Goal: Task Accomplishment & Management: Manage account settings

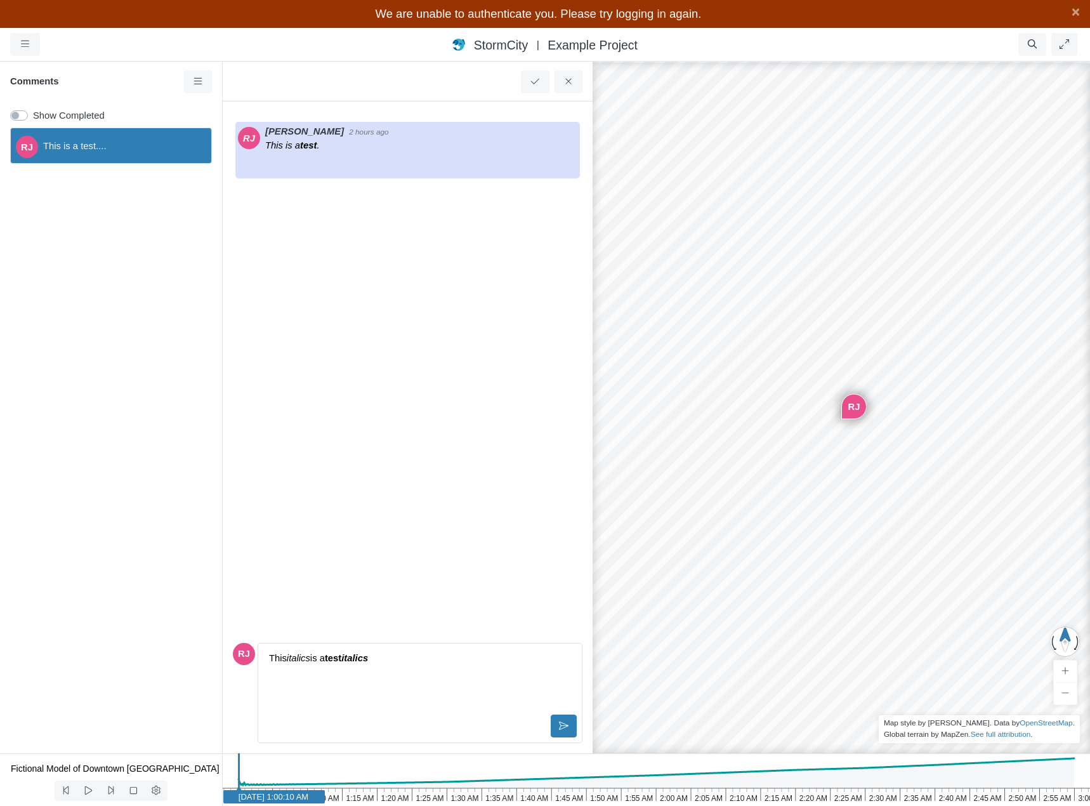
click at [402, 659] on p "This italics is a test italics" at bounding box center [420, 658] width 302 height 14
click at [165, 249] on div "RJ This is a test...." at bounding box center [111, 437] width 222 height 631
click at [567, 78] on icon at bounding box center [569, 82] width 12 height 10
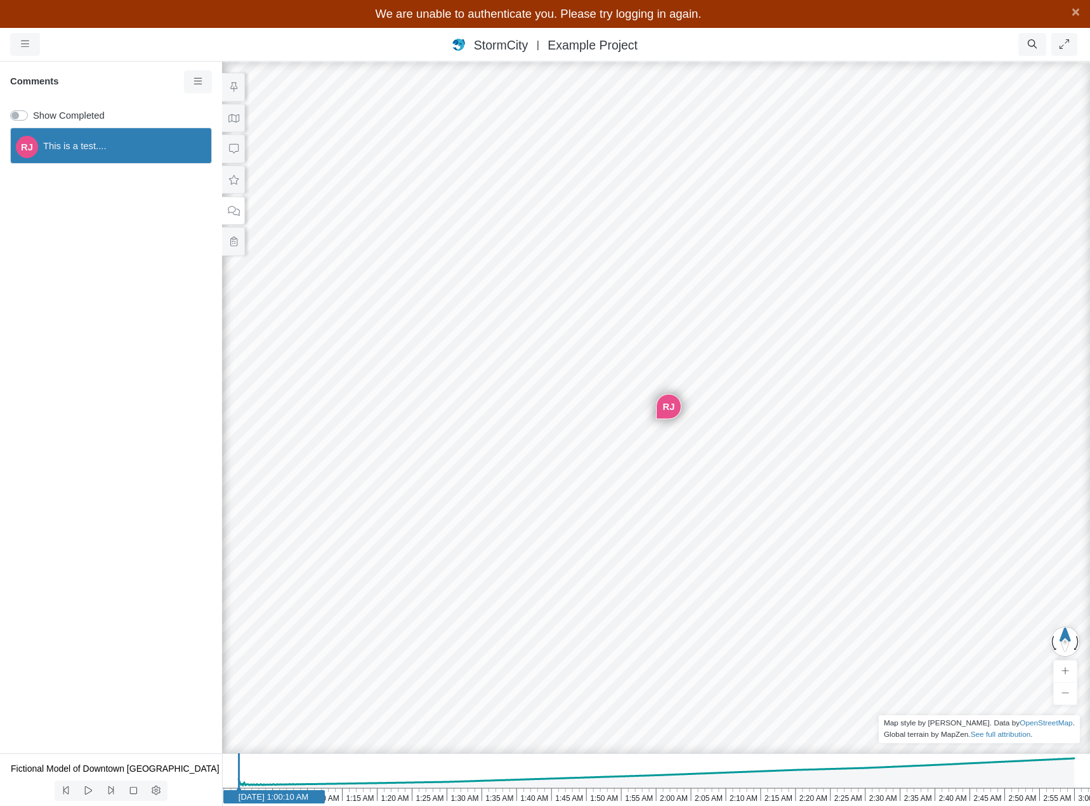
click at [961, 283] on div "RJ Entity or function does not exist in this scenario. Building Created with Hi…" at bounding box center [656, 418] width 1090 height 773
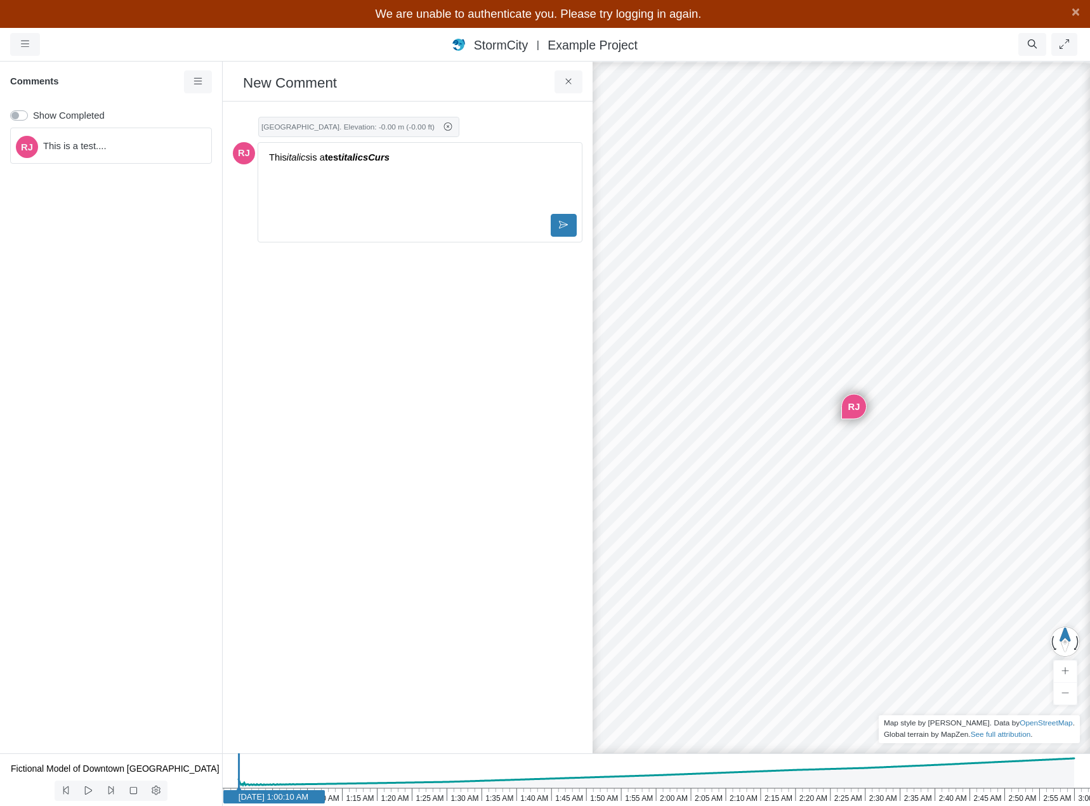
click at [403, 174] on div "This italics is a test italicsCurs" at bounding box center [419, 179] width 313 height 63
click at [437, 200] on div "This italics is a test italicsCurs" at bounding box center [419, 179] width 313 height 63
click at [452, 128] on icon at bounding box center [448, 126] width 8 height 8
click at [442, 145] on div "This italics is a test italicsCurs" at bounding box center [419, 153] width 313 height 63
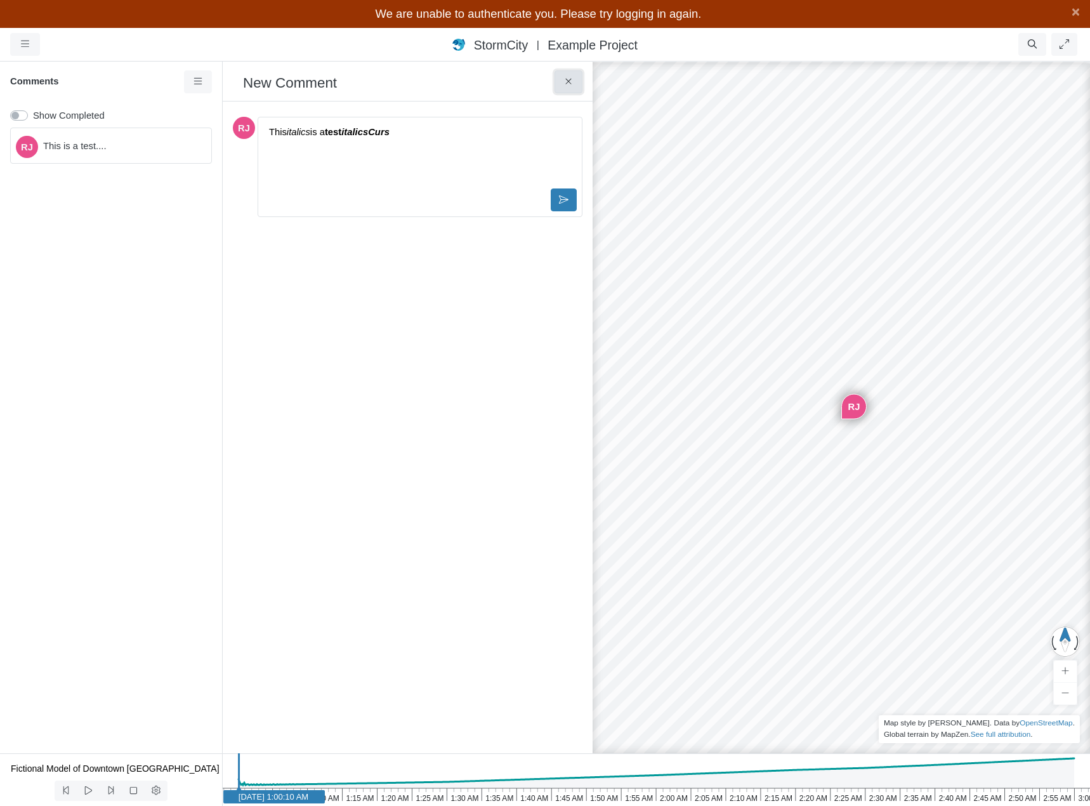
click at [570, 84] on icon at bounding box center [568, 82] width 6 height 6
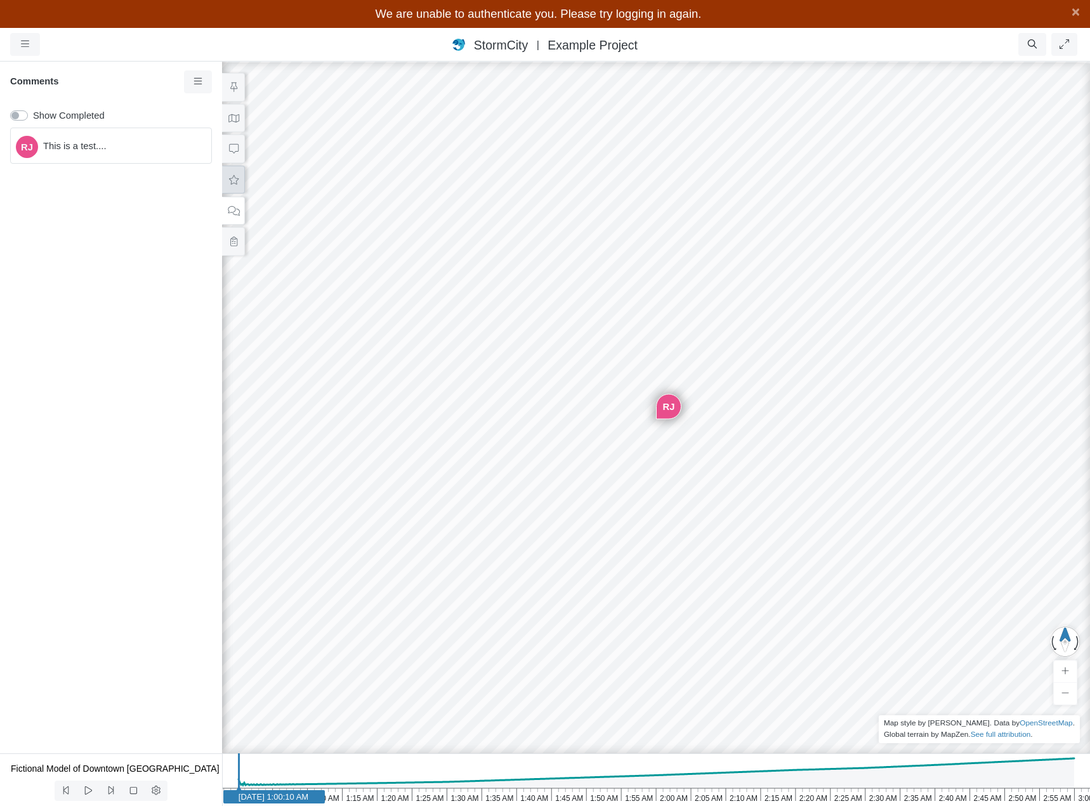
click at [231, 183] on icon at bounding box center [234, 180] width 12 height 10
click at [183, 156] on span "Templates" at bounding box center [103, 159] width 164 height 14
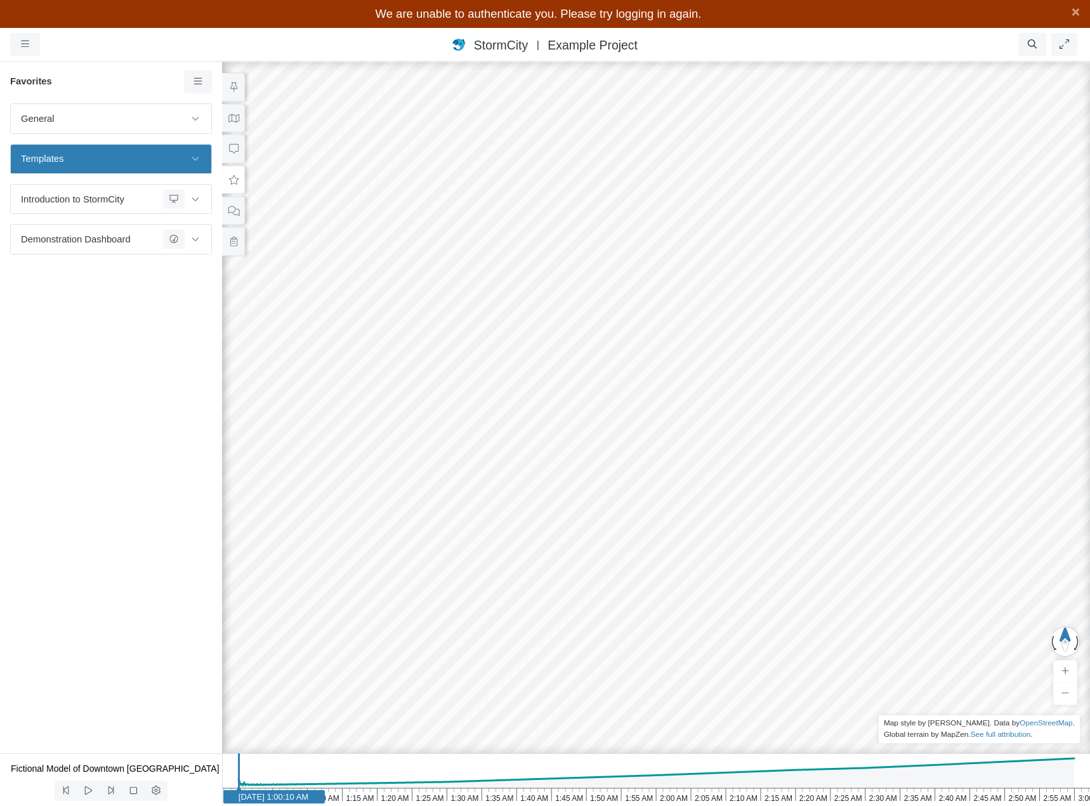
click at [198, 162] on icon at bounding box center [195, 158] width 10 height 8
click at [196, 83] on icon at bounding box center [198, 82] width 12 height 10
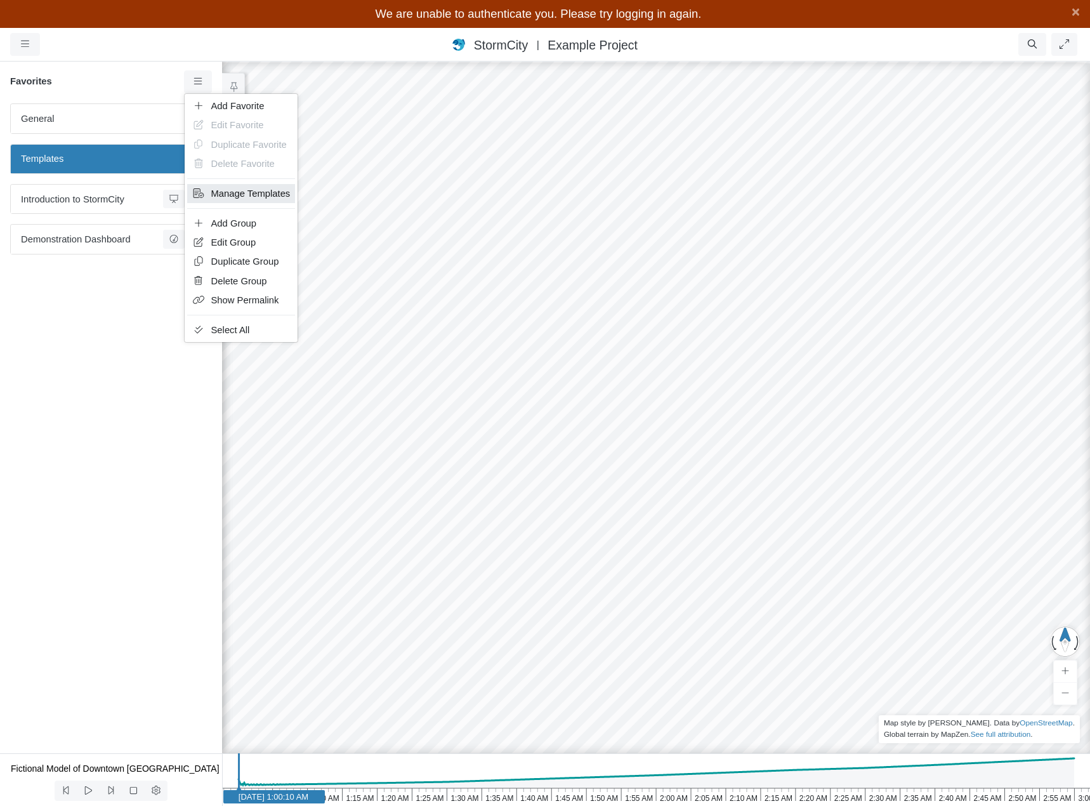
click at [250, 194] on span "Manage Templates" at bounding box center [250, 193] width 79 height 10
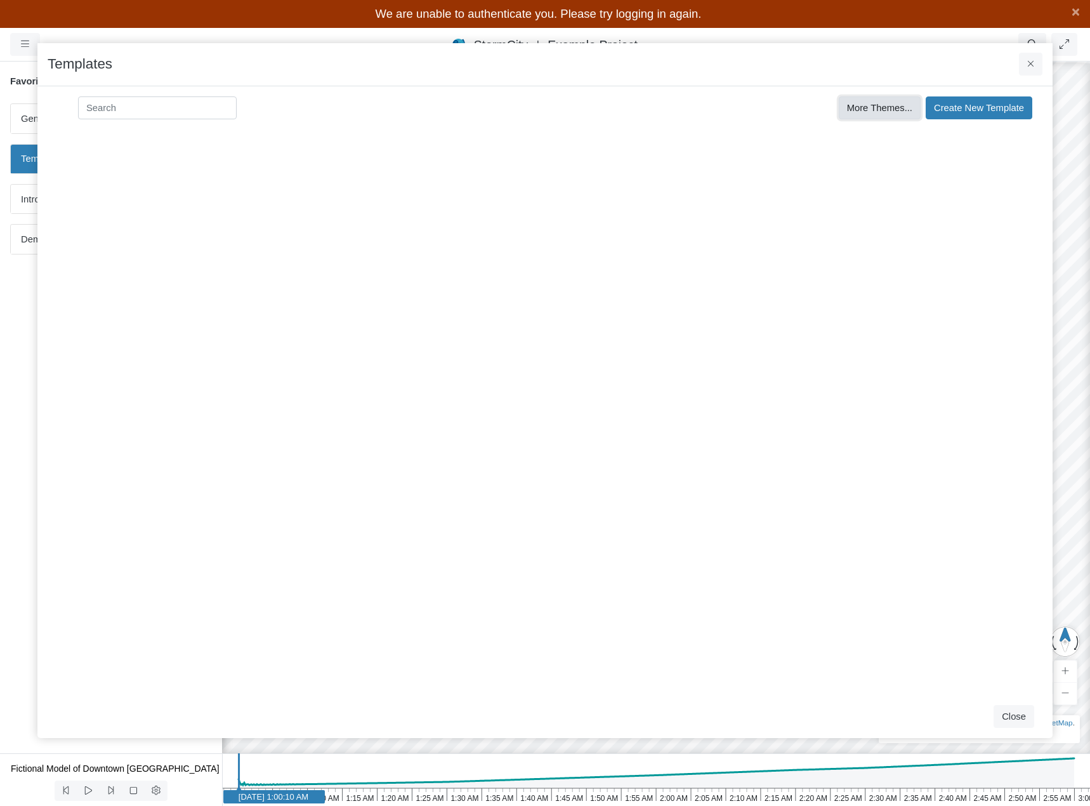
click at [859, 111] on span "More Themes..." at bounding box center [879, 108] width 65 height 10
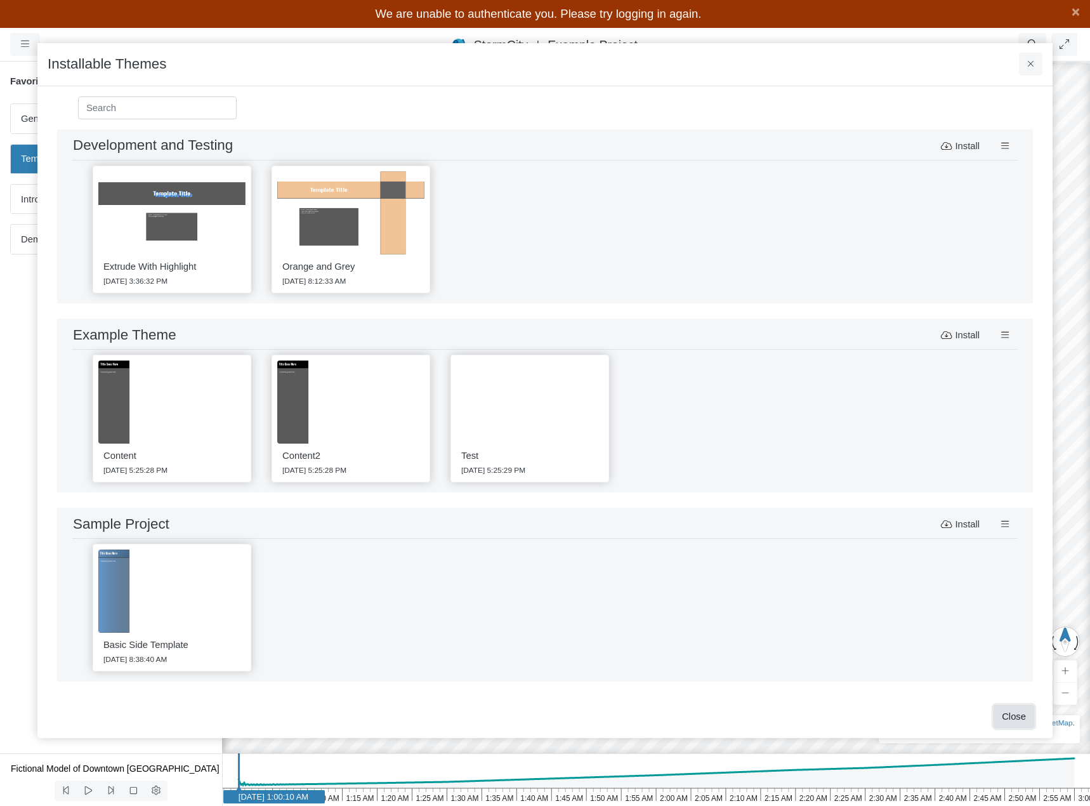
click at [1009, 715] on button "Close" at bounding box center [1014, 716] width 41 height 23
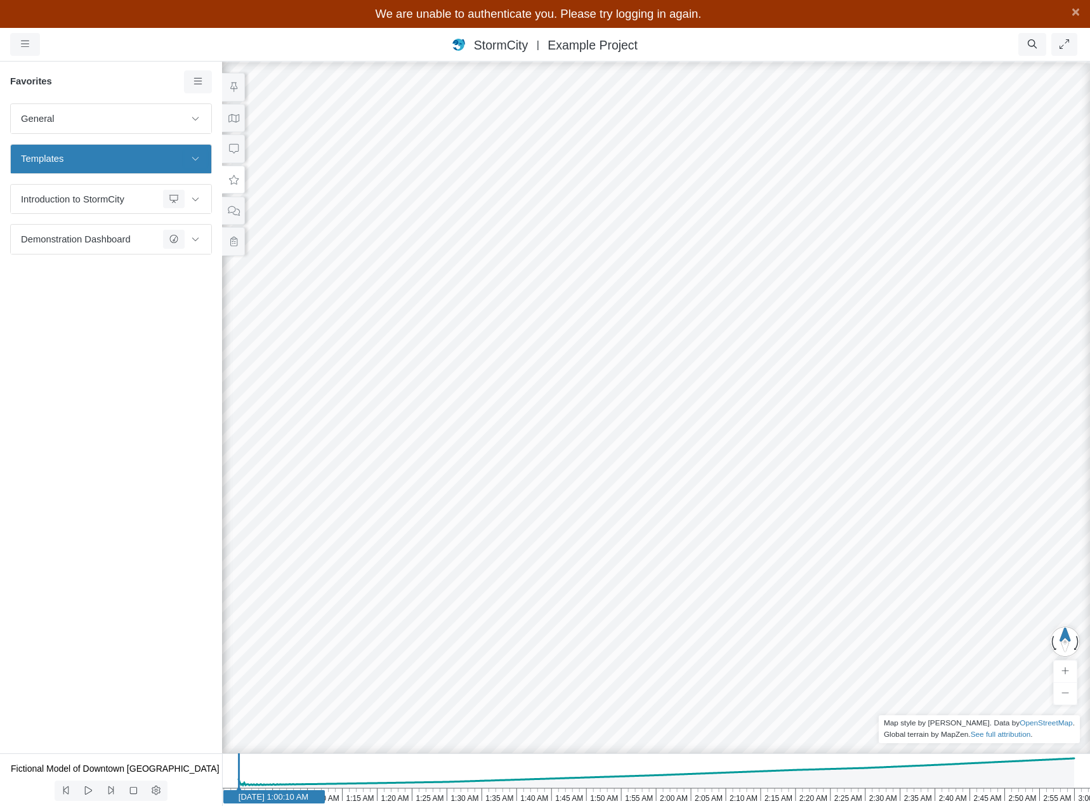
click at [198, 159] on icon at bounding box center [195, 159] width 7 height 4
click at [192, 157] on icon at bounding box center [195, 158] width 10 height 8
click at [235, 211] on icon at bounding box center [234, 211] width 12 height 10
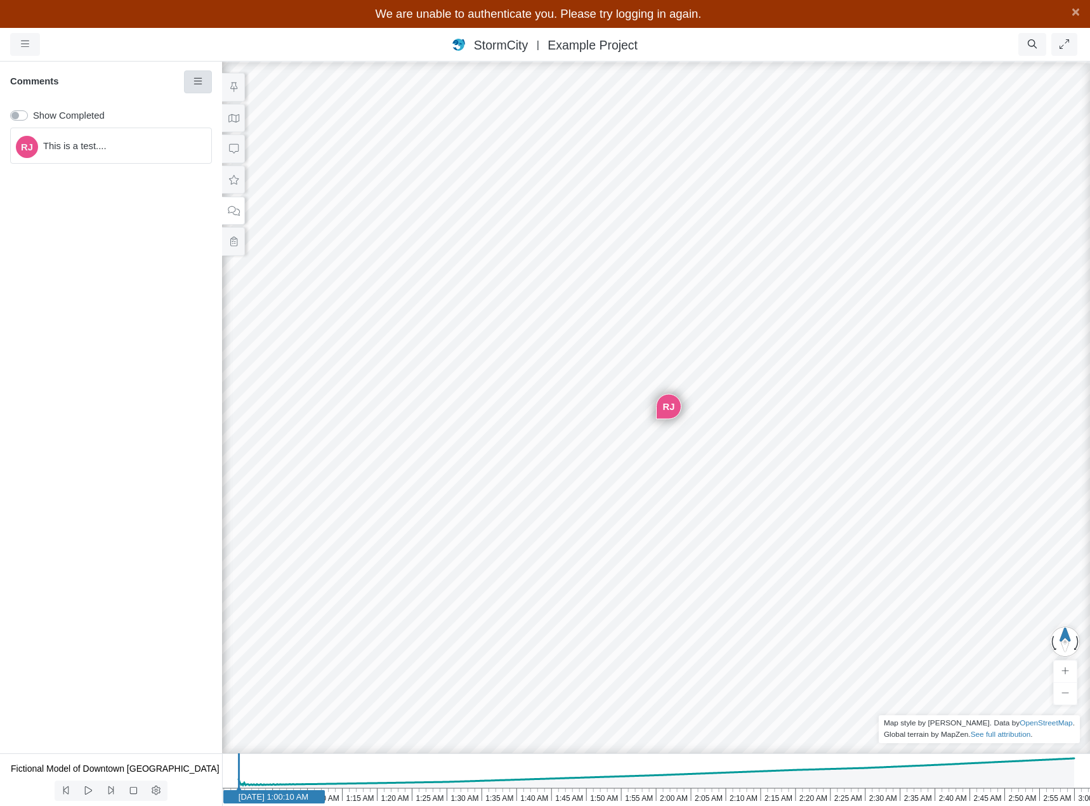
click at [195, 83] on icon at bounding box center [198, 82] width 12 height 10
click at [105, 143] on span "This is a test...." at bounding box center [122, 146] width 158 height 14
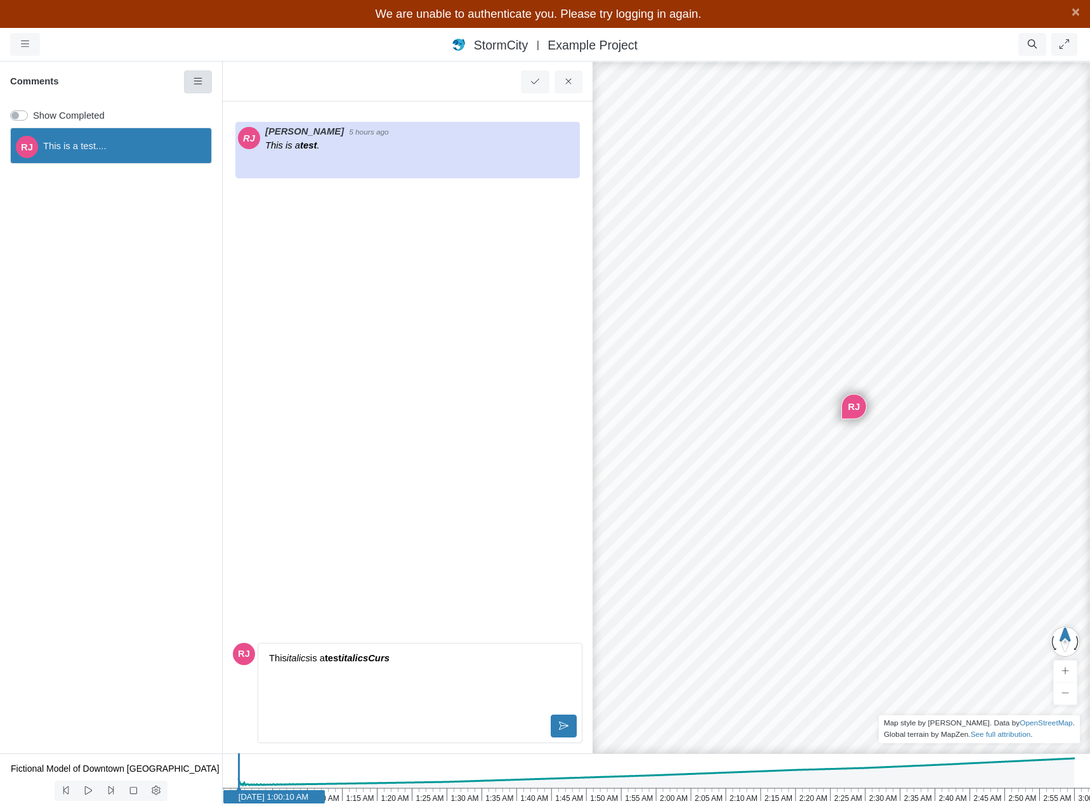
click at [197, 80] on icon at bounding box center [198, 82] width 12 height 10
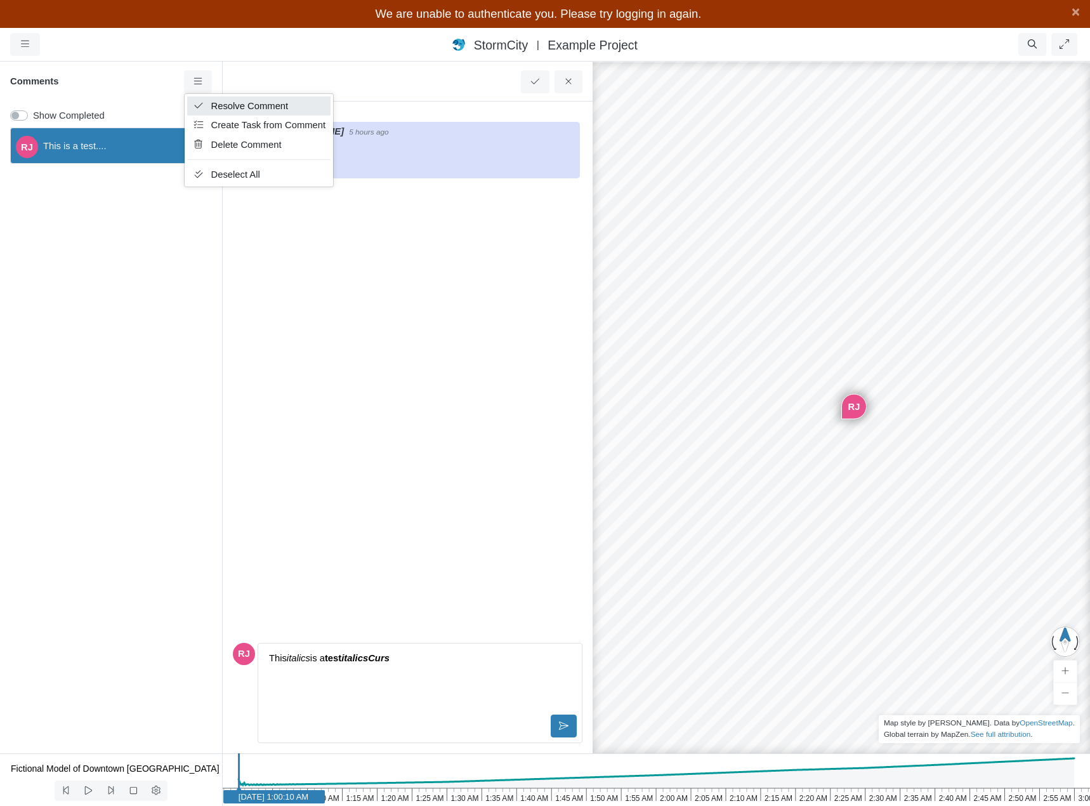
click at [223, 106] on span "Resolve Comment" at bounding box center [249, 106] width 77 height 10
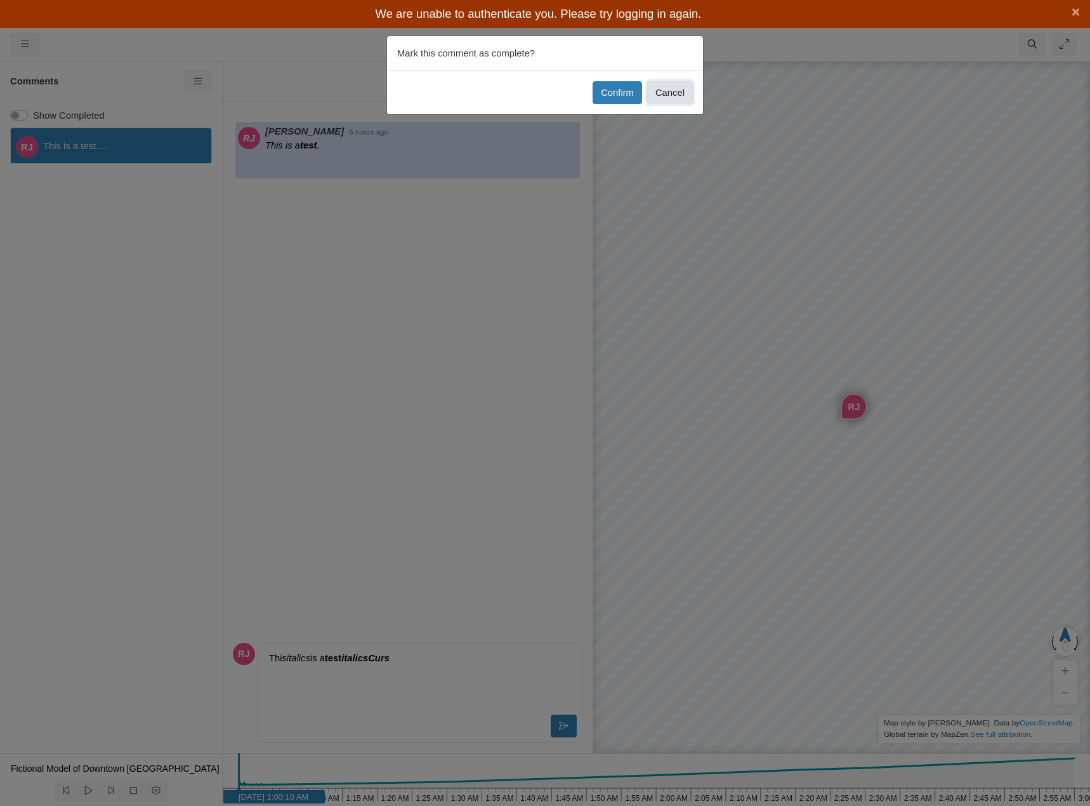
click at [669, 89] on button "Cancel" at bounding box center [670, 92] width 46 height 23
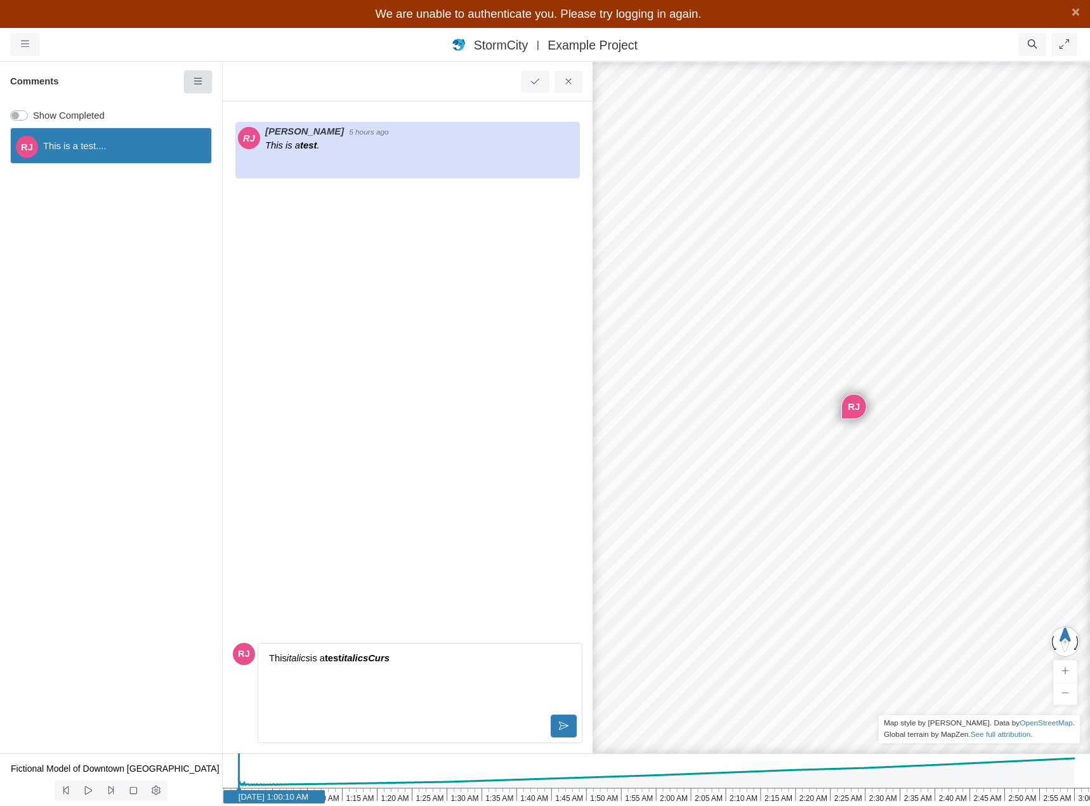
click at [200, 89] on link at bounding box center [198, 81] width 29 height 23
click at [188, 86] on link at bounding box center [198, 81] width 29 height 23
click at [33, 115] on label "Show Completed" at bounding box center [69, 115] width 72 height 14
click at [20, 115] on input "Show Completed" at bounding box center [15, 114] width 10 height 12
click at [33, 116] on label "Show Completed" at bounding box center [69, 115] width 72 height 14
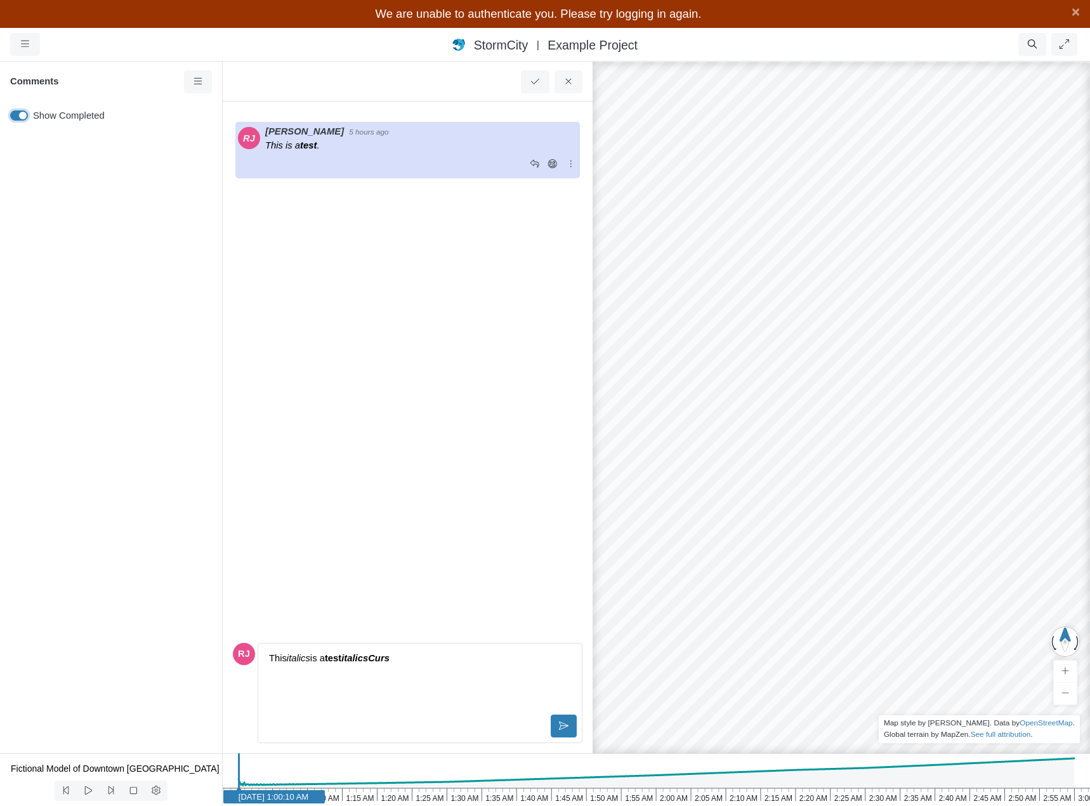
click at [16, 116] on input "Show Completed" at bounding box center [15, 114] width 10 height 12
click at [465, 138] on p "This is a test ." at bounding box center [421, 145] width 312 height 14
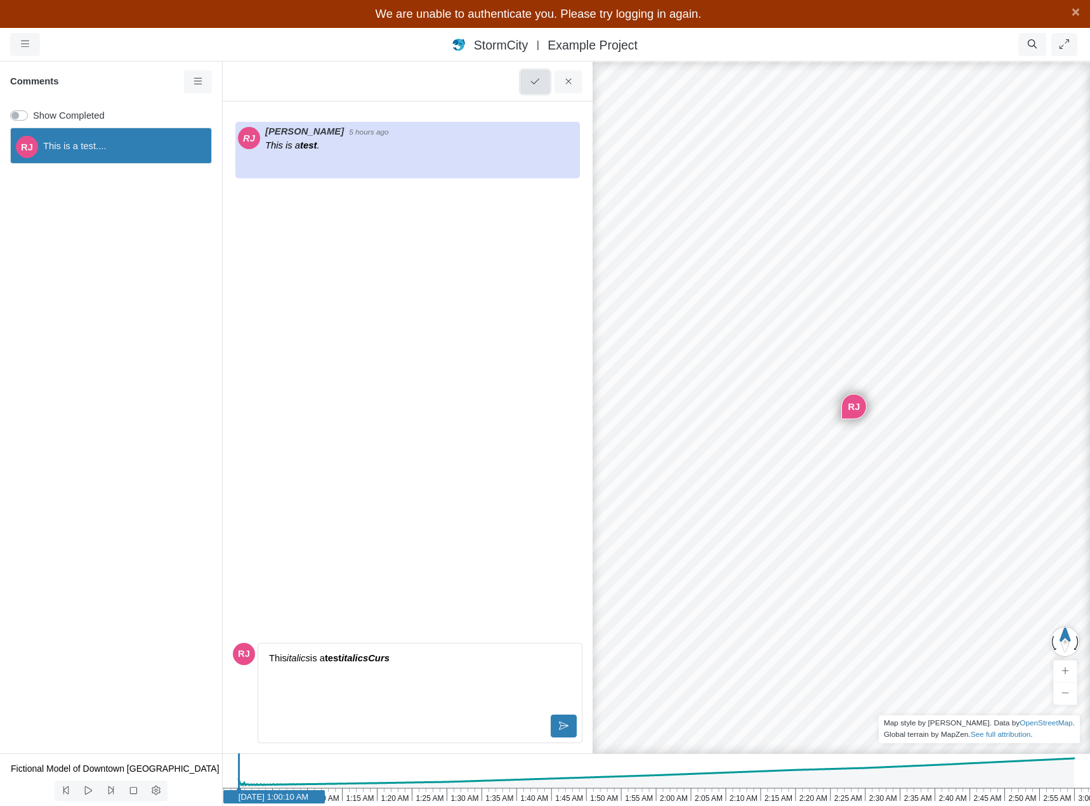
click at [535, 80] on icon at bounding box center [535, 82] width 12 height 10
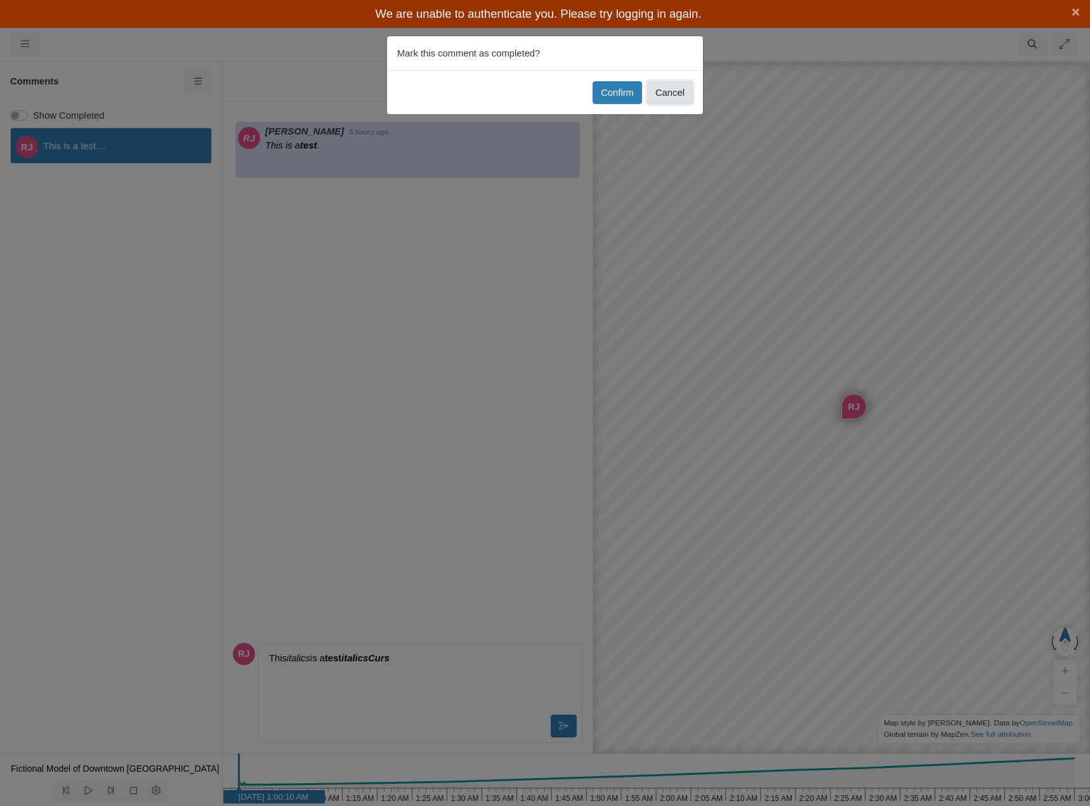
click at [673, 93] on button "Cancel" at bounding box center [670, 92] width 46 height 23
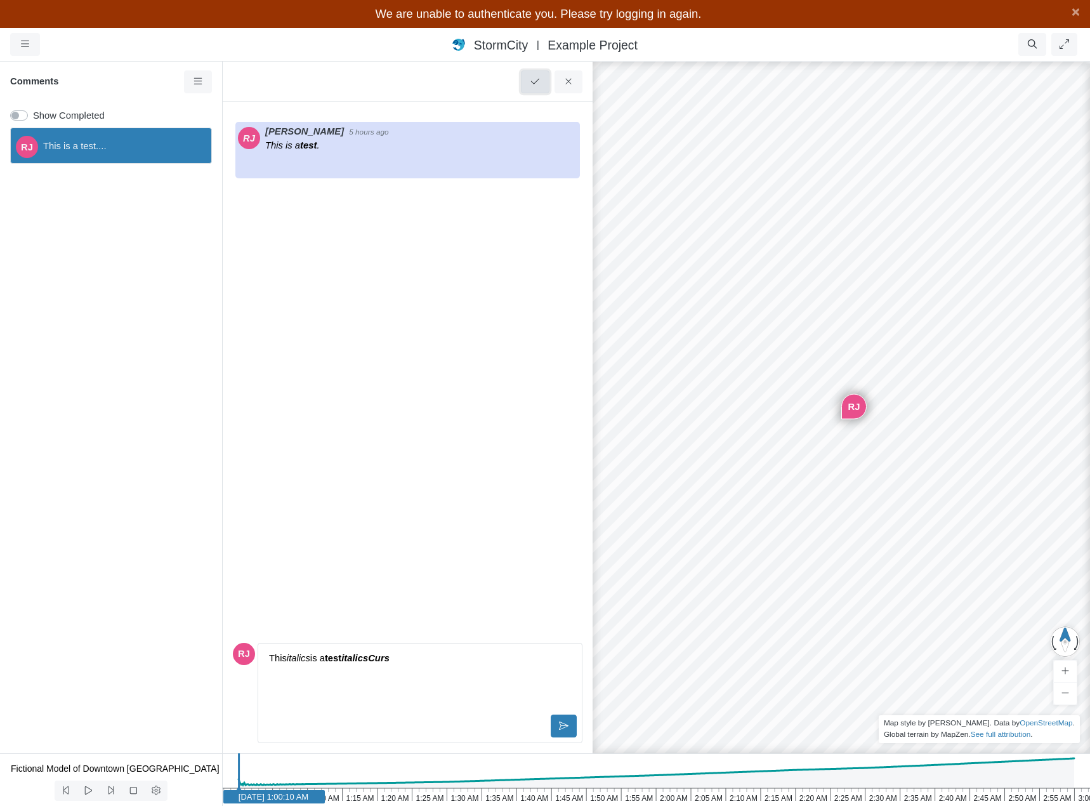
click at [538, 80] on icon at bounding box center [535, 82] width 8 height 6
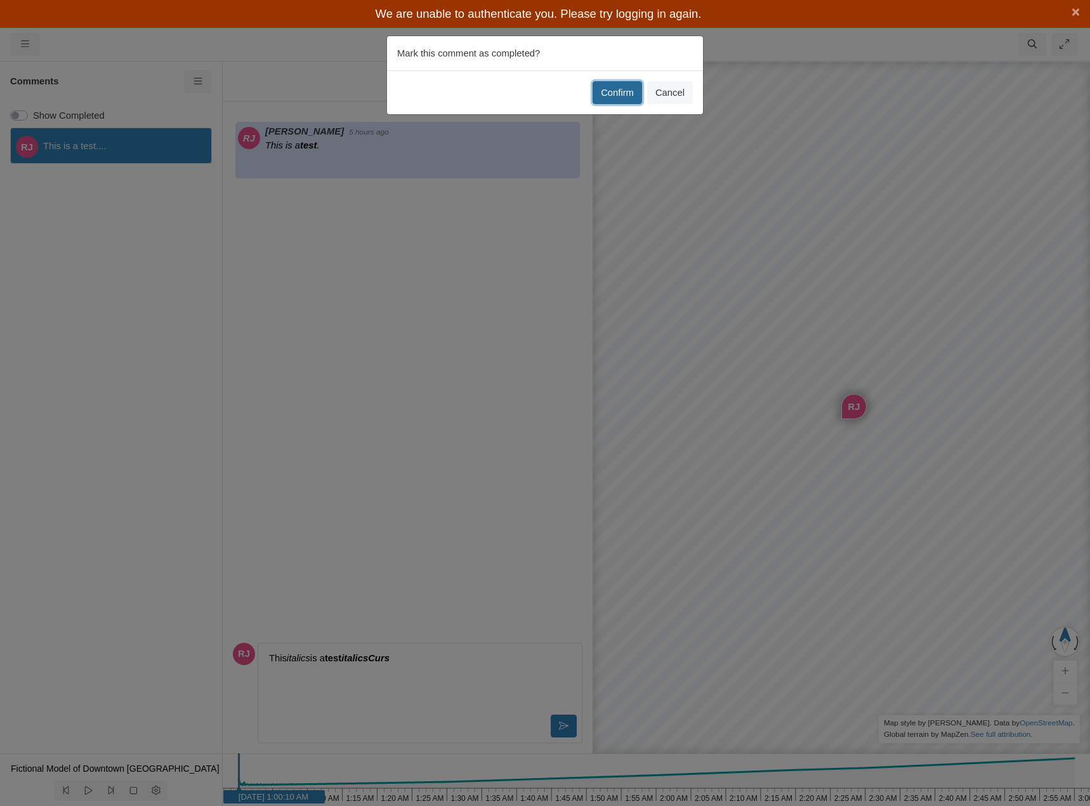
click at [611, 98] on button "Confirm" at bounding box center [617, 92] width 49 height 23
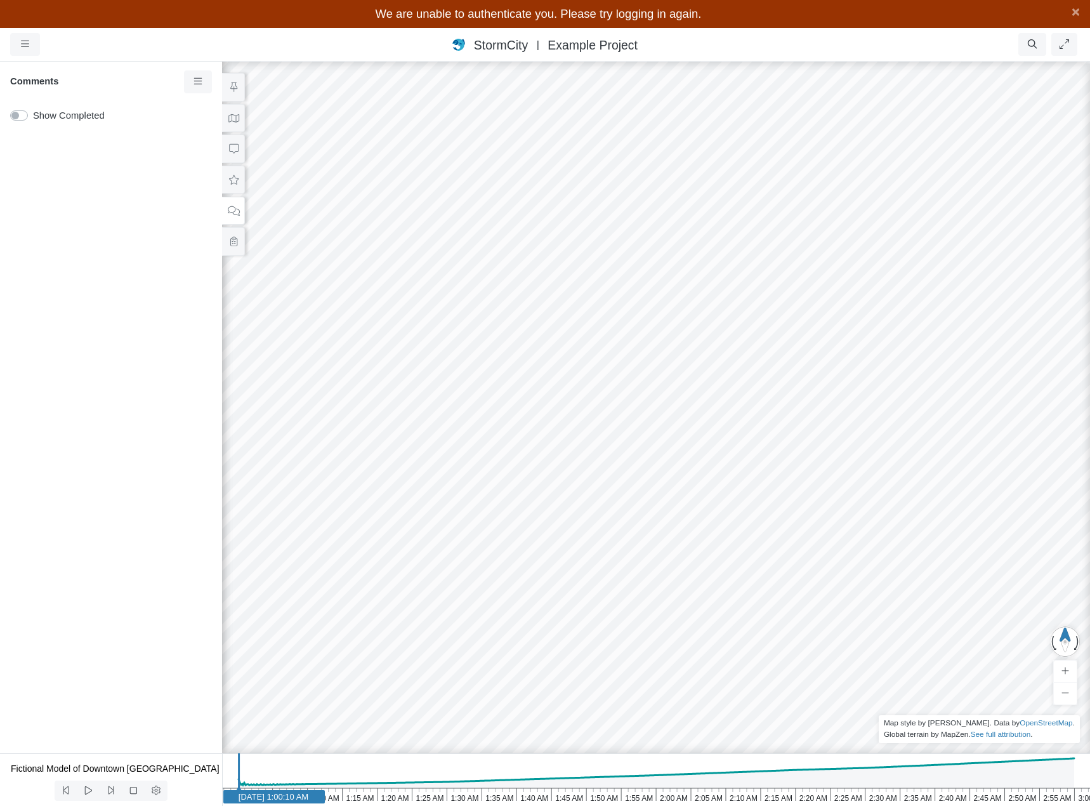
click at [33, 115] on label "Show Completed" at bounding box center [69, 115] width 72 height 14
click at [16, 115] on input "Show Completed" at bounding box center [15, 114] width 10 height 12
click at [71, 146] on span "This is a test...." at bounding box center [122, 146] width 158 height 14
click at [72, 145] on span "This is a test...." at bounding box center [122, 146] width 158 height 14
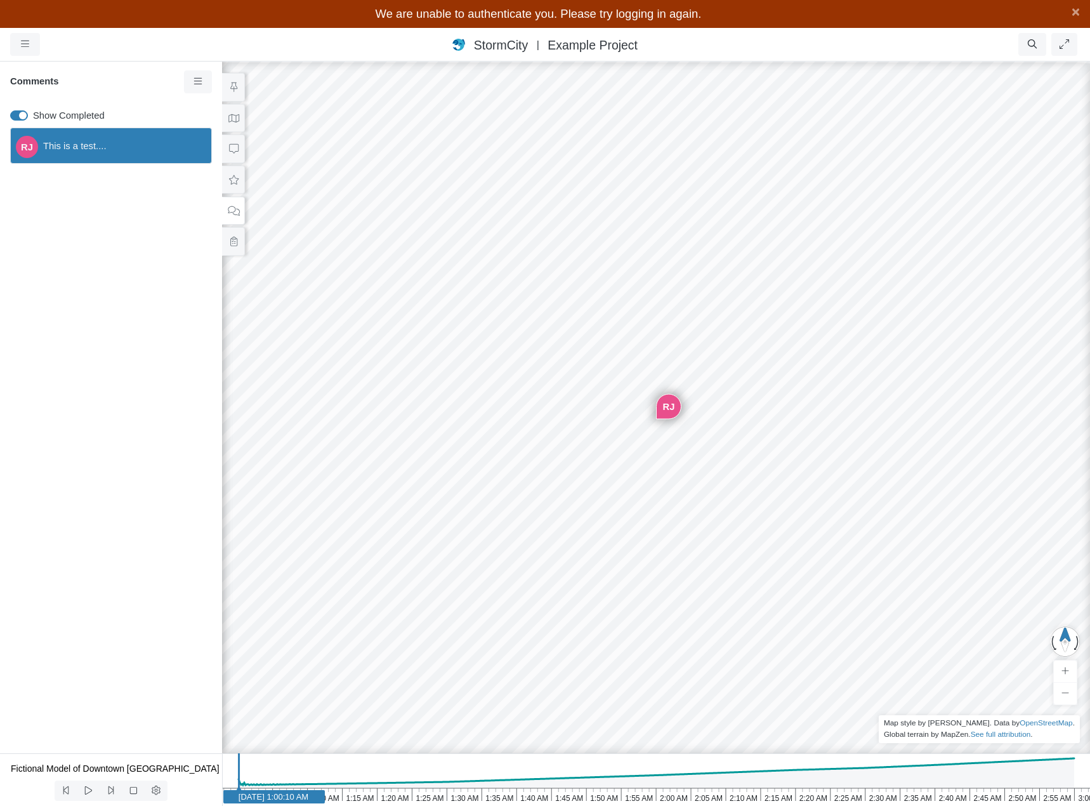
click at [72, 145] on span "This is a test...." at bounding box center [122, 146] width 158 height 14
click at [236, 181] on icon at bounding box center [234, 180] width 12 height 10
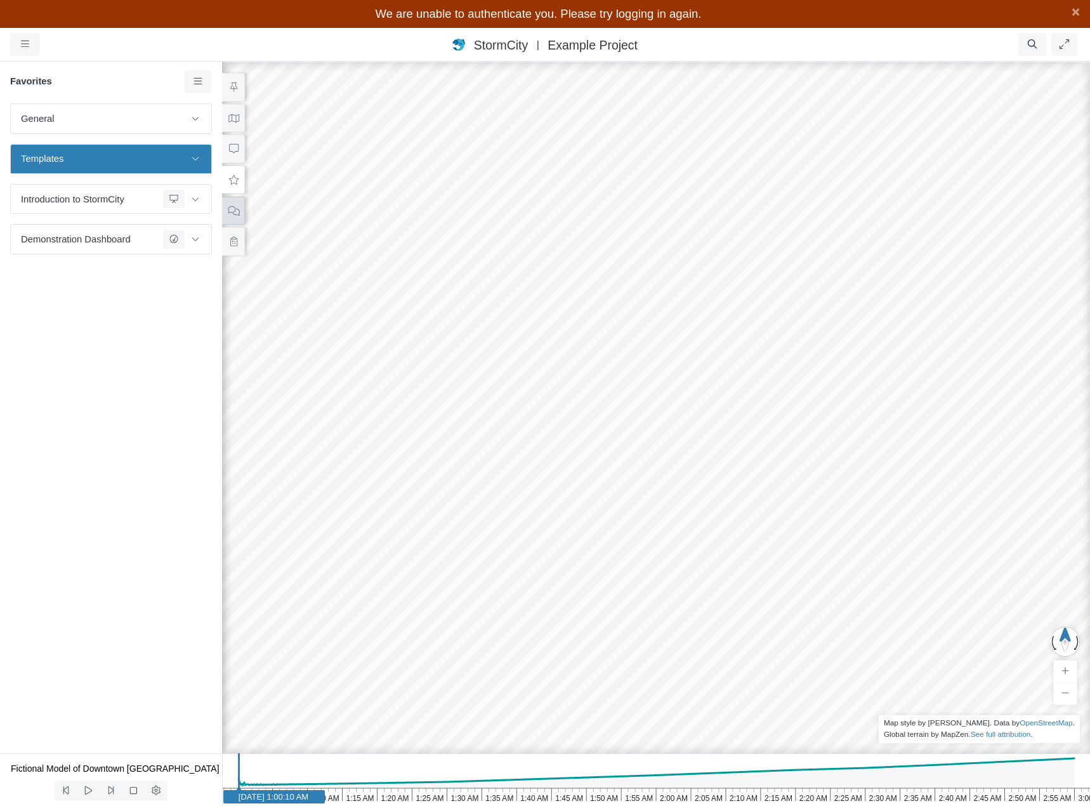
click at [232, 211] on icon at bounding box center [233, 211] width 11 height 10
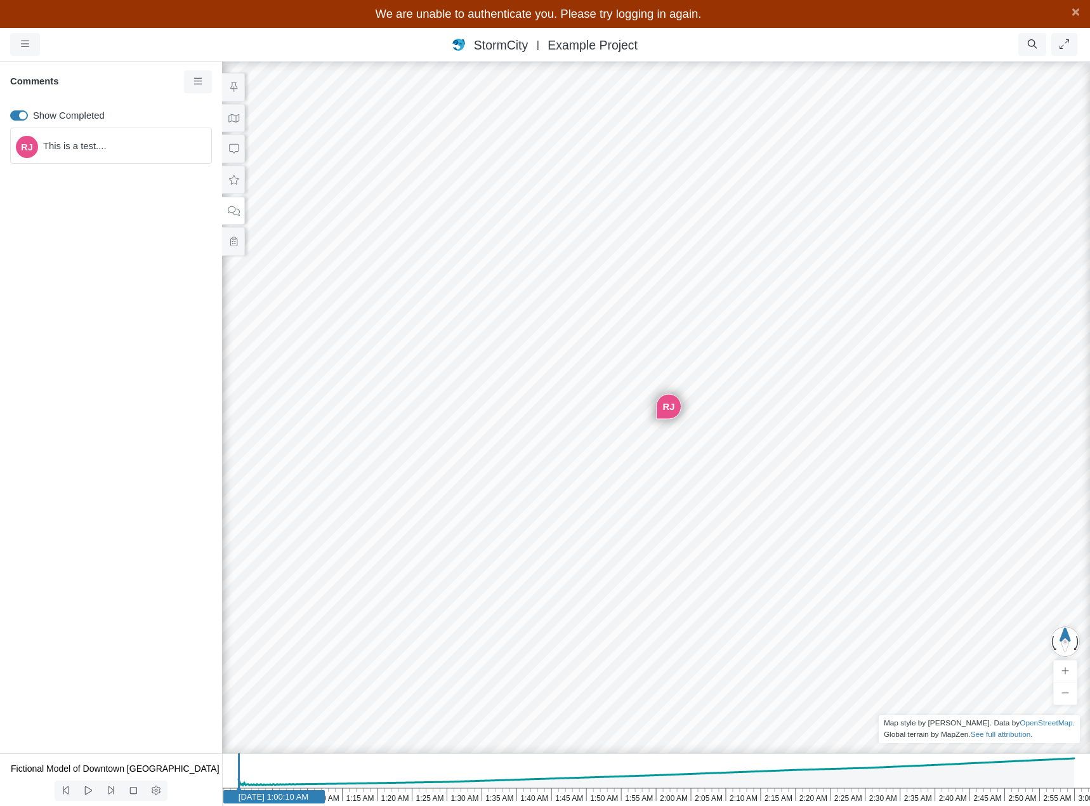
click at [81, 150] on span "This is a test...." at bounding box center [122, 146] width 158 height 14
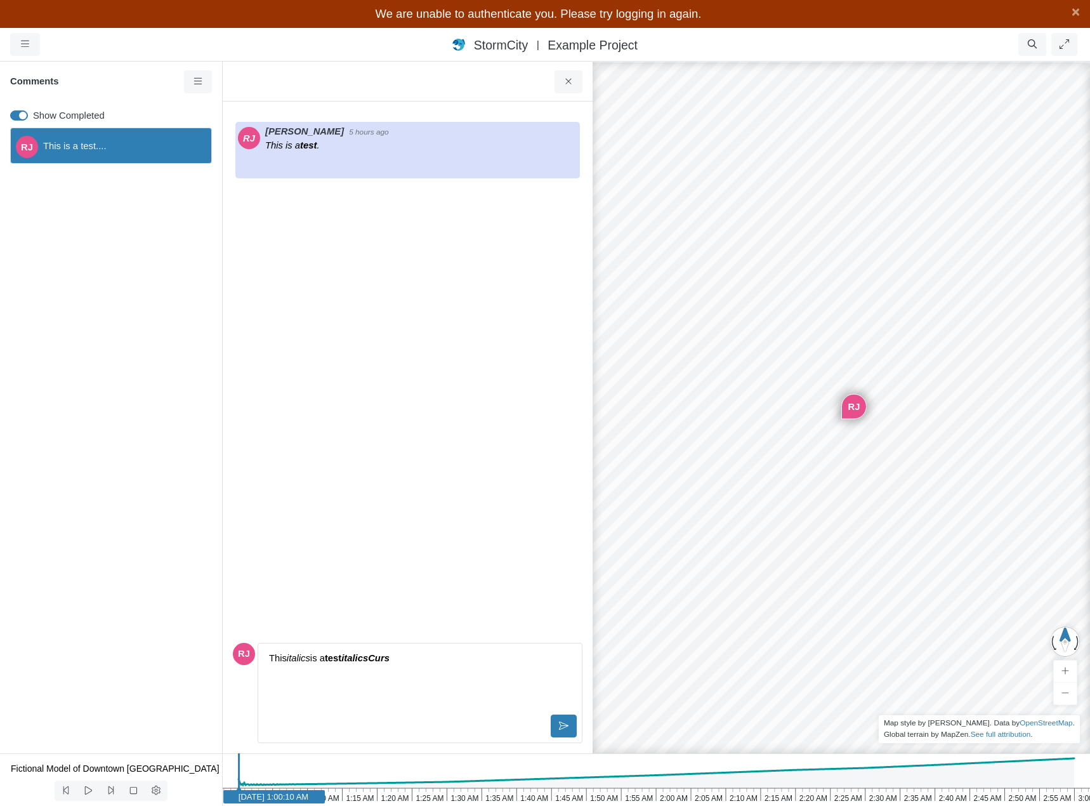
click at [441, 673] on div "This italics is a test italicsCurs" at bounding box center [419, 679] width 313 height 63
click at [435, 661] on p "This italics is a test italicsCurs" at bounding box center [420, 658] width 302 height 14
click at [420, 156] on div at bounding box center [396, 164] width 263 height 23
click at [435, 308] on div "[PERSON_NAME] 5 hours ago This is a test ." at bounding box center [408, 375] width 350 height 526
click at [367, 148] on p "This is a test ." at bounding box center [421, 145] width 312 height 14
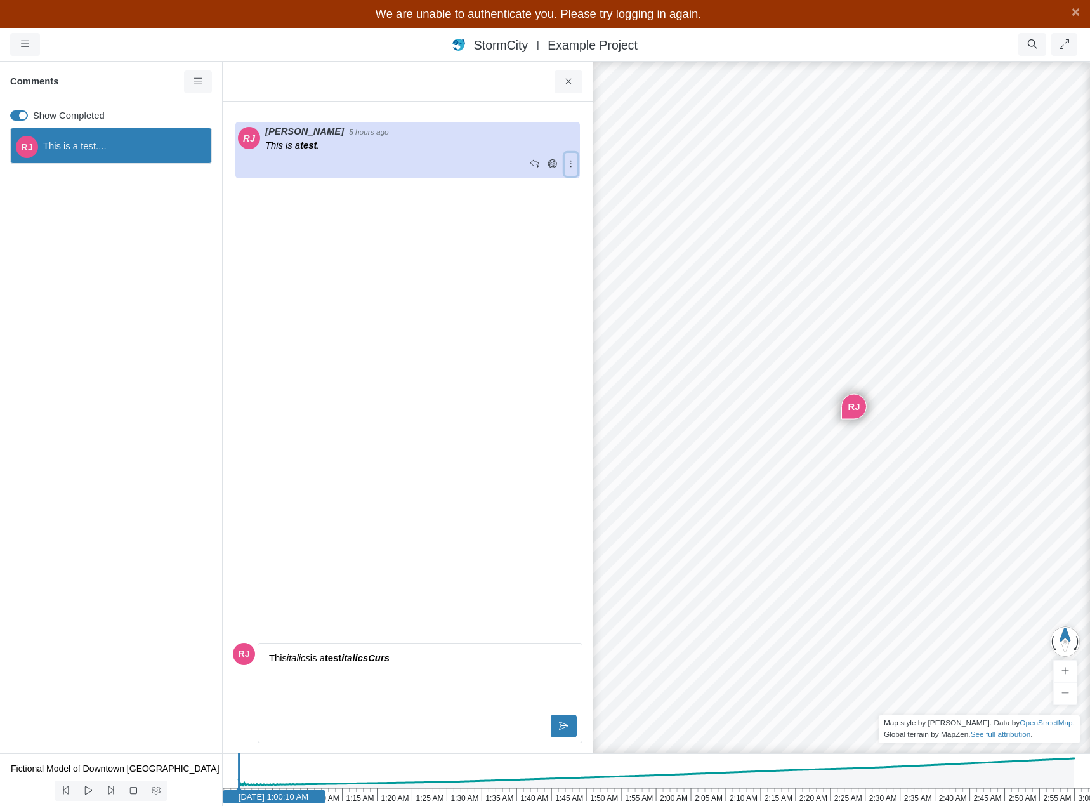
click at [572, 166] on icon at bounding box center [571, 164] width 12 height 10
click at [147, 152] on span "This is a test...." at bounding box center [122, 146] width 158 height 14
click at [192, 84] on icon at bounding box center [198, 82] width 12 height 10
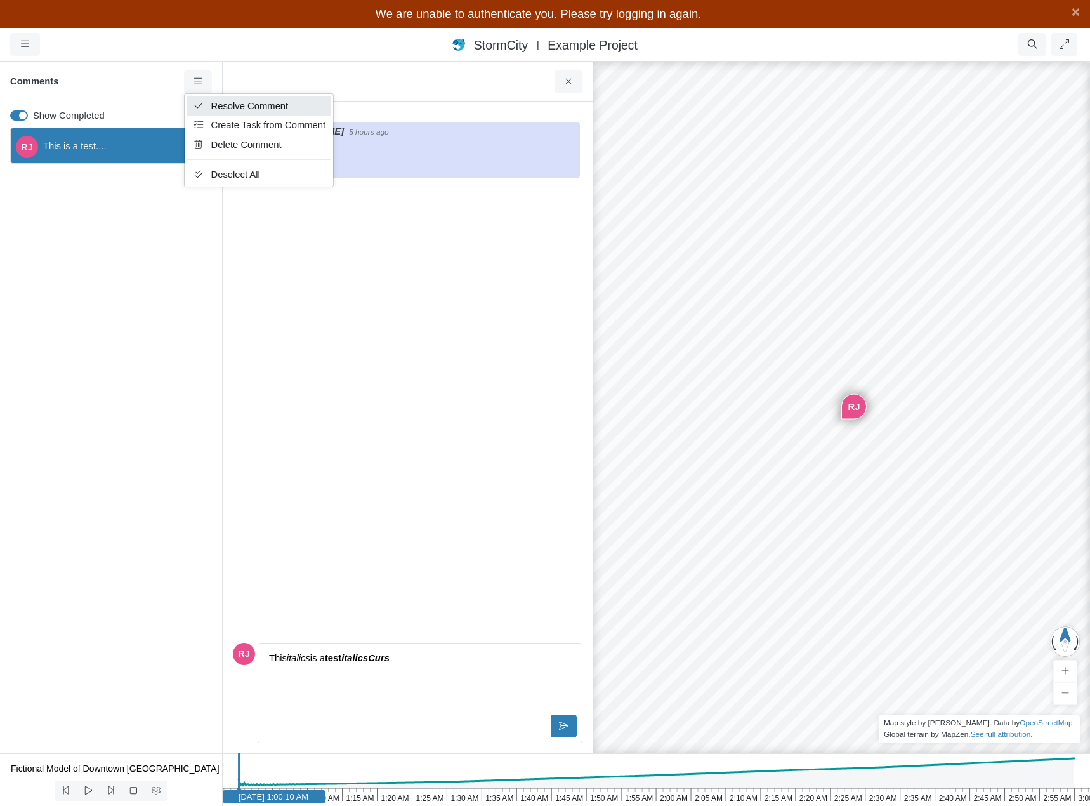
click at [214, 106] on span "Resolve Comment" at bounding box center [249, 106] width 77 height 10
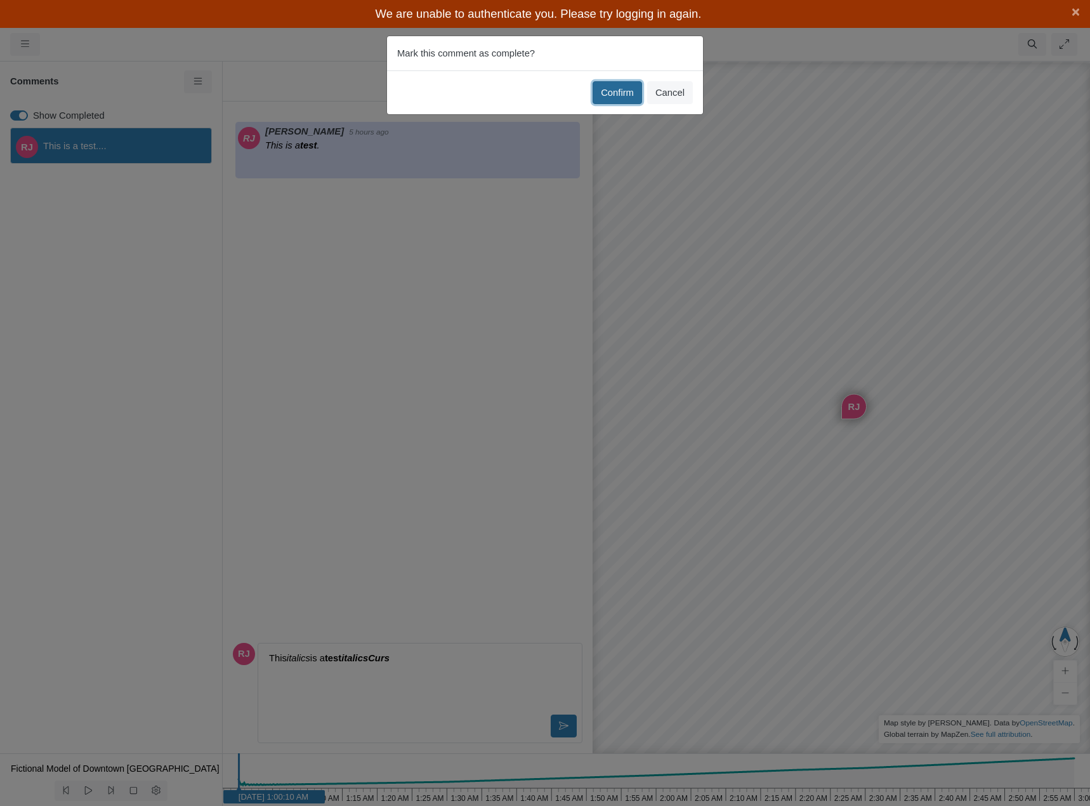
click at [619, 96] on button "Confirm" at bounding box center [617, 92] width 49 height 23
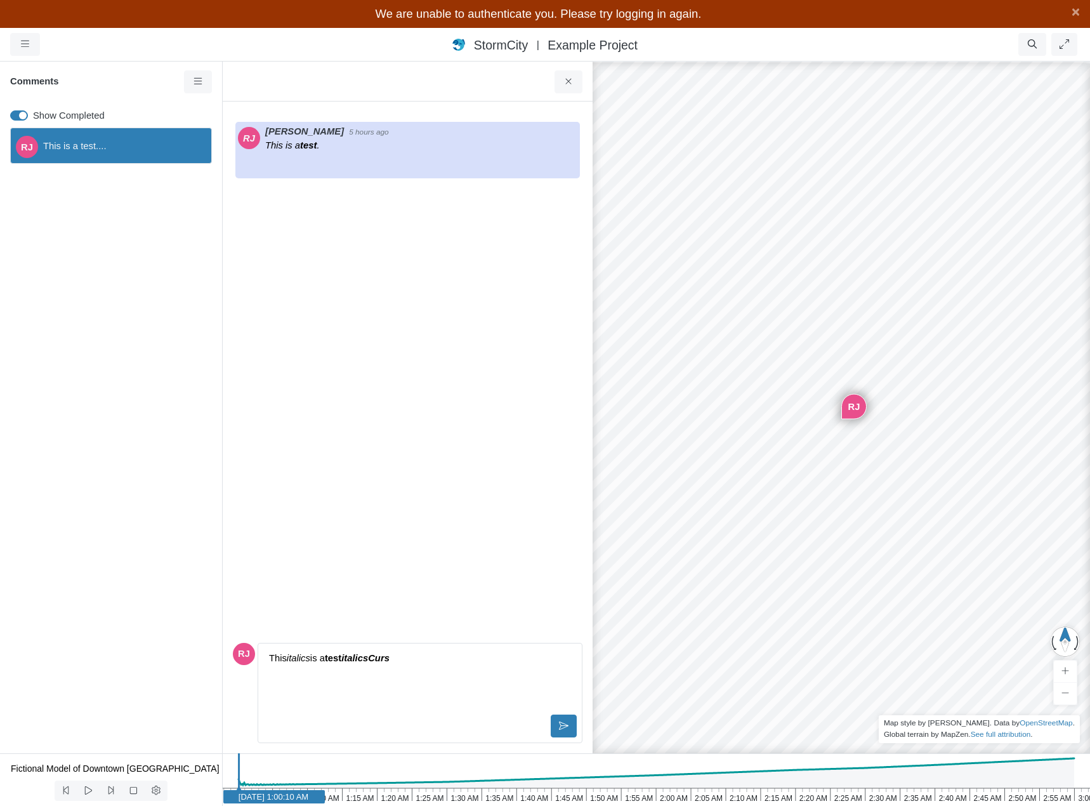
click at [145, 143] on span "This is a test...." at bounding box center [122, 146] width 158 height 14
click at [570, 165] on icon at bounding box center [571, 164] width 12 height 10
click at [603, 188] on span "Edit Comment" at bounding box center [622, 188] width 60 height 10
click at [286, 658] on p "This is a test ." at bounding box center [420, 658] width 302 height 14
click at [386, 670] on div "This is a test ." at bounding box center [419, 679] width 313 height 63
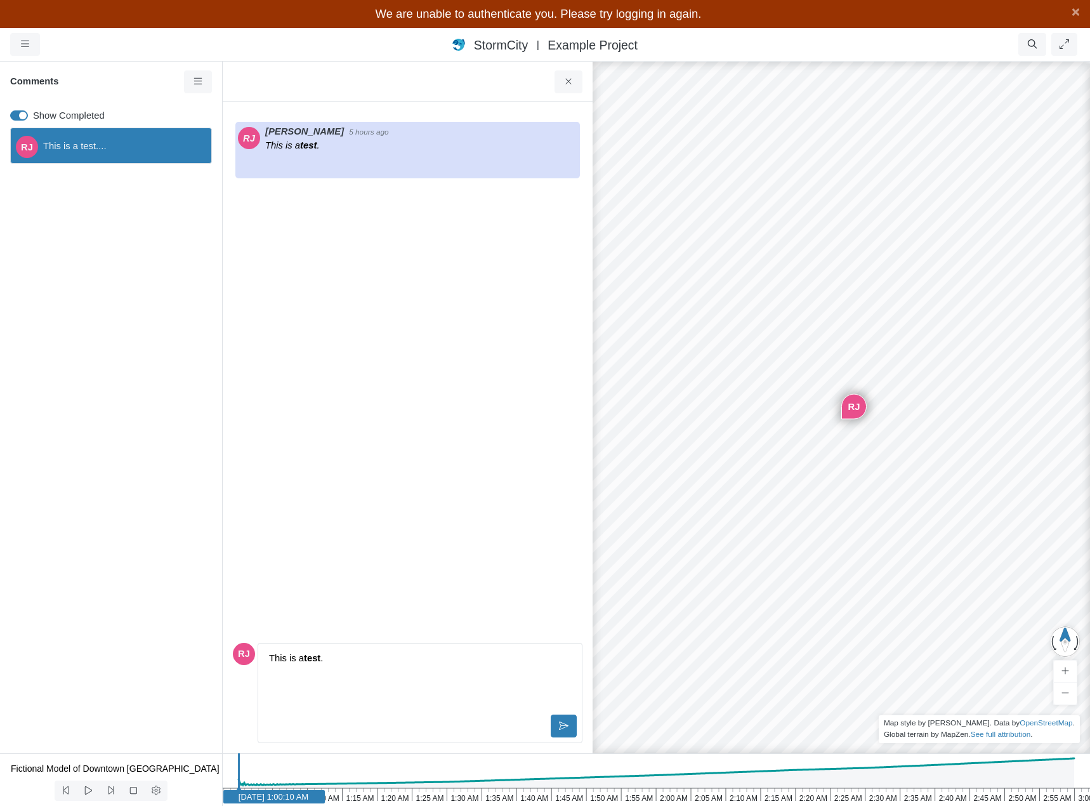
click at [125, 147] on span "This is a test...." at bounding box center [122, 146] width 158 height 14
click at [133, 225] on div "RJ This is a test...." at bounding box center [111, 437] width 222 height 631
click at [144, 141] on span "This is a test...." at bounding box center [122, 146] width 158 height 14
click at [33, 117] on label "Show Completed" at bounding box center [69, 115] width 72 height 14
click at [20, 117] on input "Show Completed" at bounding box center [15, 114] width 10 height 12
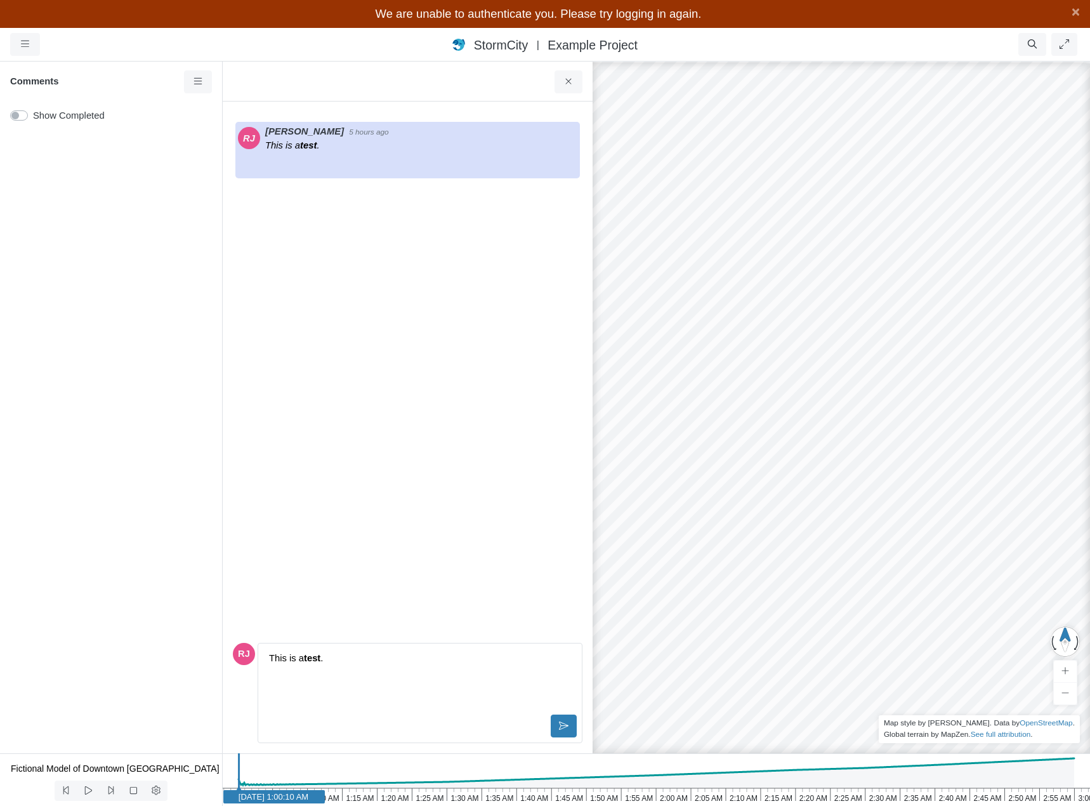
click at [33, 117] on label "Show Completed" at bounding box center [69, 115] width 72 height 14
click at [20, 117] on input "Show Completed" at bounding box center [15, 114] width 10 height 12
click at [118, 149] on span "This is a test...." at bounding box center [122, 146] width 158 height 14
click at [204, 82] on link at bounding box center [198, 81] width 29 height 23
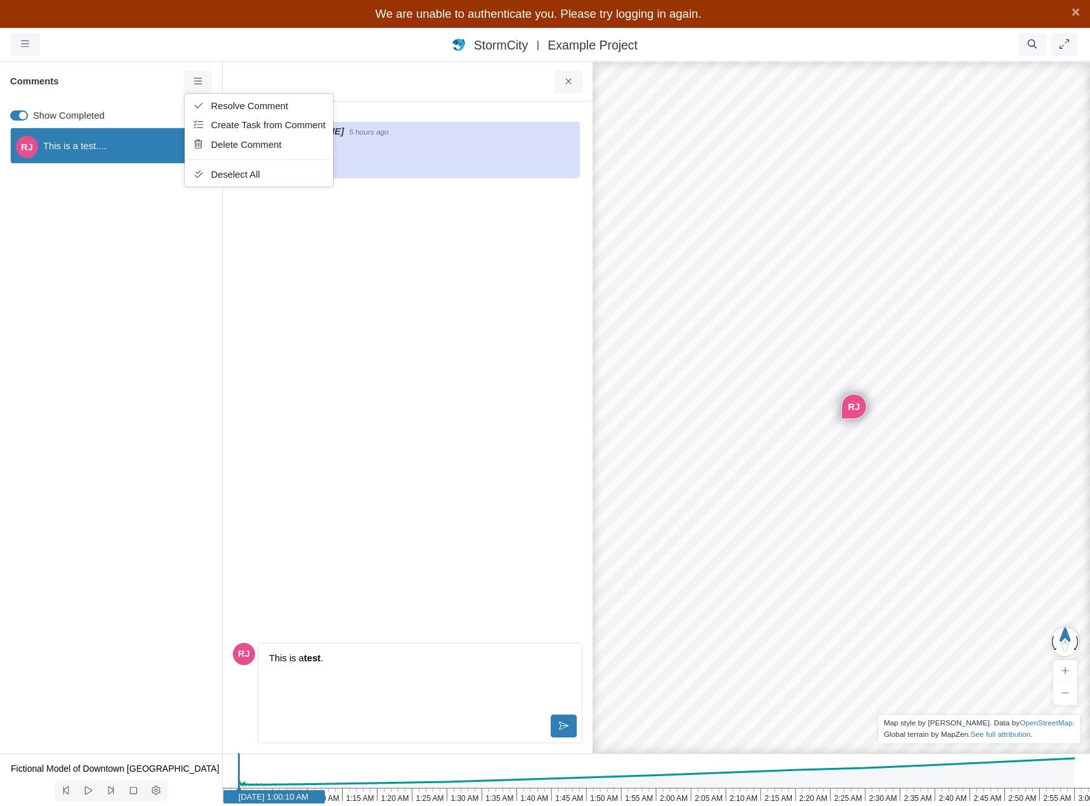
click at [109, 244] on div "RJ This is a test...." at bounding box center [111, 437] width 222 height 631
click at [570, 165] on icon at bounding box center [571, 164] width 12 height 10
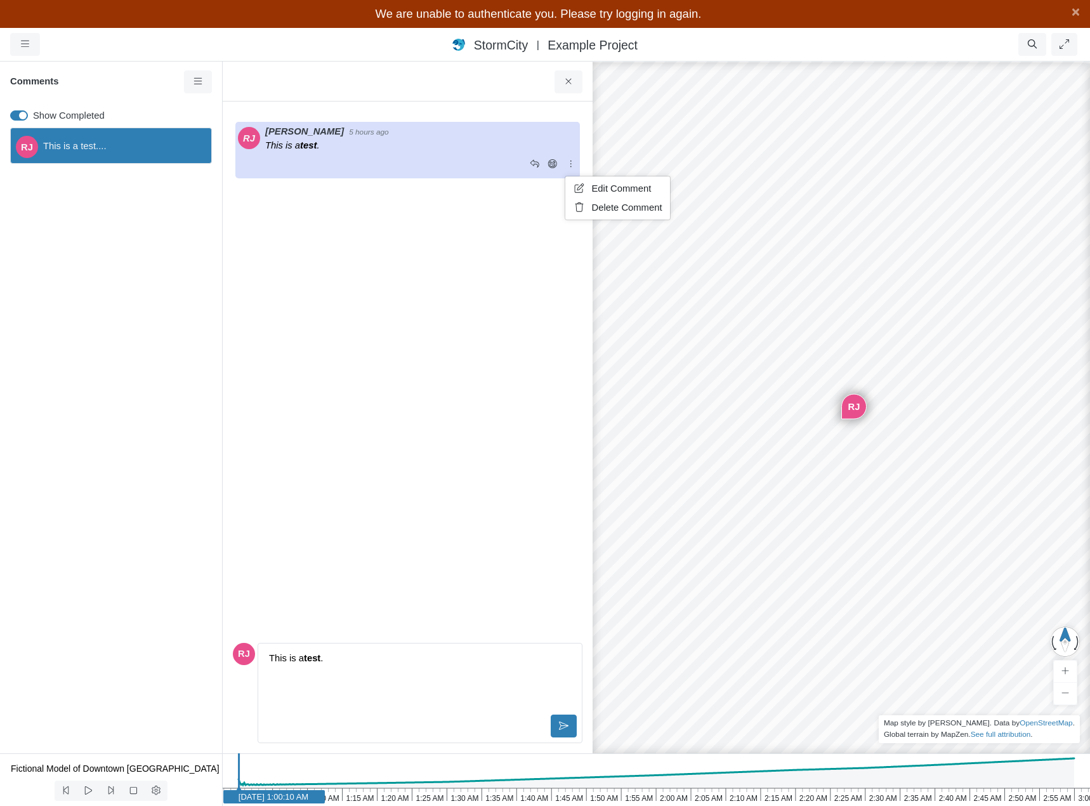
click at [536, 167] on div at bounding box center [421, 164] width 312 height 23
drag, startPoint x: 343, startPoint y: 664, endPoint x: 223, endPoint y: 655, distance: 120.2
click at [223, 655] on div "× Sections Layer Details Refraction Name m" at bounding box center [408, 428] width 370 height 652
click at [206, 366] on div "RJ This is a test...." at bounding box center [111, 437] width 222 height 631
click at [158, 312] on div "RJ This is a test...." at bounding box center [111, 437] width 222 height 631
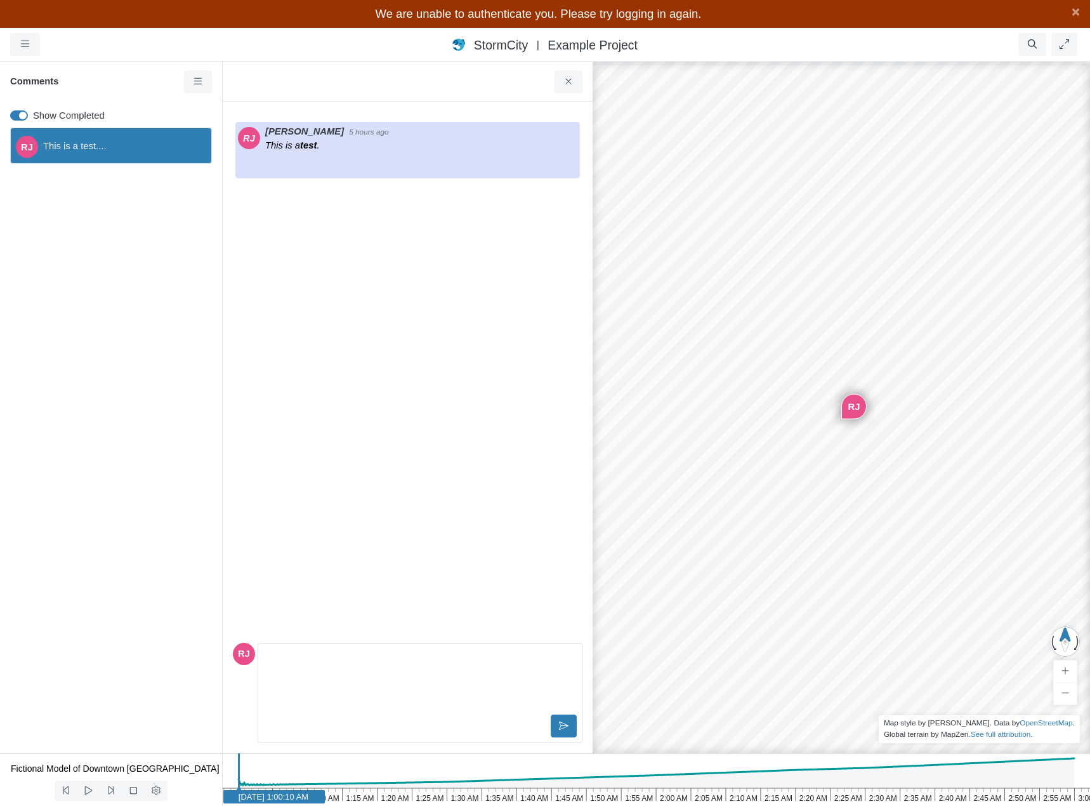
click at [100, 140] on span "This is a test...." at bounding box center [122, 146] width 158 height 14
click at [114, 224] on div "RJ This is a test...." at bounding box center [111, 437] width 222 height 631
click at [112, 150] on span "This is a test...." at bounding box center [122, 146] width 158 height 14
click at [565, 81] on icon at bounding box center [569, 82] width 12 height 10
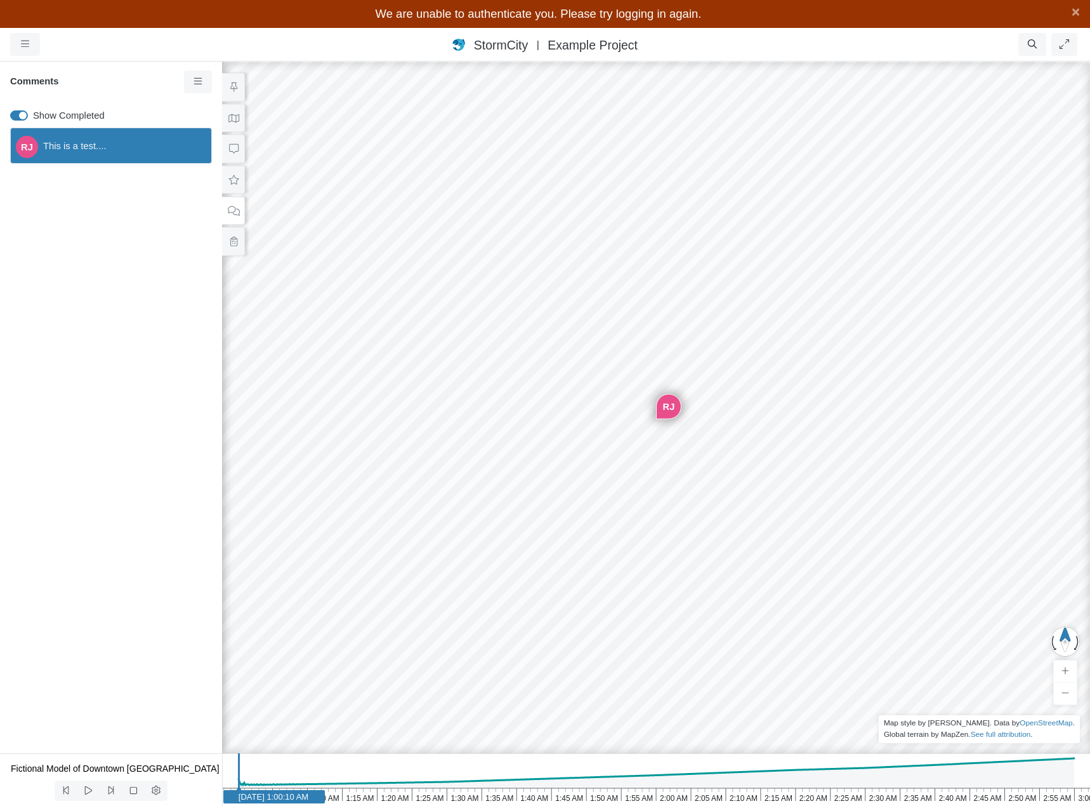
click at [91, 147] on span "This is a test...." at bounding box center [122, 146] width 158 height 14
click at [237, 181] on icon at bounding box center [234, 180] width 12 height 10
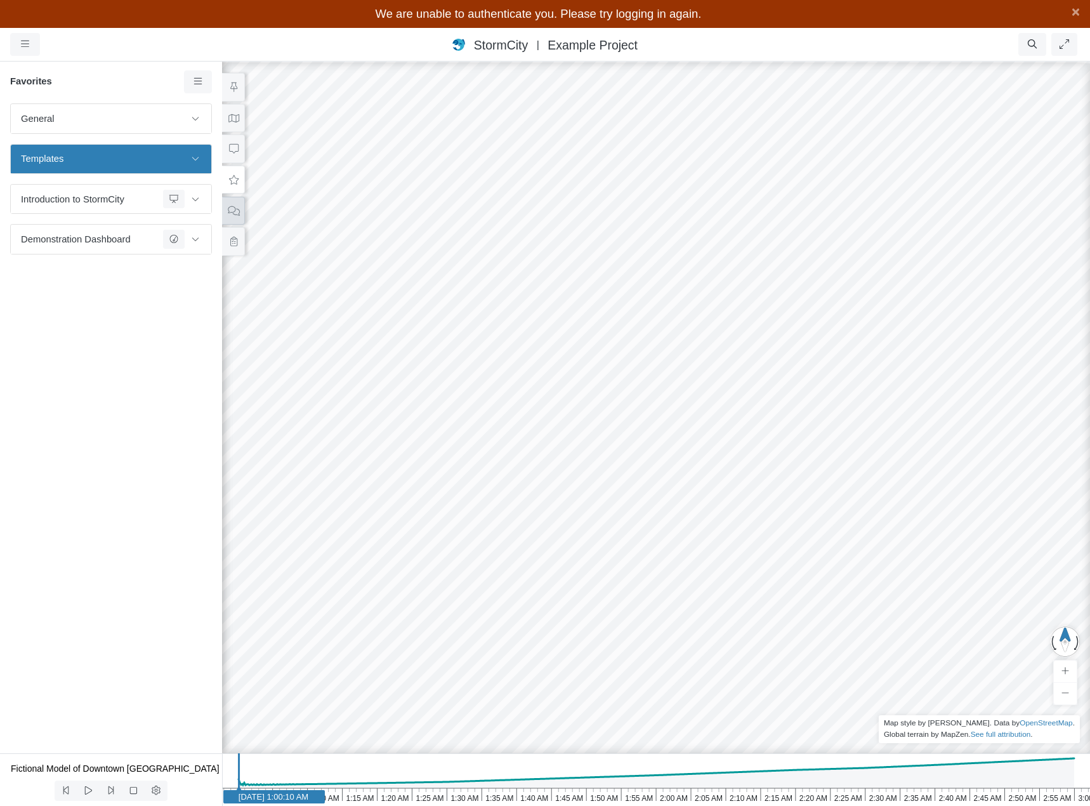
click at [234, 208] on icon at bounding box center [234, 211] width 12 height 10
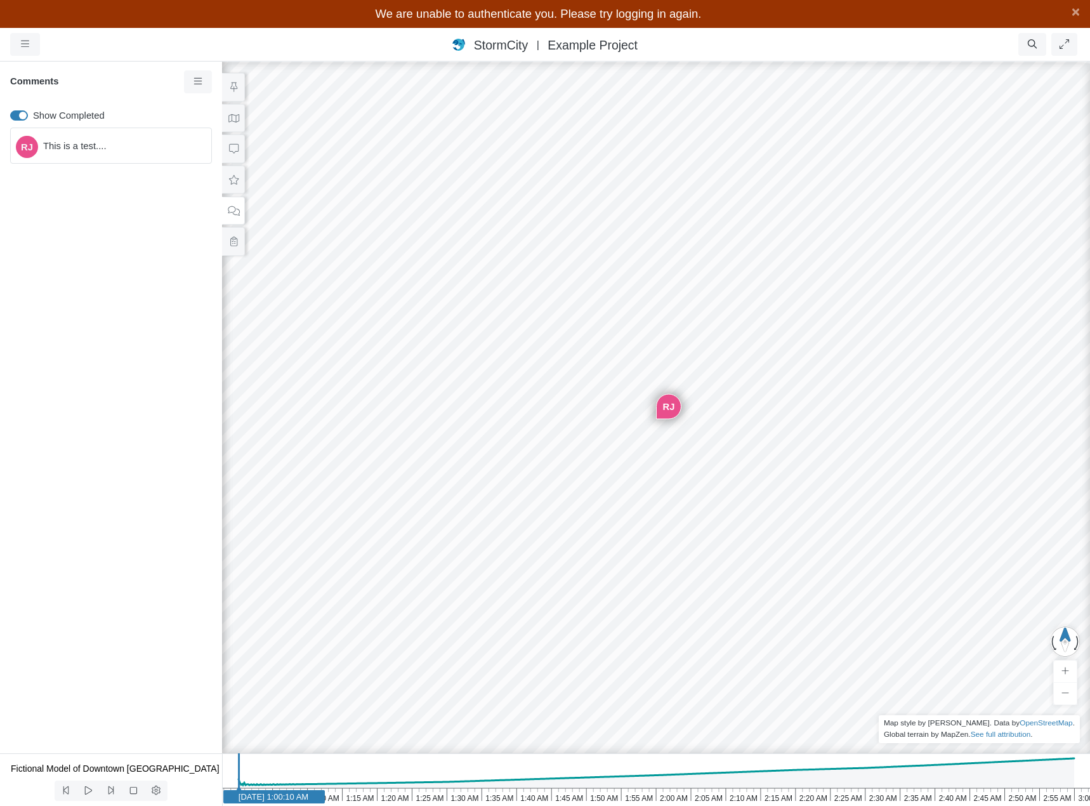
click at [98, 152] on span "This is a test...." at bounding box center [122, 146] width 158 height 14
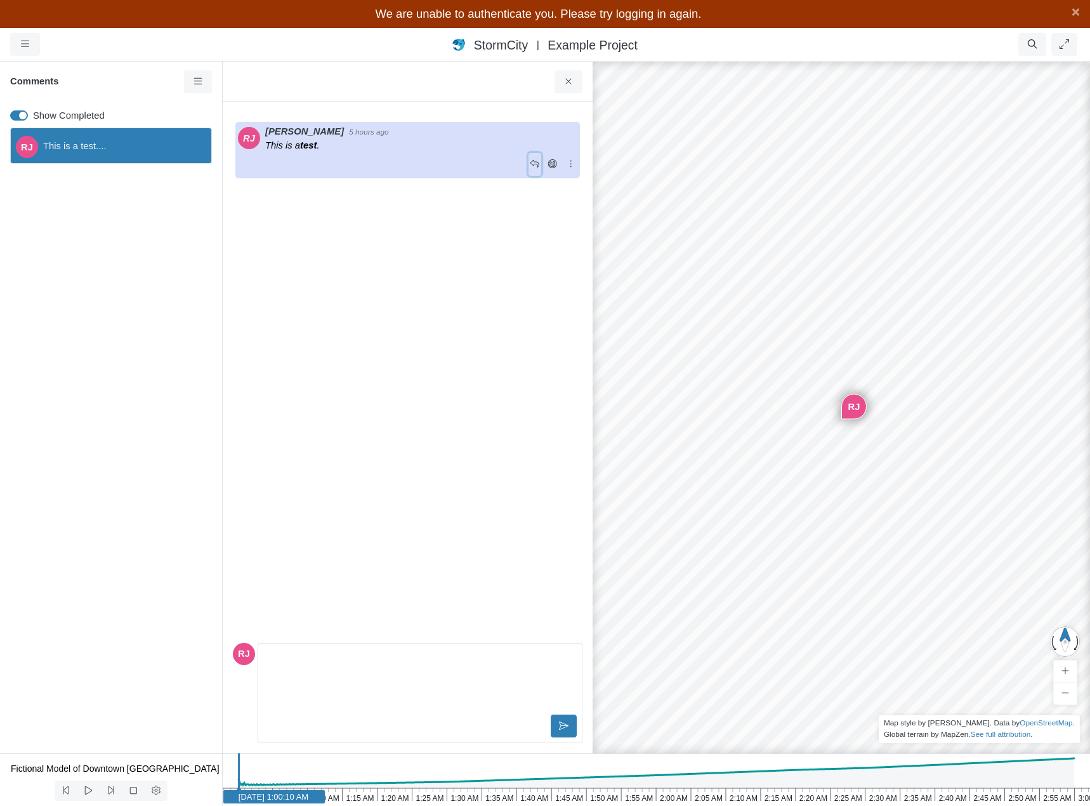
click at [534, 166] on icon at bounding box center [535, 163] width 10 height 8
click at [343, 664] on p "Editor editing area: main" at bounding box center [420, 658] width 302 height 14
click at [557, 723] on button at bounding box center [564, 725] width 26 height 23
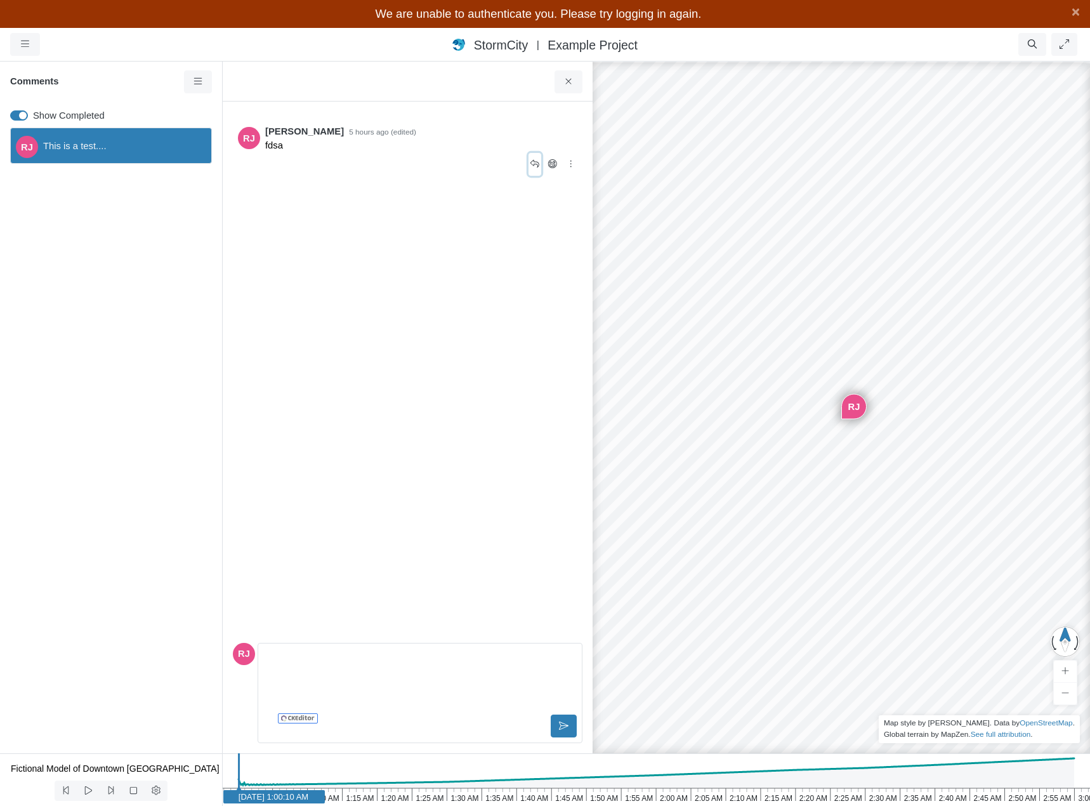
click at [535, 163] on icon at bounding box center [535, 164] width 12 height 10
click at [472, 225] on div "[PERSON_NAME] 5 hours ago (edited) fdsa" at bounding box center [408, 368] width 350 height 513
click at [567, 80] on icon at bounding box center [568, 82] width 6 height 6
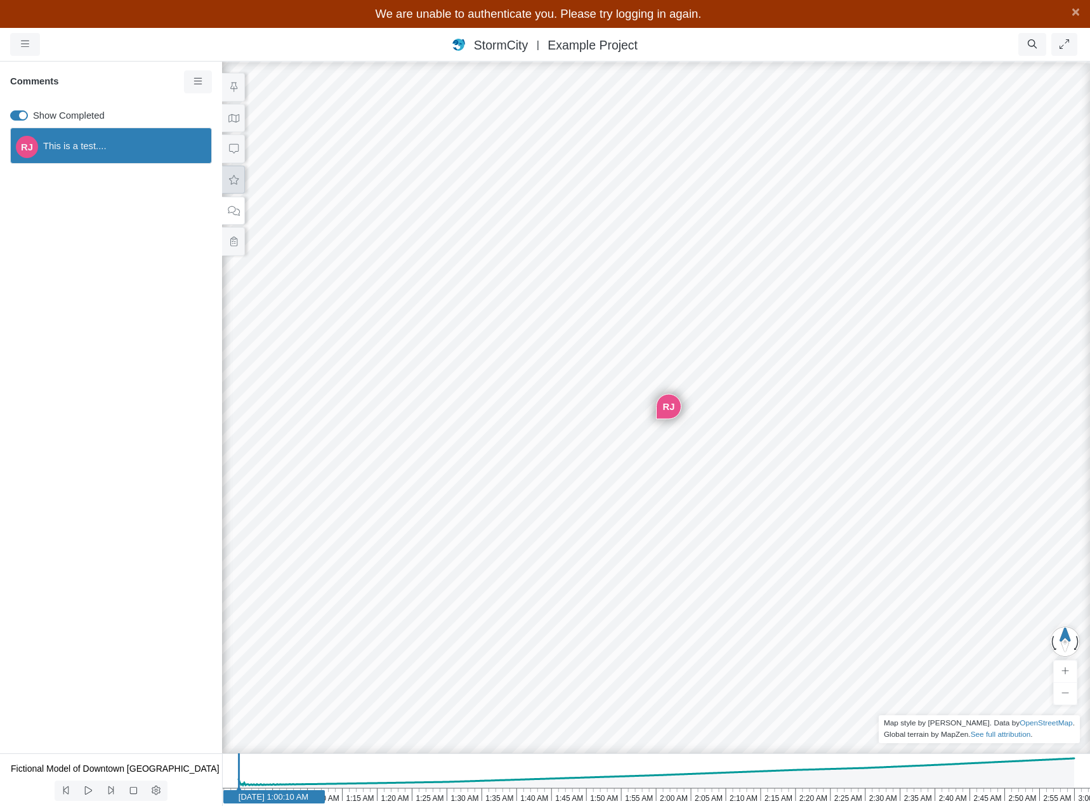
click at [239, 188] on button at bounding box center [233, 180] width 23 height 29
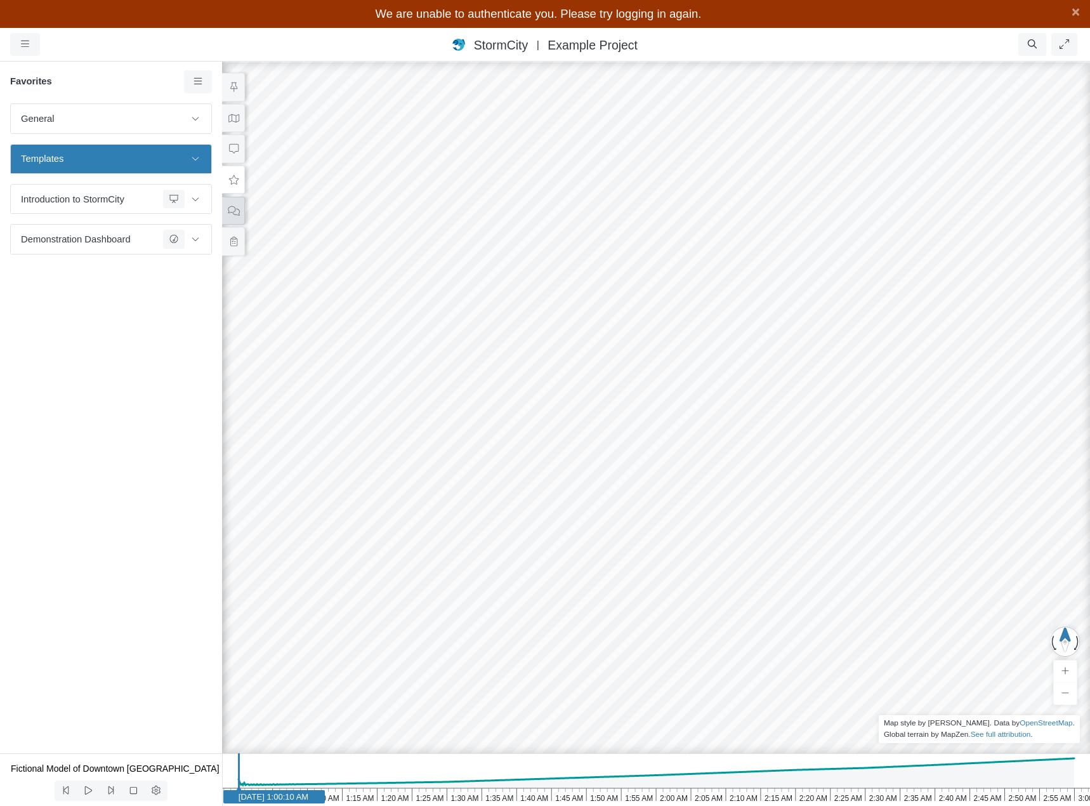
click at [239, 220] on button at bounding box center [233, 210] width 23 height 29
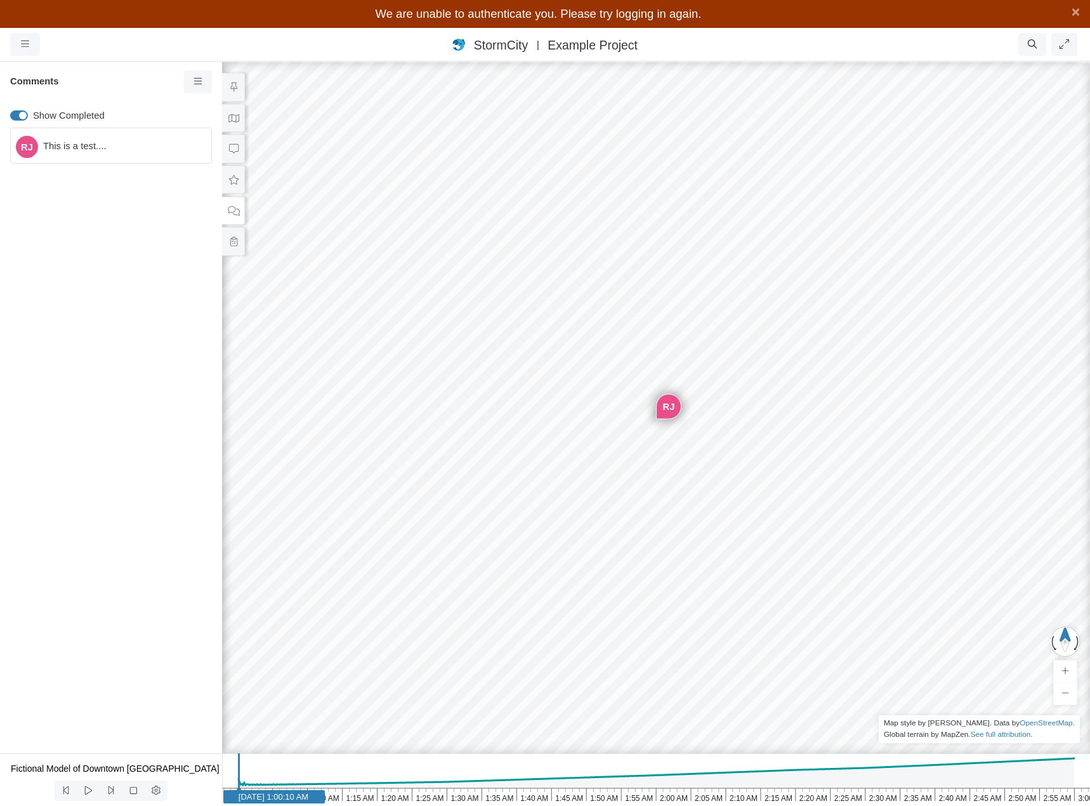
click at [108, 148] on span "This is a test...." at bounding box center [122, 146] width 158 height 14
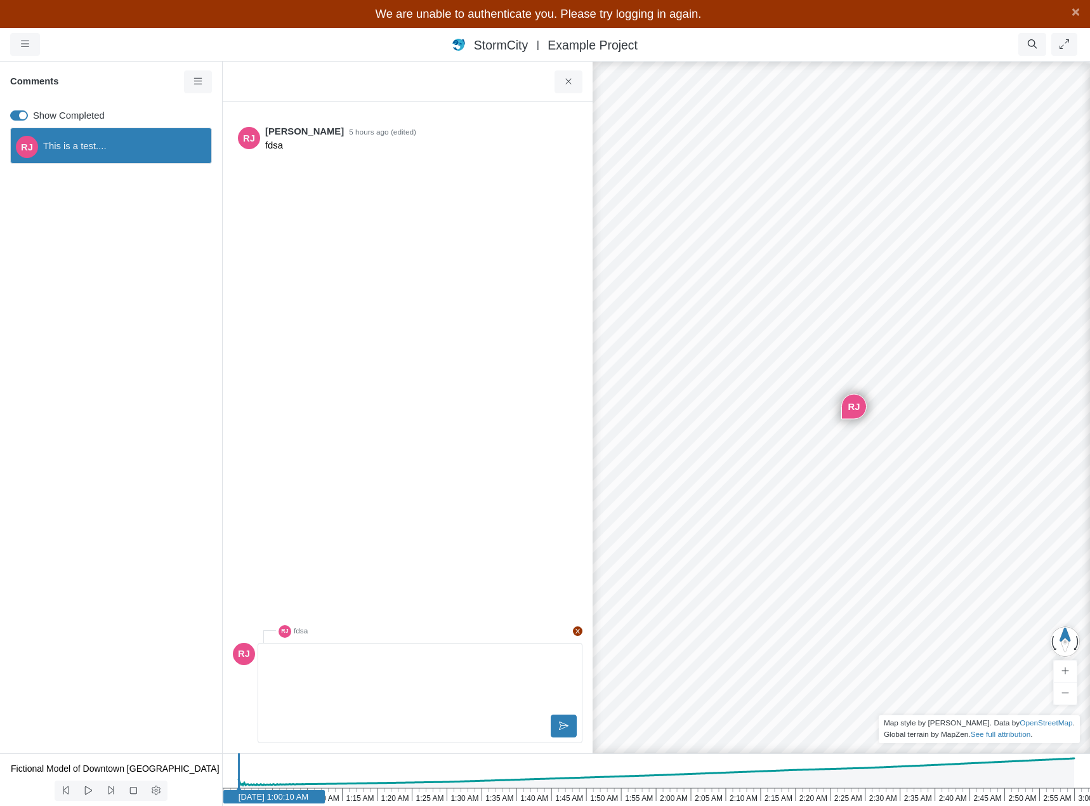
click at [329, 685] on div "Editor editing area: main" at bounding box center [419, 679] width 313 height 63
click at [331, 381] on div "[PERSON_NAME] 5 hours ago (edited) fdsa" at bounding box center [408, 368] width 350 height 513
click at [350, 144] on p "fdsa" at bounding box center [421, 145] width 312 height 14
click at [273, 144] on p "fdsa" at bounding box center [421, 145] width 312 height 14
click at [535, 164] on icon at bounding box center [535, 163] width 10 height 8
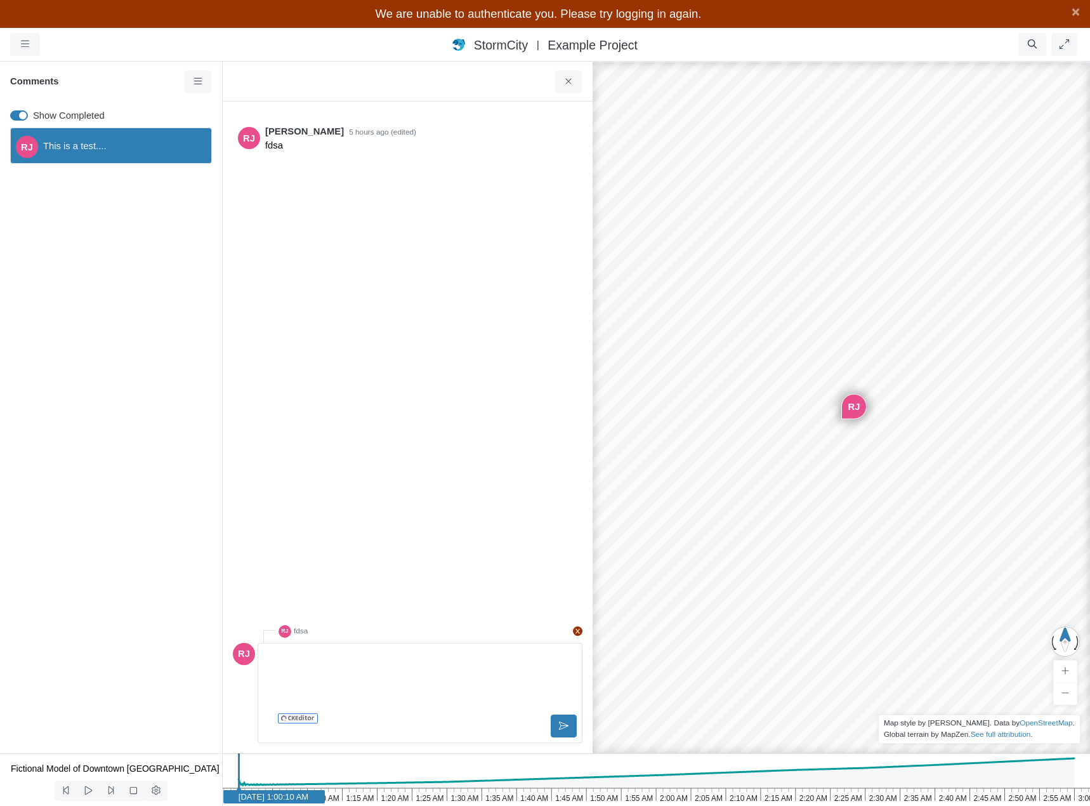
click at [545, 515] on div "[PERSON_NAME] 5 hours ago (edited) fdsa" at bounding box center [408, 368] width 350 height 513
click at [576, 633] on icon at bounding box center [577, 631] width 4 height 5
click at [501, 542] on div "[PERSON_NAME] 5 hours ago (edited) fdsa" at bounding box center [408, 375] width 350 height 526
click at [353, 152] on p "fdsa" at bounding box center [421, 145] width 312 height 14
click at [174, 143] on span "This is a test...." at bounding box center [122, 146] width 158 height 14
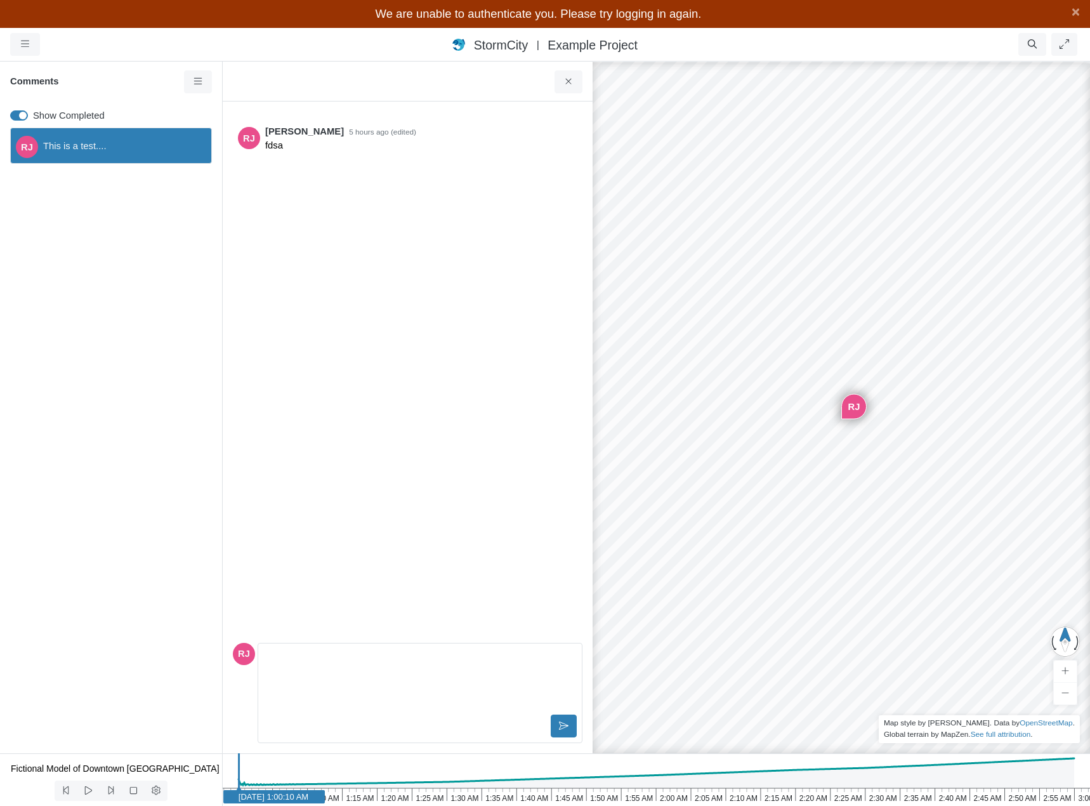
click at [319, 144] on p "fdsa" at bounding box center [421, 145] width 312 height 14
click at [138, 135] on div "RJ This is a test...." at bounding box center [111, 146] width 202 height 36
click at [159, 151] on span "This is a test...." at bounding box center [122, 146] width 158 height 14
click at [381, 140] on p "fdsa" at bounding box center [421, 145] width 312 height 14
click at [371, 156] on div at bounding box center [396, 164] width 263 height 23
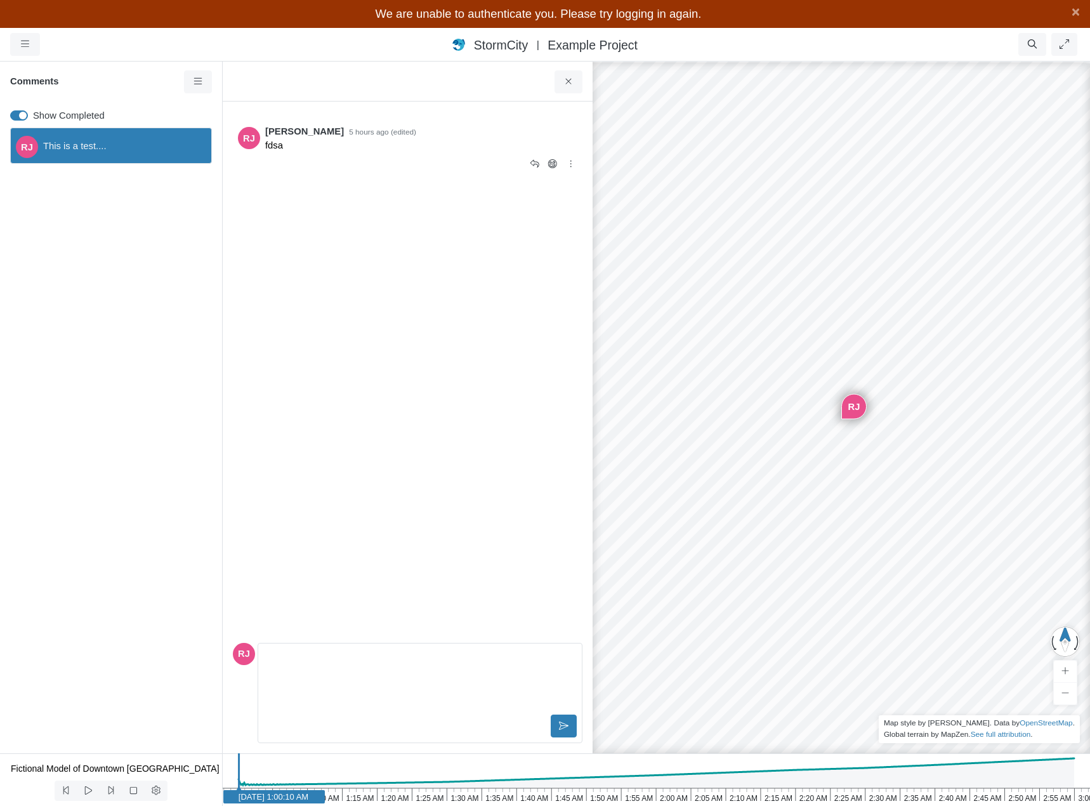
click at [381, 173] on div at bounding box center [396, 164] width 263 height 23
click at [384, 145] on p "fdsa" at bounding box center [421, 145] width 312 height 14
click at [362, 129] on small "5 hours ago (edited)" at bounding box center [382, 132] width 67 height 11
click at [140, 141] on span "This is a test...." at bounding box center [122, 146] width 158 height 14
click at [352, 148] on p "fdsa" at bounding box center [421, 145] width 312 height 14
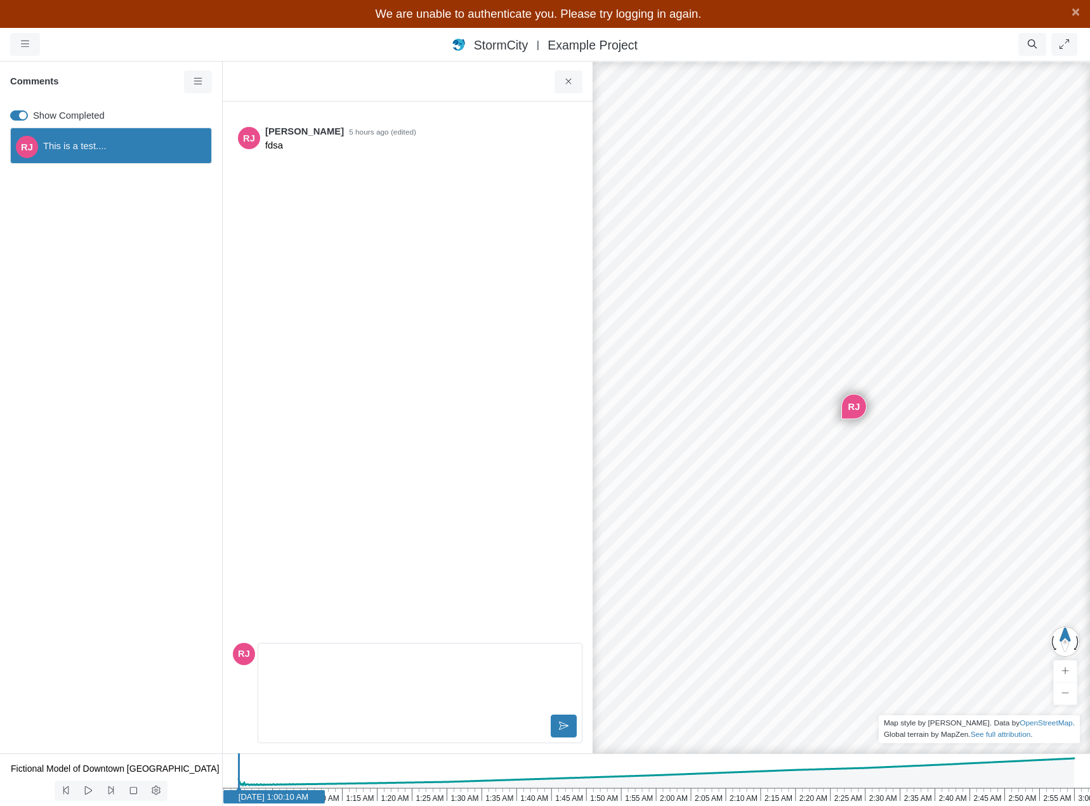
click at [435, 296] on div "[PERSON_NAME] 5 hours ago (edited) fdsa" at bounding box center [408, 375] width 350 height 526
click at [342, 152] on p "fdsa" at bounding box center [421, 145] width 312 height 14
click at [131, 141] on span "This is a test...." at bounding box center [122, 146] width 158 height 14
click at [345, 141] on p "fdsa" at bounding box center [421, 145] width 312 height 14
click at [347, 301] on div "[PERSON_NAME] 5 hours ago (edited) fdsa" at bounding box center [408, 375] width 350 height 526
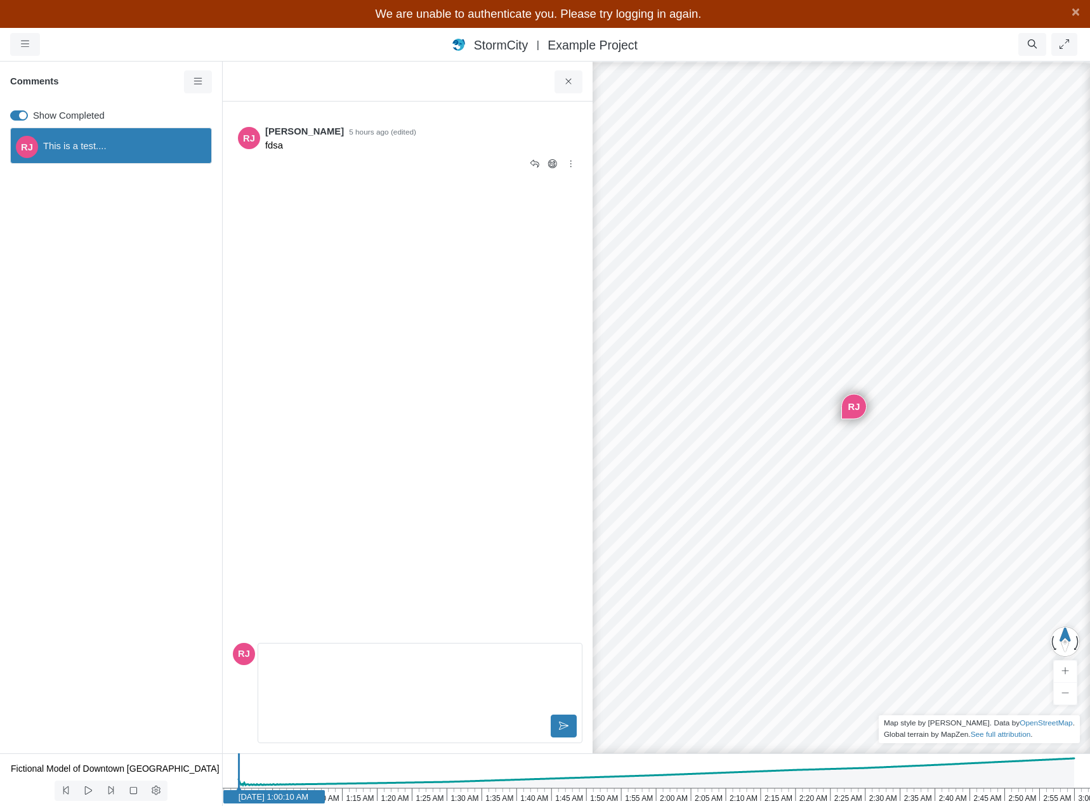
click at [331, 155] on div at bounding box center [396, 164] width 263 height 23
click at [150, 145] on span "This is a test...." at bounding box center [122, 146] width 158 height 14
click at [330, 142] on p "fdsa" at bounding box center [421, 145] width 312 height 14
click at [358, 273] on div "[PERSON_NAME] 5 hours ago (edited) fdsa" at bounding box center [408, 375] width 350 height 526
click at [354, 157] on div at bounding box center [396, 164] width 263 height 23
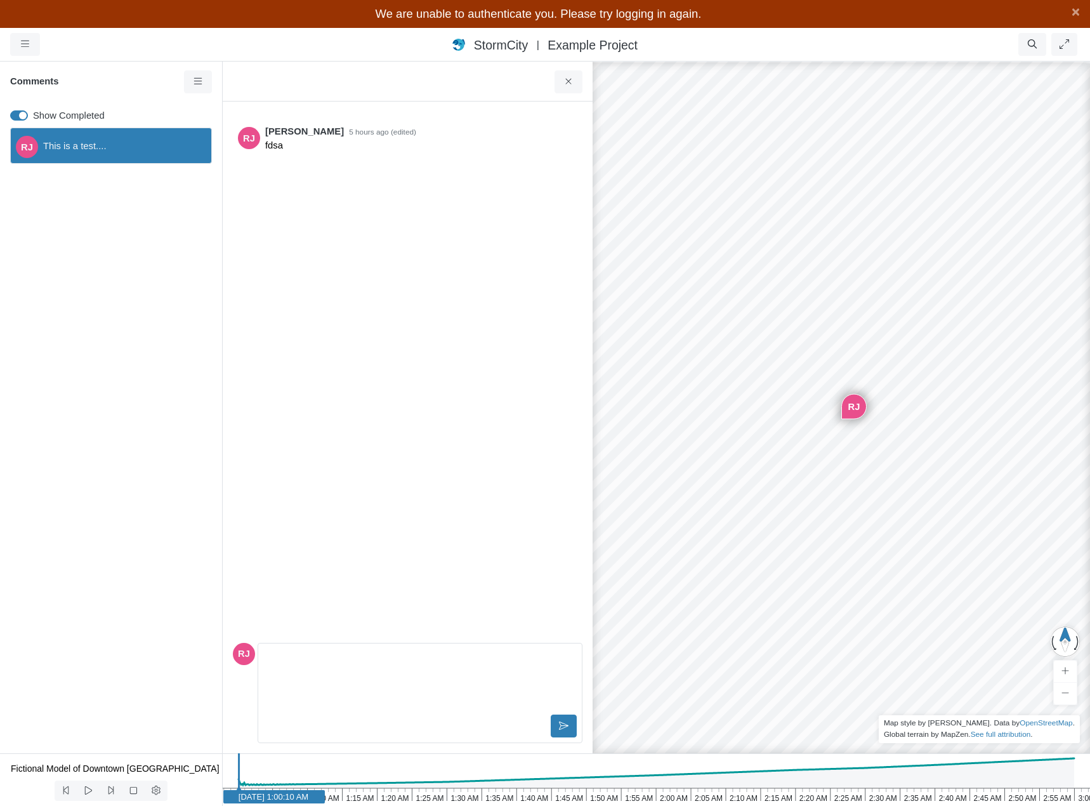
click at [119, 148] on span "This is a test...." at bounding box center [122, 146] width 158 height 14
click at [309, 150] on p "fdsa" at bounding box center [421, 145] width 312 height 14
click at [339, 268] on div "[PERSON_NAME] 5 hours ago (edited) fdsa" at bounding box center [408, 375] width 350 height 526
click at [331, 145] on p "fdsa" at bounding box center [421, 145] width 312 height 14
click at [131, 150] on span "This is a test...." at bounding box center [122, 146] width 158 height 14
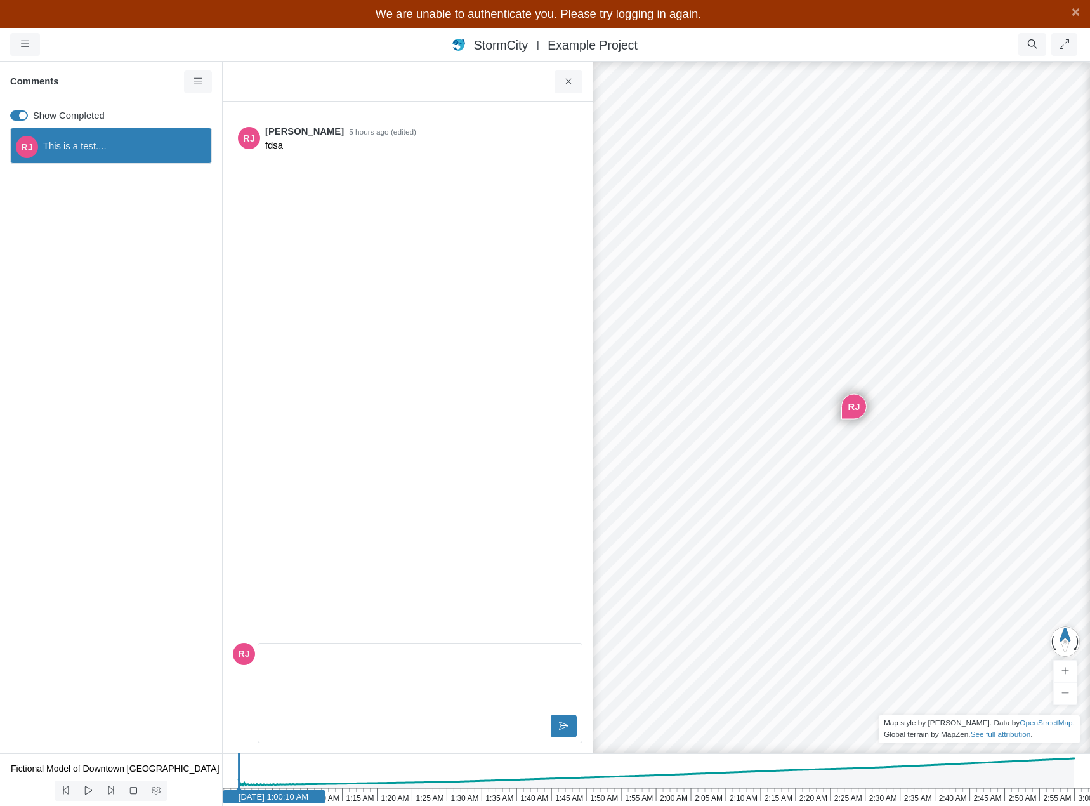
click at [350, 152] on p "fdsa" at bounding box center [421, 145] width 312 height 14
click at [382, 261] on div "[PERSON_NAME] 5 hours ago (edited) fdsa" at bounding box center [408, 375] width 350 height 526
click at [565, 82] on icon at bounding box center [569, 82] width 12 height 10
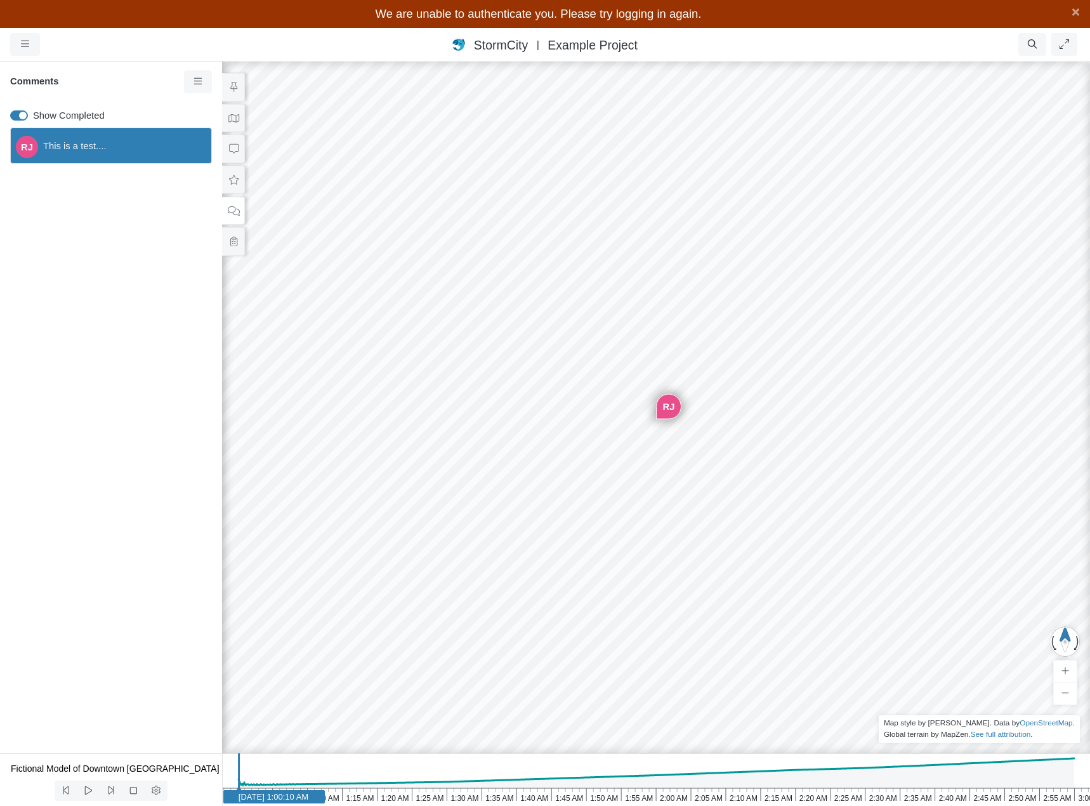
click at [764, 239] on div "Entity or function does not exist in this scenario. Building Created with Highc…" at bounding box center [656, 418] width 1090 height 773
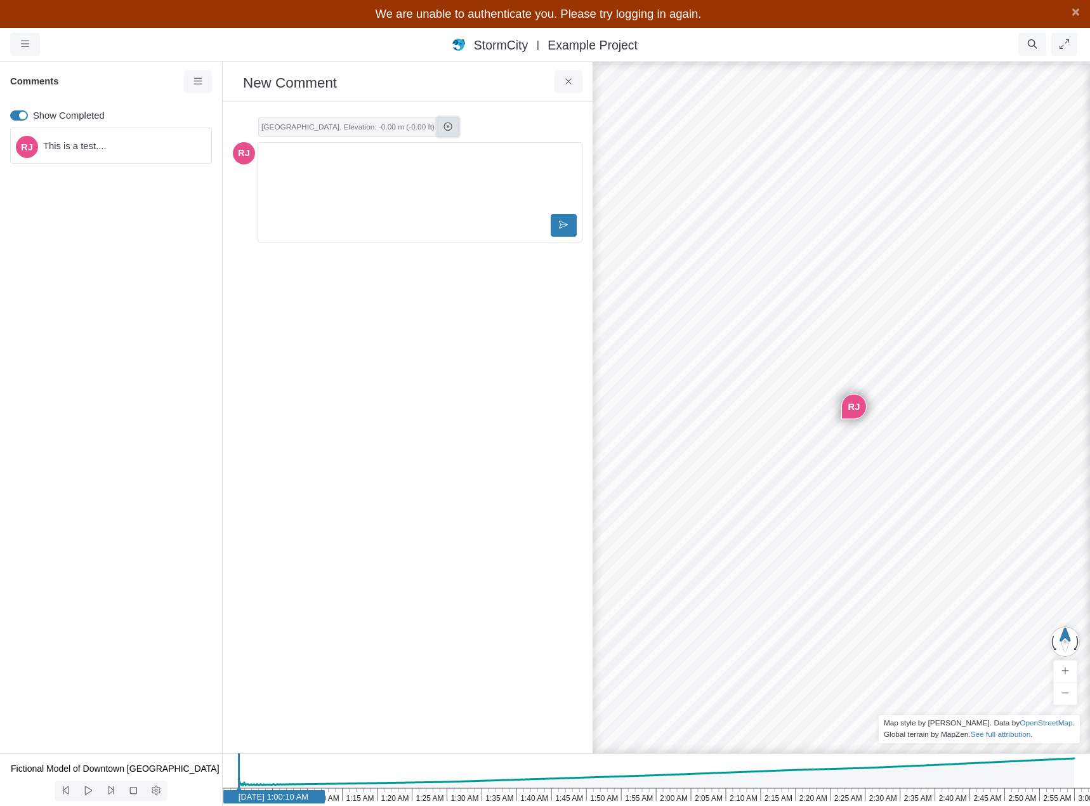
click at [452, 127] on icon at bounding box center [448, 126] width 8 height 8
click at [468, 127] on p "Editor editing area: main" at bounding box center [420, 132] width 302 height 14
click at [568, 202] on icon at bounding box center [564, 200] width 10 height 10
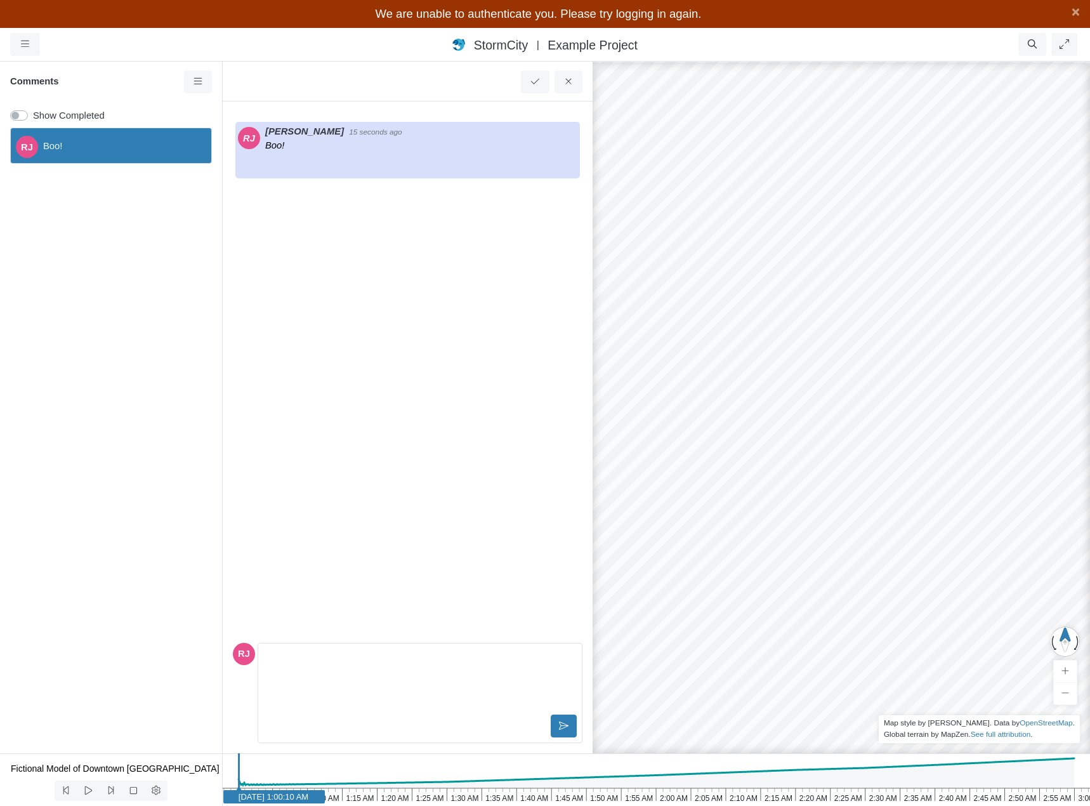
click at [87, 148] on span "Boo!" at bounding box center [122, 146] width 158 height 14
click at [93, 113] on label "Show Completed" at bounding box center [69, 115] width 72 height 14
click at [20, 113] on input "Show Completed" at bounding box center [15, 114] width 10 height 12
click at [100, 164] on div "RJ This is a test...." at bounding box center [111, 437] width 222 height 631
click at [99, 268] on div "RJ This is a test...." at bounding box center [111, 437] width 222 height 631
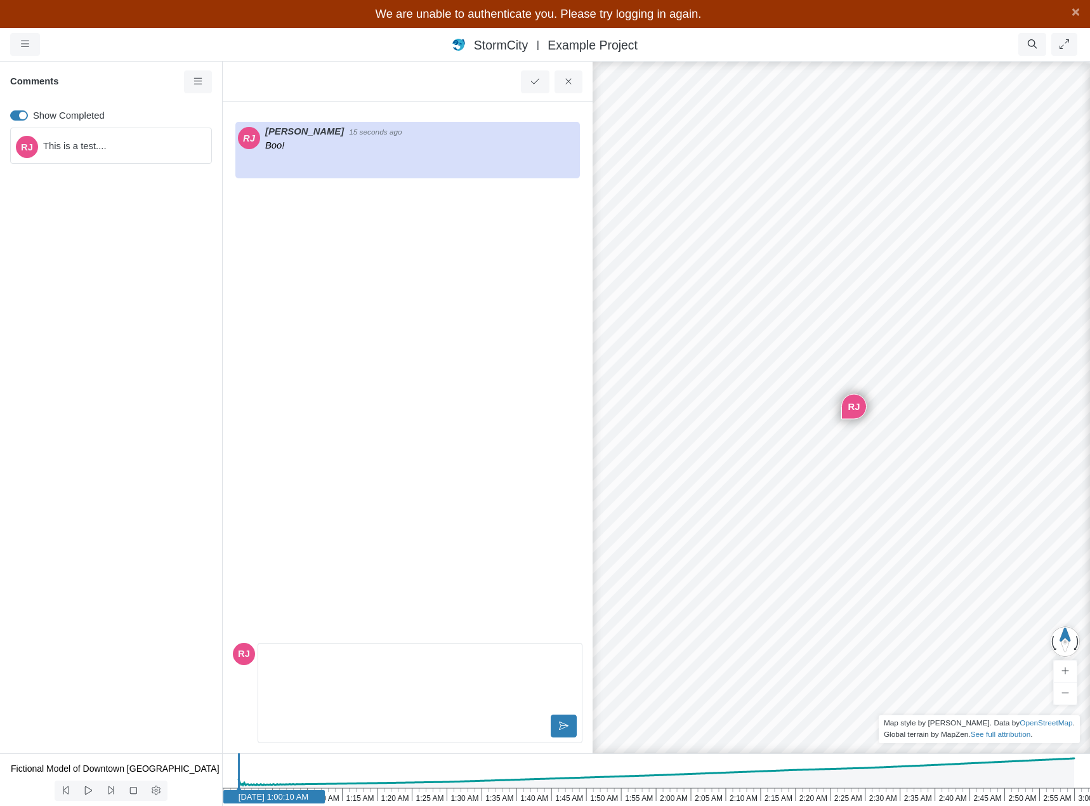
click at [121, 151] on span "This is a test...." at bounding box center [122, 146] width 158 height 14
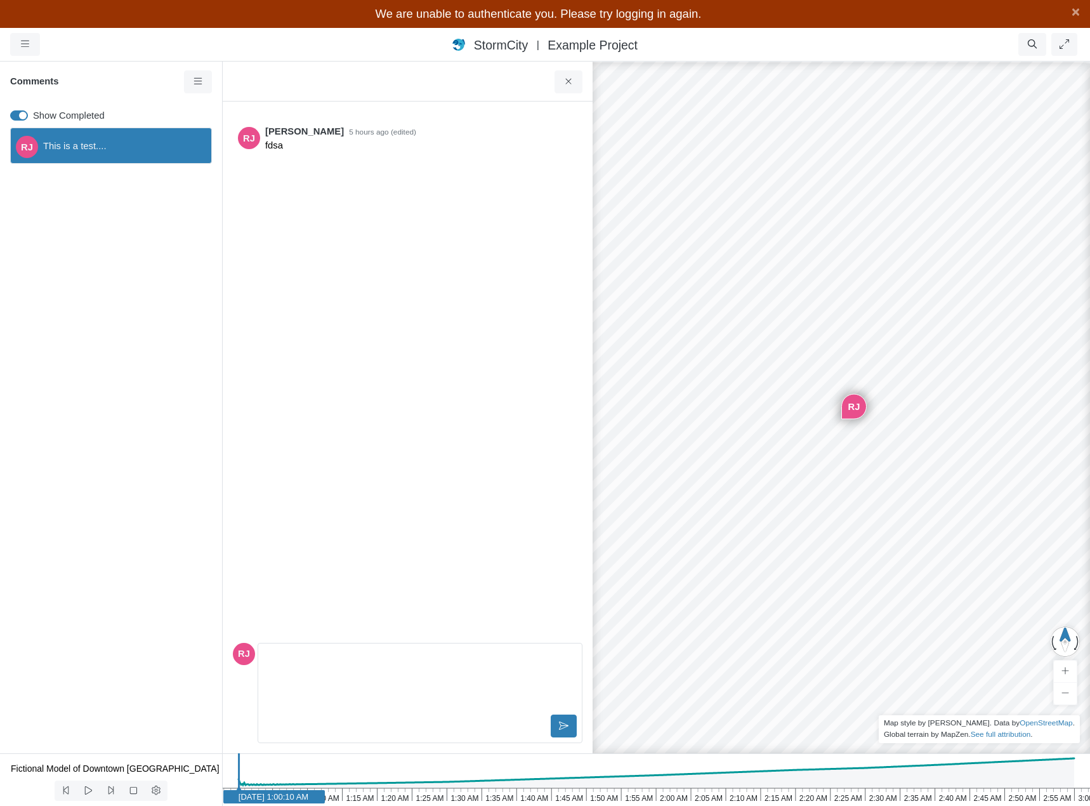
click at [128, 93] on div "Comments" at bounding box center [111, 86] width 222 height 33
click at [133, 163] on div "RJ This is a test...." at bounding box center [111, 146] width 202 height 36
click at [122, 237] on div "RJ This is a test...." at bounding box center [111, 437] width 222 height 631
click at [138, 140] on span "This is a test...." at bounding box center [122, 146] width 158 height 14
click at [154, 91] on div "Comments" at bounding box center [111, 86] width 222 height 33
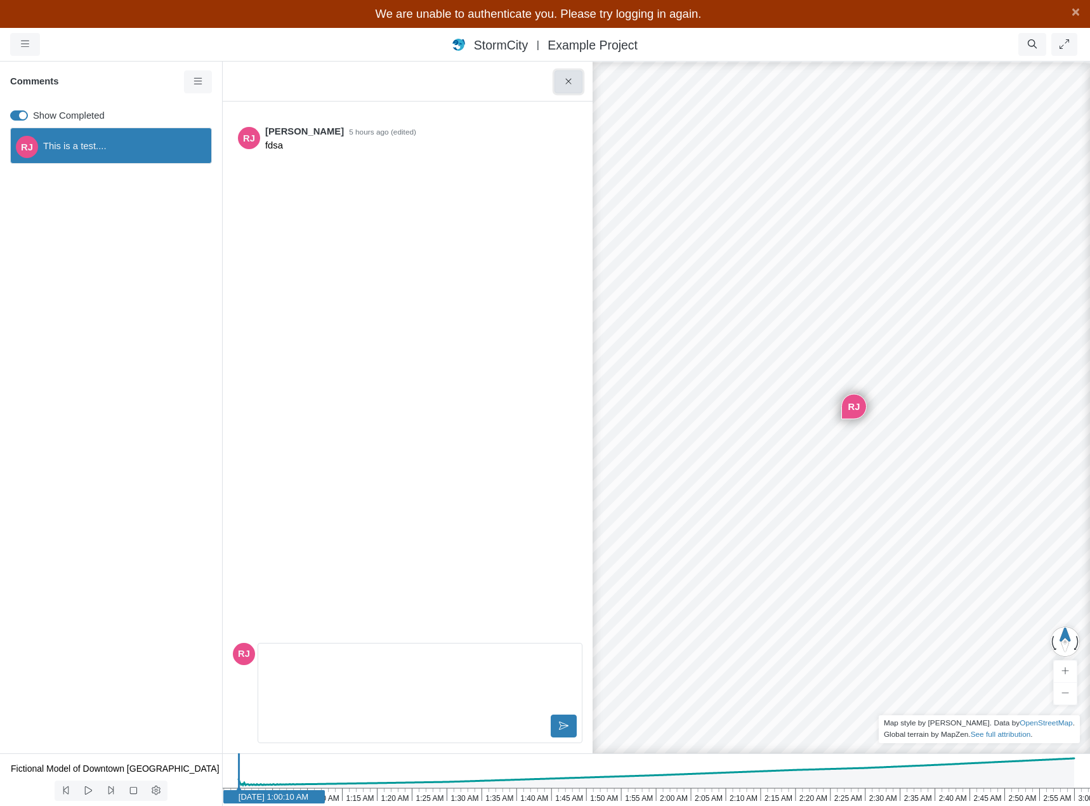
click at [575, 78] on button at bounding box center [569, 81] width 29 height 23
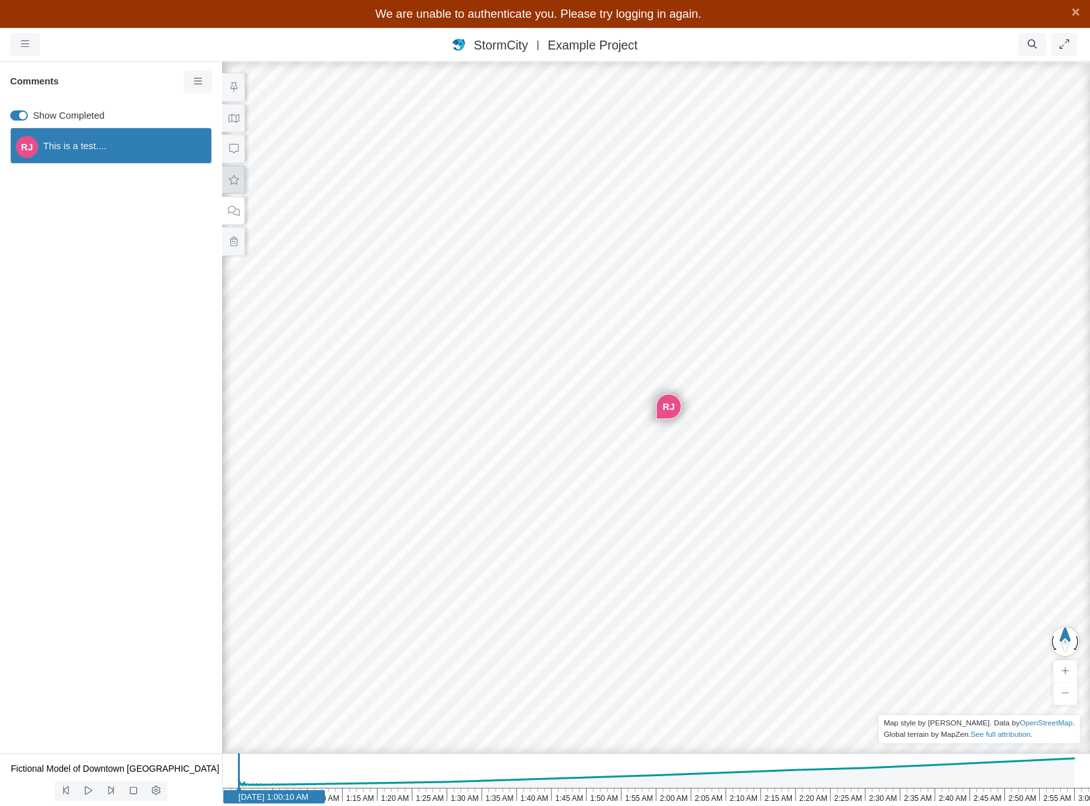
click at [231, 181] on icon at bounding box center [234, 180] width 12 height 10
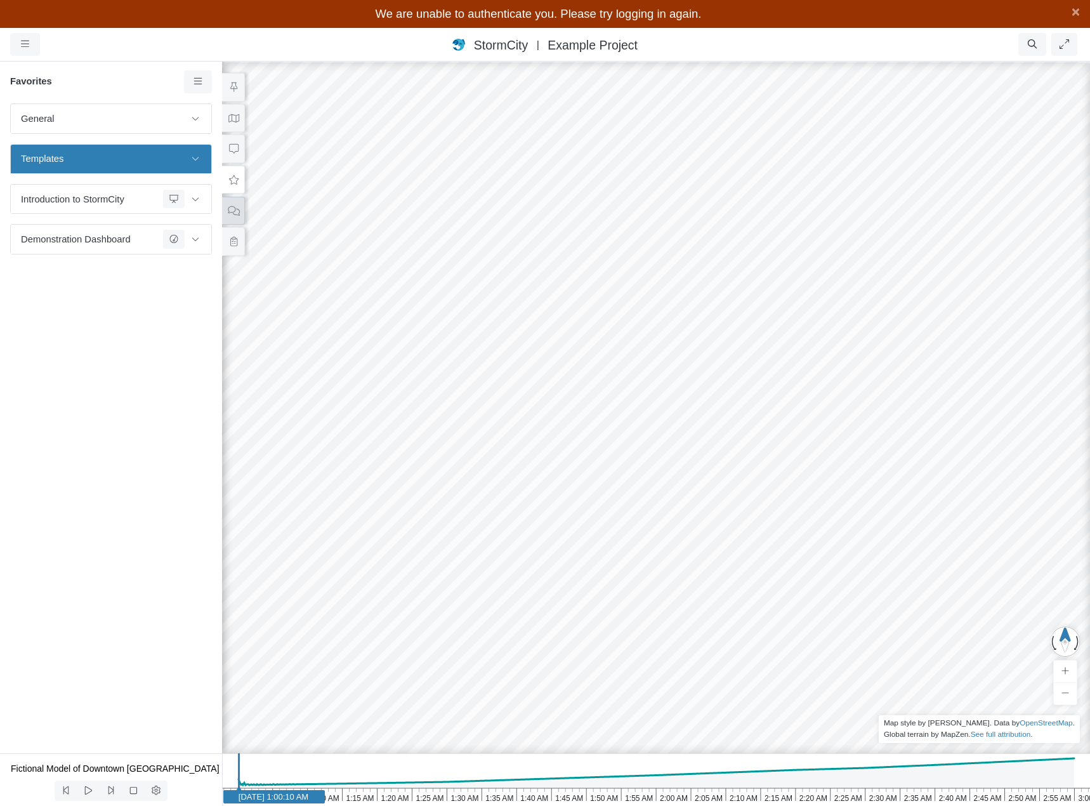
click at [240, 214] on button at bounding box center [233, 210] width 23 height 29
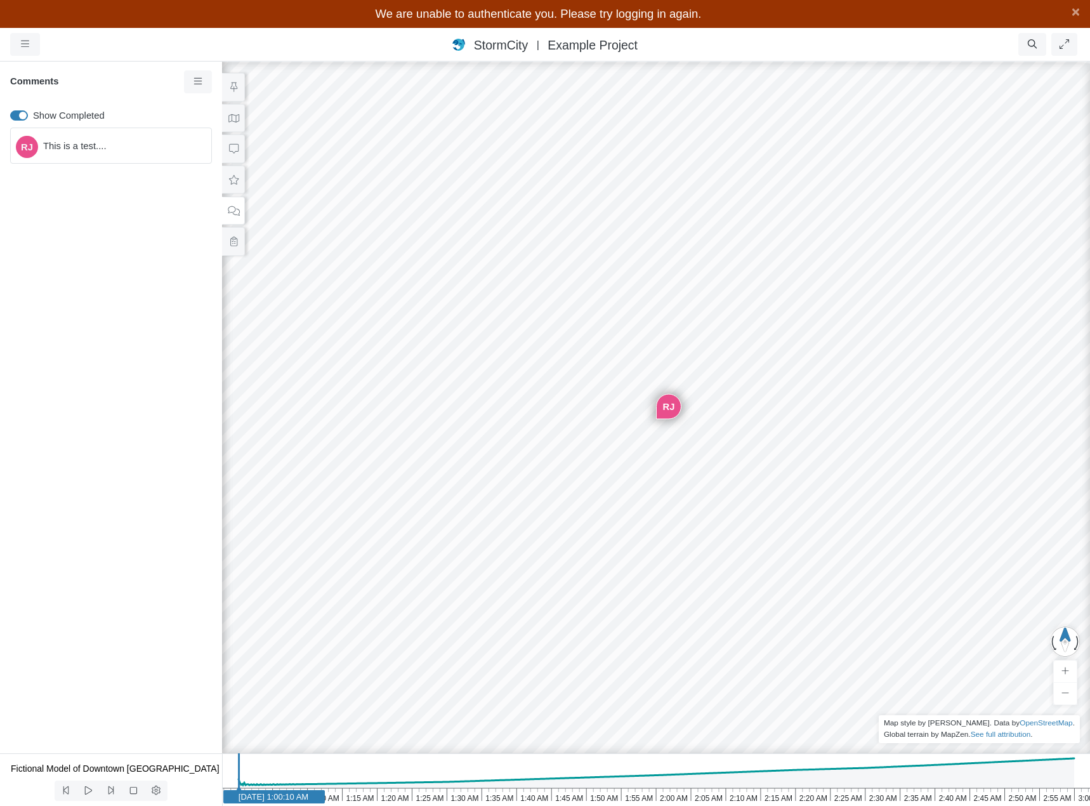
click at [119, 143] on span "This is a test...." at bounding box center [122, 146] width 158 height 14
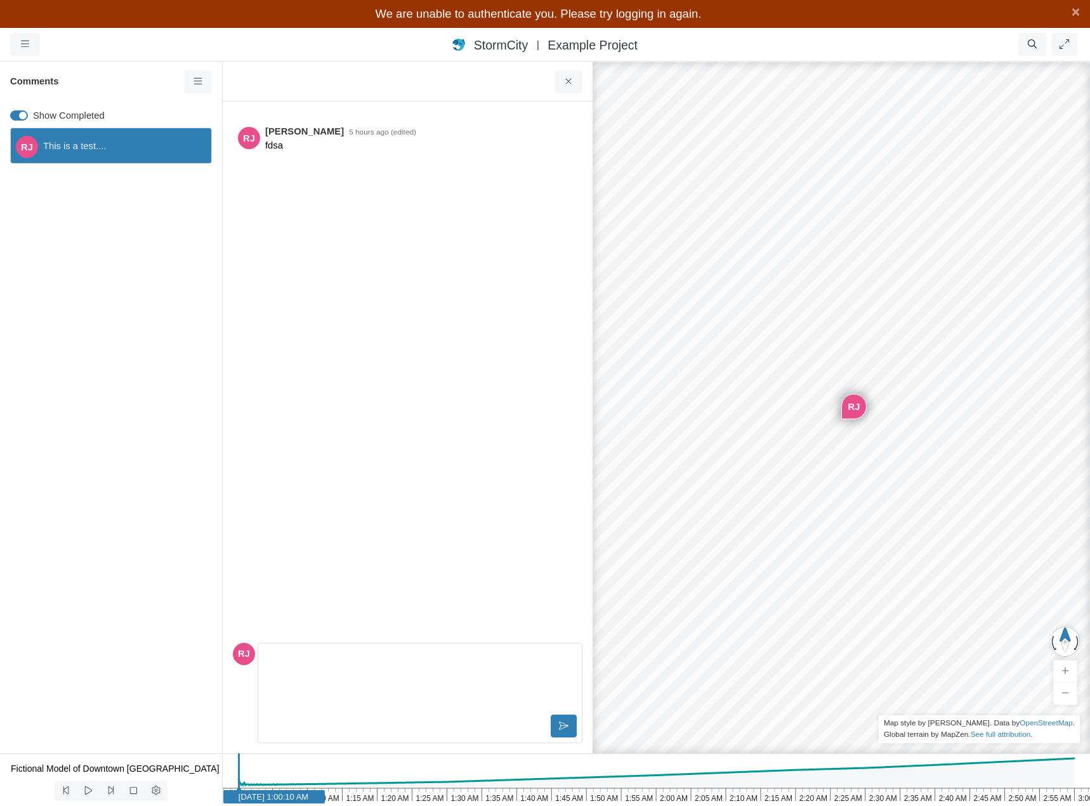
click at [115, 218] on div "RJ This is a test...." at bounding box center [111, 437] width 222 height 631
click at [134, 145] on span "This is a test...." at bounding box center [122, 146] width 158 height 14
click at [648, 171] on div "Entity or function does not exist in this scenario. Building Created with Highc…" at bounding box center [841, 418] width 1090 height 773
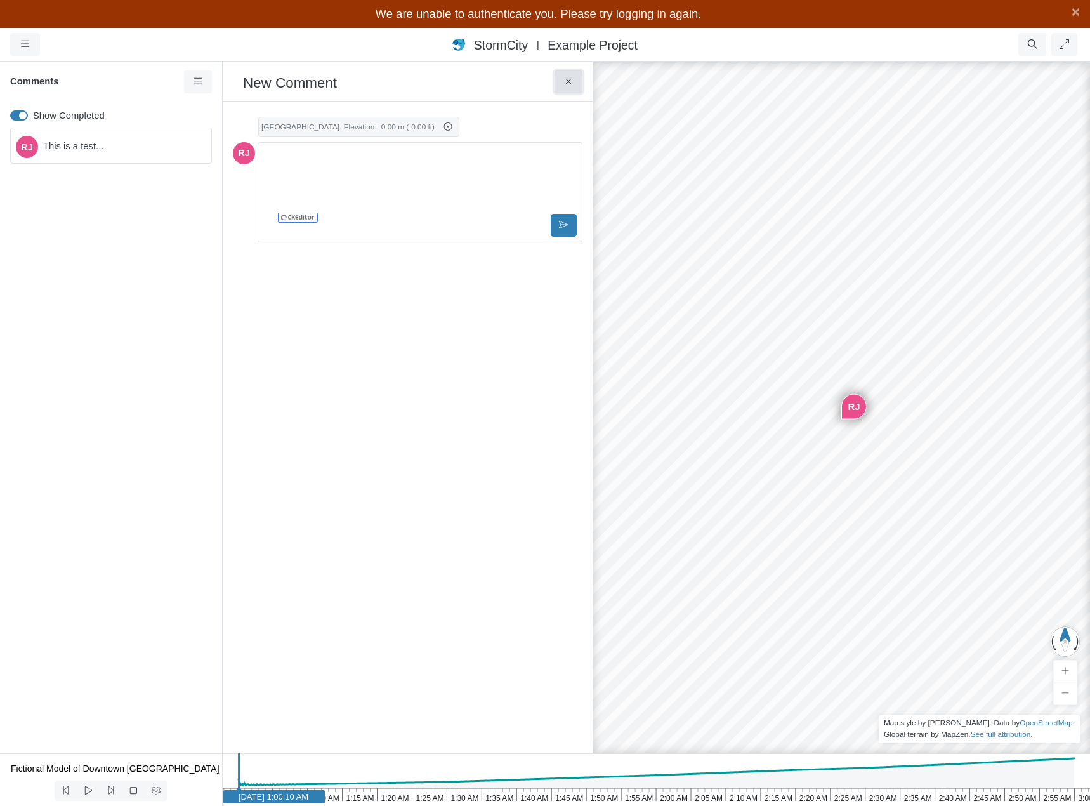
click at [563, 84] on icon at bounding box center [569, 82] width 12 height 10
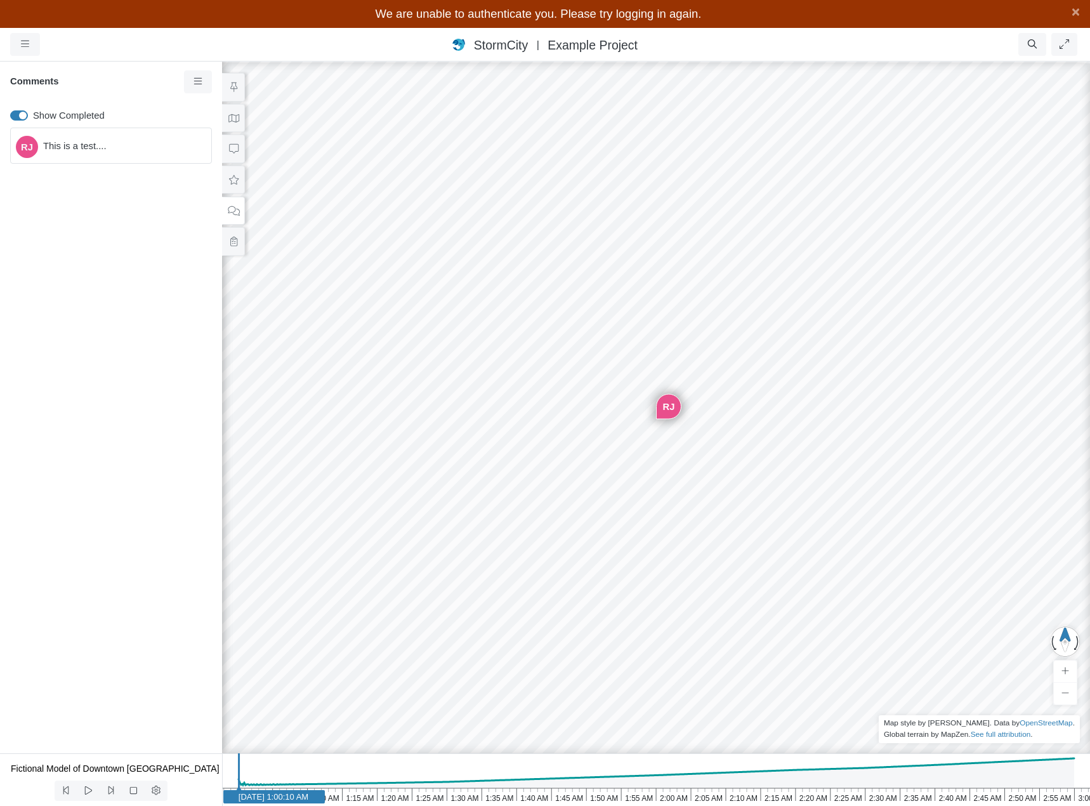
click at [156, 377] on div "RJ This is a test...." at bounding box center [111, 437] width 222 height 631
click at [835, 266] on div "Entity or function does not exist in this scenario. Building Created with Highc…" at bounding box center [656, 418] width 1090 height 773
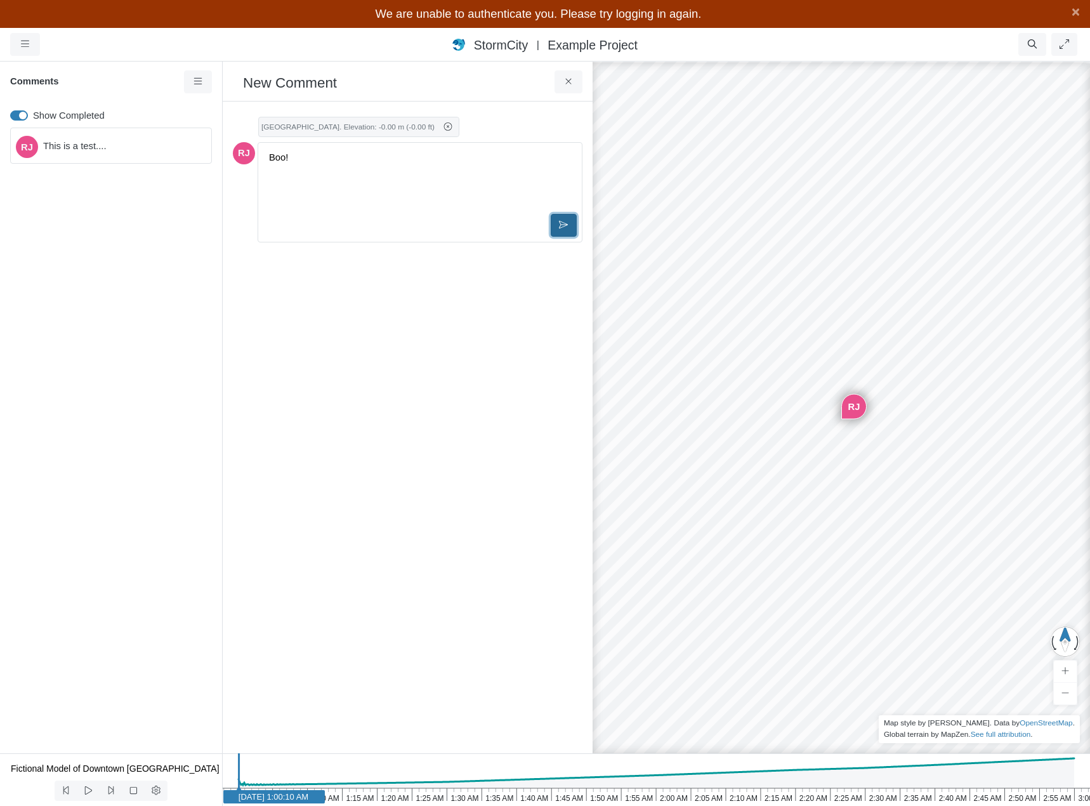
click at [567, 226] on icon at bounding box center [564, 225] width 10 height 8
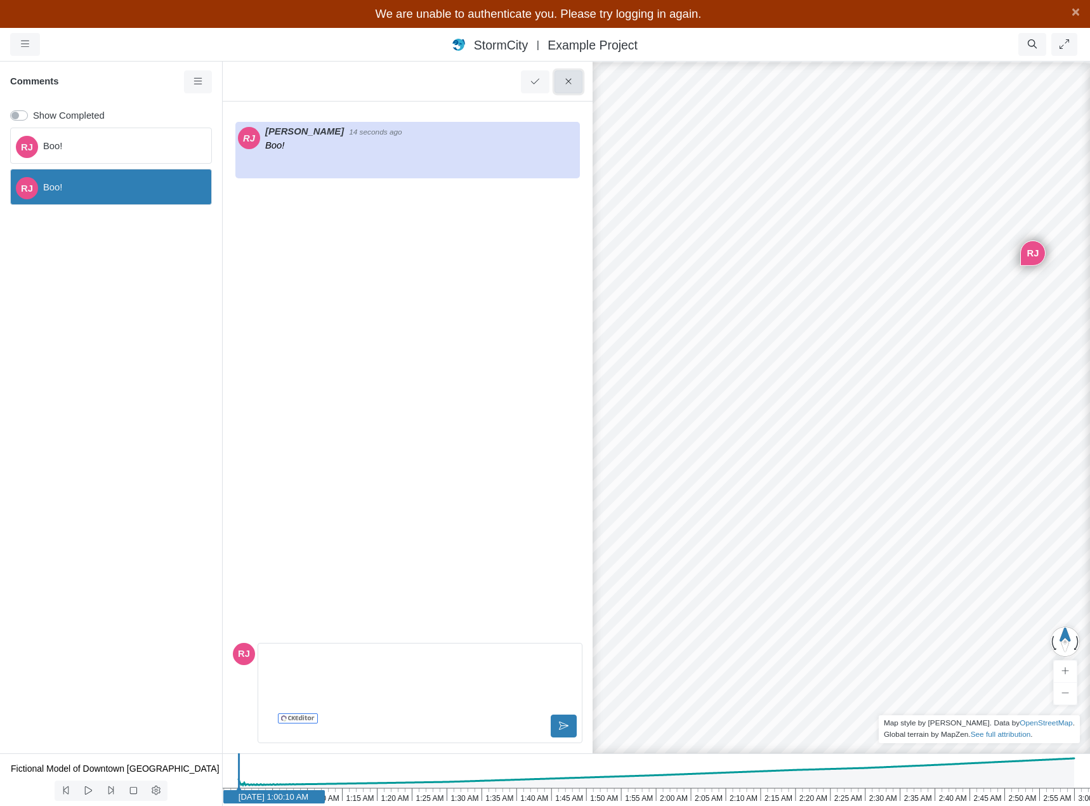
click at [565, 82] on icon at bounding box center [569, 82] width 12 height 10
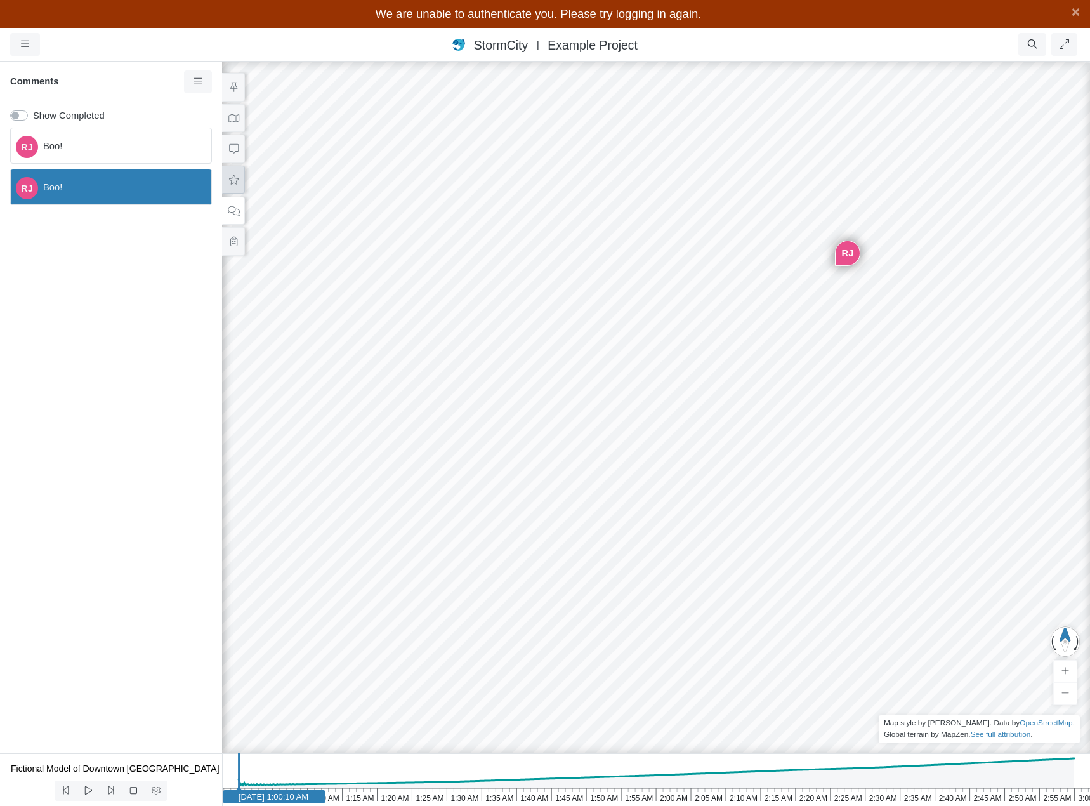
click at [231, 171] on button at bounding box center [233, 180] width 23 height 29
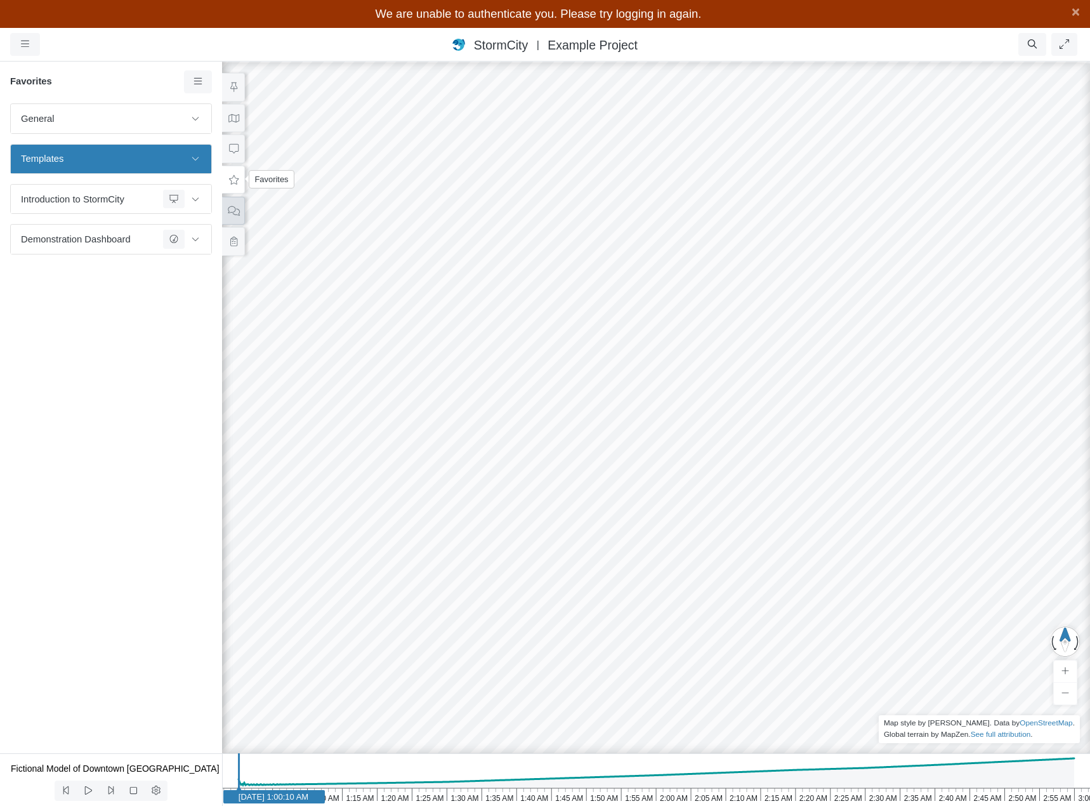
click at [237, 207] on icon at bounding box center [234, 211] width 12 height 10
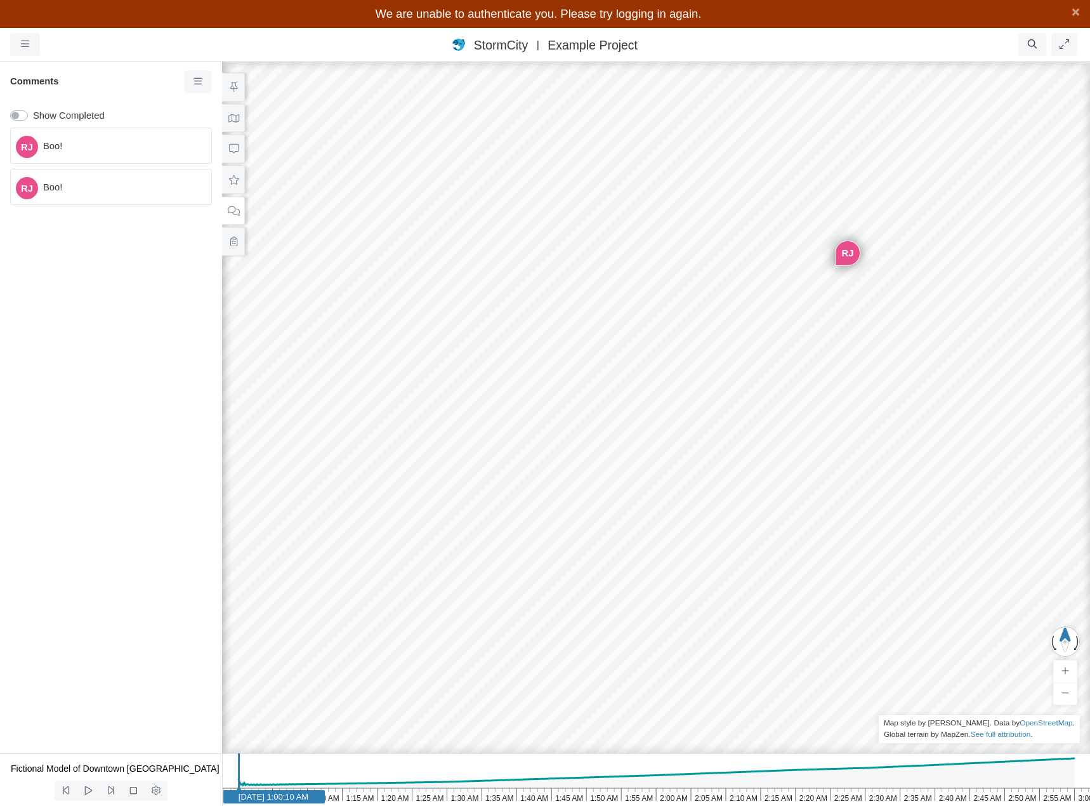
click at [125, 193] on span "Boo!" at bounding box center [122, 187] width 158 height 14
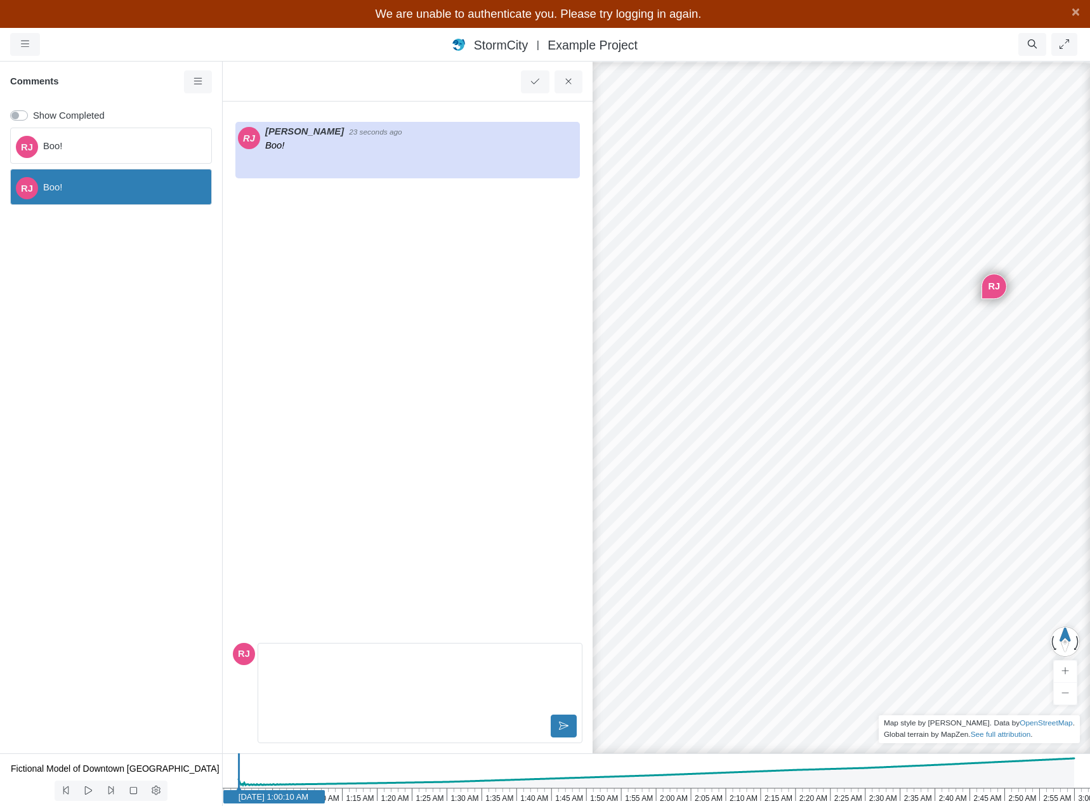
click at [128, 154] on div "[PERSON_NAME]!" at bounding box center [111, 146] width 202 height 36
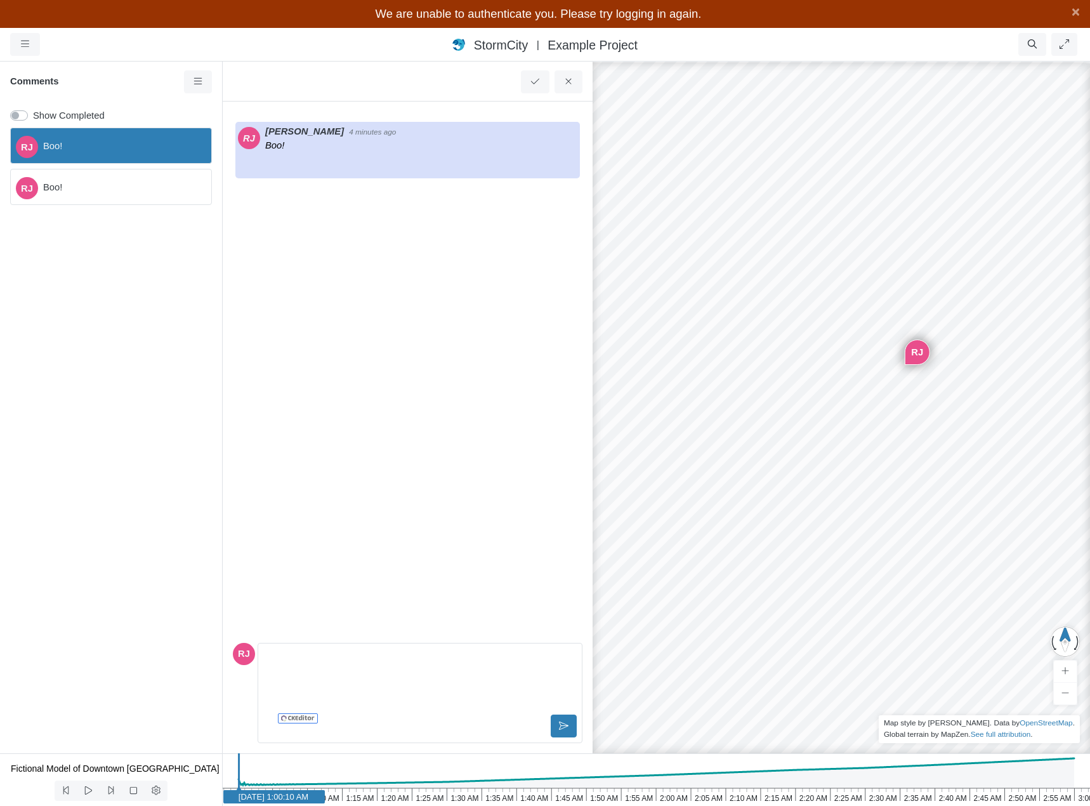
click at [126, 183] on span "Boo!" at bounding box center [122, 187] width 158 height 14
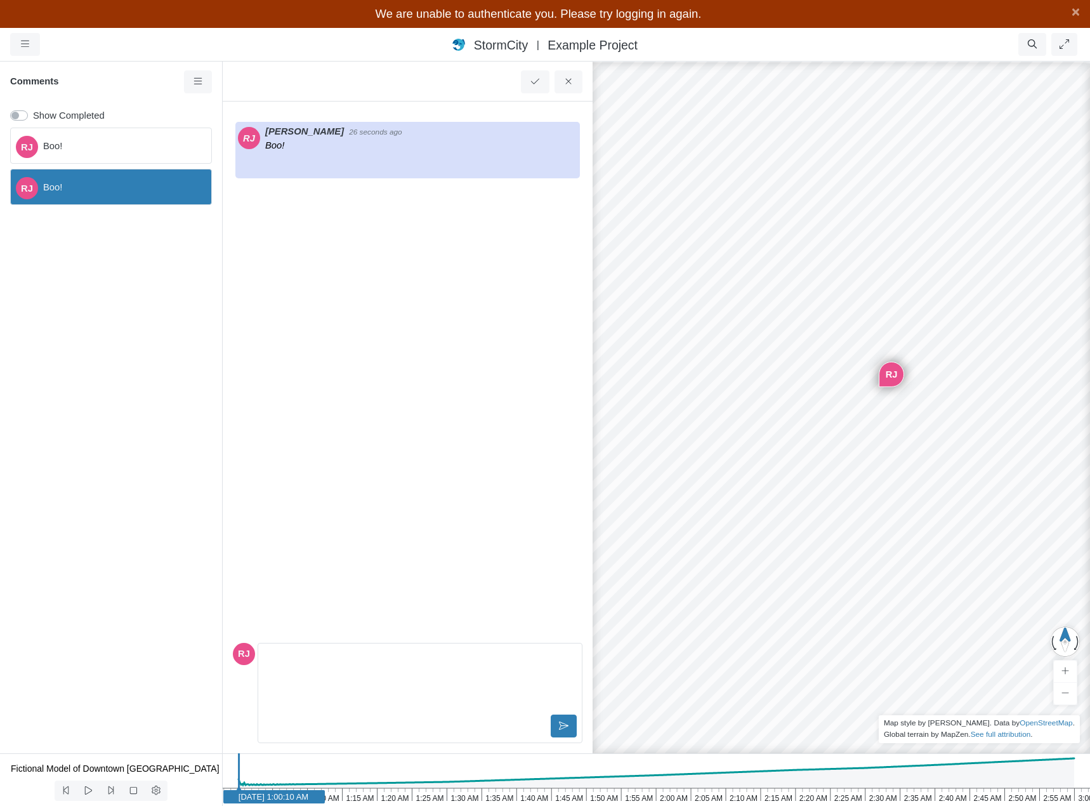
click at [127, 147] on span "Boo!" at bounding box center [122, 146] width 158 height 14
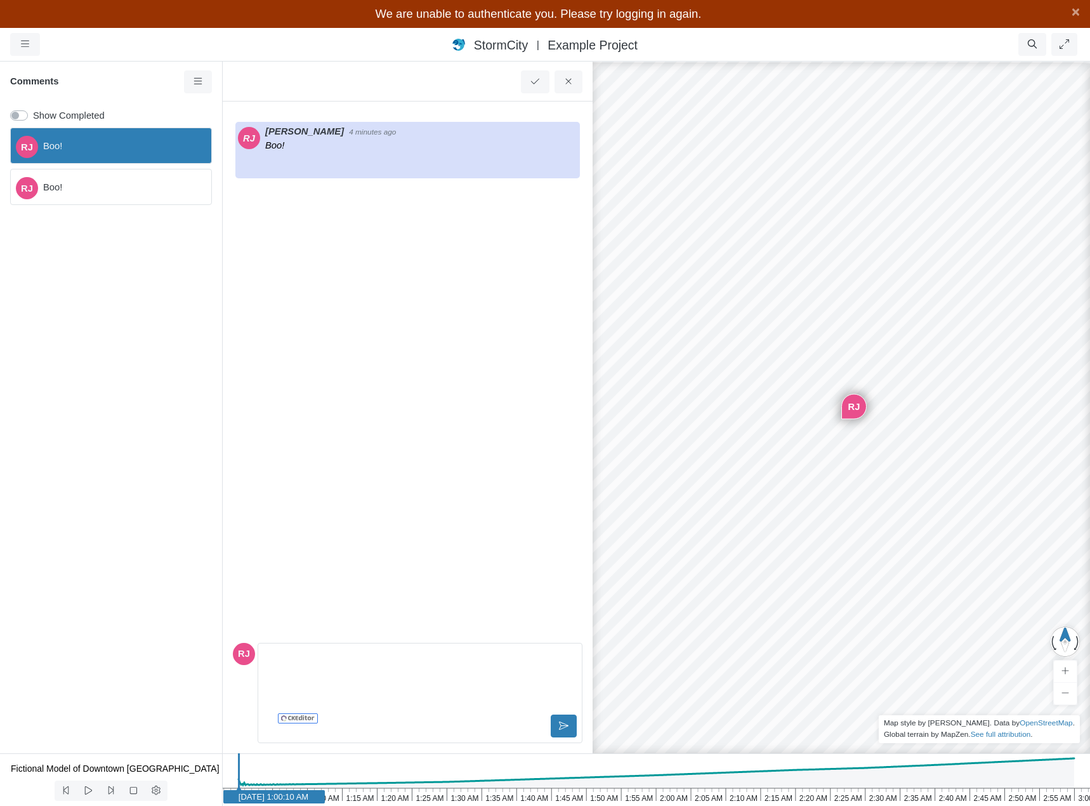
click at [124, 184] on span "Boo!" at bounding box center [122, 187] width 158 height 14
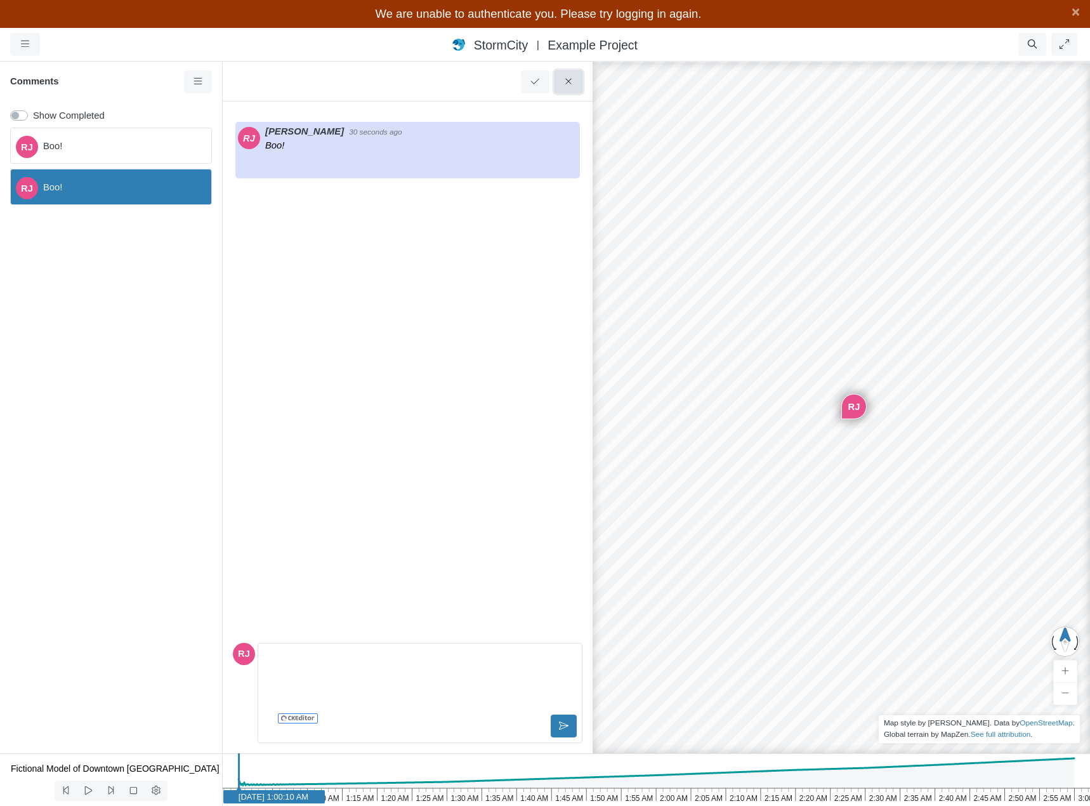
click at [566, 86] on icon at bounding box center [569, 82] width 12 height 10
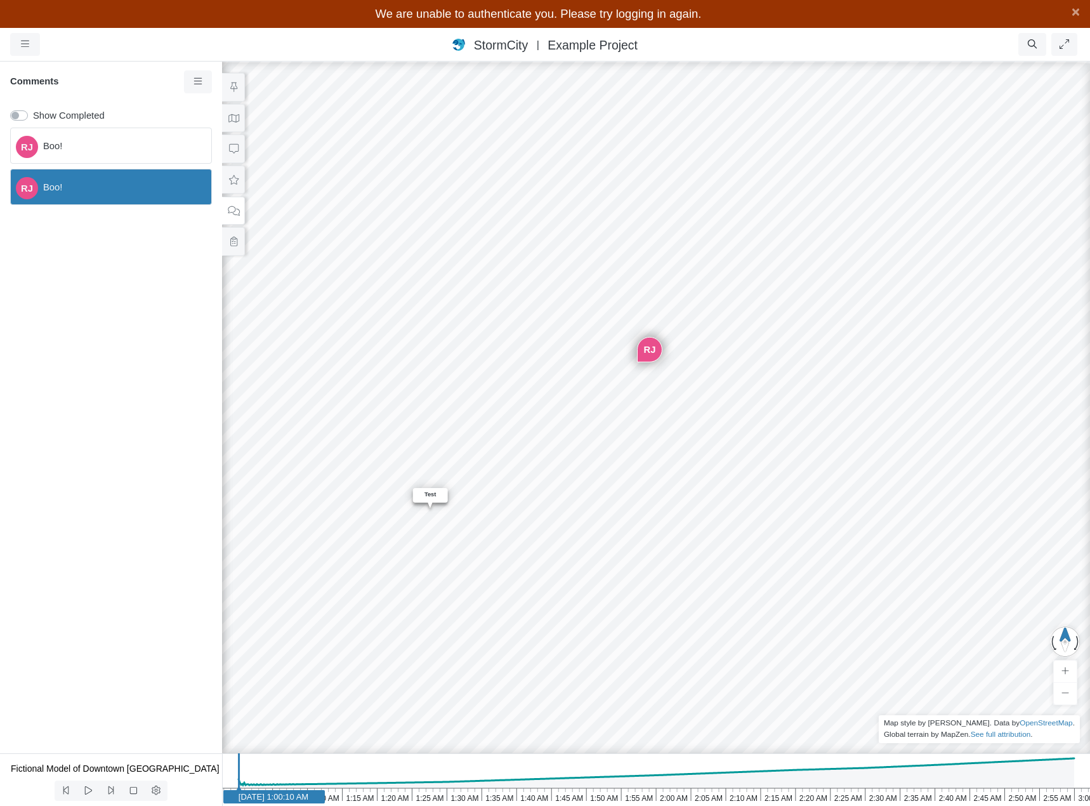
click at [520, 241] on div "Entity or function does not exist in this scenario. Building Created with Highc…" at bounding box center [656, 418] width 1090 height 773
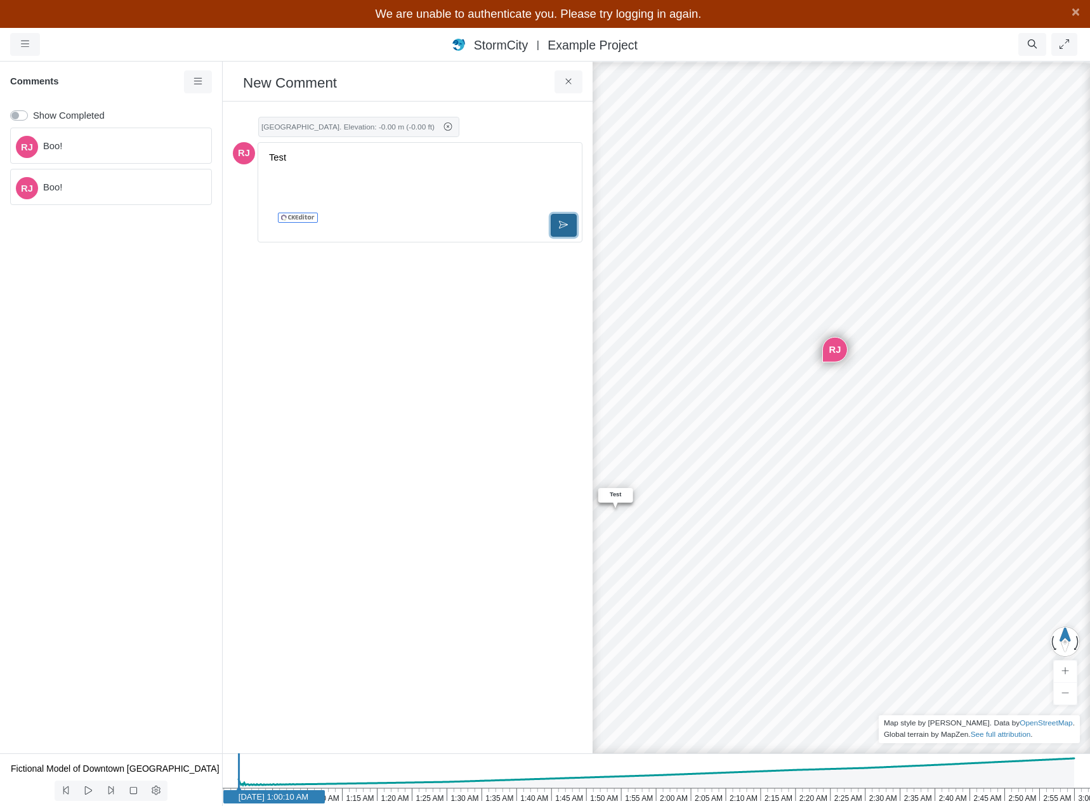
click at [558, 226] on button at bounding box center [564, 225] width 26 height 23
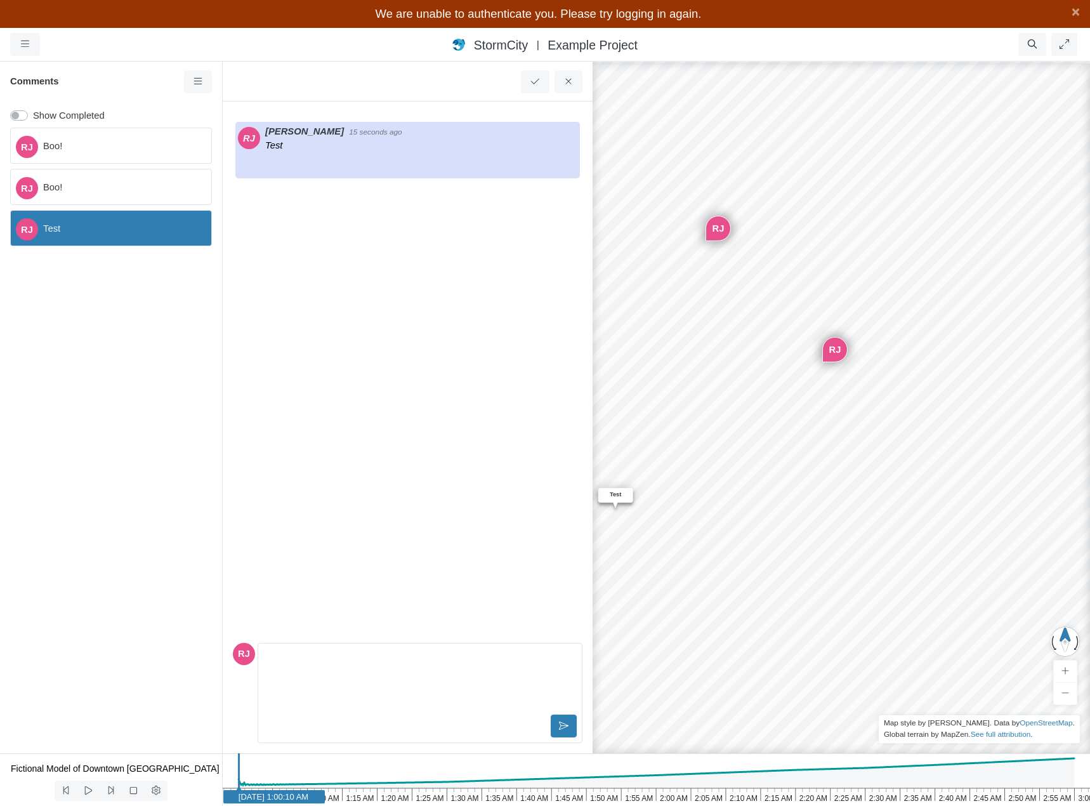
click at [155, 190] on span "Boo!" at bounding box center [122, 187] width 158 height 14
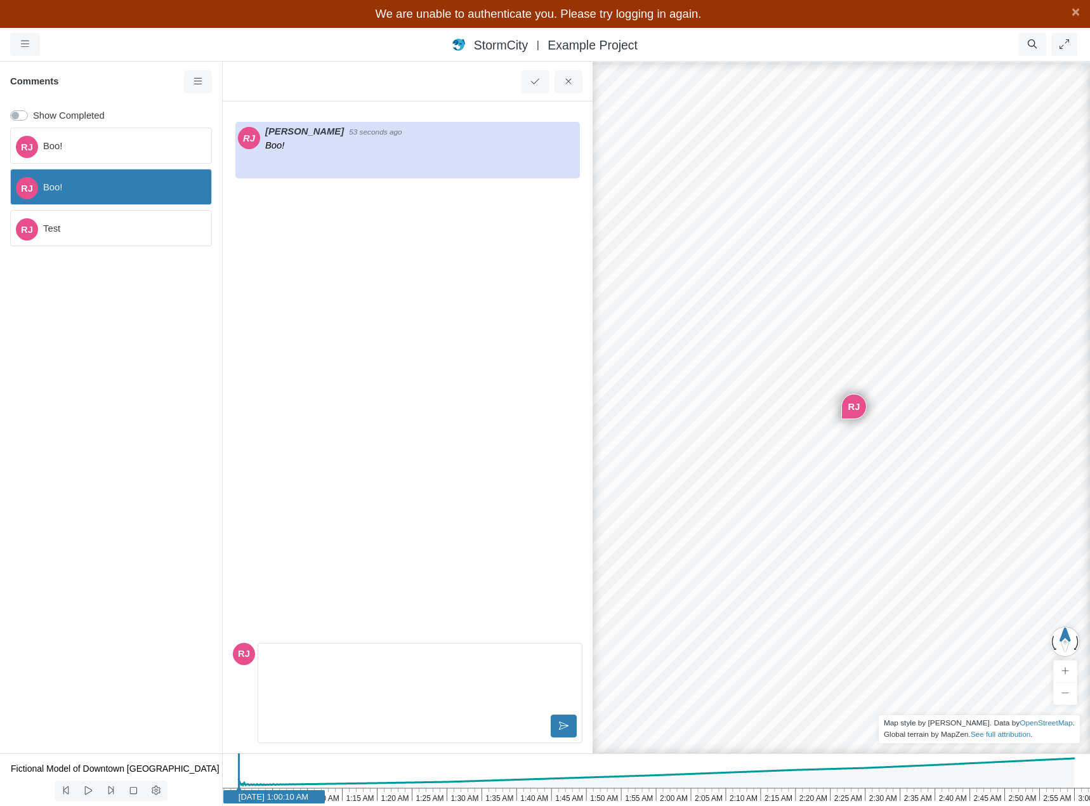
click at [137, 141] on span "Boo!" at bounding box center [122, 146] width 158 height 14
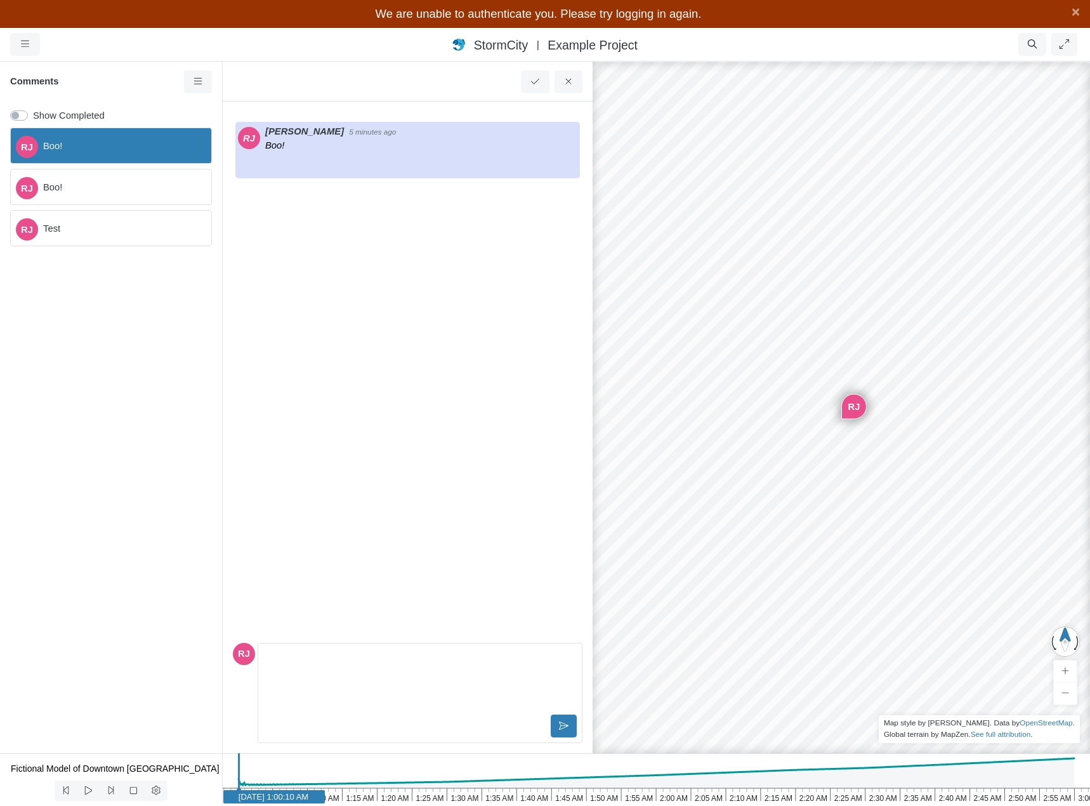
click at [134, 193] on span "Boo!" at bounding box center [122, 187] width 158 height 14
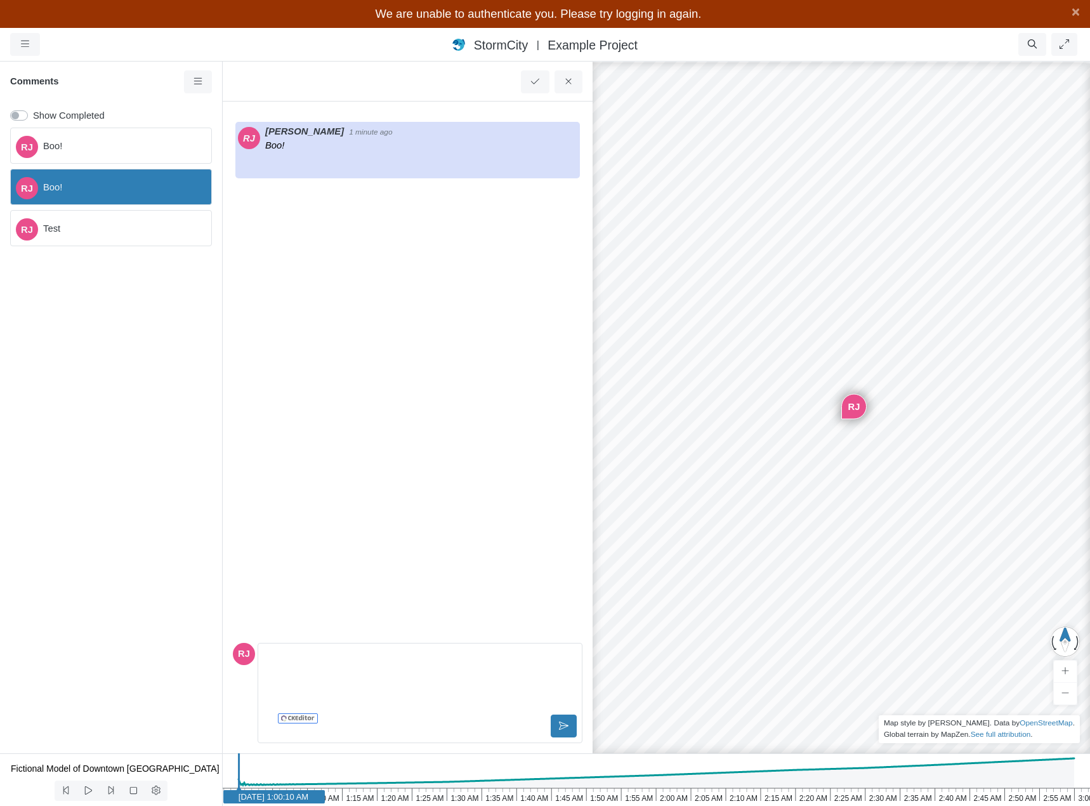
click at [131, 228] on span "Test" at bounding box center [122, 228] width 158 height 14
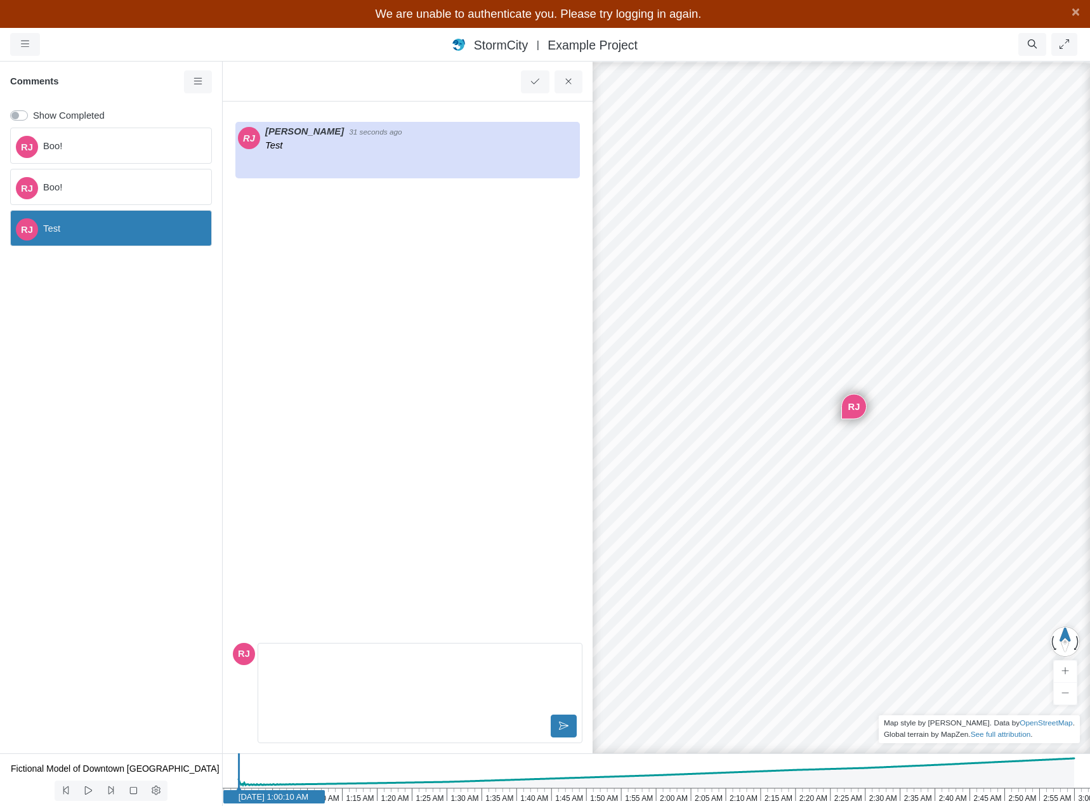
click at [482, 265] on div "[PERSON_NAME] 31 seconds ago Test" at bounding box center [408, 375] width 350 height 526
click at [570, 76] on button at bounding box center [569, 81] width 29 height 23
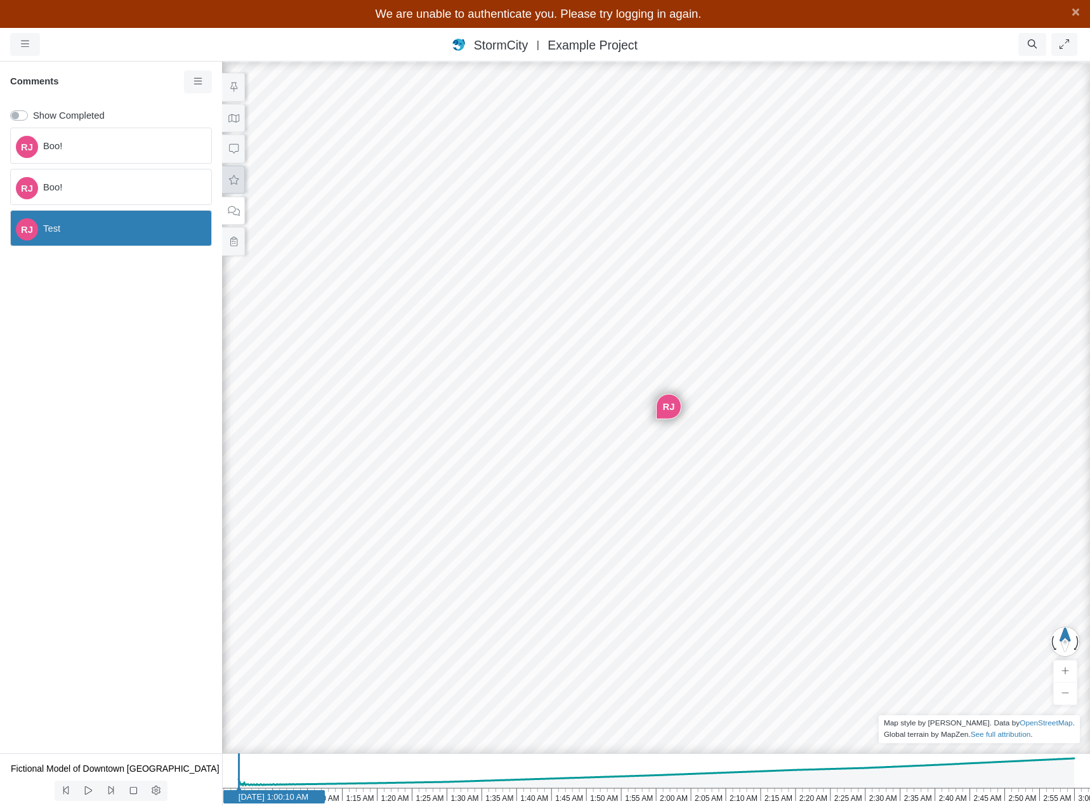
click at [235, 177] on icon at bounding box center [234, 180] width 12 height 10
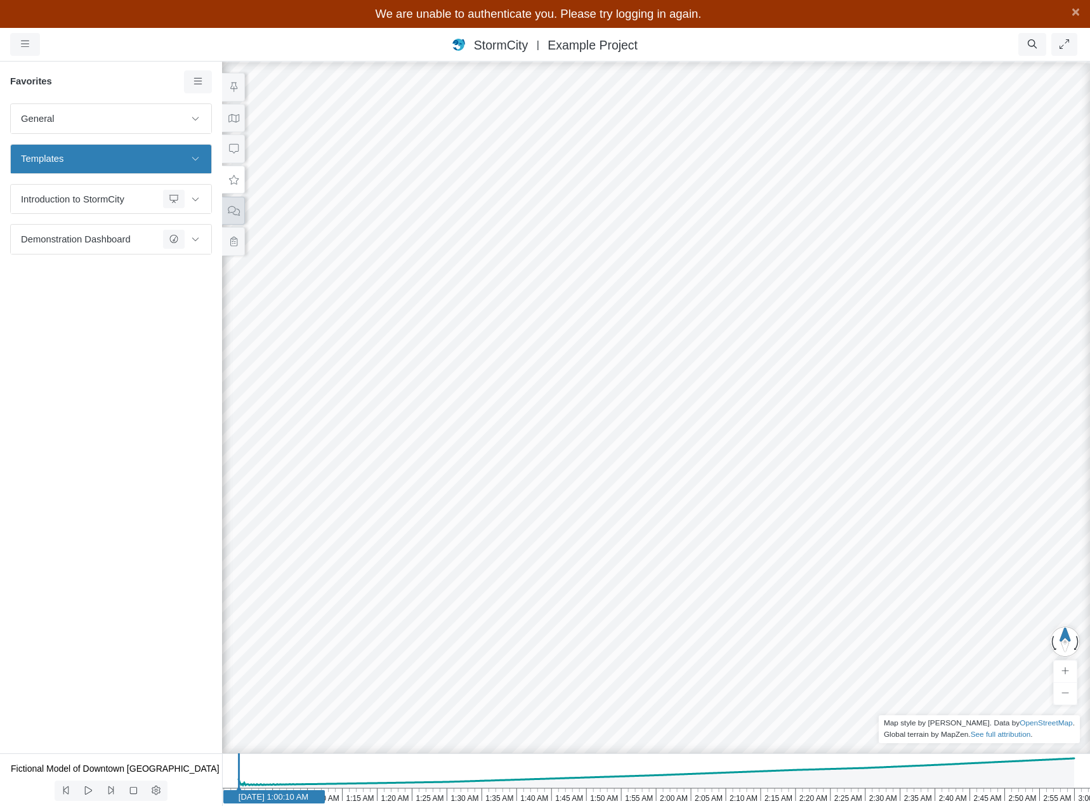
click at [235, 206] on icon at bounding box center [234, 211] width 12 height 10
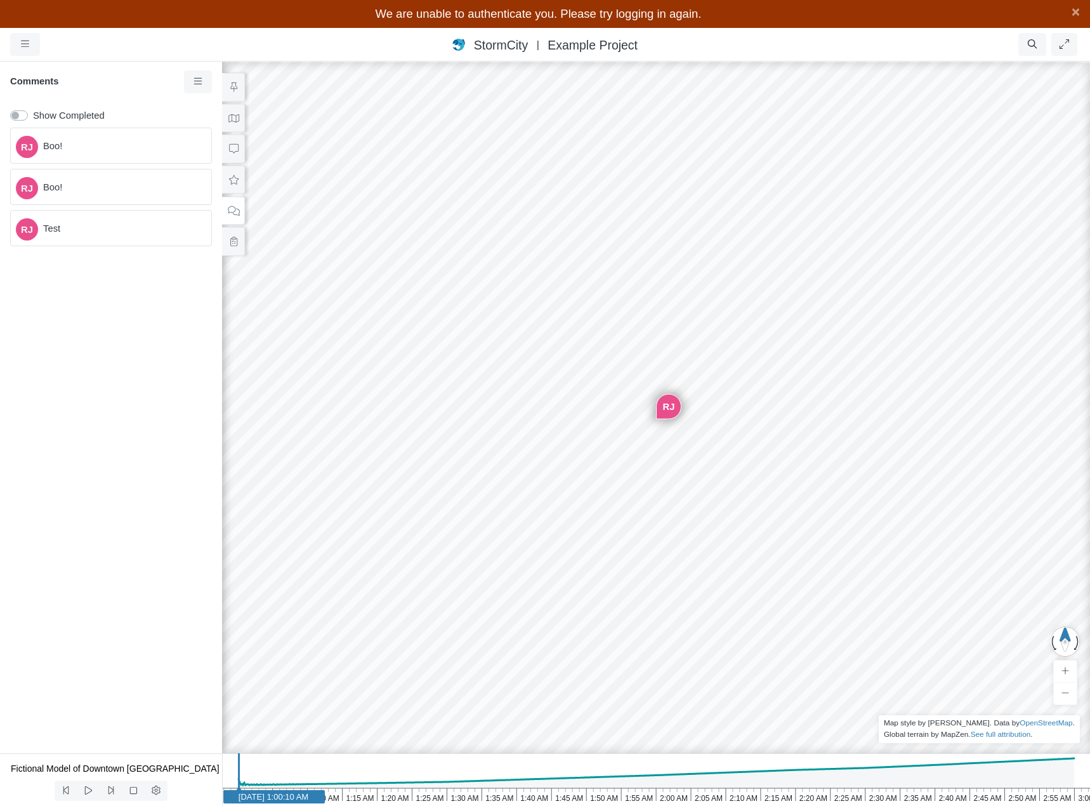
click at [126, 182] on span "Boo!" at bounding box center [122, 187] width 158 height 14
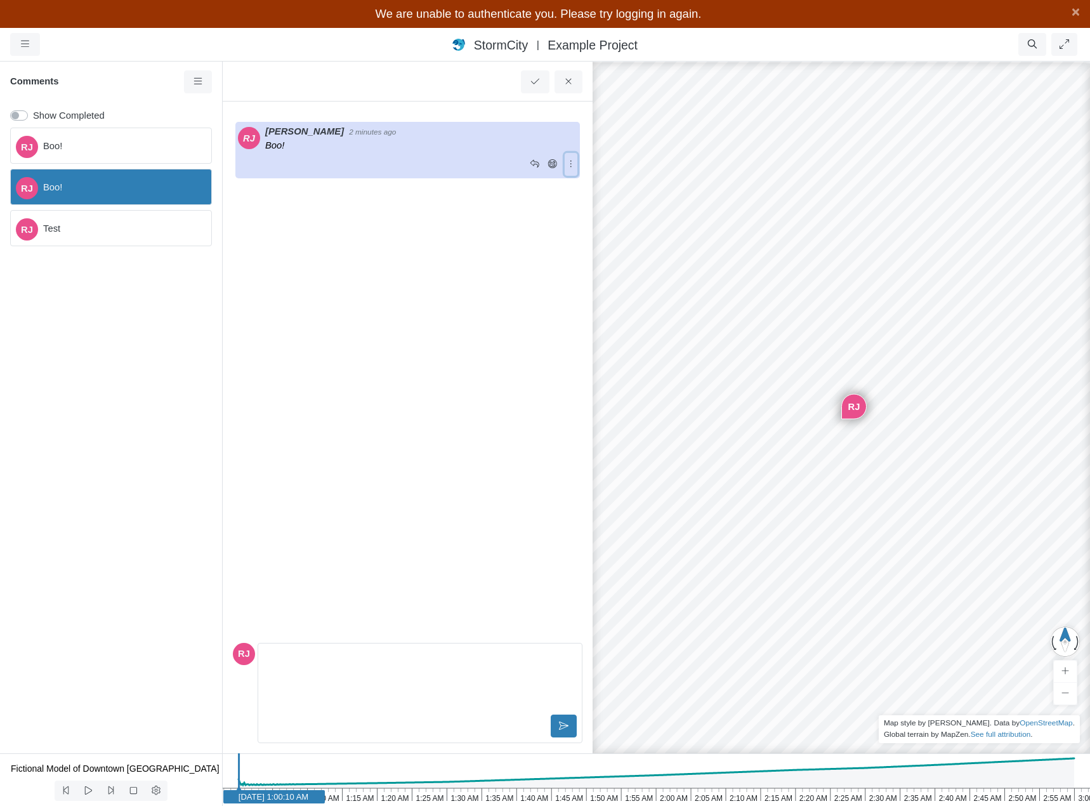
click at [570, 167] on icon at bounding box center [571, 164] width 12 height 10
click at [595, 192] on span "Edit Comment" at bounding box center [622, 188] width 60 height 10
click at [321, 654] on p "Boo!" at bounding box center [420, 658] width 302 height 14
click at [563, 725] on icon at bounding box center [564, 726] width 10 height 10
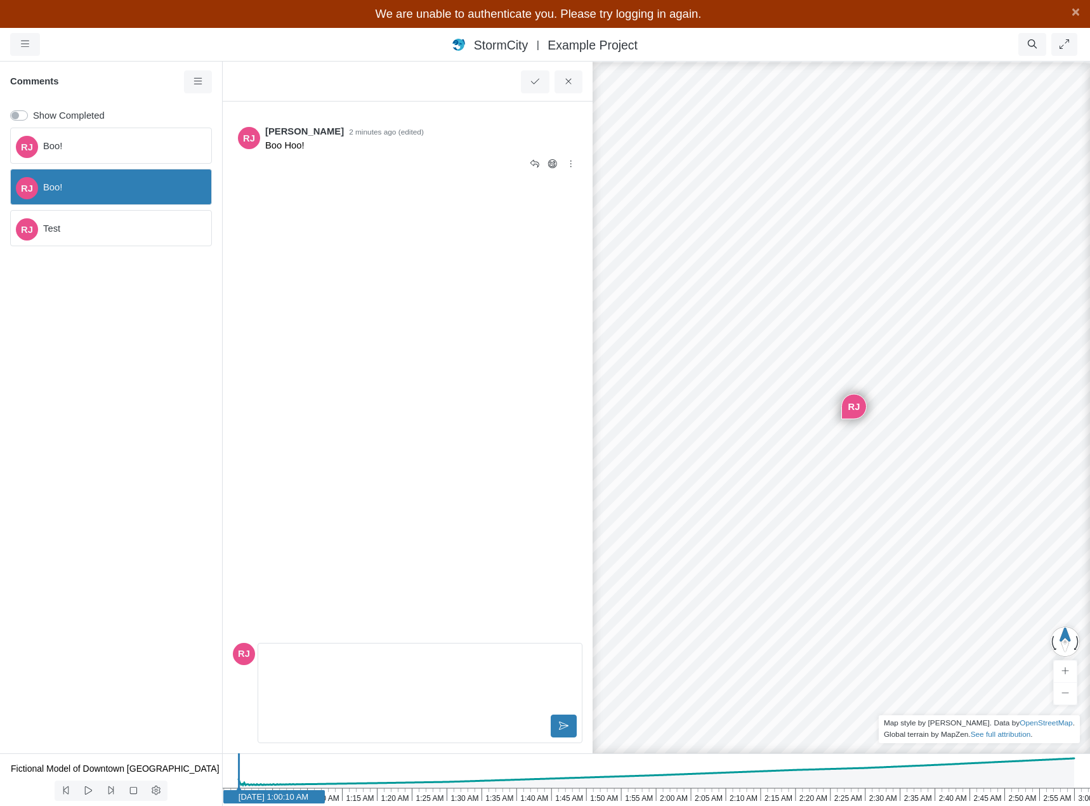
click at [300, 137] on span "[PERSON_NAME]" at bounding box center [304, 131] width 79 height 14
click at [135, 201] on div "[PERSON_NAME]!" at bounding box center [111, 187] width 202 height 36
click at [126, 224] on span "Test" at bounding box center [122, 228] width 158 height 14
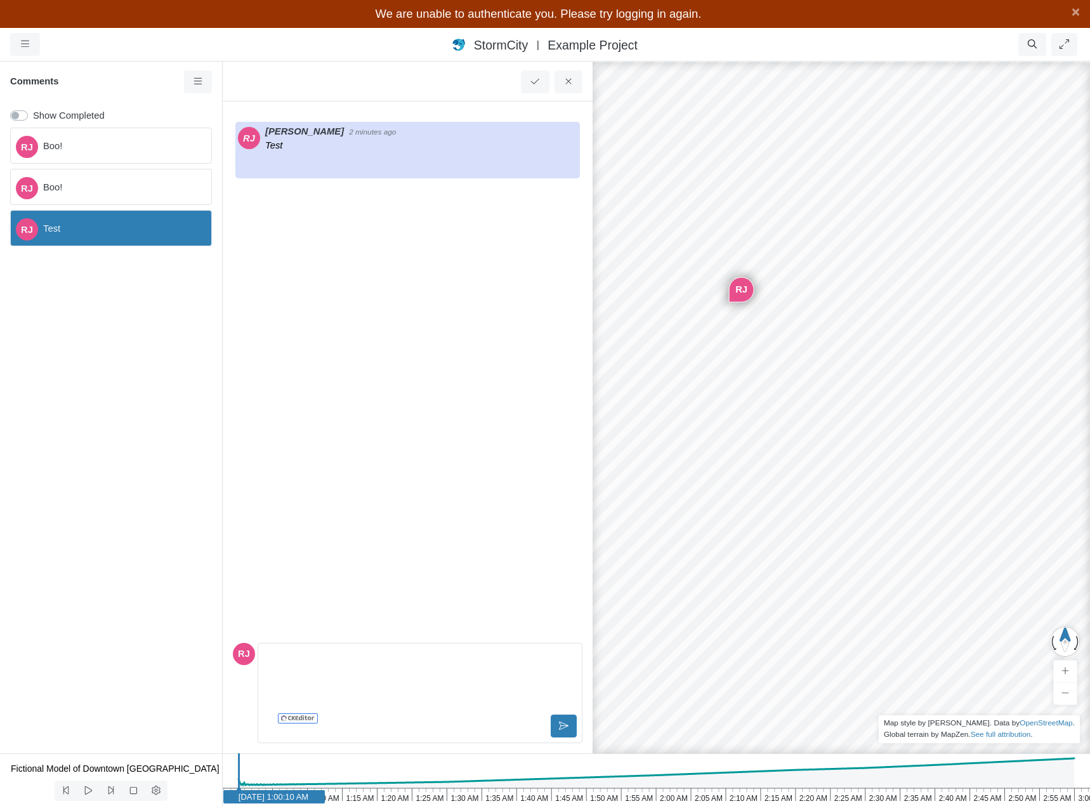
click at [130, 186] on span "Boo!" at bounding box center [122, 187] width 158 height 14
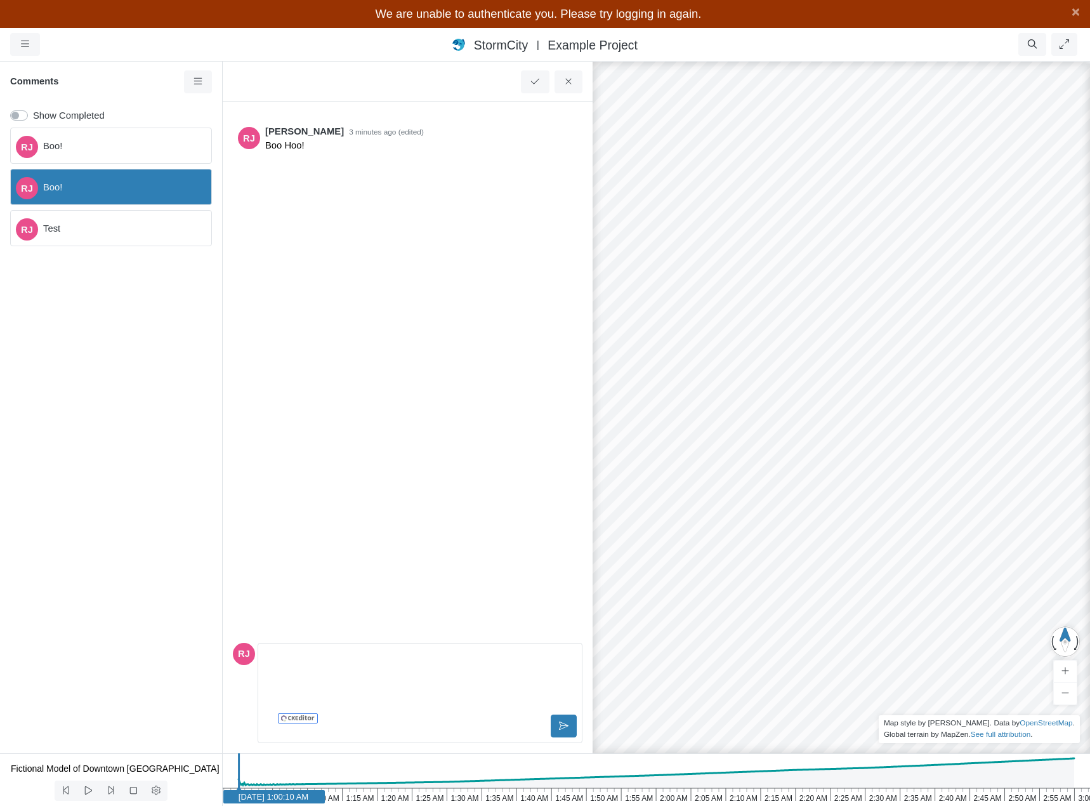
click at [142, 149] on span "Boo!" at bounding box center [122, 146] width 158 height 14
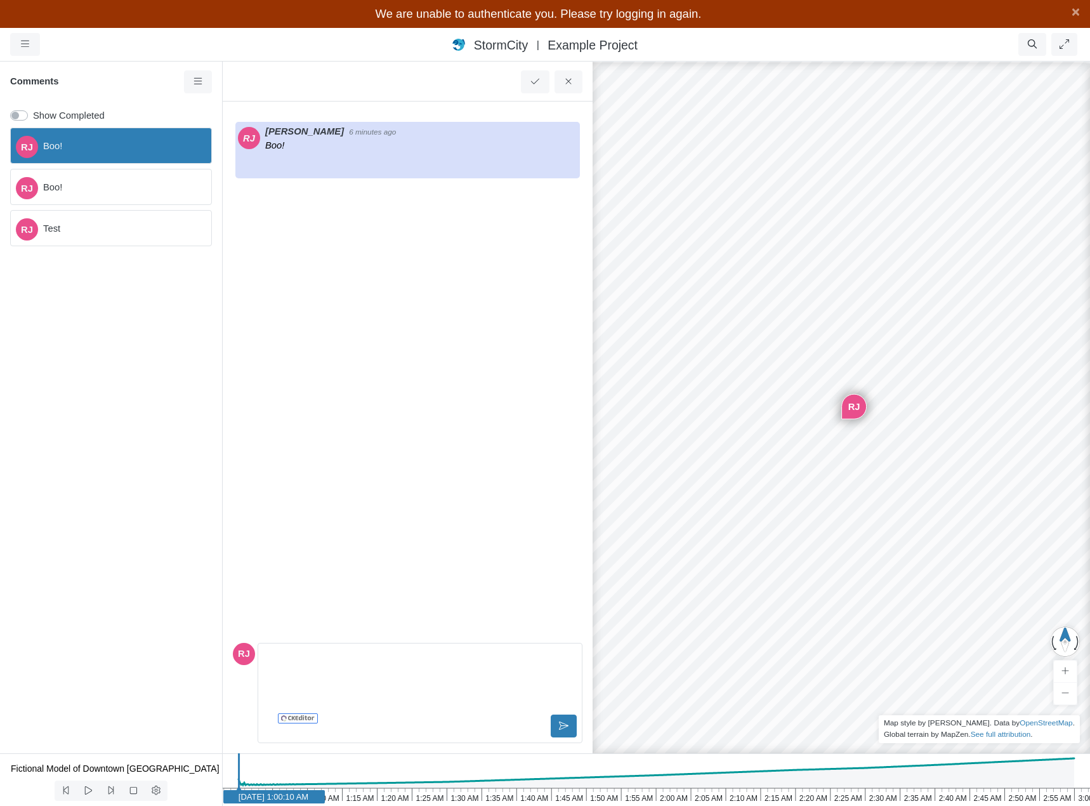
click at [140, 183] on span "Boo!" at bounding box center [122, 187] width 158 height 14
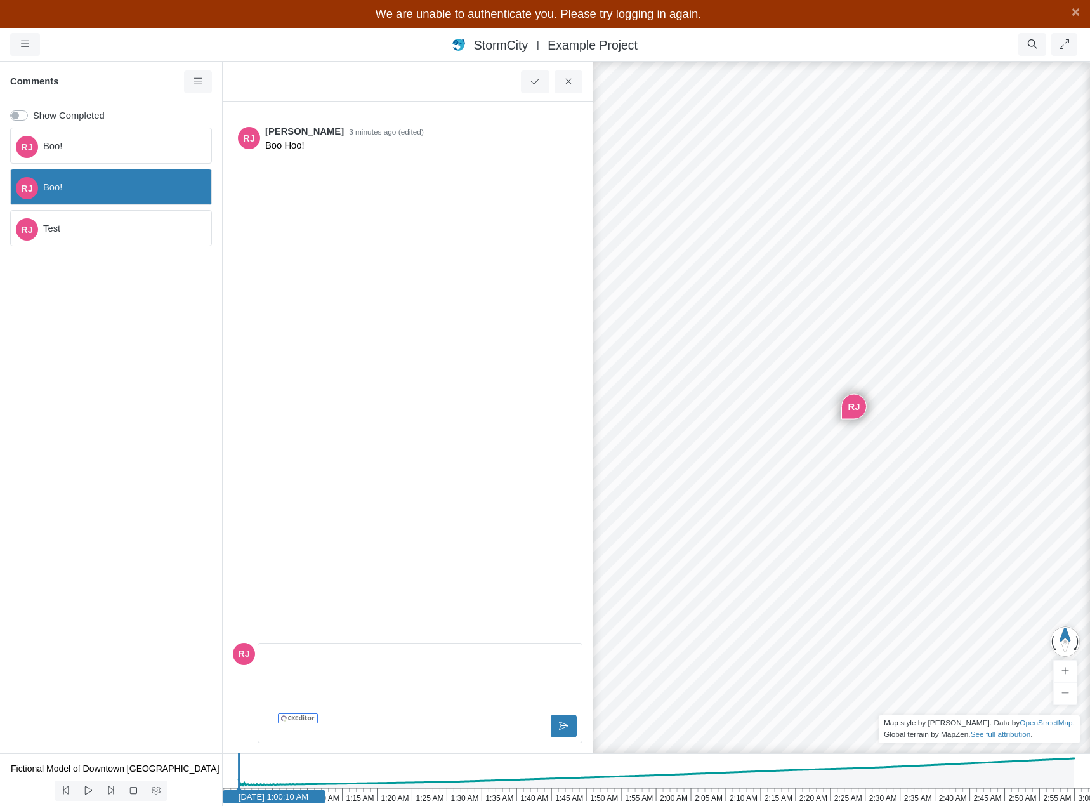
click at [136, 221] on span "Test" at bounding box center [122, 228] width 158 height 14
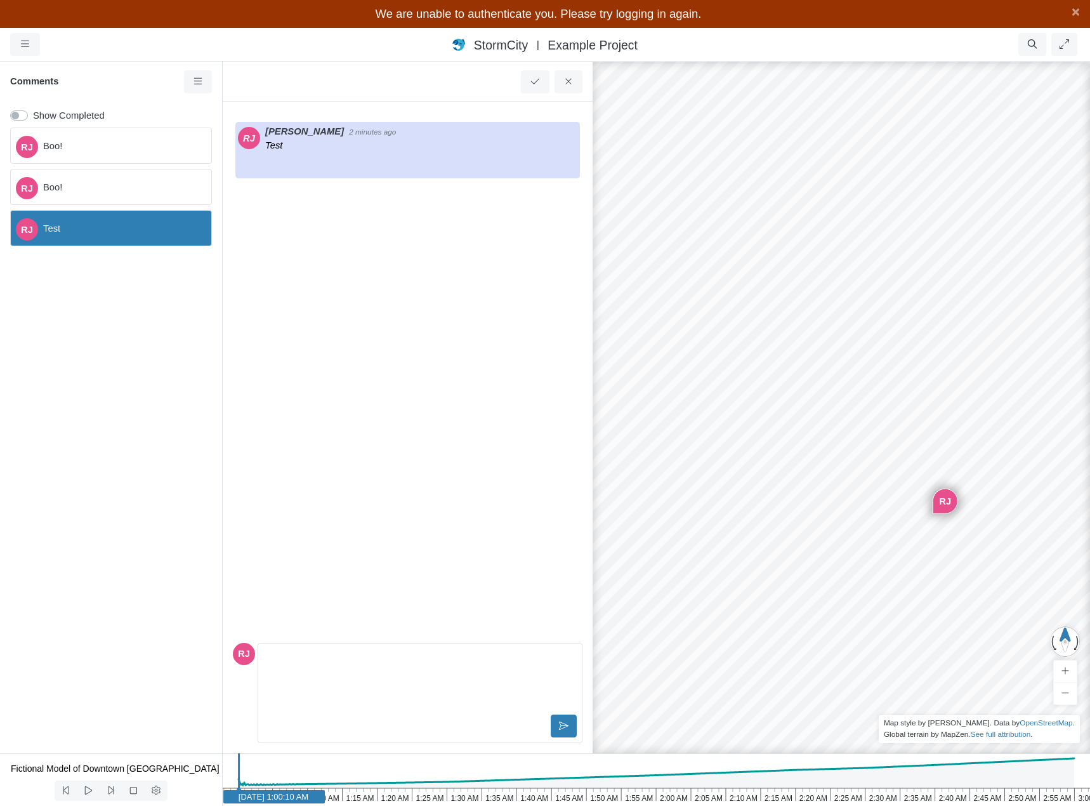
click at [140, 181] on span "Boo!" at bounding box center [122, 187] width 158 height 14
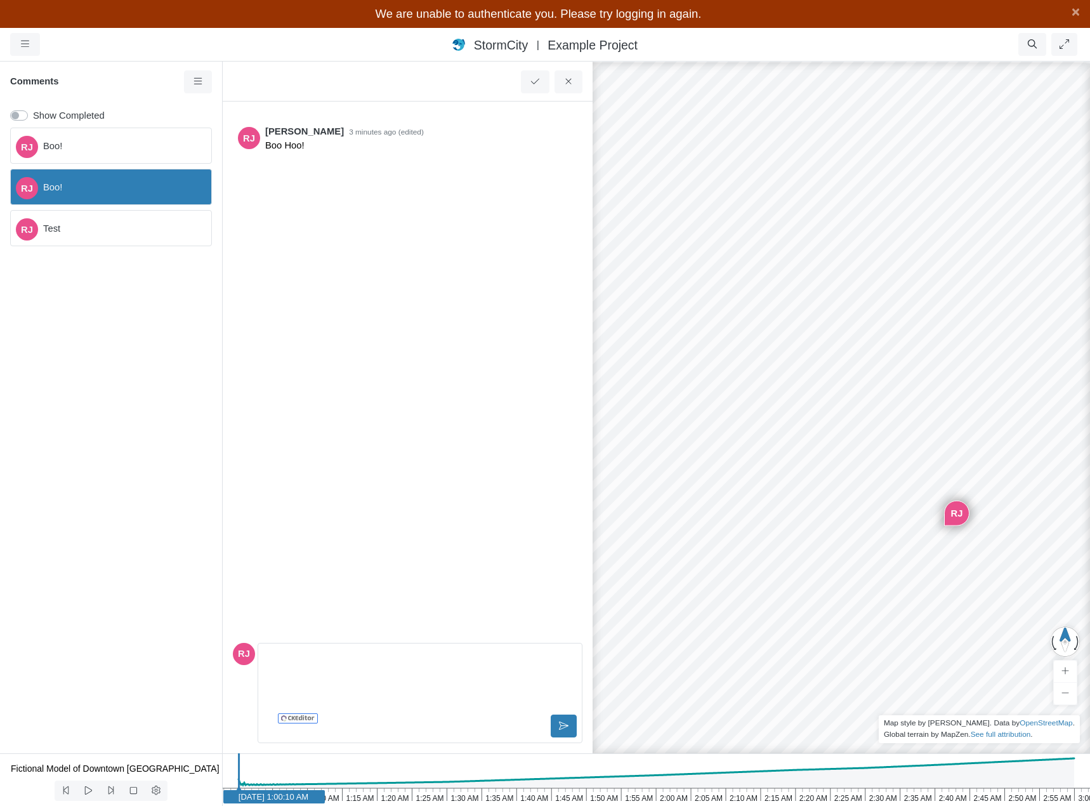
click at [141, 141] on span "Boo!" at bounding box center [122, 146] width 158 height 14
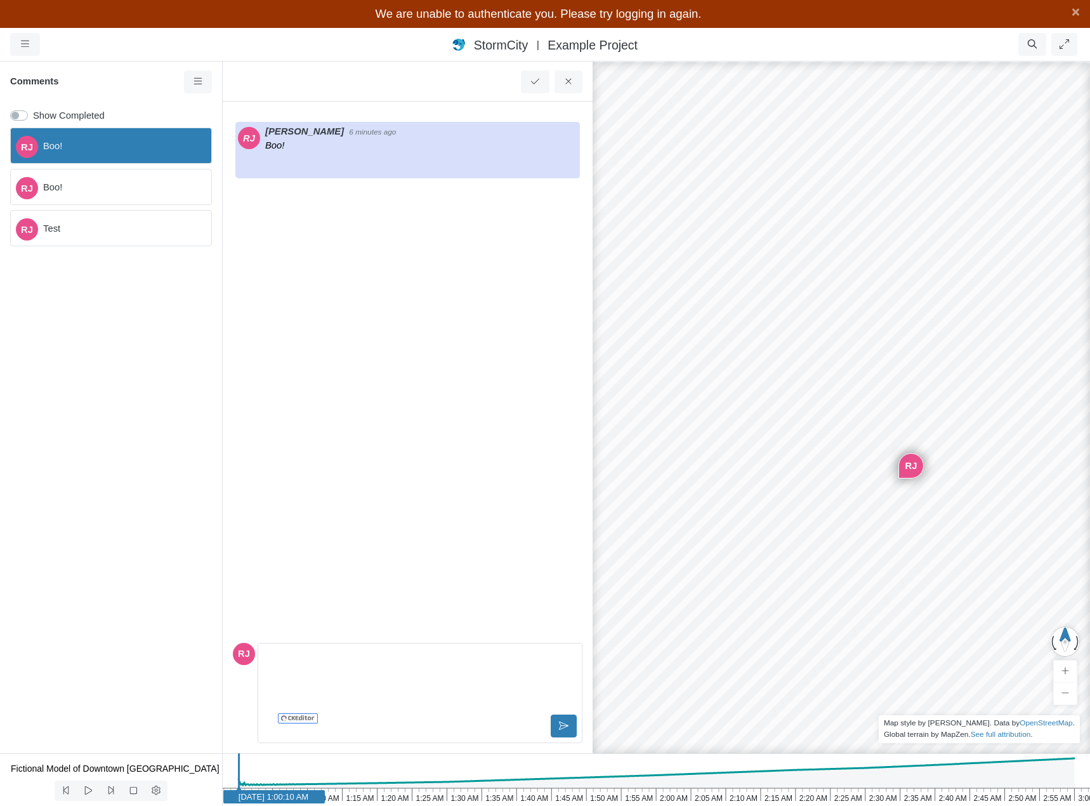
click at [136, 183] on span "Boo!" at bounding box center [122, 187] width 158 height 14
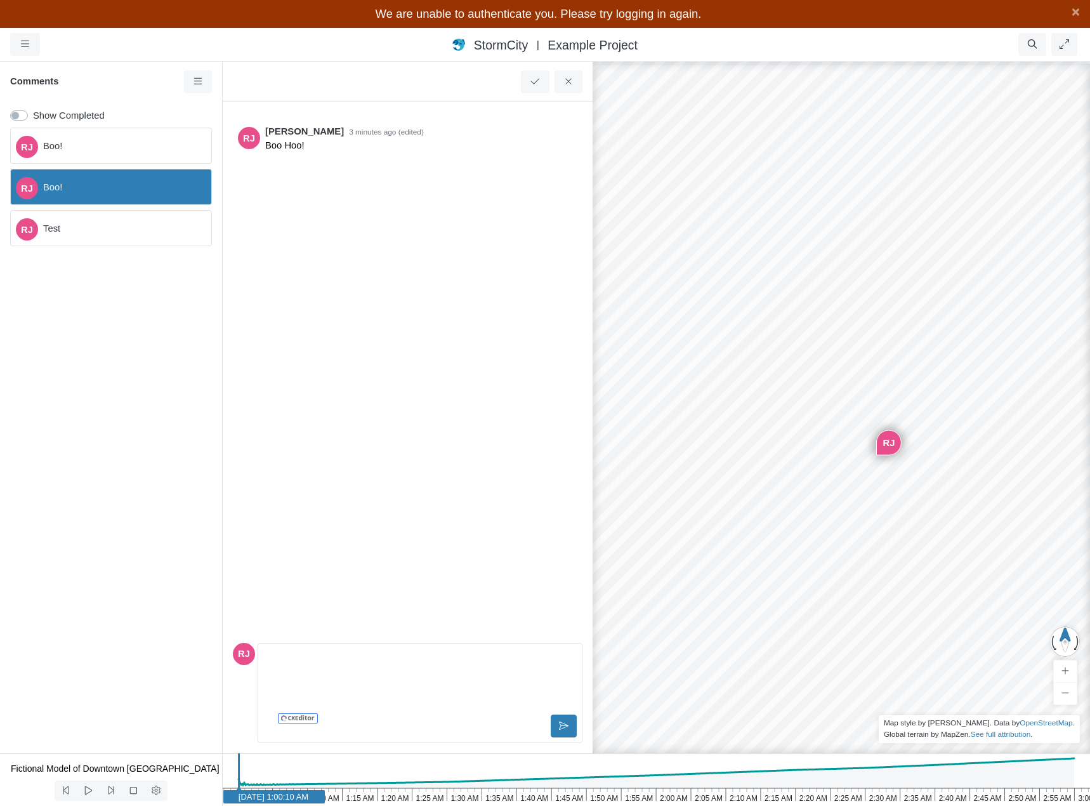
click at [33, 114] on label "Show Completed" at bounding box center [69, 115] width 72 height 14
click at [20, 114] on input "Show Completed" at bounding box center [15, 114] width 10 height 12
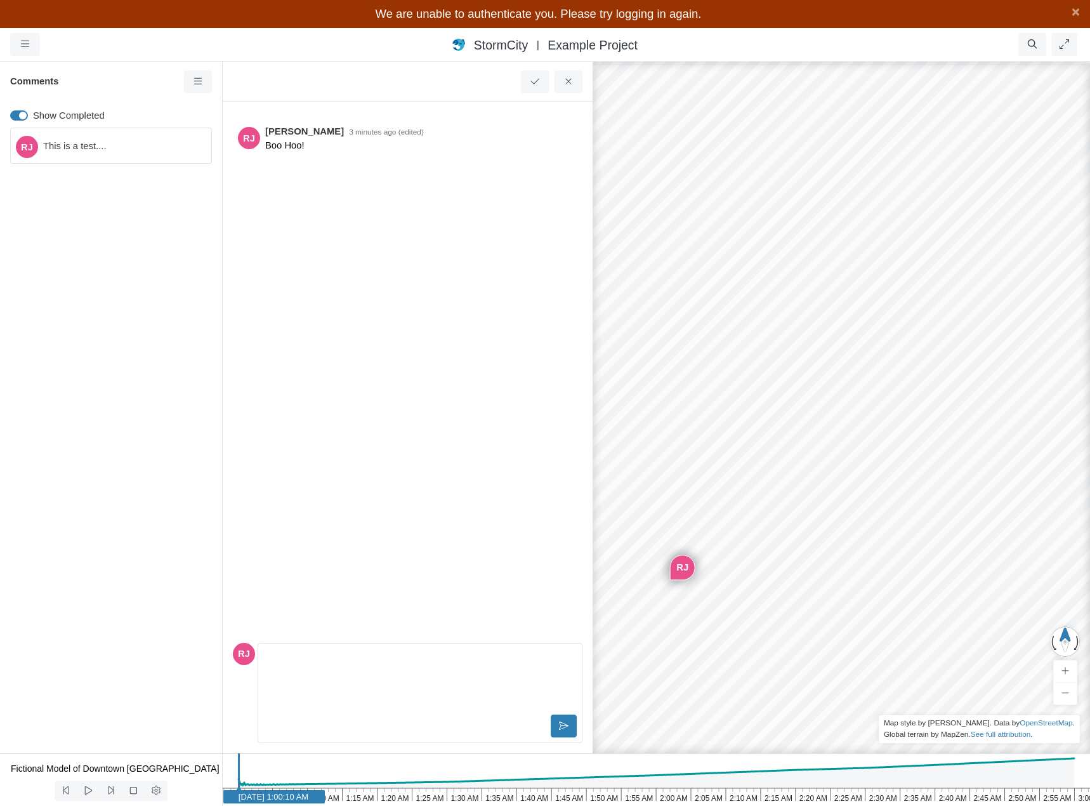
click at [152, 163] on div "RJ This is a test...." at bounding box center [111, 146] width 202 height 36
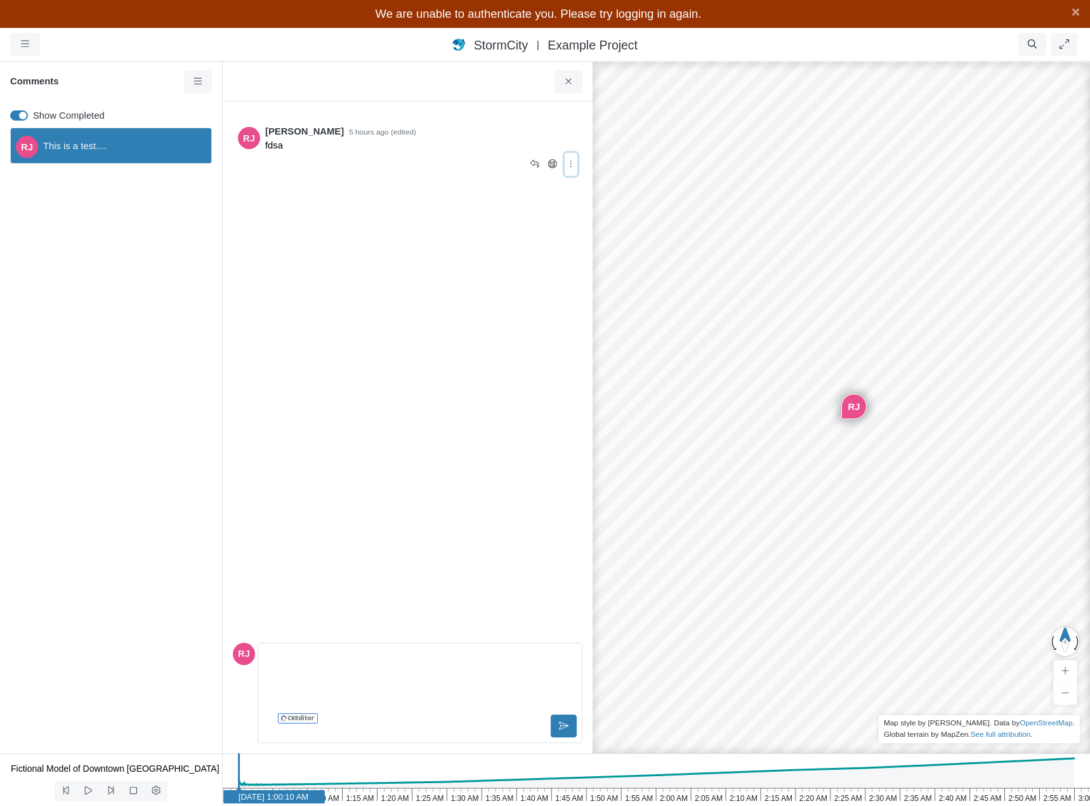
click at [572, 164] on icon at bounding box center [571, 164] width 12 height 10
click at [596, 189] on span "Edit Comment" at bounding box center [622, 188] width 60 height 10
drag, startPoint x: 379, startPoint y: 674, endPoint x: 212, endPoint y: 652, distance: 168.3
click at [212, 652] on div "Projects Groups Users Preferences Profiles Data Centers Accounts Support About …" at bounding box center [545, 417] width 1090 height 778
click at [560, 725] on icon at bounding box center [564, 726] width 10 height 10
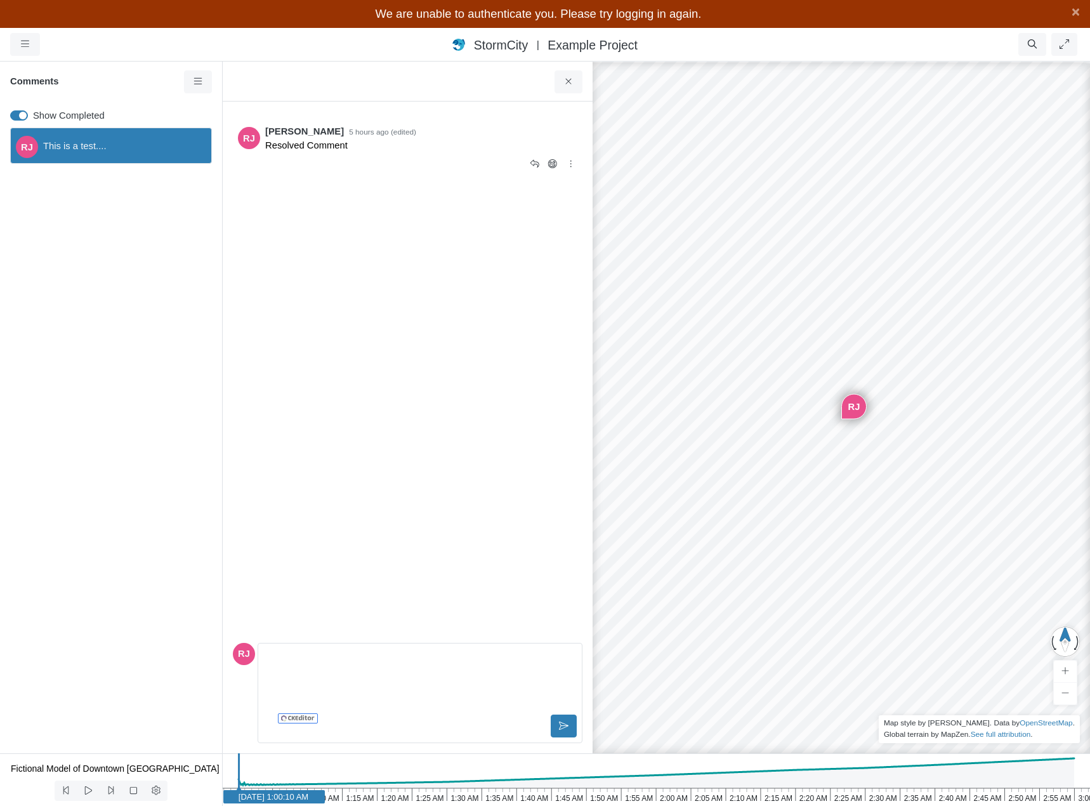
click at [325, 150] on p "Resolved Comment" at bounding box center [421, 145] width 312 height 14
click at [534, 166] on icon at bounding box center [535, 164] width 12 height 10
click at [819, 210] on div "Entity or function does not exist in this scenario. Building Created with Highc…" at bounding box center [841, 418] width 1090 height 773
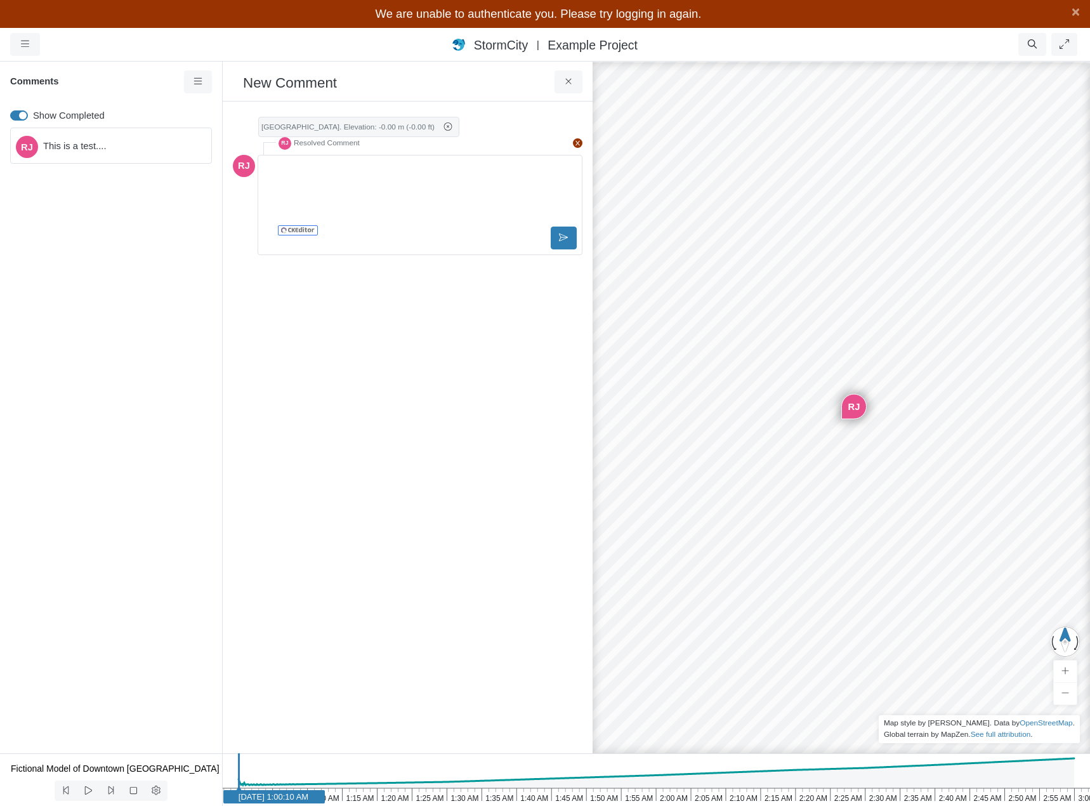
click at [33, 117] on label "Show Completed" at bounding box center [69, 115] width 72 height 14
click at [16, 117] on input "Show Completed" at bounding box center [15, 114] width 10 height 12
checkbox input "false"
click at [413, 196] on div "Editor editing area: main" at bounding box center [419, 192] width 313 height 63
click at [578, 144] on icon at bounding box center [577, 143] width 4 height 5
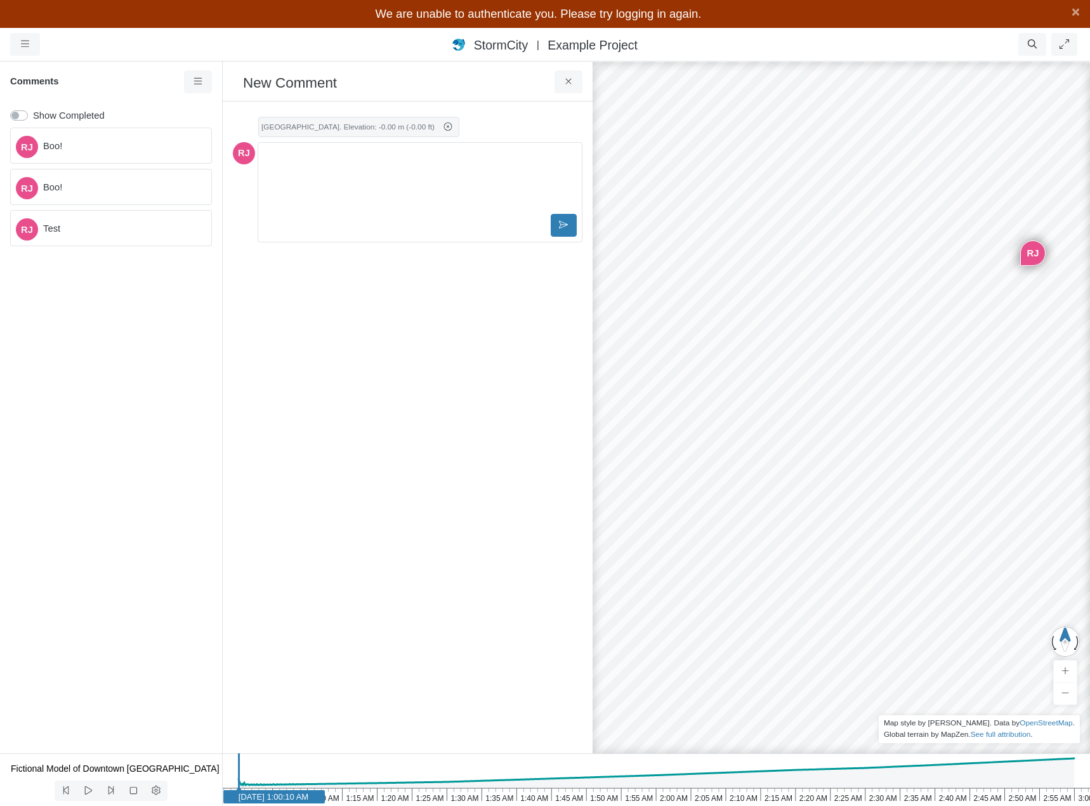
click at [417, 302] on div "Created now by [PERSON_NAME] Status: Open Open ActionRequired InProgress Comple…" at bounding box center [408, 427] width 350 height 631
click at [359, 179] on div "Editor editing area: main" at bounding box center [419, 179] width 313 height 63
click at [360, 403] on div "Created now by [PERSON_NAME] Status: Open Open ActionRequired InProgress Comple…" at bounding box center [408, 427] width 350 height 631
click at [575, 83] on button at bounding box center [569, 81] width 29 height 23
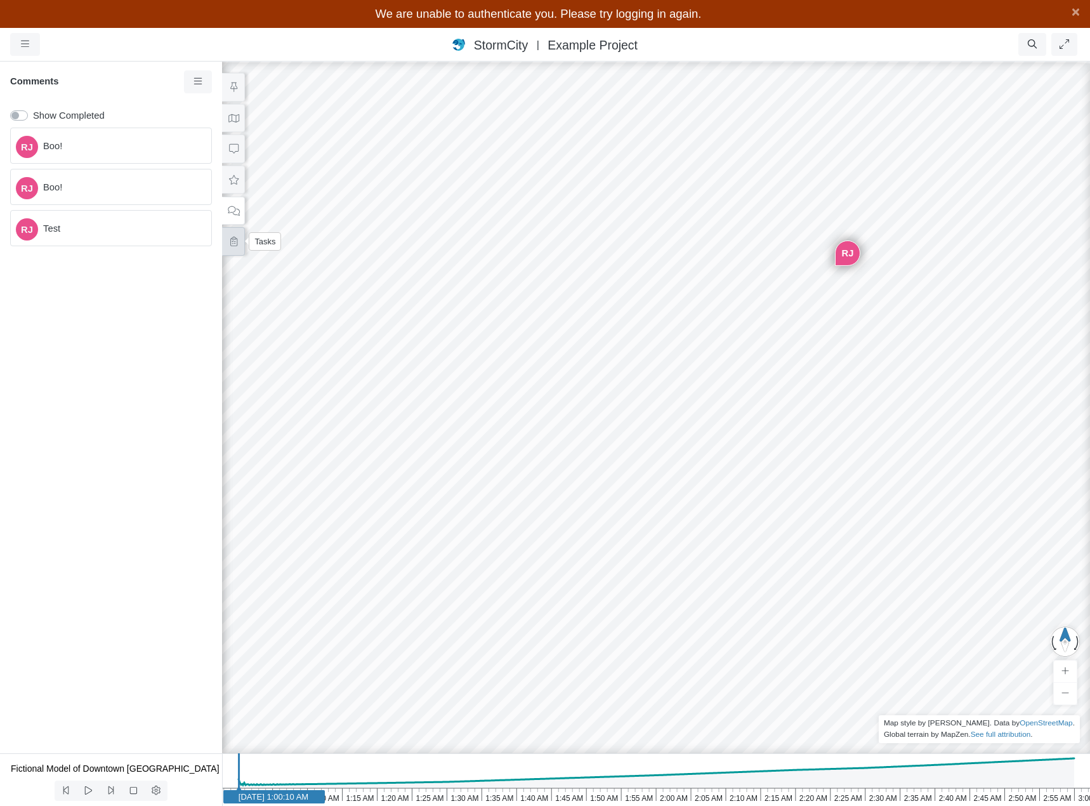
click at [231, 239] on icon at bounding box center [233, 242] width 7 height 10
click at [211, 133] on link "Any" at bounding box center [183, 133] width 68 height 22
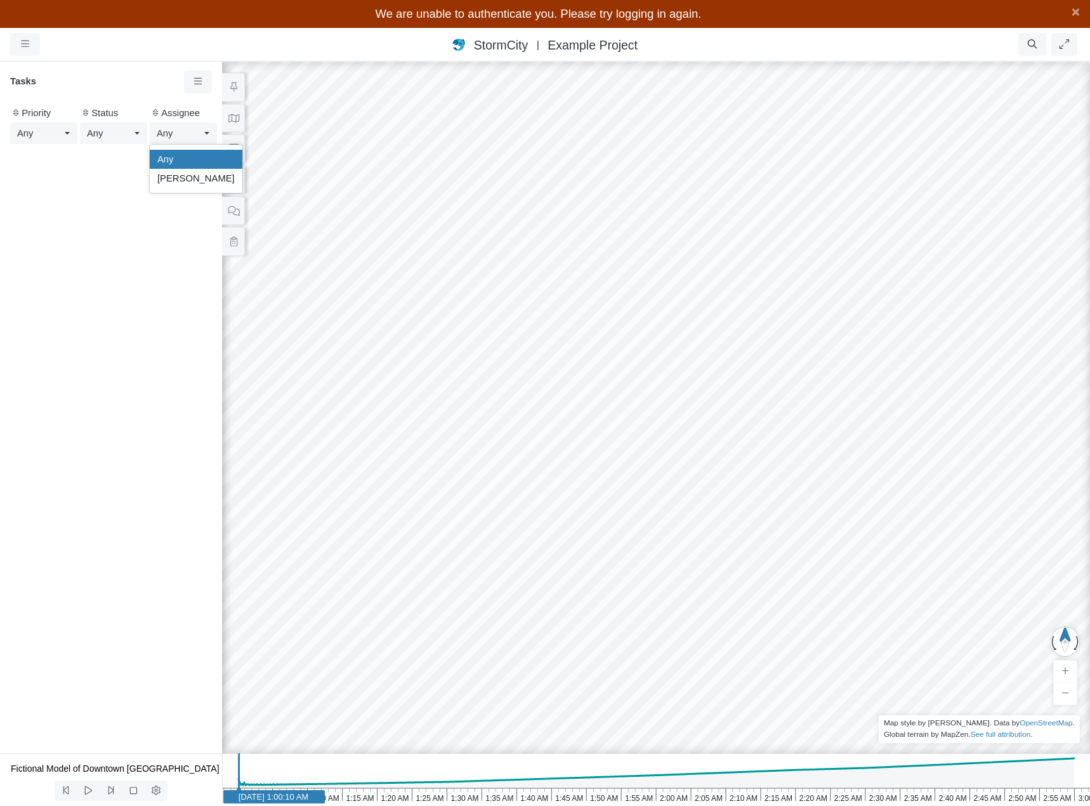
click at [182, 114] on div "Assignee" at bounding box center [183, 112] width 67 height 18
click at [155, 110] on icon at bounding box center [155, 112] width 10 height 8
click at [86, 112] on icon at bounding box center [86, 112] width 10 height 8
click at [12, 112] on icon at bounding box center [16, 112] width 10 height 8
click at [199, 87] on link at bounding box center [198, 81] width 29 height 23
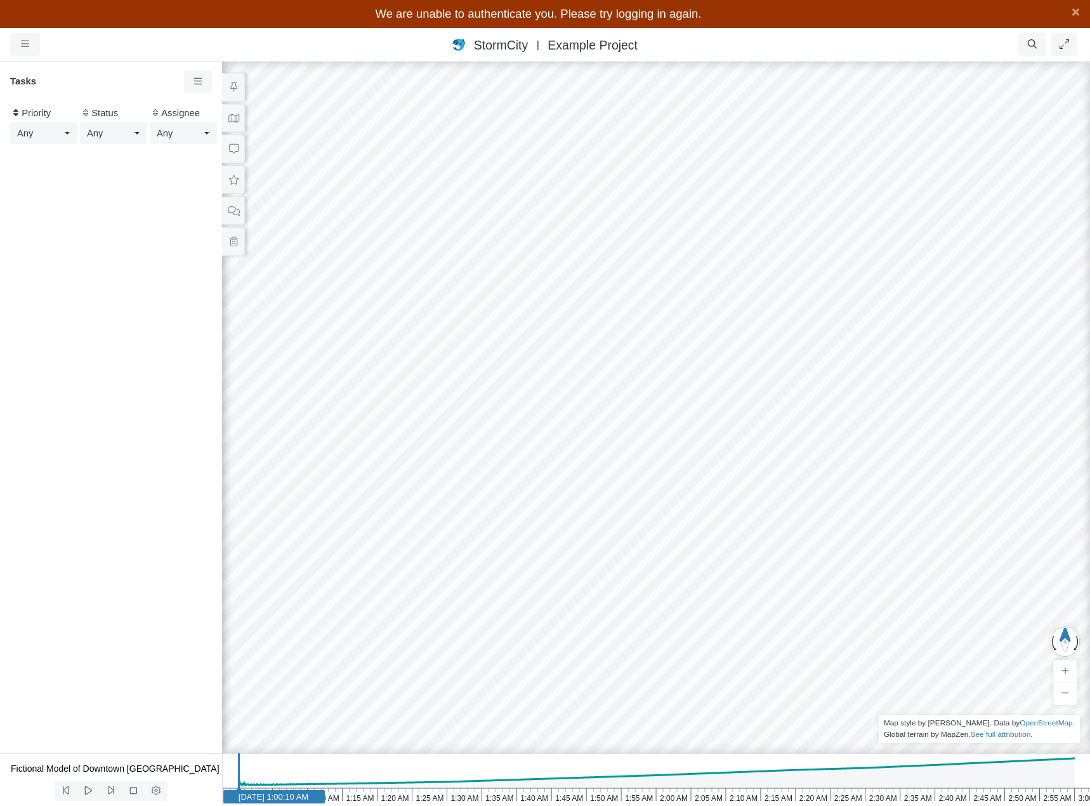
click at [108, 218] on div at bounding box center [111, 448] width 222 height 609
click at [91, 115] on div "Status" at bounding box center [113, 112] width 67 height 18
click at [84, 114] on icon at bounding box center [86, 112] width 10 height 8
click at [205, 88] on link at bounding box center [198, 81] width 29 height 23
click at [96, 236] on div at bounding box center [111, 448] width 222 height 609
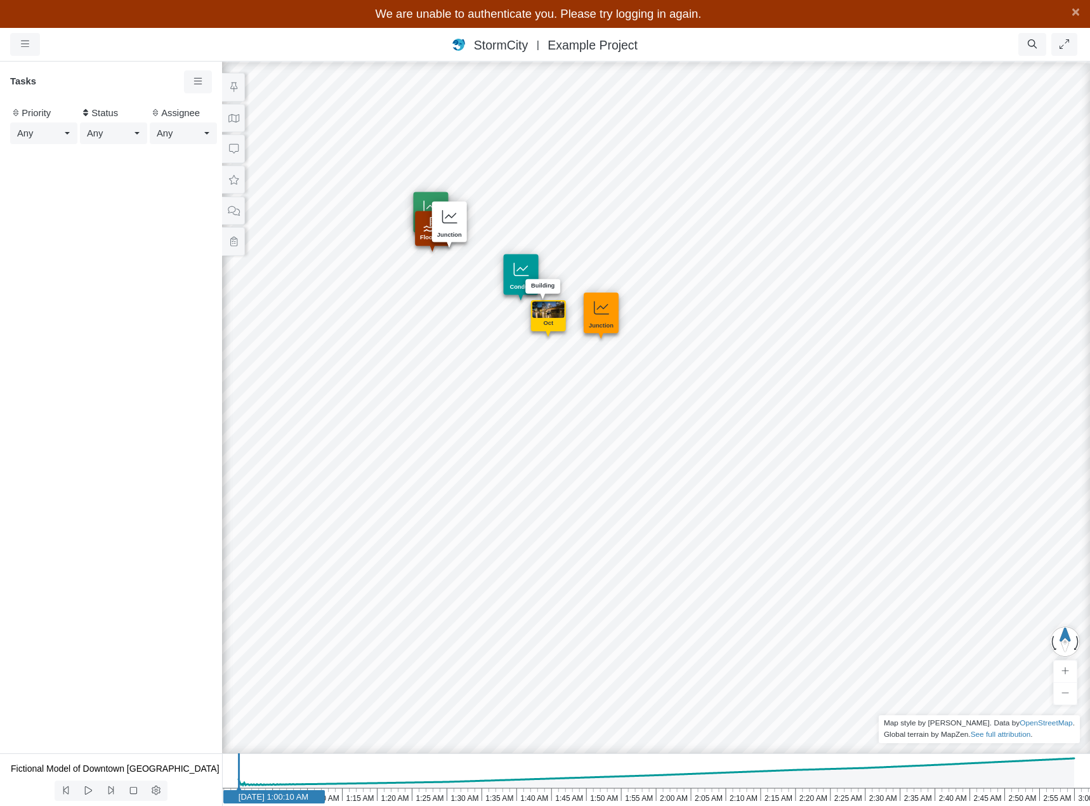
drag, startPoint x: 937, startPoint y: 419, endPoint x: 440, endPoint y: 322, distance: 505.5
click at [440, 322] on div "Entity or function does not exist in this scenario. Building Created with Highc…" at bounding box center [656, 418] width 1090 height 773
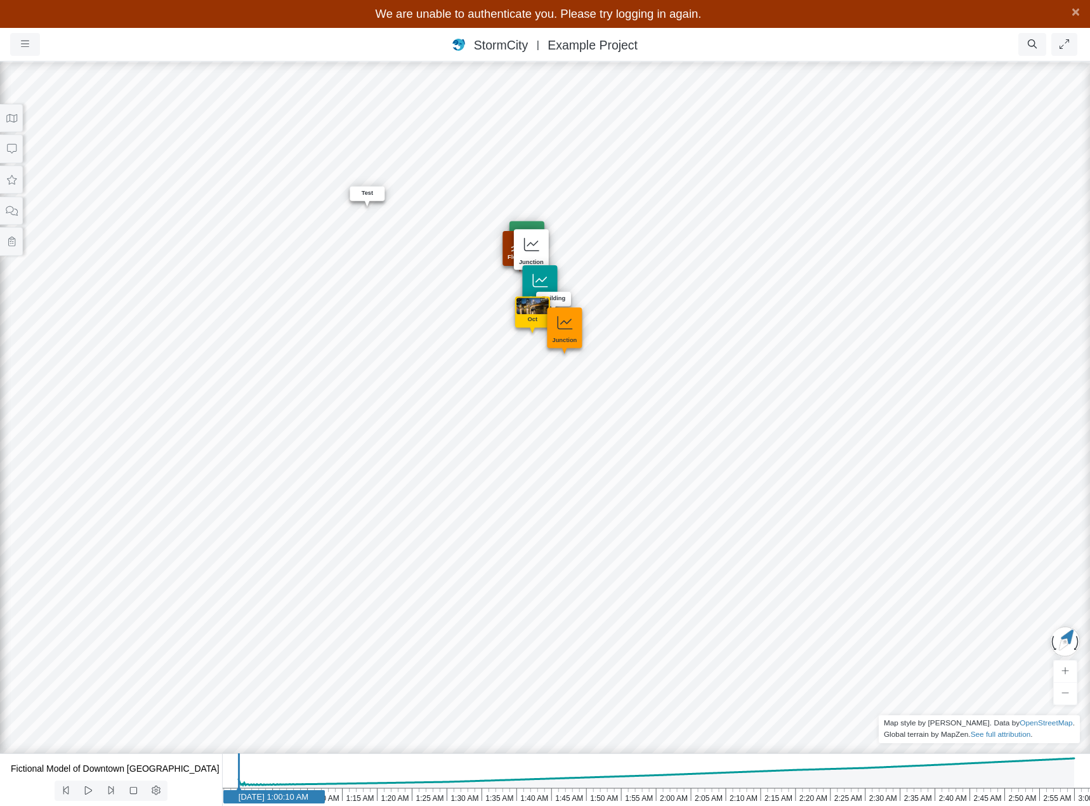
drag, startPoint x: 688, startPoint y: 408, endPoint x: 415, endPoint y: 191, distance: 349.1
drag, startPoint x: 482, startPoint y: 451, endPoint x: 690, endPoint y: 404, distance: 214.1
click at [690, 404] on div "Entity or function does not exist in this scenario. Building Created with Highc…" at bounding box center [545, 418] width 1090 height 773
click at [9, 240] on icon at bounding box center [12, 242] width 12 height 10
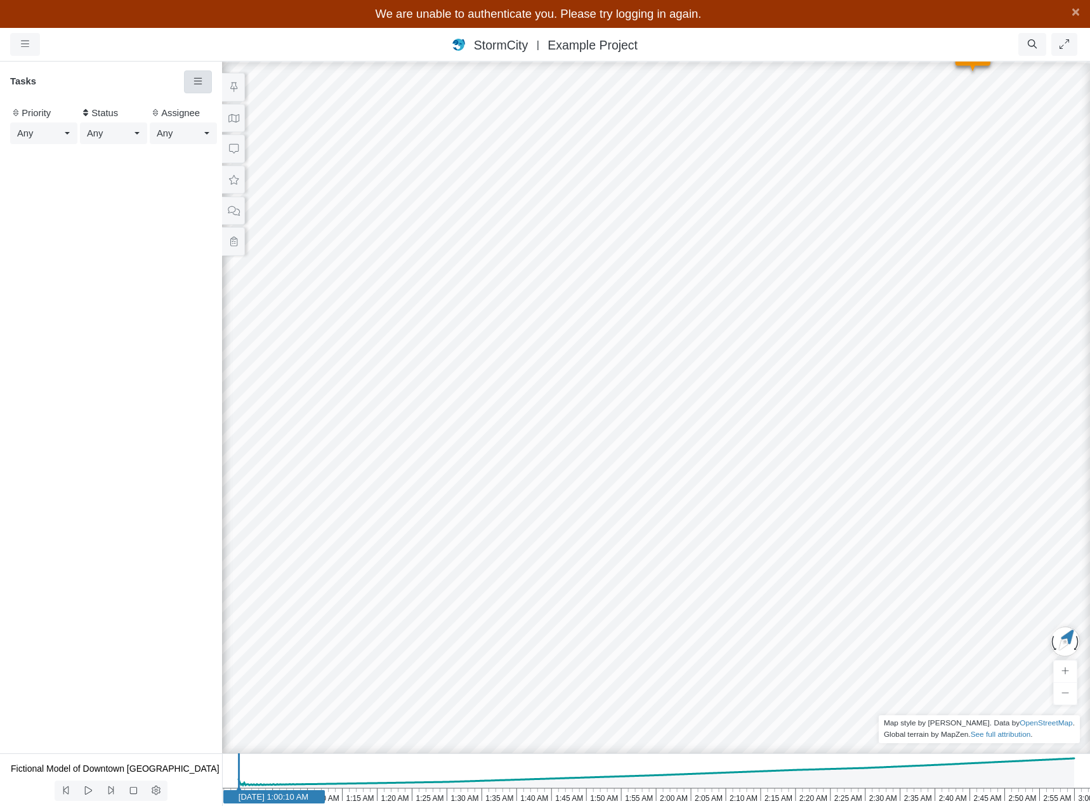
click at [194, 83] on icon at bounding box center [198, 82] width 12 height 10
click at [212, 105] on span "New Task" at bounding box center [231, 106] width 41 height 10
click at [110, 157] on input "text" at bounding box center [80, 160] width 150 height 23
type input "T"
type input "Most important task"
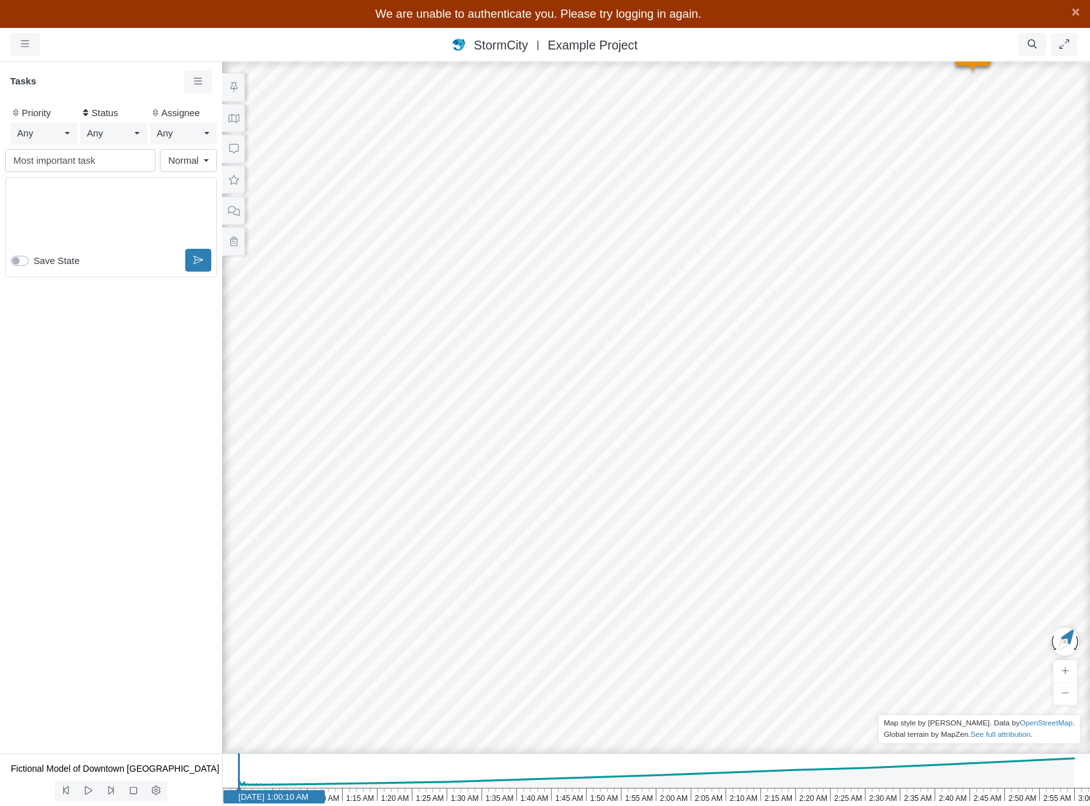
click at [206, 161] on link "Normal" at bounding box center [188, 160] width 57 height 23
click at [186, 223] on span "High" at bounding box center [177, 225] width 19 height 14
click at [60, 197] on p "Editor editing area: main" at bounding box center [110, 192] width 189 height 14
click at [34, 260] on label "Save State" at bounding box center [57, 261] width 46 height 14
click at [21, 260] on input "Save State" at bounding box center [16, 260] width 10 height 12
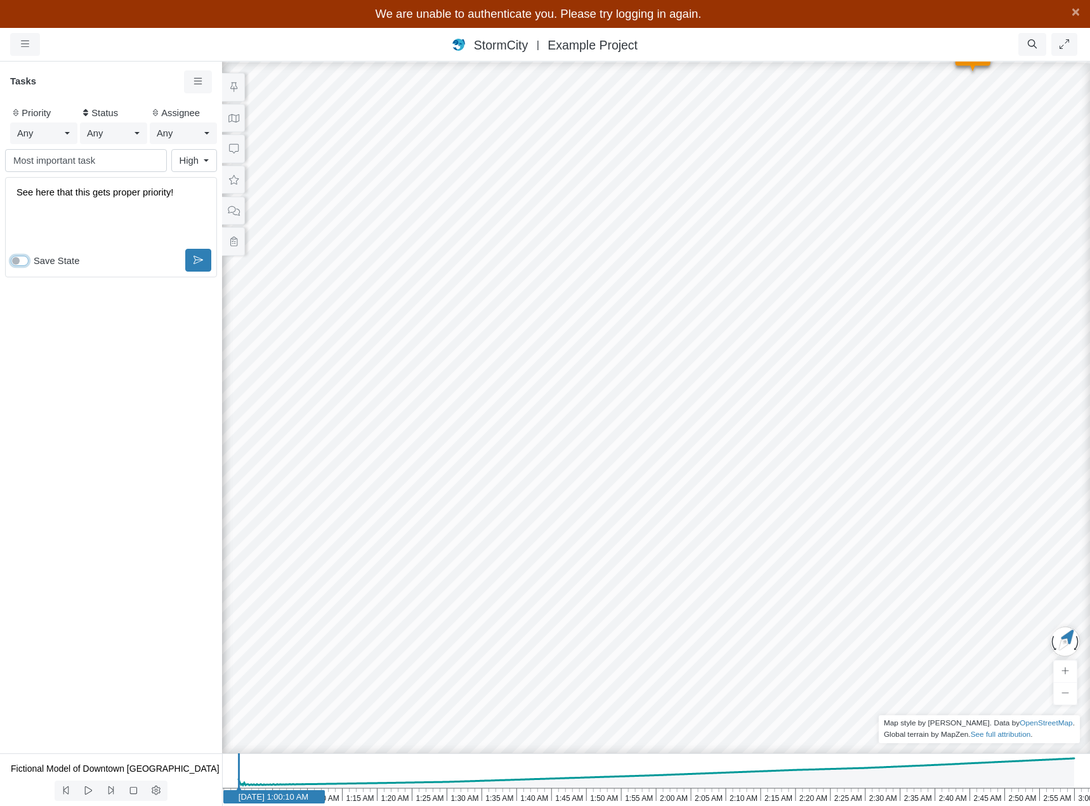
checkbox input "true"
click at [200, 259] on icon at bounding box center [199, 260] width 10 height 8
click at [200, 168] on icon at bounding box center [200, 166] width 1 height 7
click at [200, 166] on icon at bounding box center [201, 167] width 12 height 10
click at [148, 172] on span "Most important task" at bounding box center [107, 167] width 129 height 14
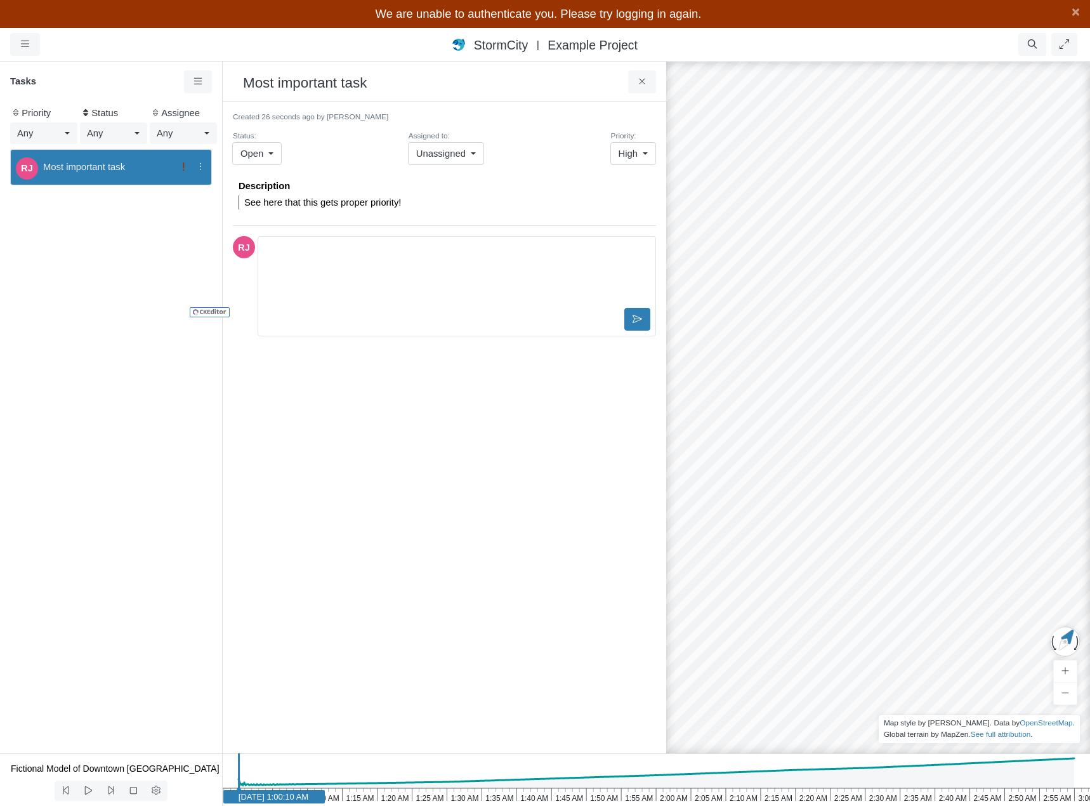
click at [351, 197] on p "See here that this gets proper priority!" at bounding box center [447, 202] width 406 height 14
click at [348, 203] on p "See here that this gets proper priority!" at bounding box center [447, 202] width 406 height 14
click at [376, 204] on p "See here that this gets proper priority!" at bounding box center [447, 202] width 406 height 14
click at [479, 157] on link "Unassigned" at bounding box center [446, 153] width 76 height 23
click at [473, 108] on div "× Sections Layer Details Refraction Name m" at bounding box center [445, 428] width 444 height 652
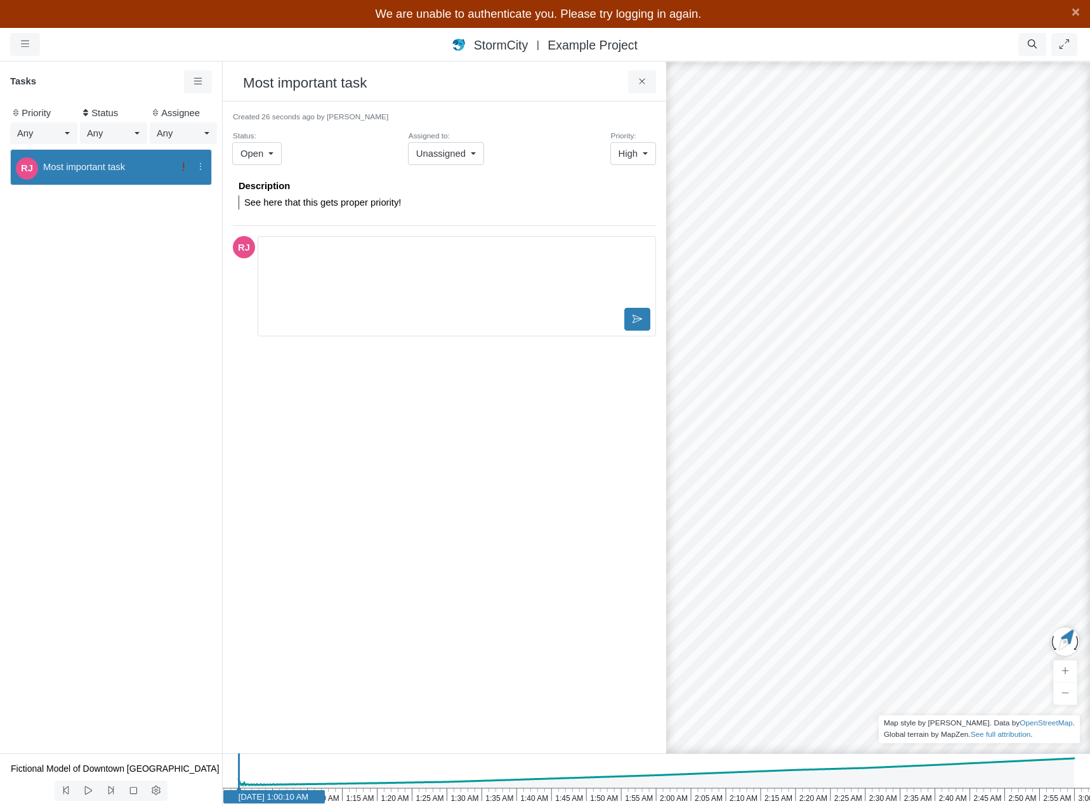
click at [272, 155] on link "Open" at bounding box center [256, 153] width 49 height 23
click at [636, 158] on span "High" at bounding box center [628, 154] width 19 height 14
click at [641, 154] on link "High" at bounding box center [633, 153] width 46 height 23
click at [182, 167] on icon at bounding box center [184, 167] width 12 height 10
click at [130, 73] on div "Tasks" at bounding box center [111, 86] width 222 height 33
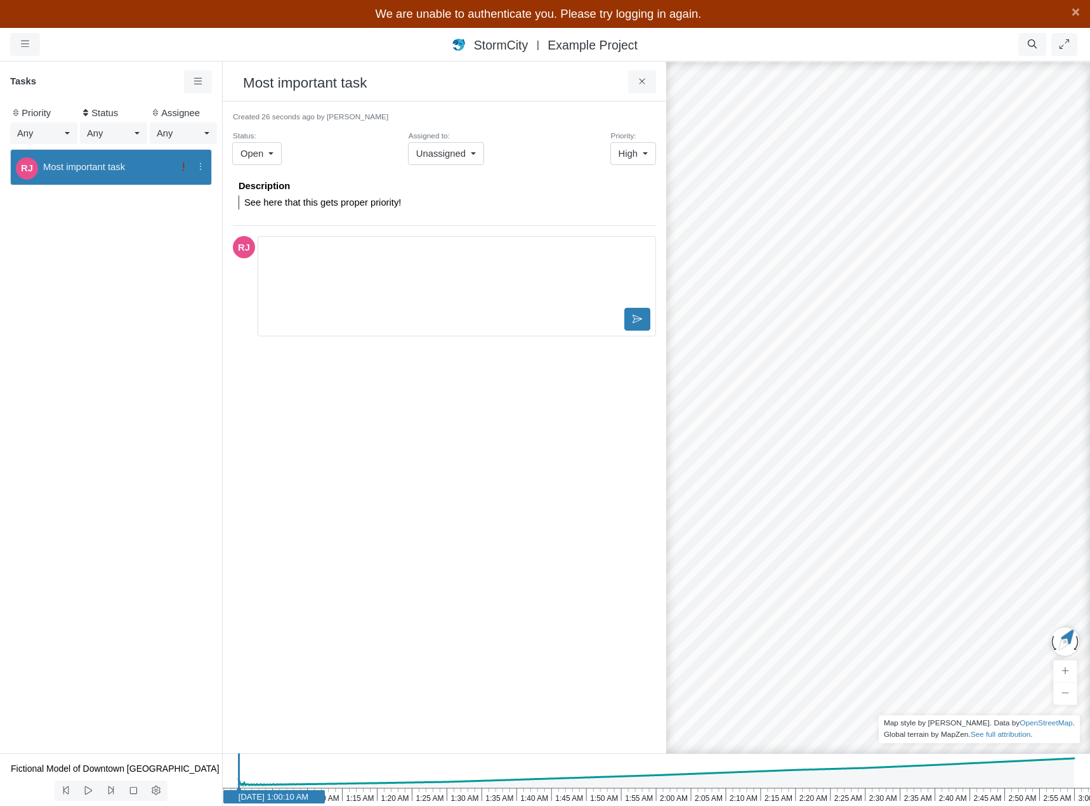
click at [65, 136] on link "Any" at bounding box center [44, 133] width 68 height 22
click at [41, 183] on div "Low" at bounding box center [43, 178] width 51 height 14
click at [49, 133] on div "Low" at bounding box center [38, 133] width 43 height 14
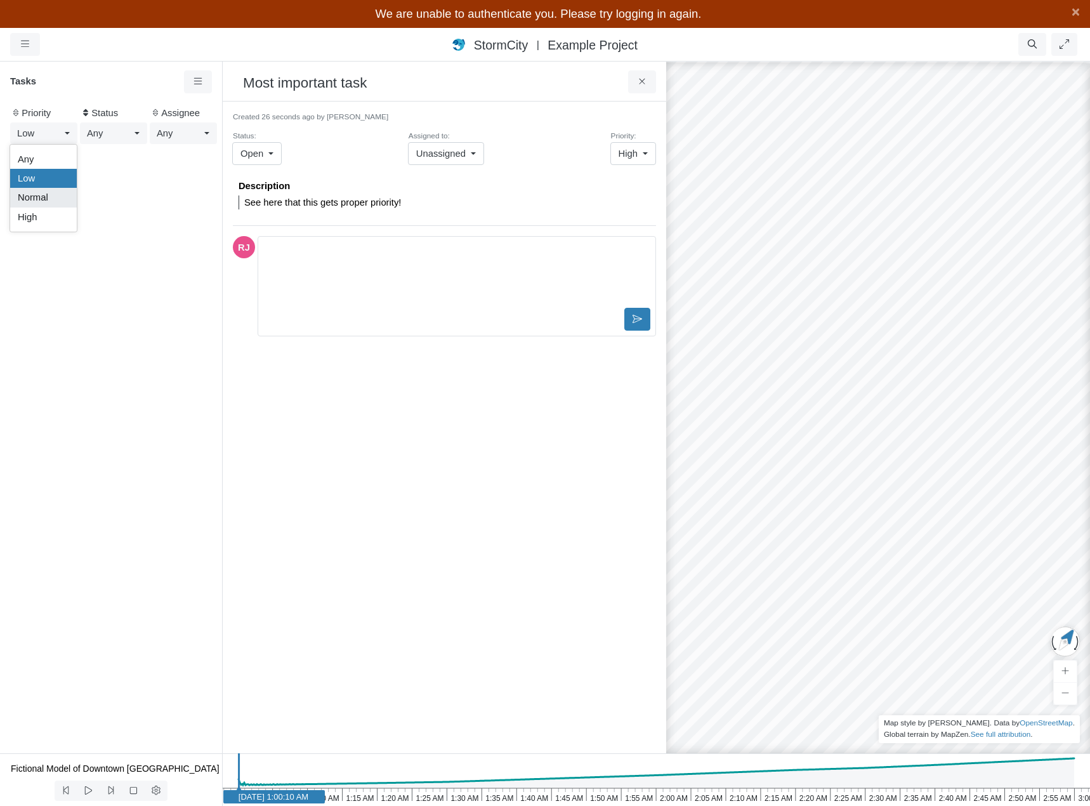
click at [46, 194] on span "Normal" at bounding box center [33, 197] width 30 height 14
click at [48, 134] on span "Normal" at bounding box center [32, 133] width 30 height 14
click at [45, 214] on div "High" at bounding box center [43, 217] width 51 height 14
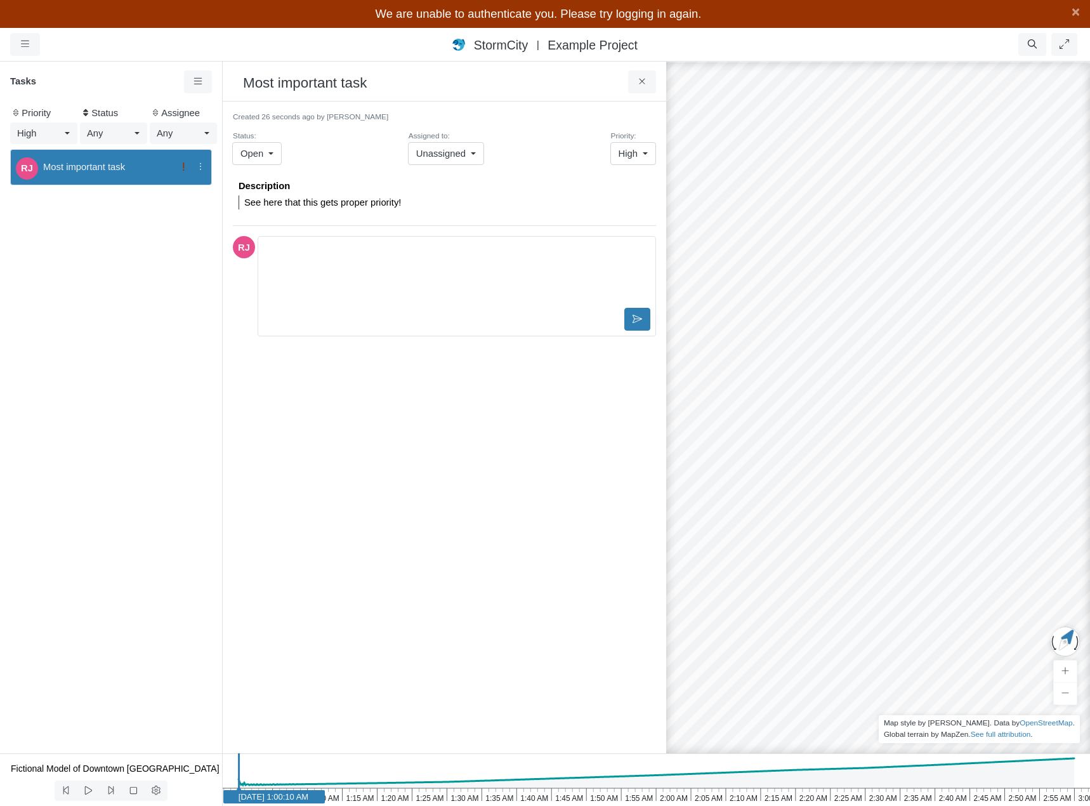
click at [46, 133] on div "High" at bounding box center [38, 133] width 43 height 14
click at [46, 161] on div "Any" at bounding box center [43, 159] width 51 height 14
click at [121, 135] on div "Any" at bounding box center [108, 133] width 43 height 14
click at [115, 199] on span "ActionRequired" at bounding box center [120, 197] width 64 height 14
click at [126, 134] on span "ActionRequired" at bounding box center [110, 133] width 46 height 14
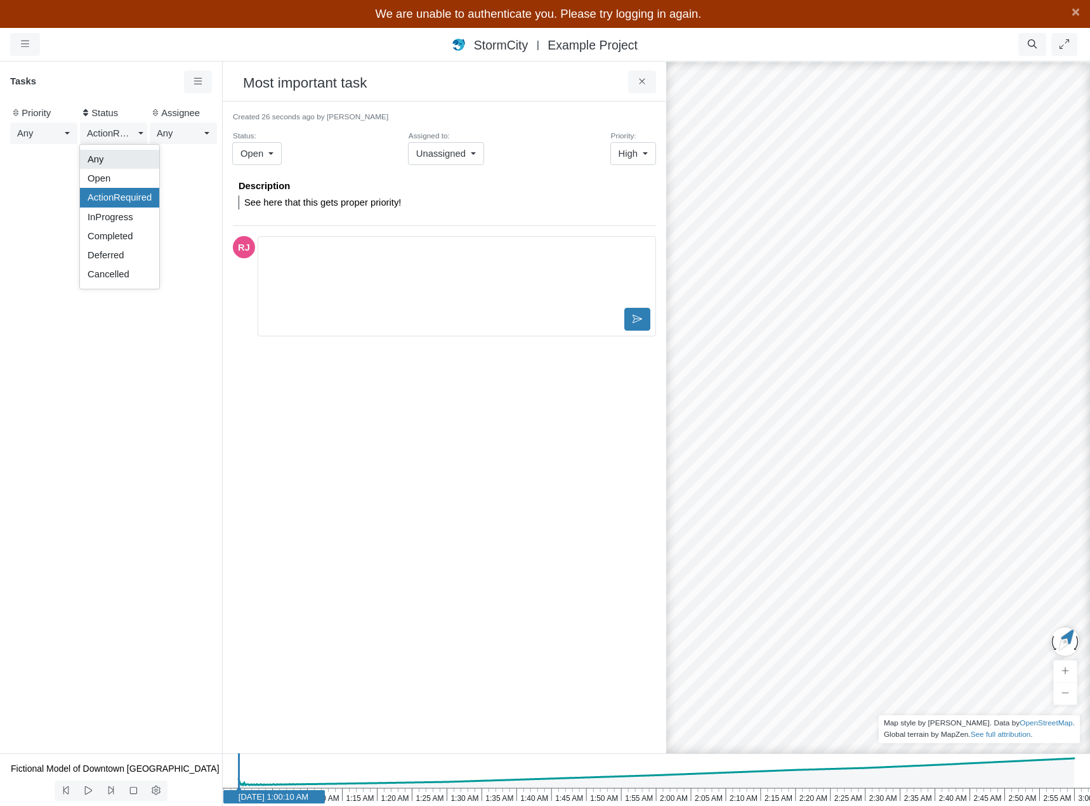
click at [117, 160] on div "Any" at bounding box center [120, 159] width 64 height 14
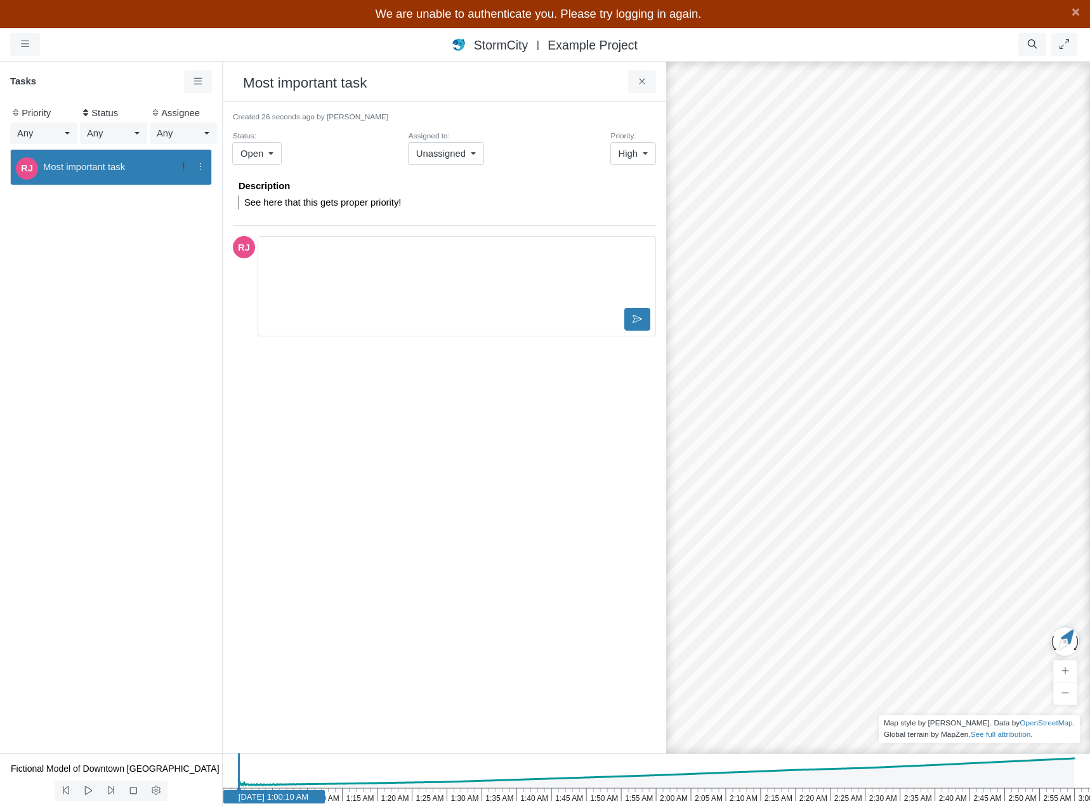
click at [169, 131] on span "Any" at bounding box center [165, 133] width 16 height 14
click at [48, 133] on div "Any" at bounding box center [38, 133] width 43 height 14
click at [176, 114] on div "Assignee" at bounding box center [183, 112] width 67 height 18
click at [176, 133] on div "Any" at bounding box center [178, 133] width 43 height 14
click at [117, 86] on h6 "Tasks" at bounding box center [97, 81] width 174 height 11
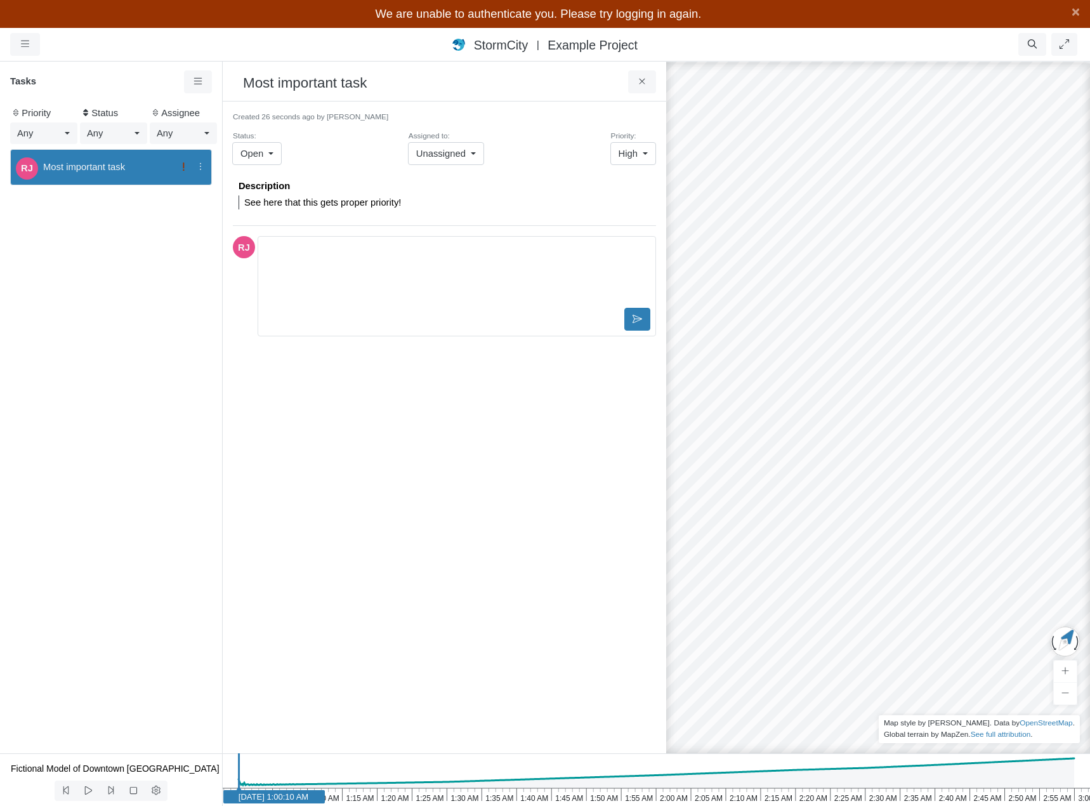
click at [451, 159] on span "Unassigned" at bounding box center [440, 154] width 49 height 14
click at [442, 204] on span "[PERSON_NAME]" at bounding box center [455, 199] width 77 height 14
click at [386, 154] on div "Status: Open Open ActionRequired InProgress Completed Deferred Cancelled Assign…" at bounding box center [444, 146] width 423 height 37
click at [118, 255] on div "RJ Most important task" at bounding box center [111, 448] width 222 height 609
click at [423, 203] on p "See here that this gets proper priority!" at bounding box center [447, 202] width 406 height 14
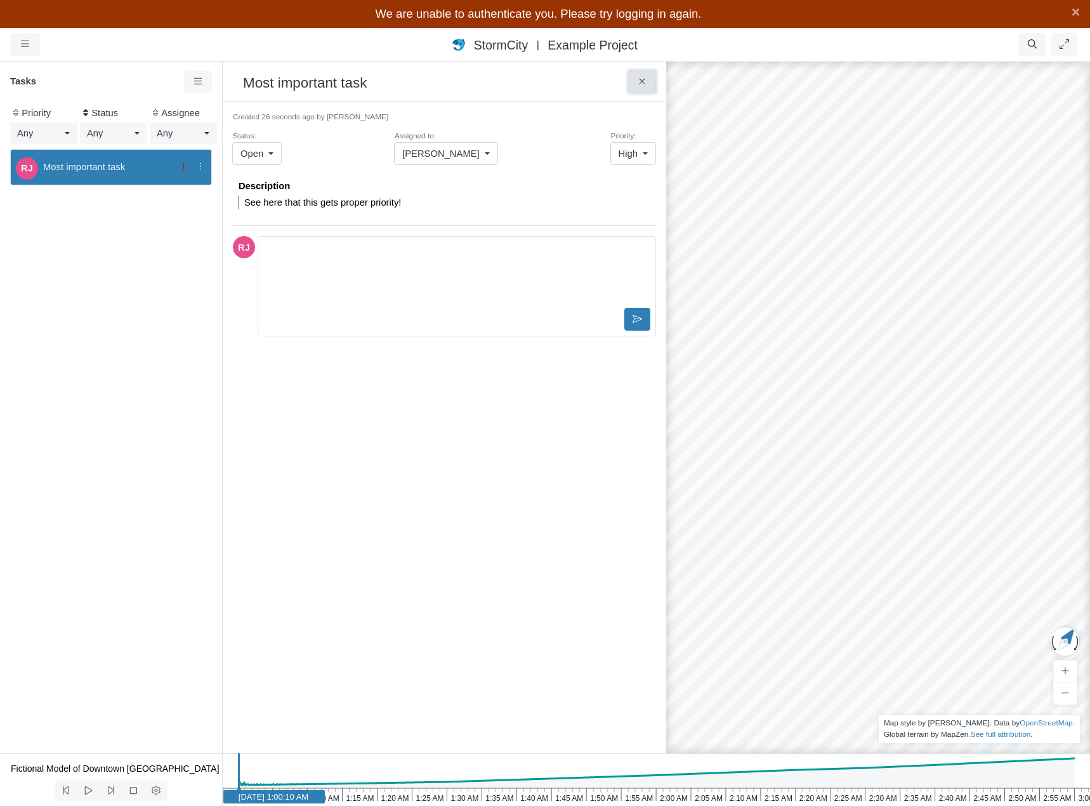
click at [638, 89] on button at bounding box center [642, 81] width 29 height 23
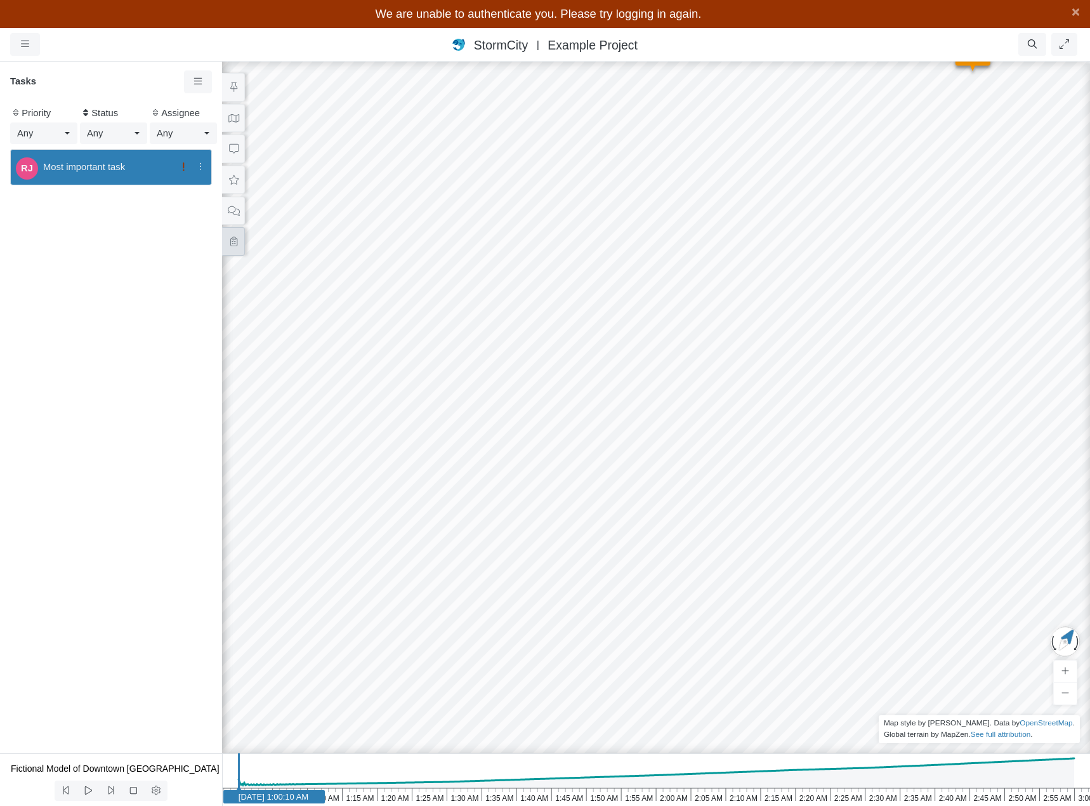
click at [236, 244] on icon at bounding box center [234, 242] width 12 height 10
click at [235, 218] on button at bounding box center [233, 210] width 23 height 29
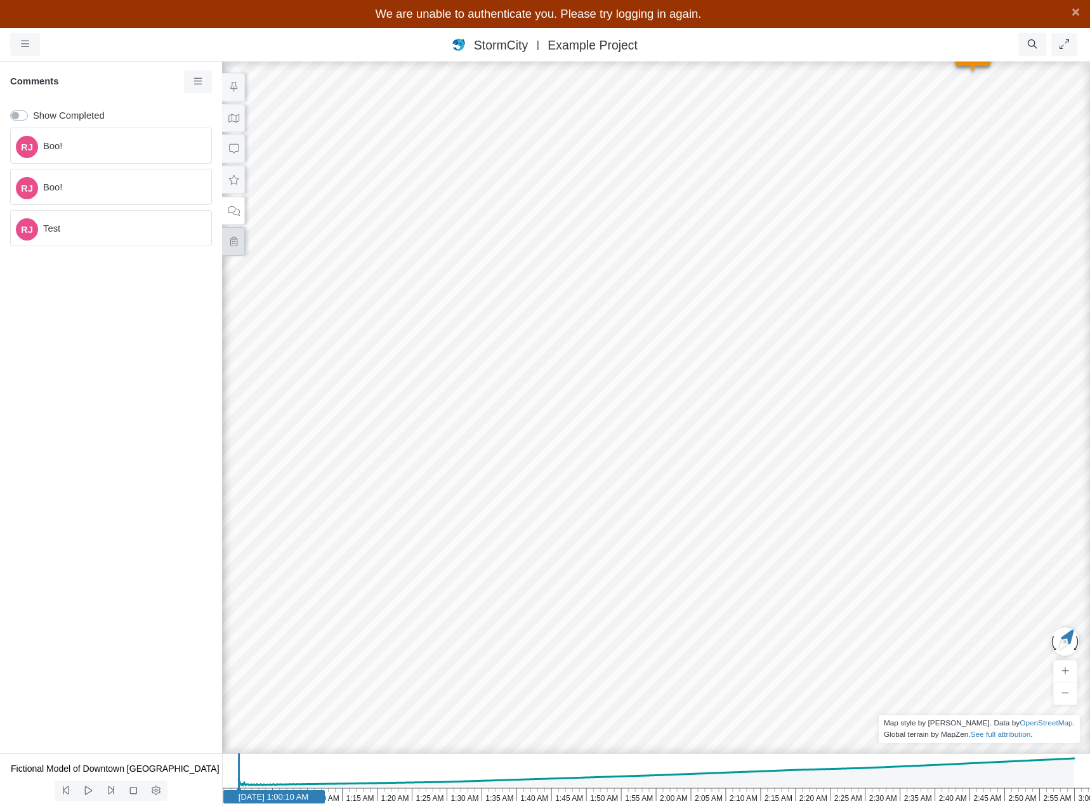
click at [234, 237] on icon at bounding box center [234, 242] width 12 height 10
click at [124, 163] on span "Most important task" at bounding box center [107, 167] width 129 height 14
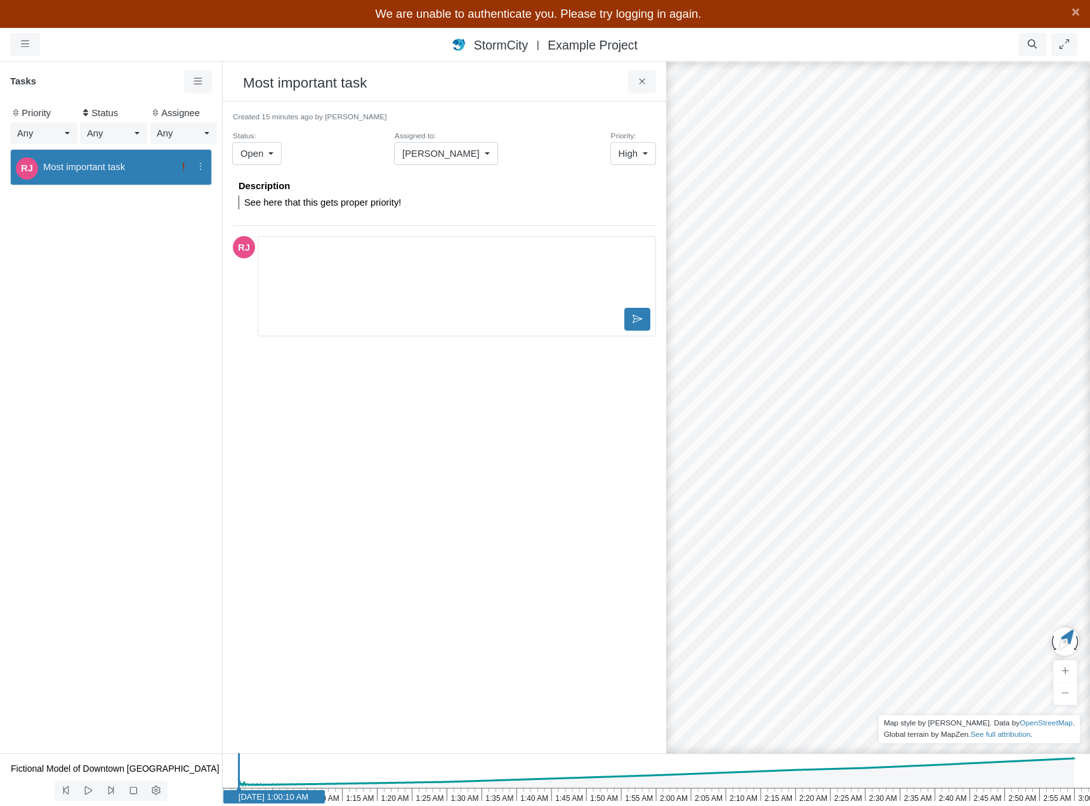
click at [443, 260] on div "Editor editing area: main" at bounding box center [456, 273] width 387 height 63
click at [387, 258] on p "Editor editing area: main" at bounding box center [457, 251] width 376 height 14
click at [392, 487] on div "Created 15 minutes ago by [PERSON_NAME] Status: Open Open ActionRequired InProg…" at bounding box center [444, 427] width 423 height 631
click at [332, 260] on div "Editor editing area: main" at bounding box center [456, 273] width 387 height 63
click at [370, 456] on div "Created 15 minutes ago by [PERSON_NAME] Status: Open Open ActionRequired InProg…" at bounding box center [444, 427] width 423 height 631
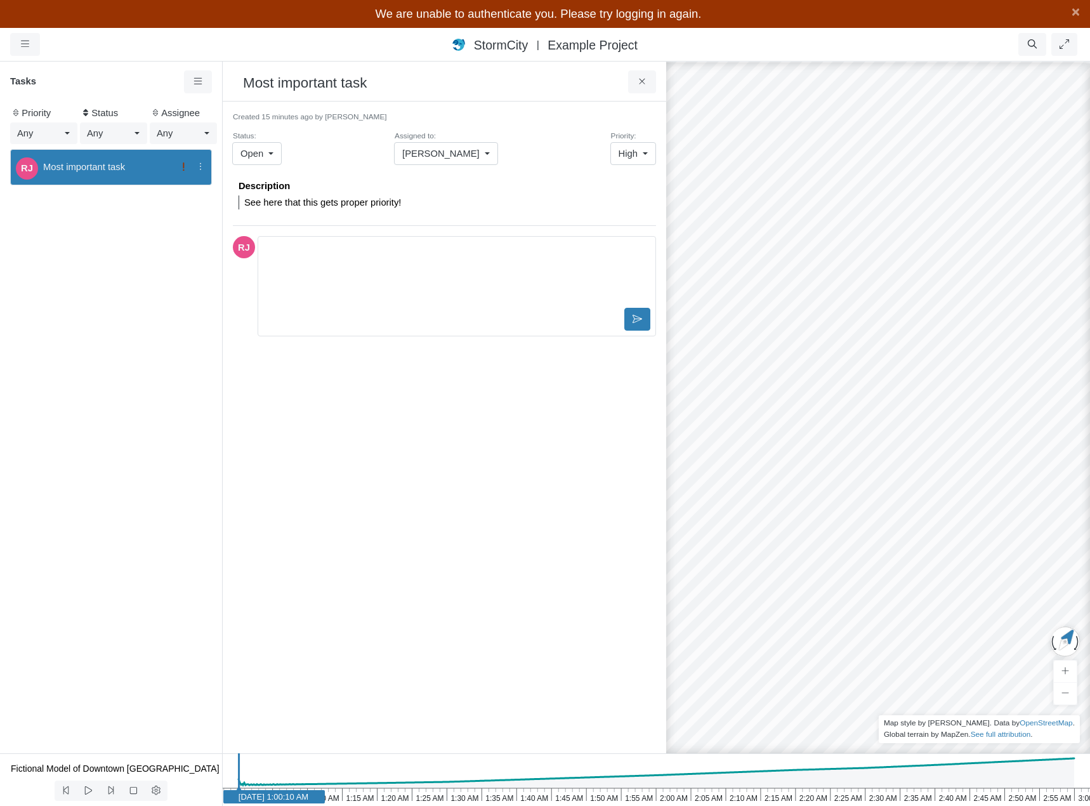
click at [334, 255] on p "Editor editing area: main" at bounding box center [457, 251] width 376 height 14
click at [379, 480] on div "Created 15 minutes ago by [PERSON_NAME] Status: Open Open ActionRequired InProg…" at bounding box center [444, 427] width 423 height 631
click at [415, 296] on div "Editor editing area: main" at bounding box center [456, 273] width 387 height 63
click at [202, 168] on icon at bounding box center [201, 167] width 12 height 10
click at [390, 301] on div "Editor editing area: main" at bounding box center [456, 273] width 387 height 63
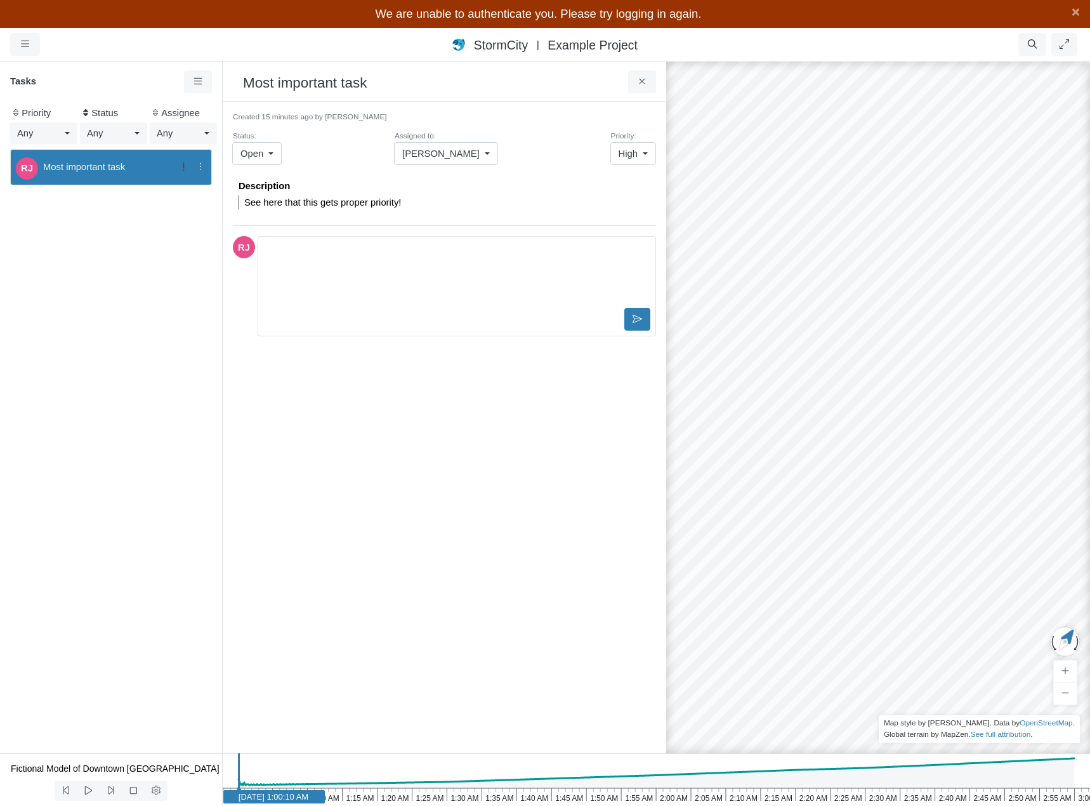
click at [412, 436] on div "Created 15 minutes ago by [PERSON_NAME] Status: Open Open ActionRequired InProg…" at bounding box center [444, 427] width 423 height 631
click at [447, 285] on div "Editor editing area: main" at bounding box center [456, 273] width 387 height 63
click at [439, 192] on p "Description" at bounding box center [445, 186] width 412 height 14
click at [440, 206] on p "See here that this gets proper priority!" at bounding box center [447, 202] width 406 height 14
click at [464, 262] on div "Editor editing area: main" at bounding box center [456, 273] width 387 height 63
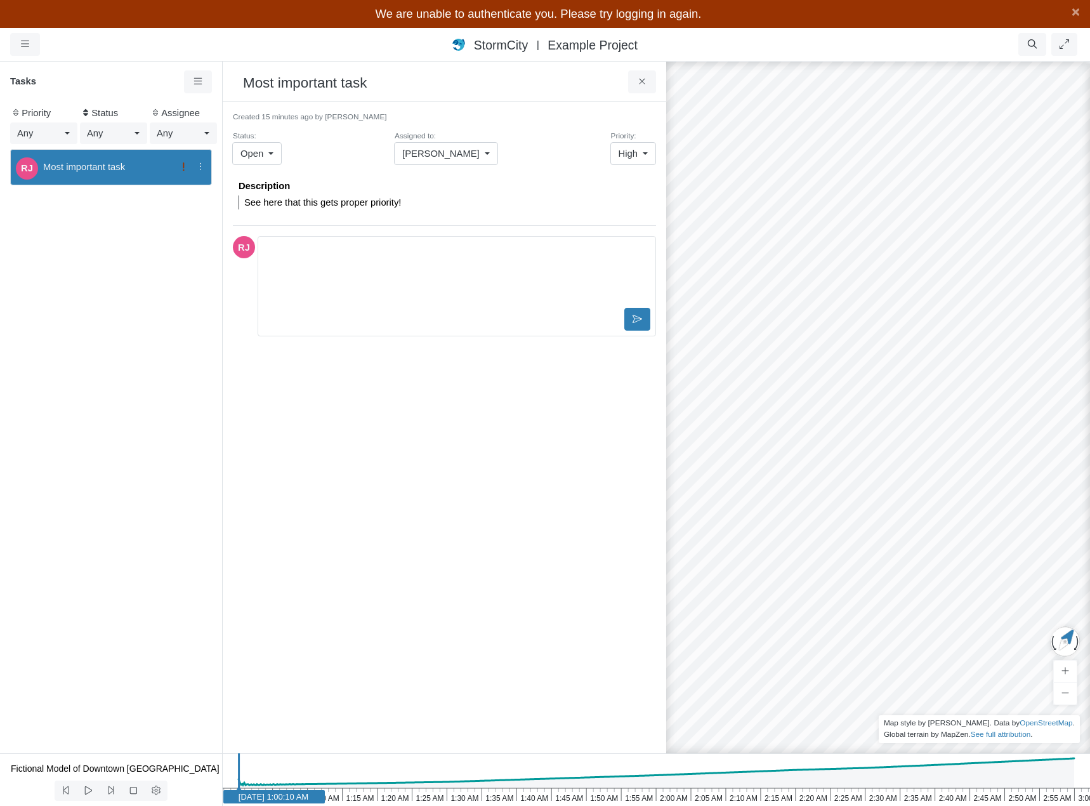
click at [523, 272] on div "Editor editing area: main" at bounding box center [456, 273] width 387 height 63
click at [636, 318] on icon at bounding box center [638, 319] width 10 height 10
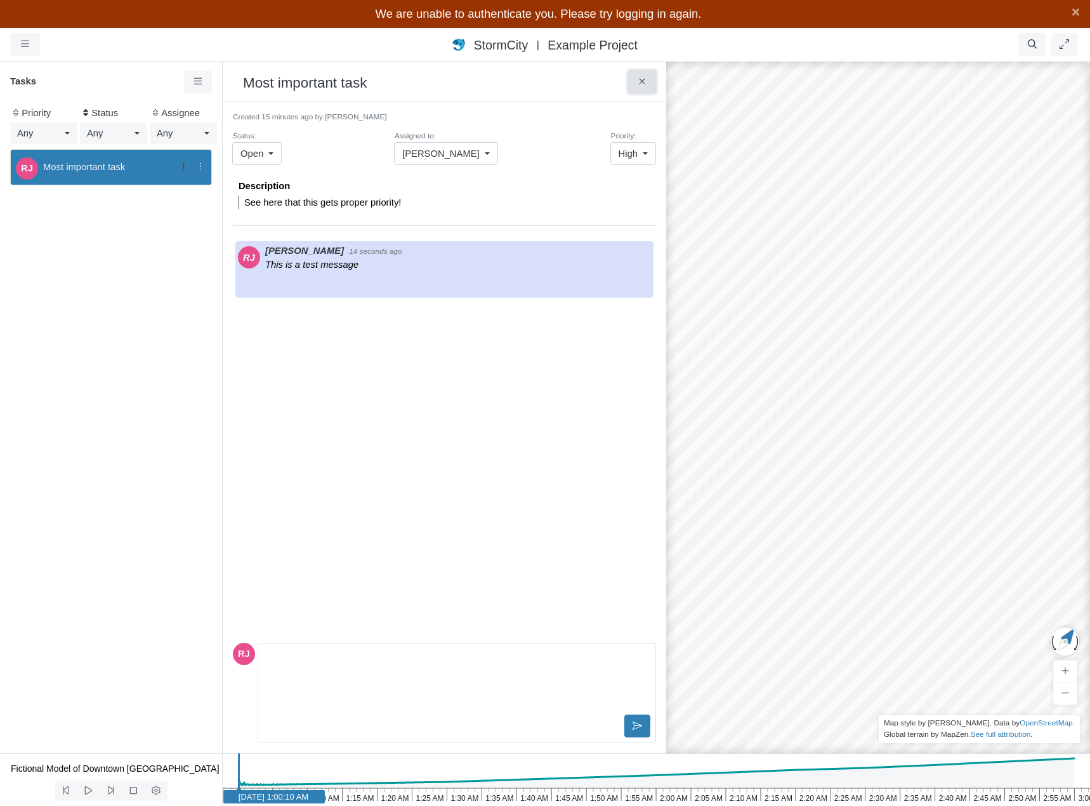
click at [638, 81] on icon at bounding box center [642, 82] width 12 height 10
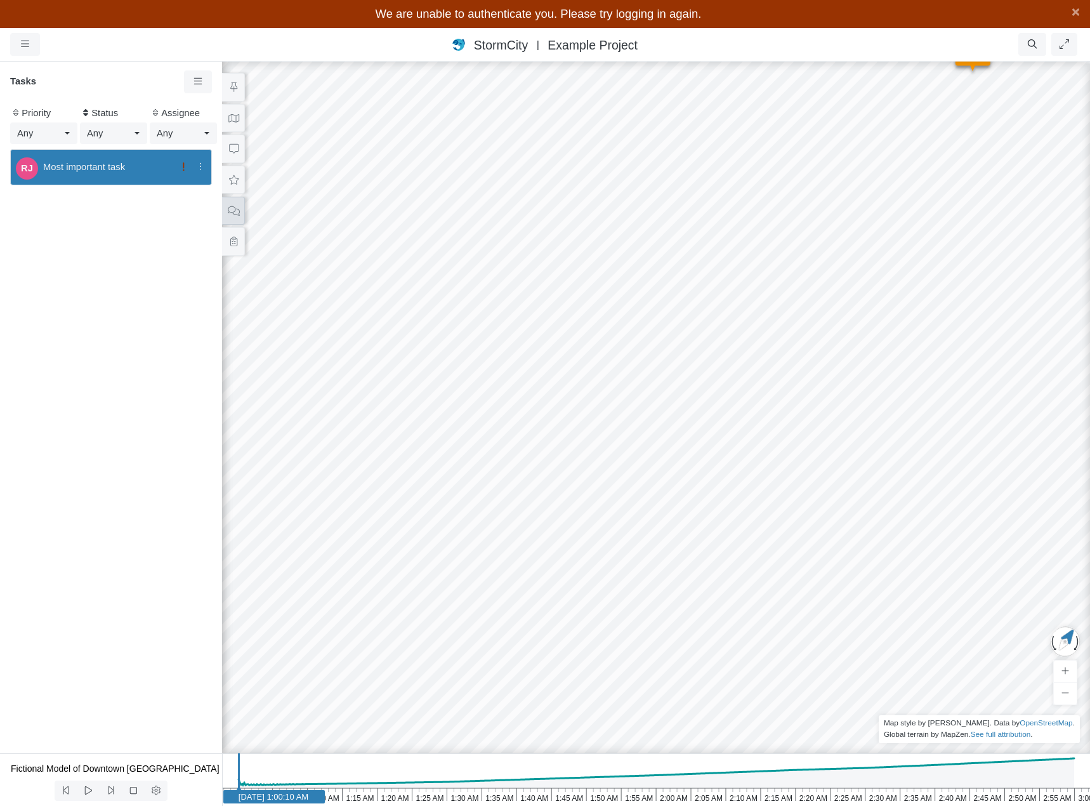
click at [228, 213] on icon at bounding box center [234, 211] width 12 height 10
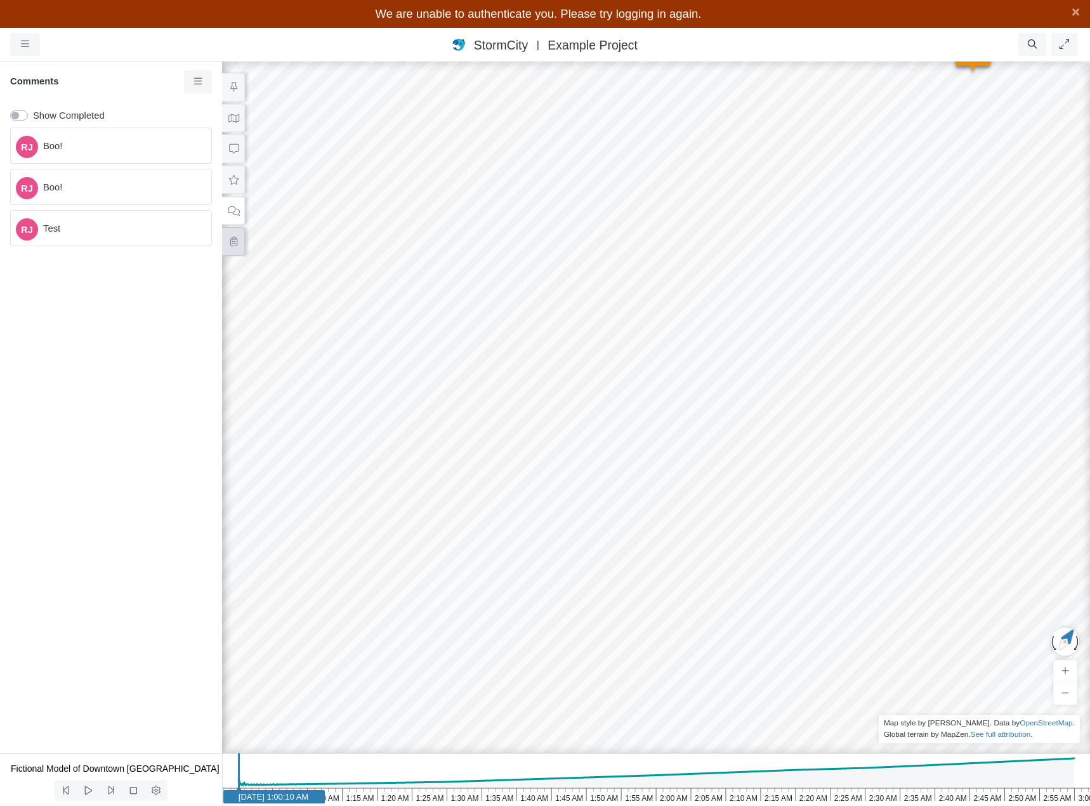
click at [233, 242] on icon at bounding box center [233, 242] width 7 height 10
click at [124, 168] on span "Most important task" at bounding box center [107, 167] width 129 height 14
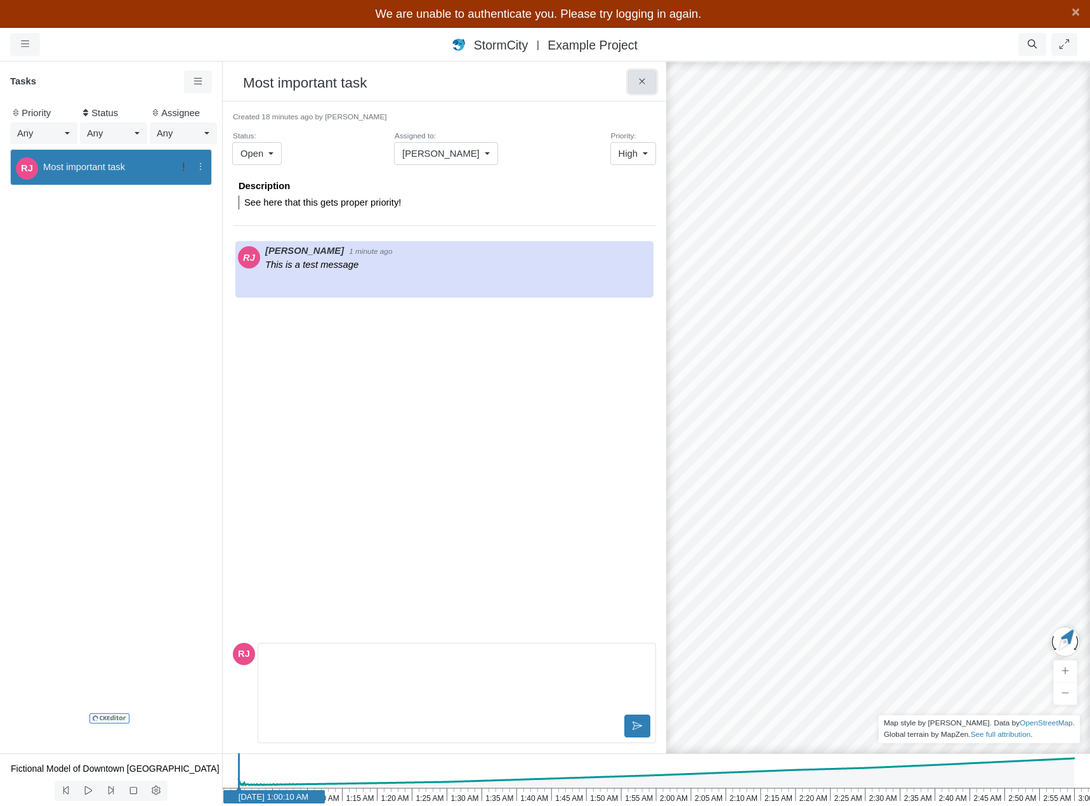
click at [646, 81] on icon at bounding box center [642, 82] width 12 height 10
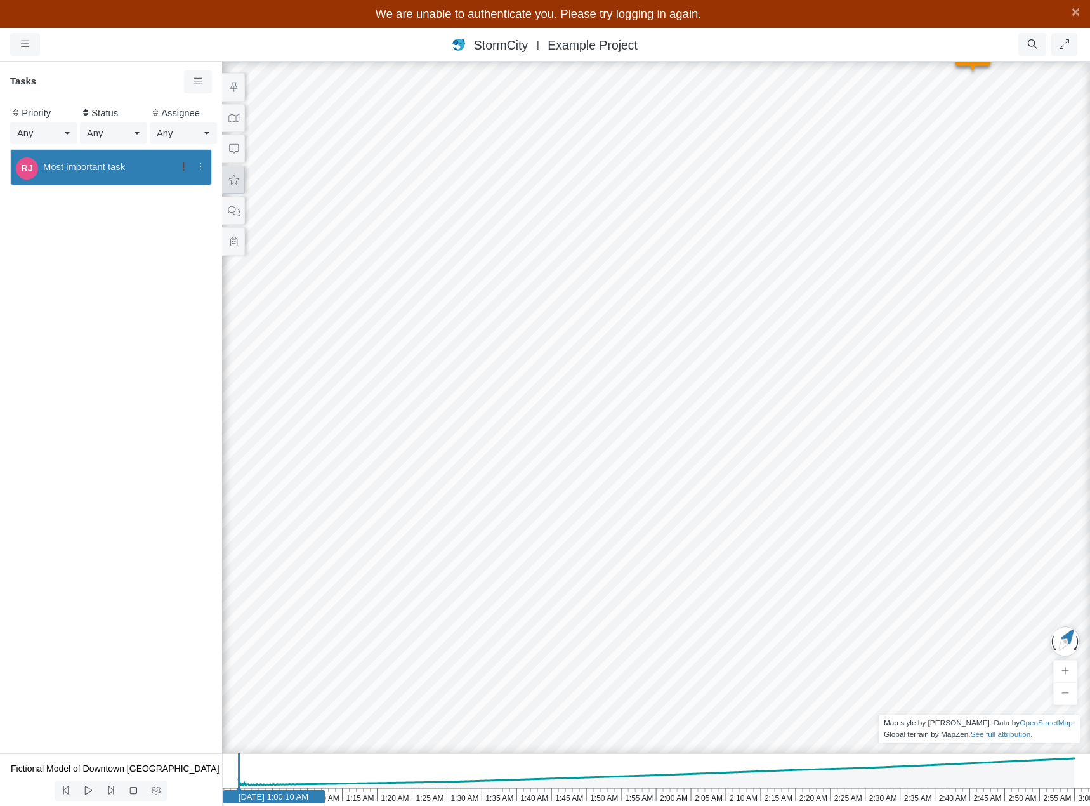
click at [235, 178] on icon at bounding box center [234, 180] width 10 height 10
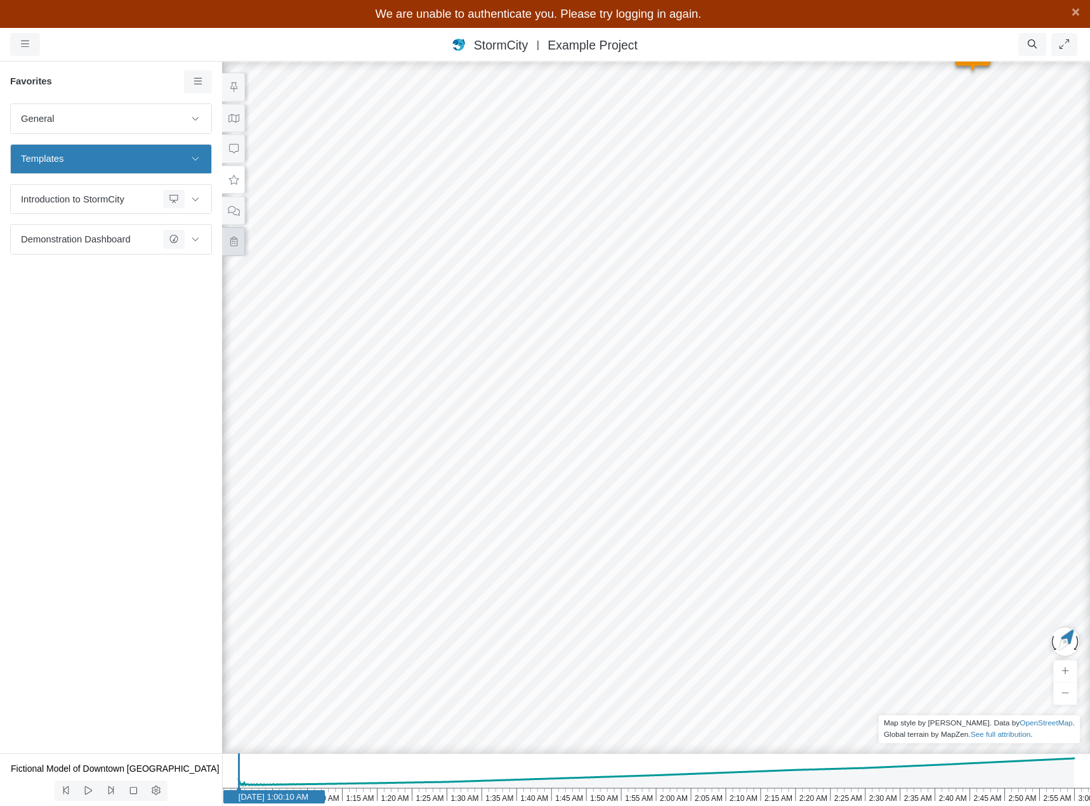
click at [228, 243] on icon at bounding box center [234, 242] width 12 height 10
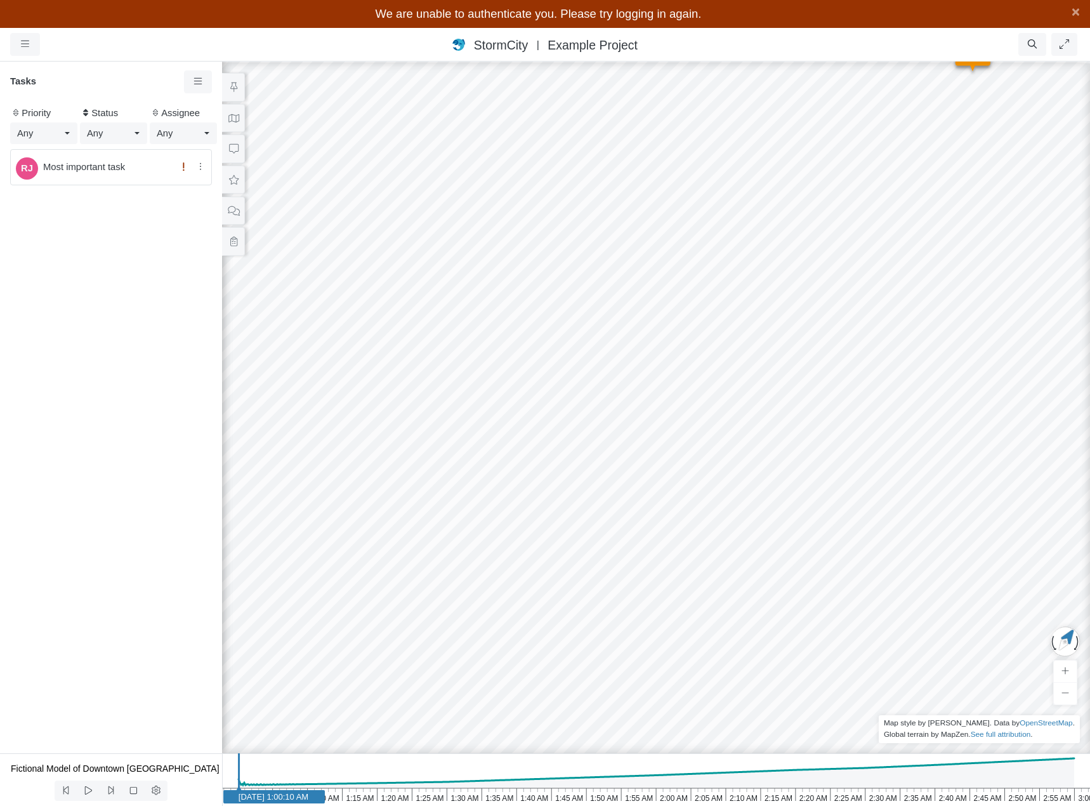
click at [126, 169] on span "Most important task" at bounding box center [107, 167] width 129 height 14
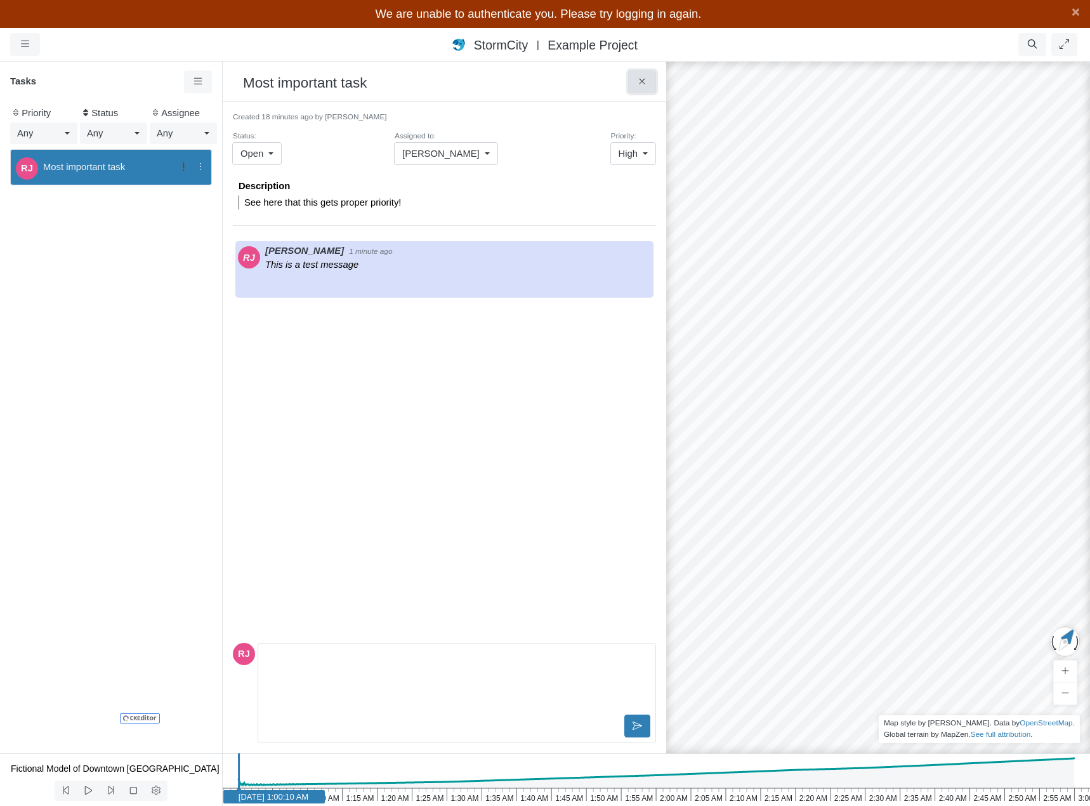
click at [631, 83] on button at bounding box center [642, 81] width 29 height 23
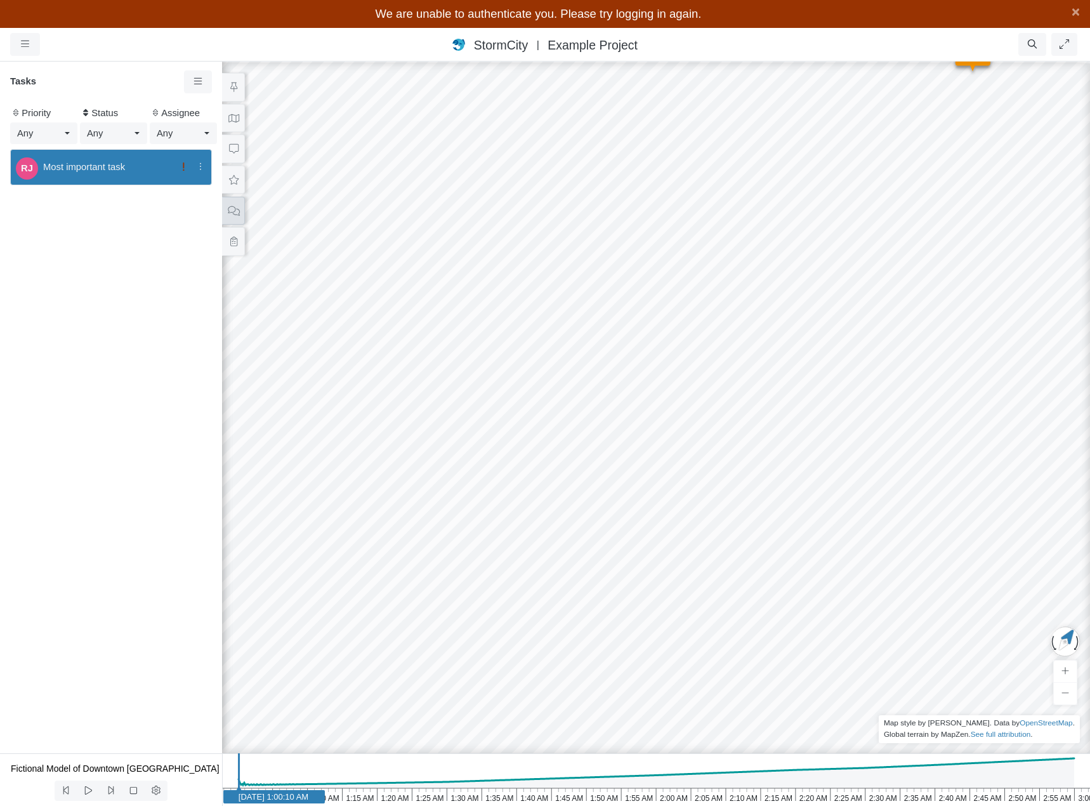
click at [239, 209] on button at bounding box center [233, 210] width 23 height 29
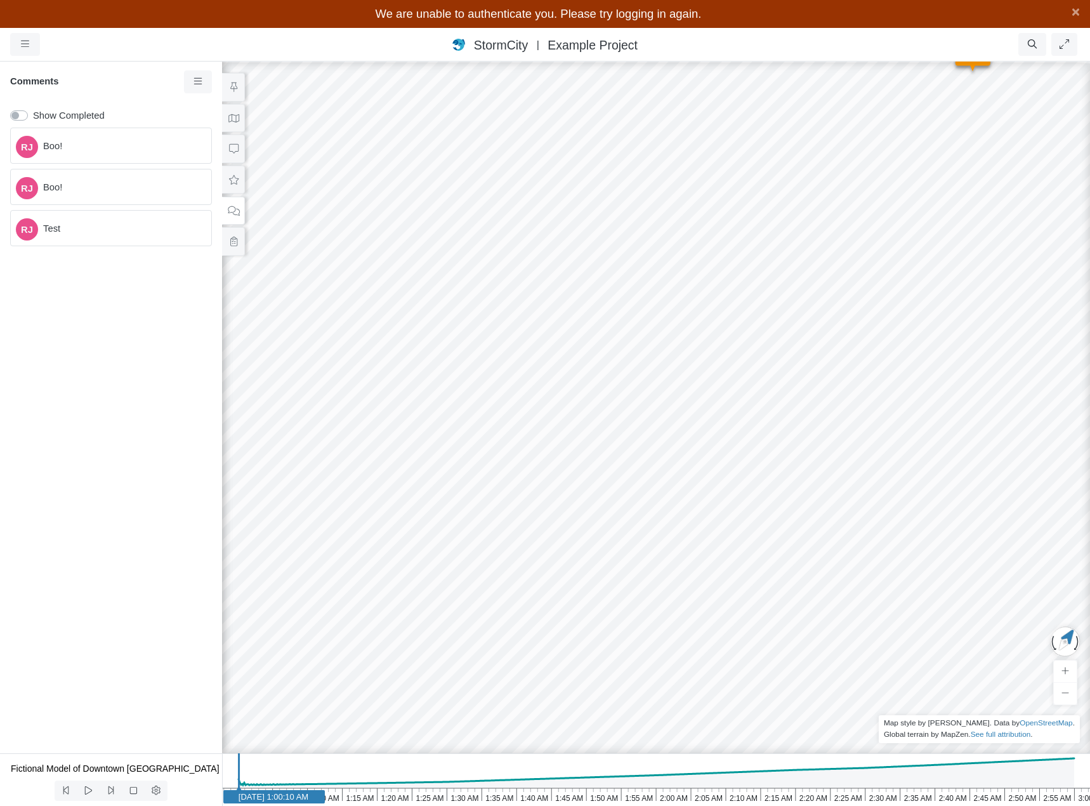
click at [106, 145] on span "Boo!" at bounding box center [122, 146] width 158 height 14
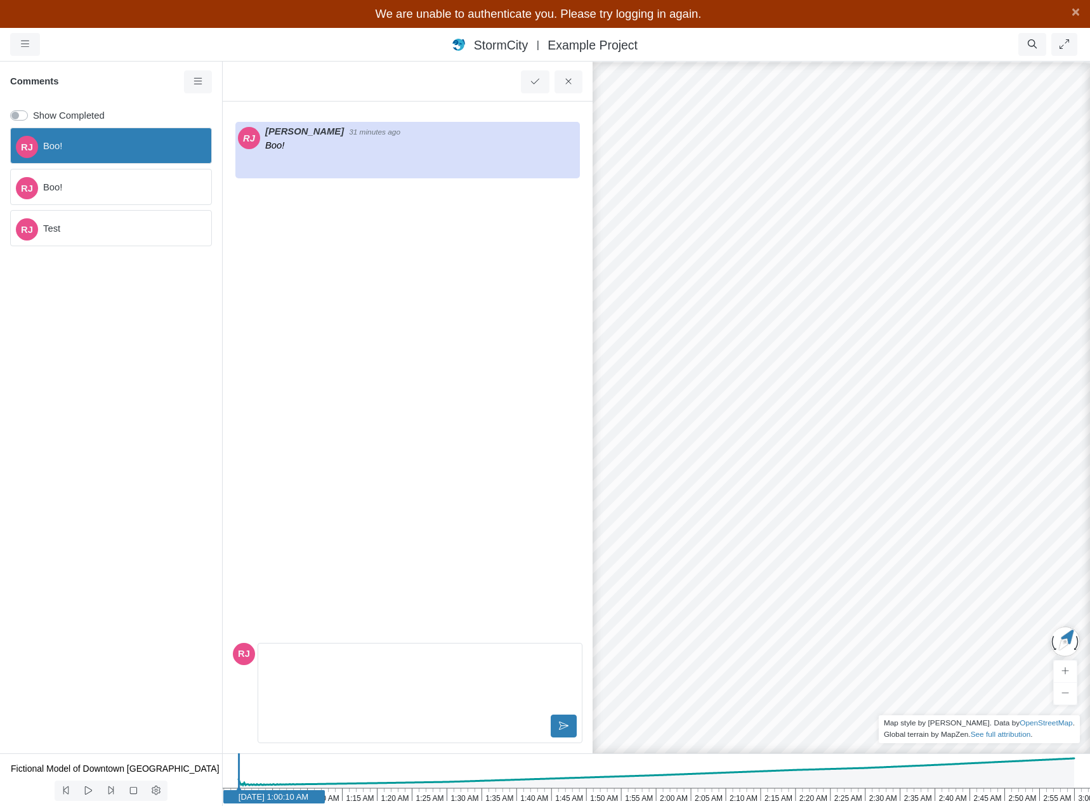
click at [106, 187] on span "Boo!" at bounding box center [122, 187] width 158 height 14
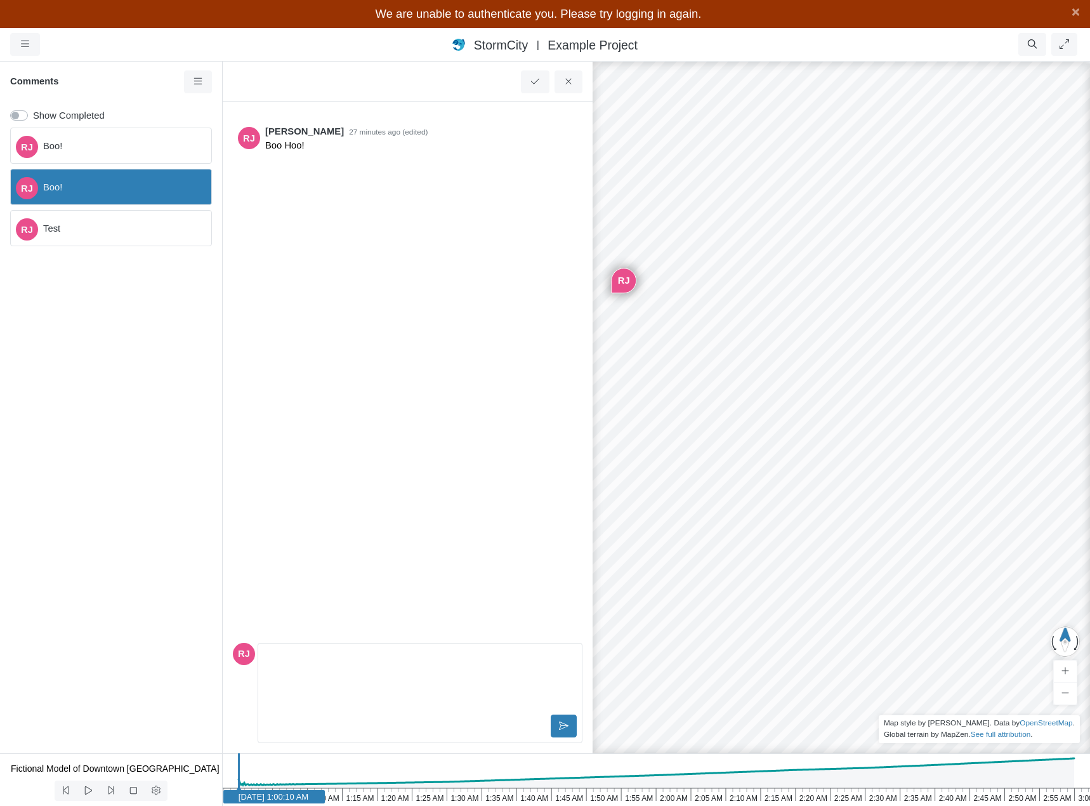
click at [102, 228] on span "Test" at bounding box center [122, 228] width 158 height 14
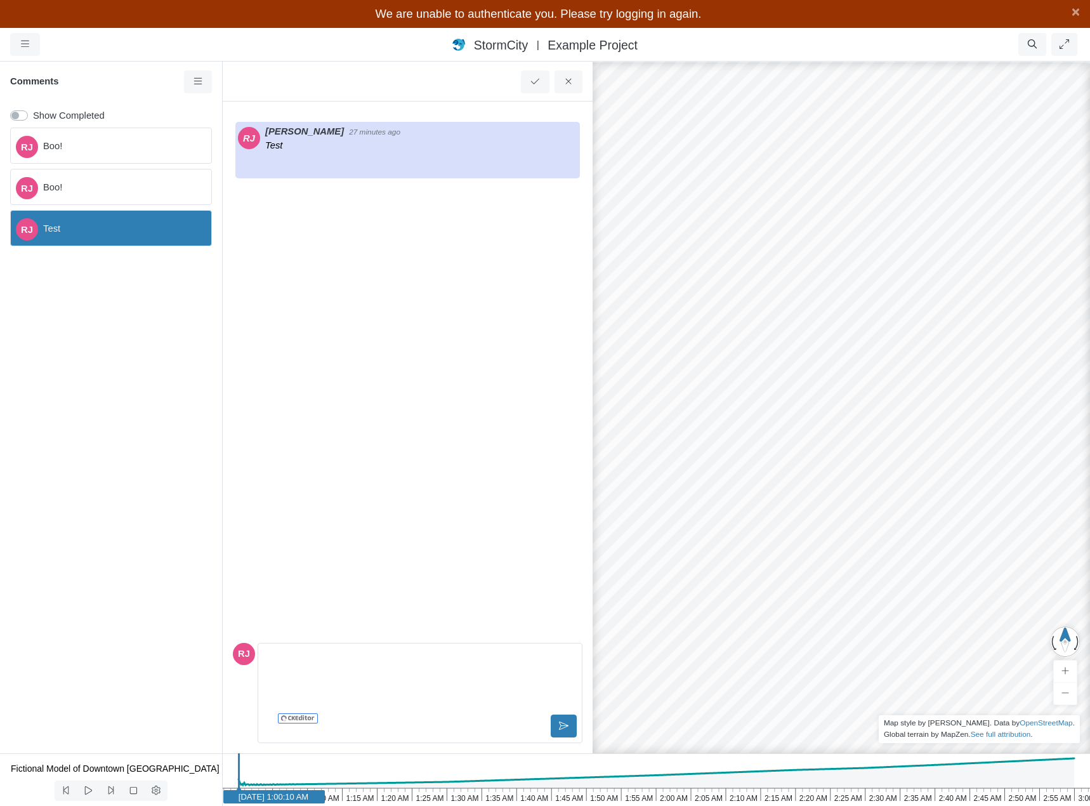
click at [100, 186] on span "Boo!" at bounding box center [122, 187] width 158 height 14
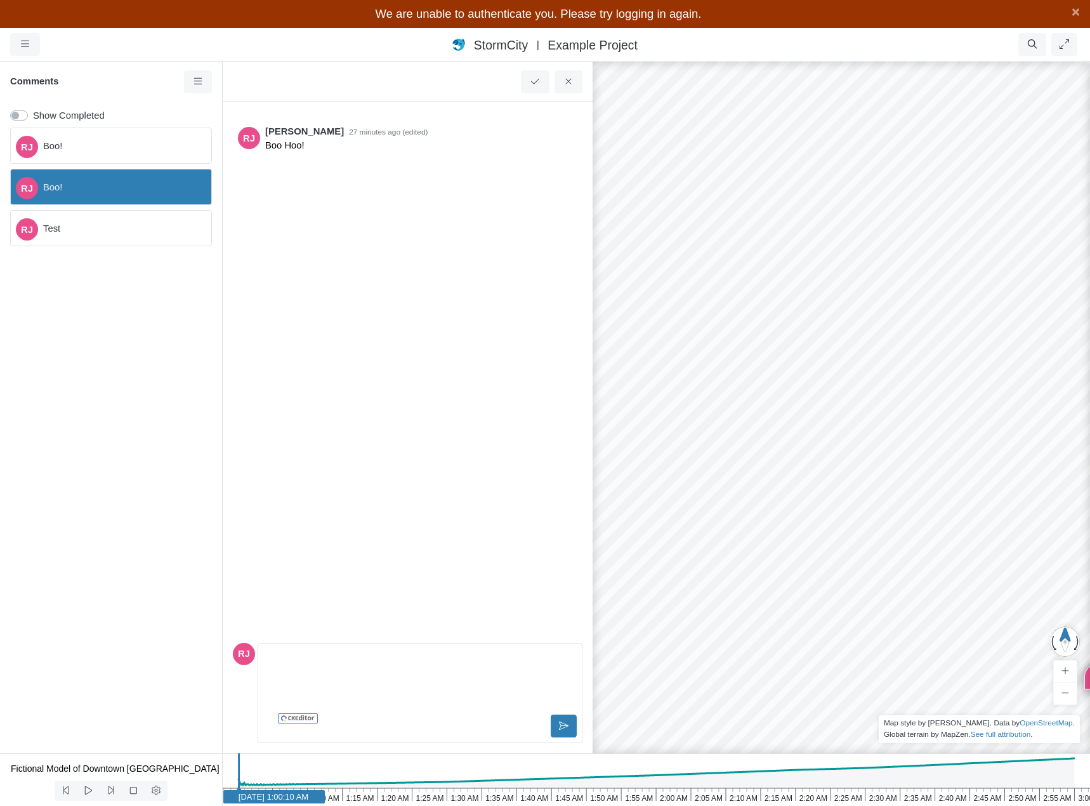
click at [108, 140] on span "Boo!" at bounding box center [122, 146] width 158 height 14
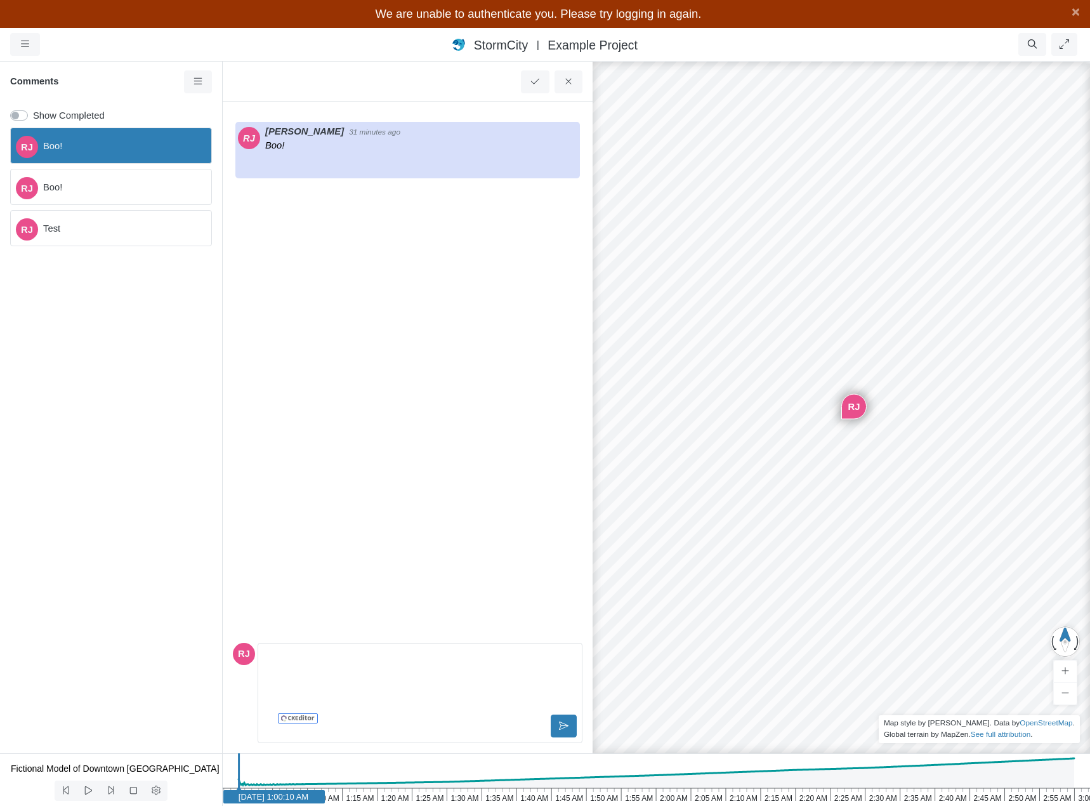
click at [108, 188] on span "Boo!" at bounding box center [122, 187] width 158 height 14
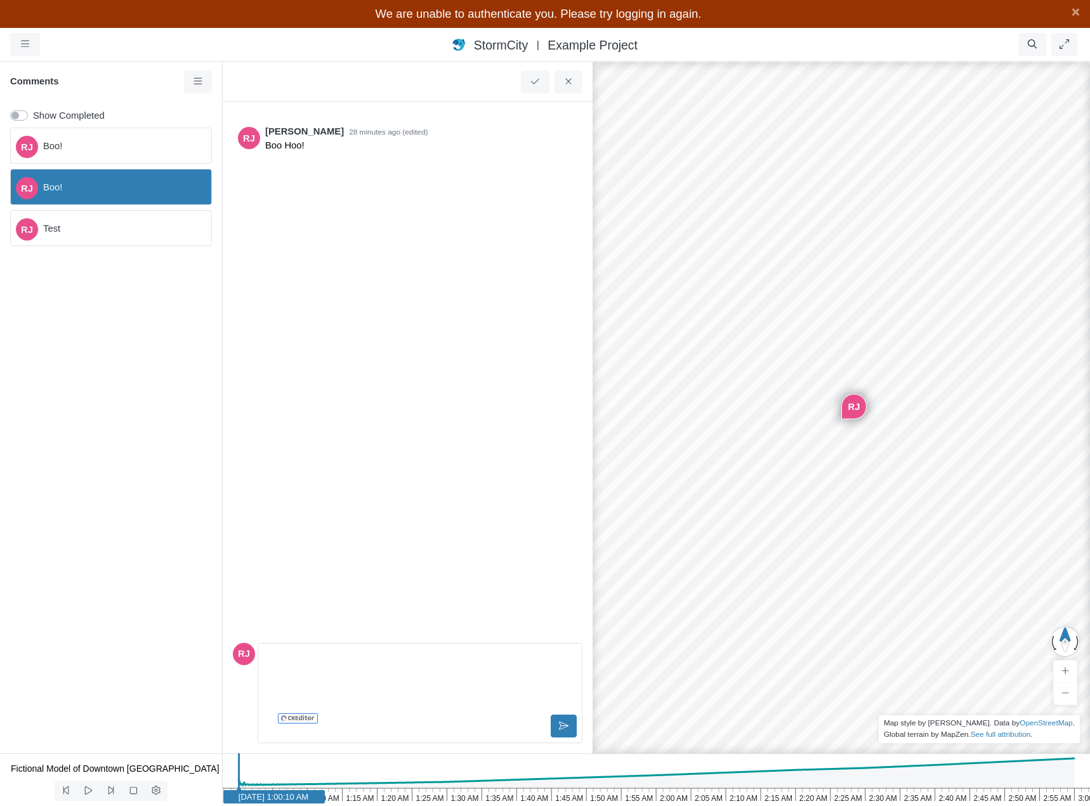
click at [110, 235] on div "RJ Test" at bounding box center [111, 228] width 202 height 36
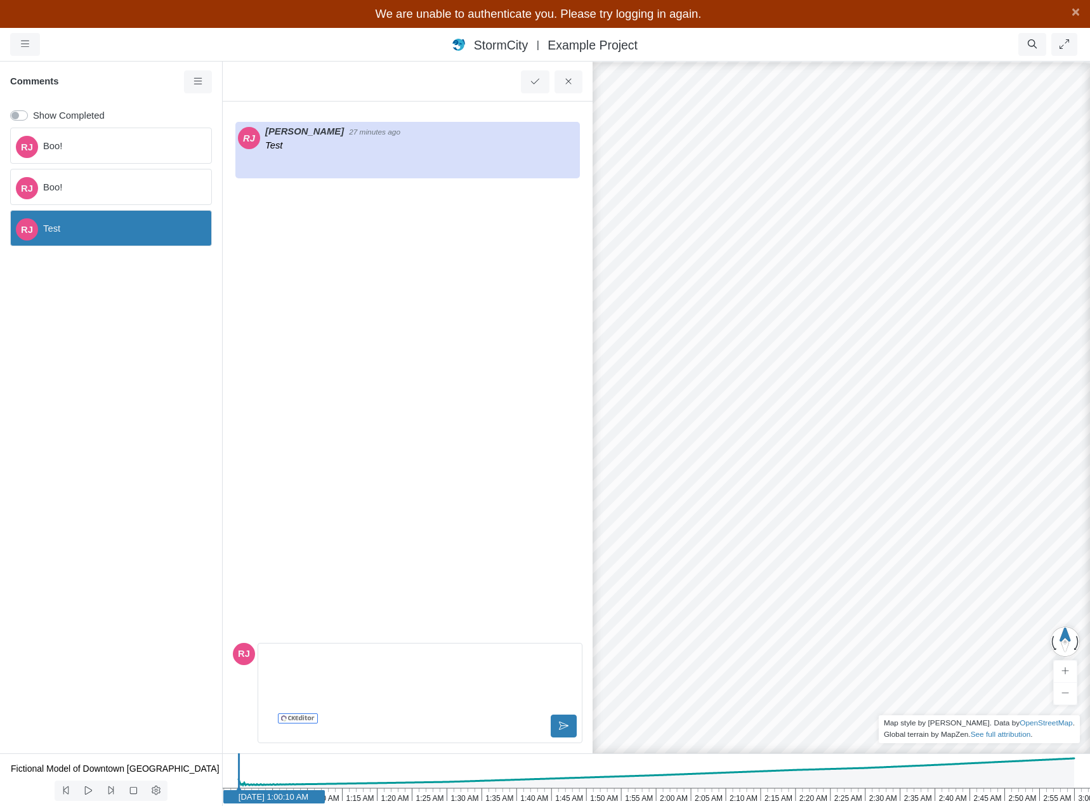
click at [110, 177] on div "[PERSON_NAME]!" at bounding box center [111, 187] width 202 height 36
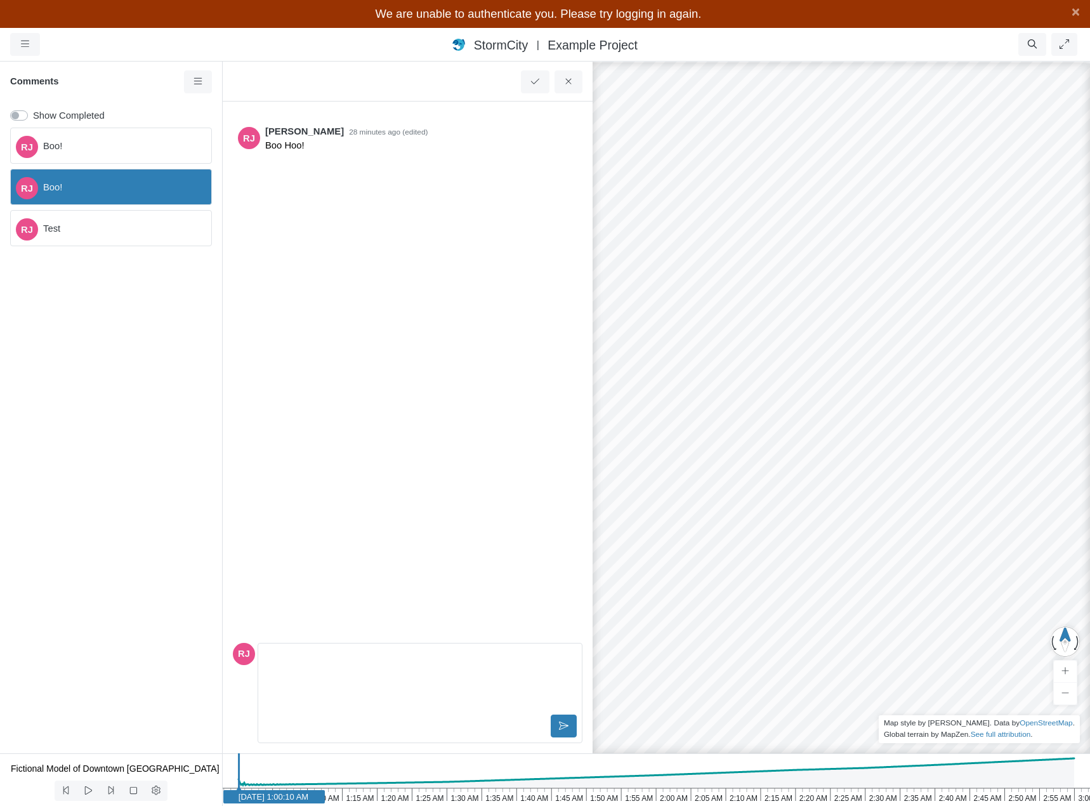
click at [108, 141] on span "Boo!" at bounding box center [122, 146] width 158 height 14
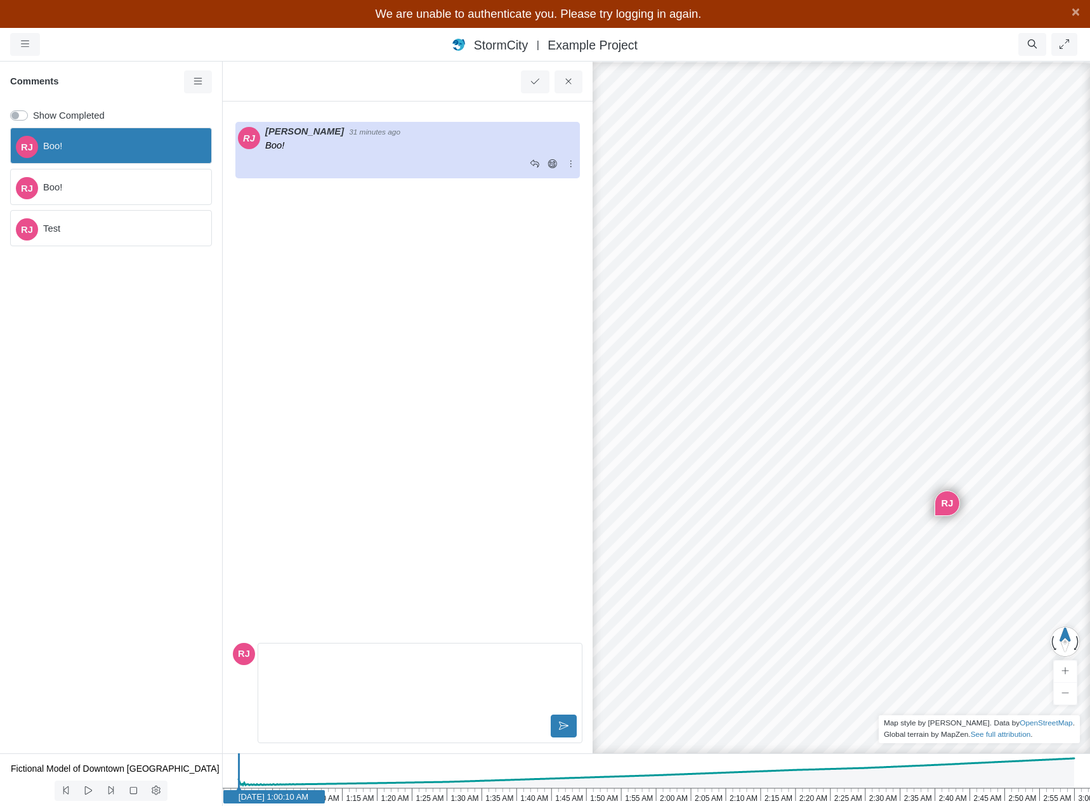
click at [366, 145] on p "Boo!" at bounding box center [421, 145] width 312 height 14
click at [102, 185] on span "Boo!" at bounding box center [122, 187] width 158 height 14
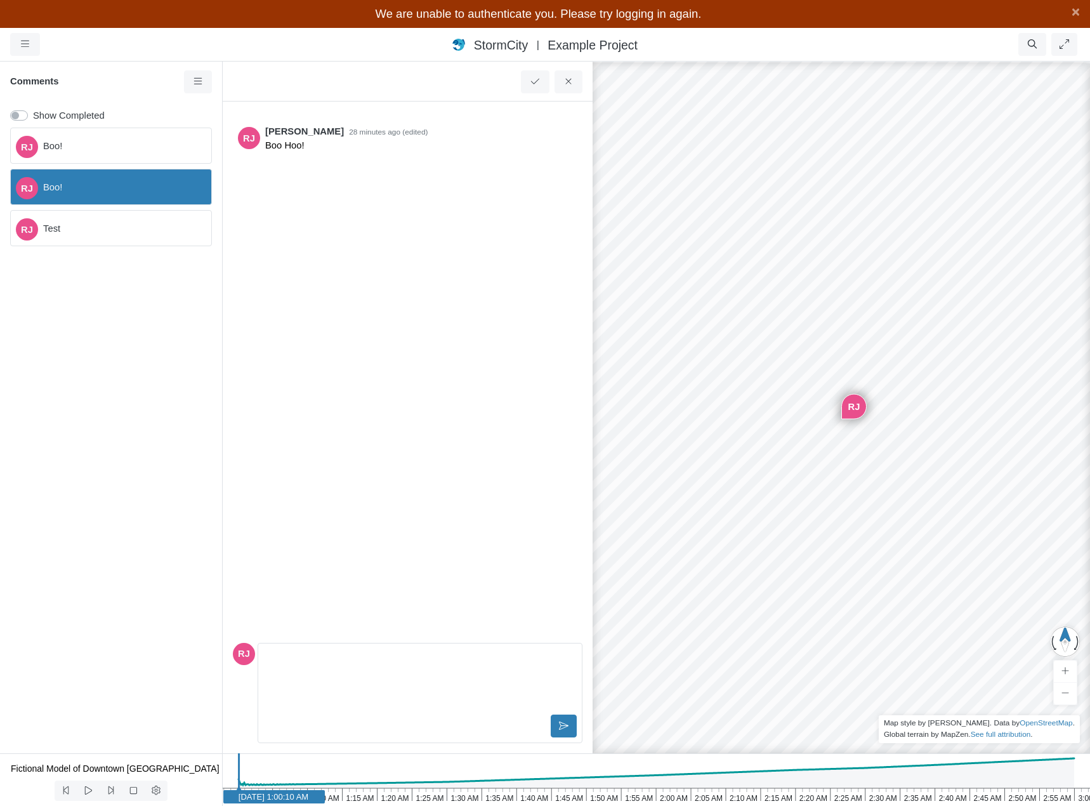
click at [105, 238] on div "RJ Test" at bounding box center [111, 228] width 202 height 36
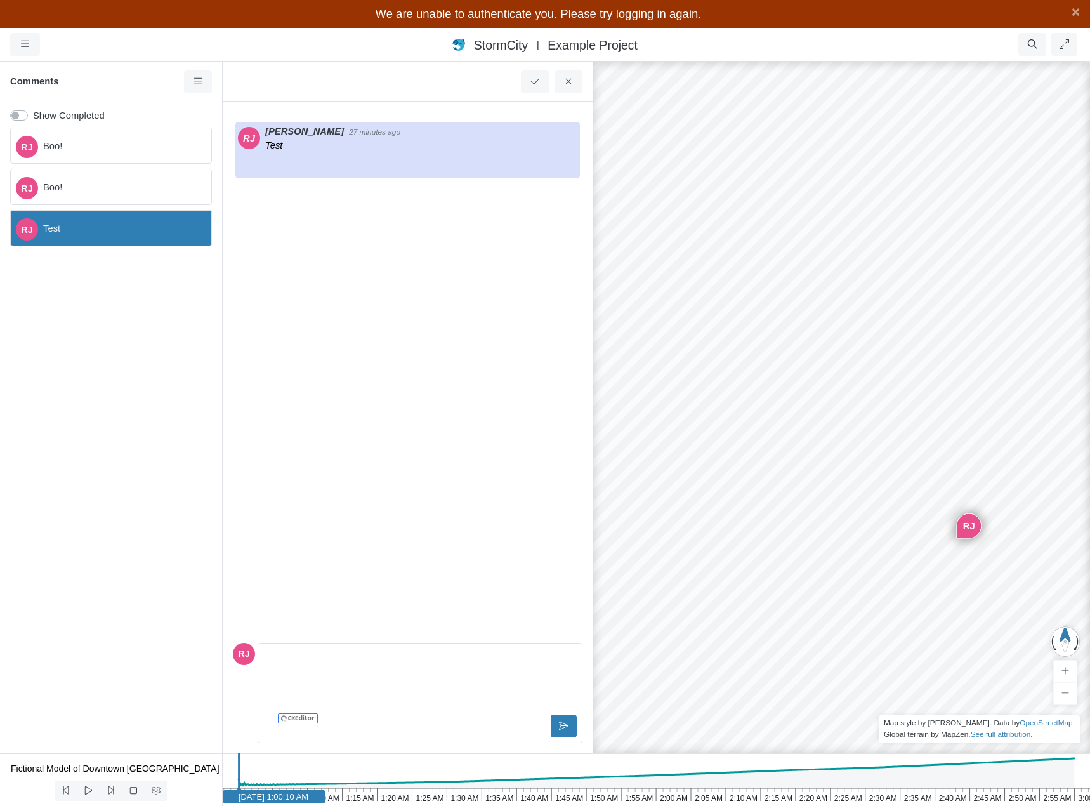
click at [105, 186] on span "Boo!" at bounding box center [122, 187] width 158 height 14
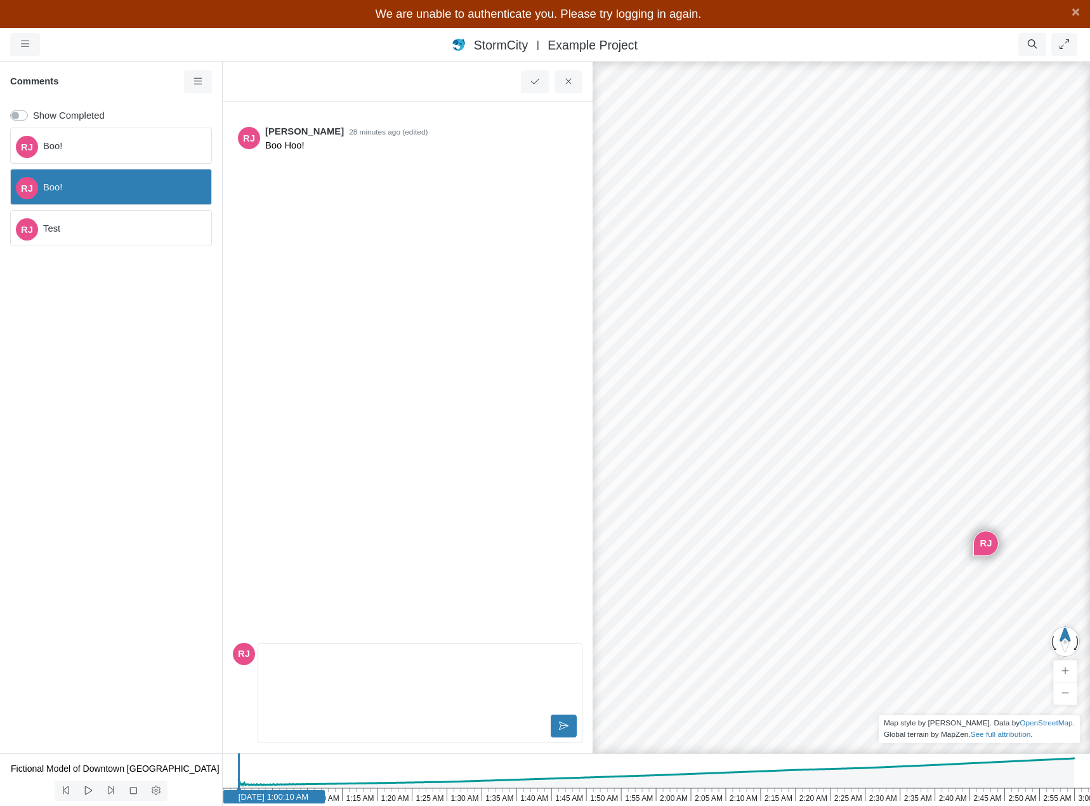
click at [112, 144] on span "Boo!" at bounding box center [122, 146] width 158 height 14
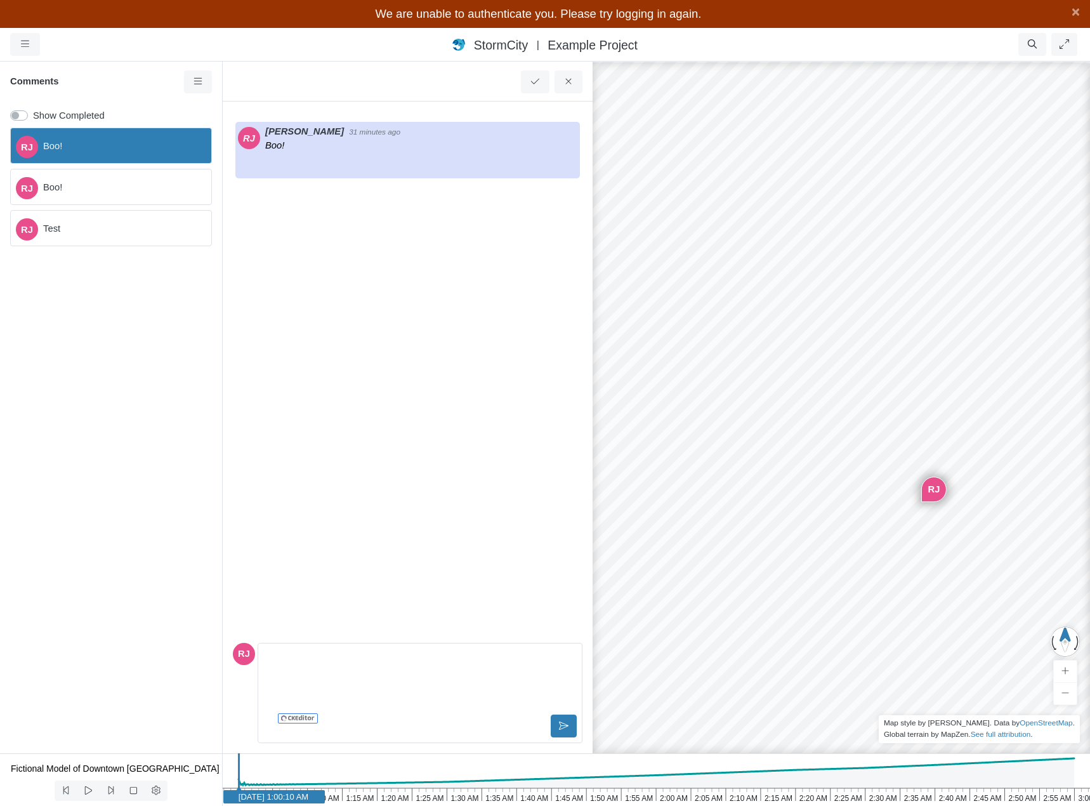
click at [108, 188] on span "Boo!" at bounding box center [122, 187] width 158 height 14
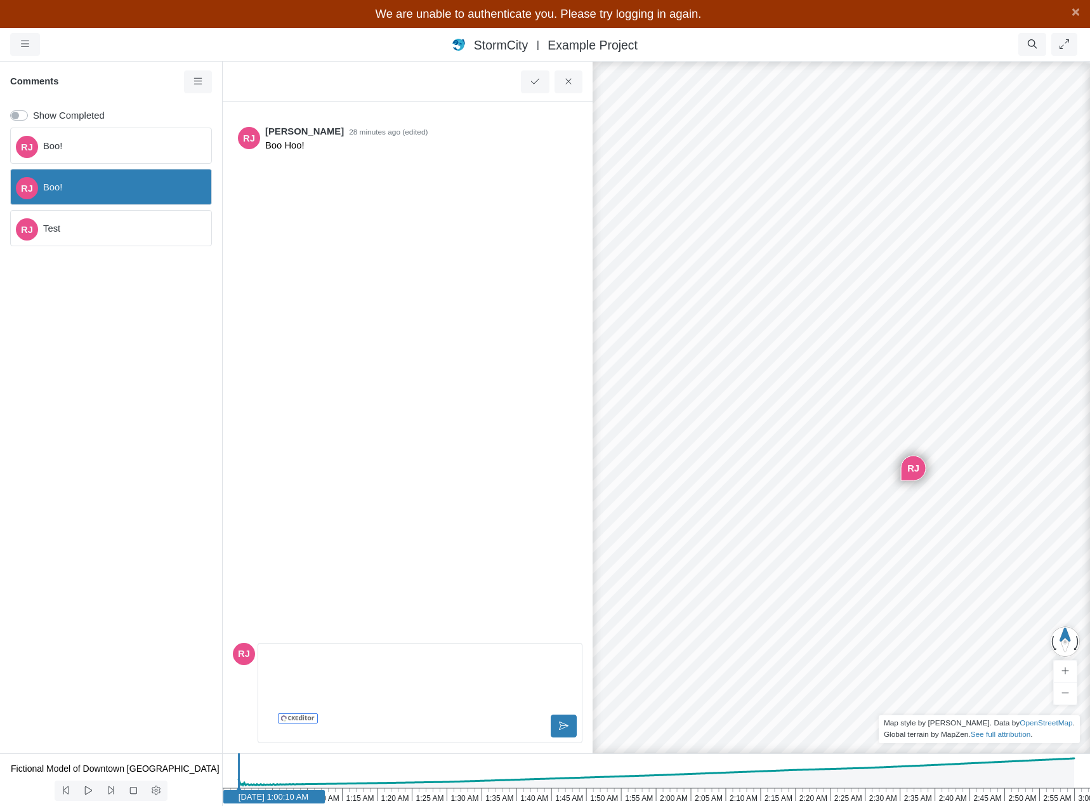
click at [110, 143] on span "Boo!" at bounding box center [122, 146] width 158 height 14
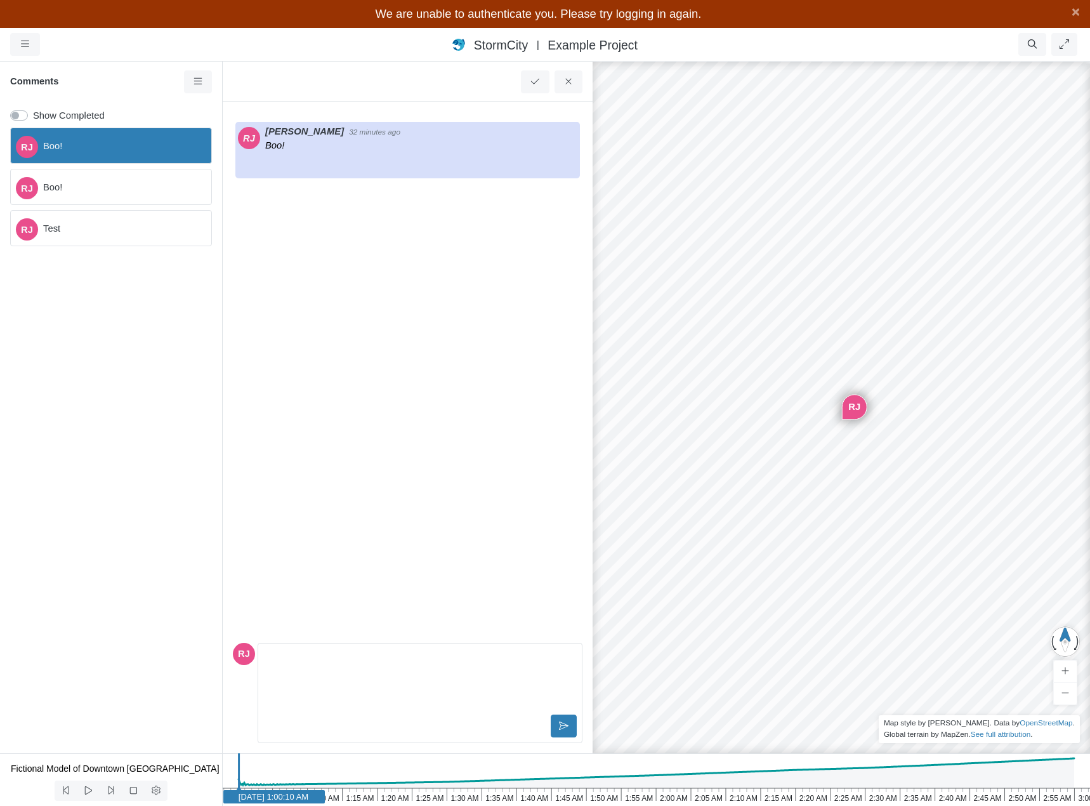
click at [110, 188] on span "Boo!" at bounding box center [122, 187] width 158 height 14
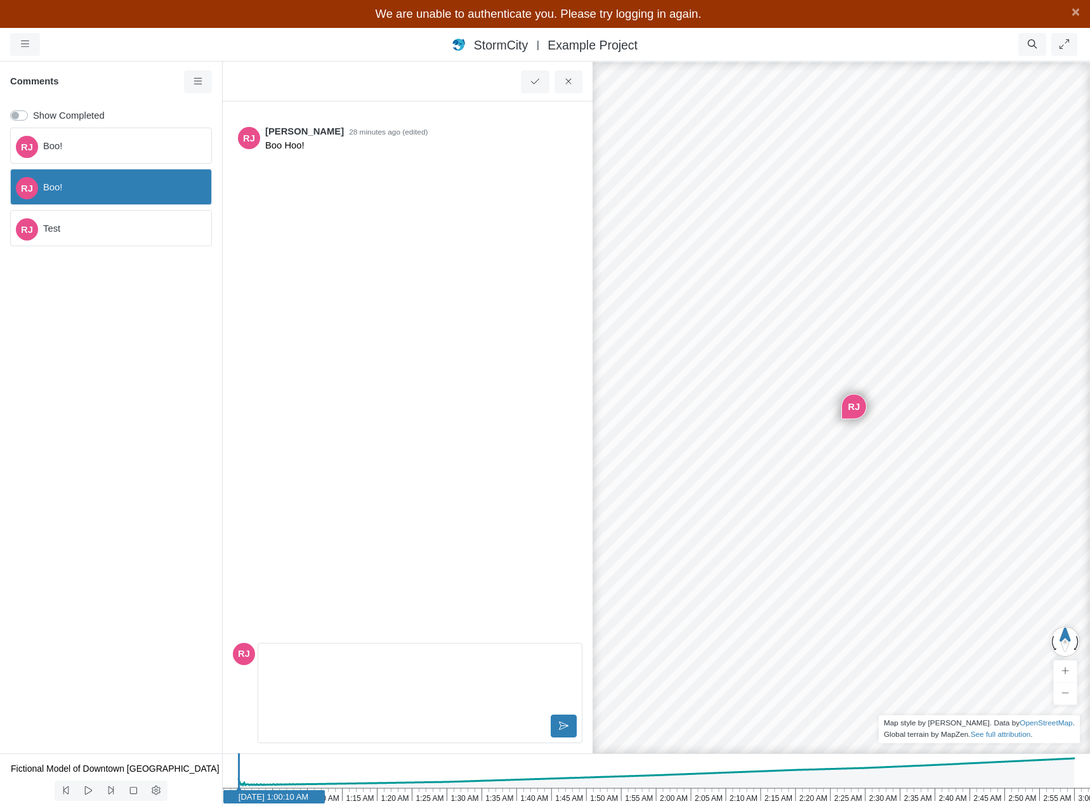
click at [112, 143] on span "Boo!" at bounding box center [122, 146] width 158 height 14
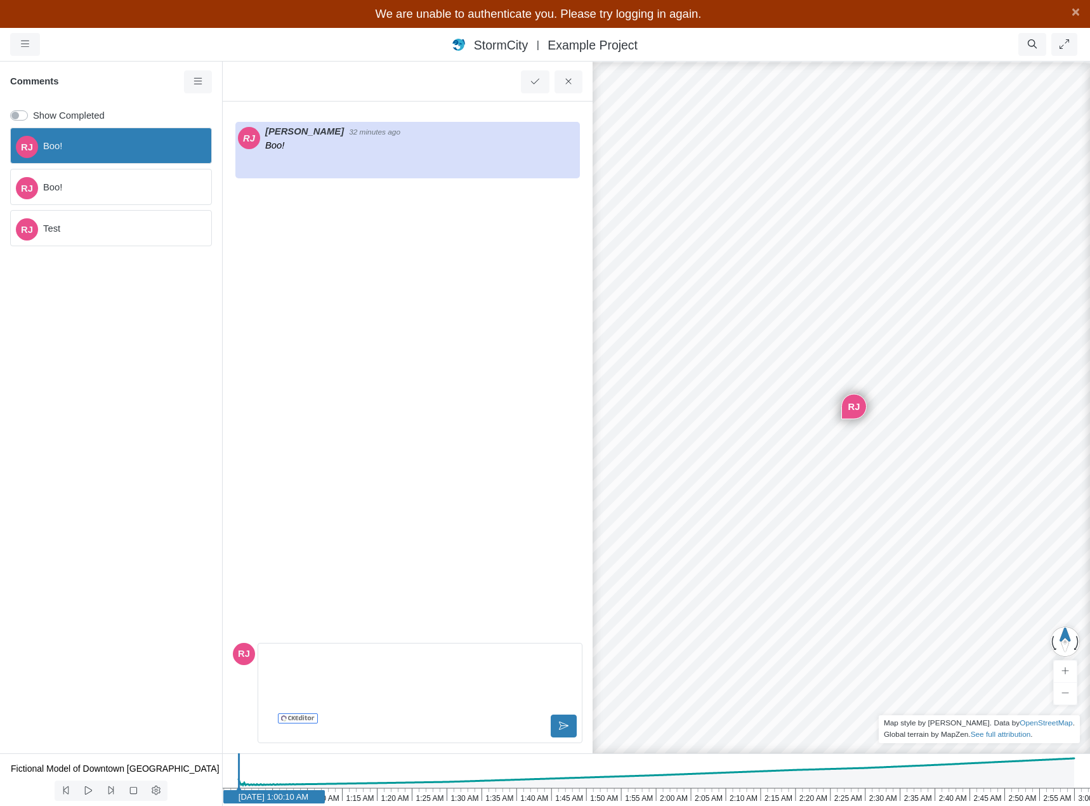
click at [107, 189] on span "Boo!" at bounding box center [122, 187] width 158 height 14
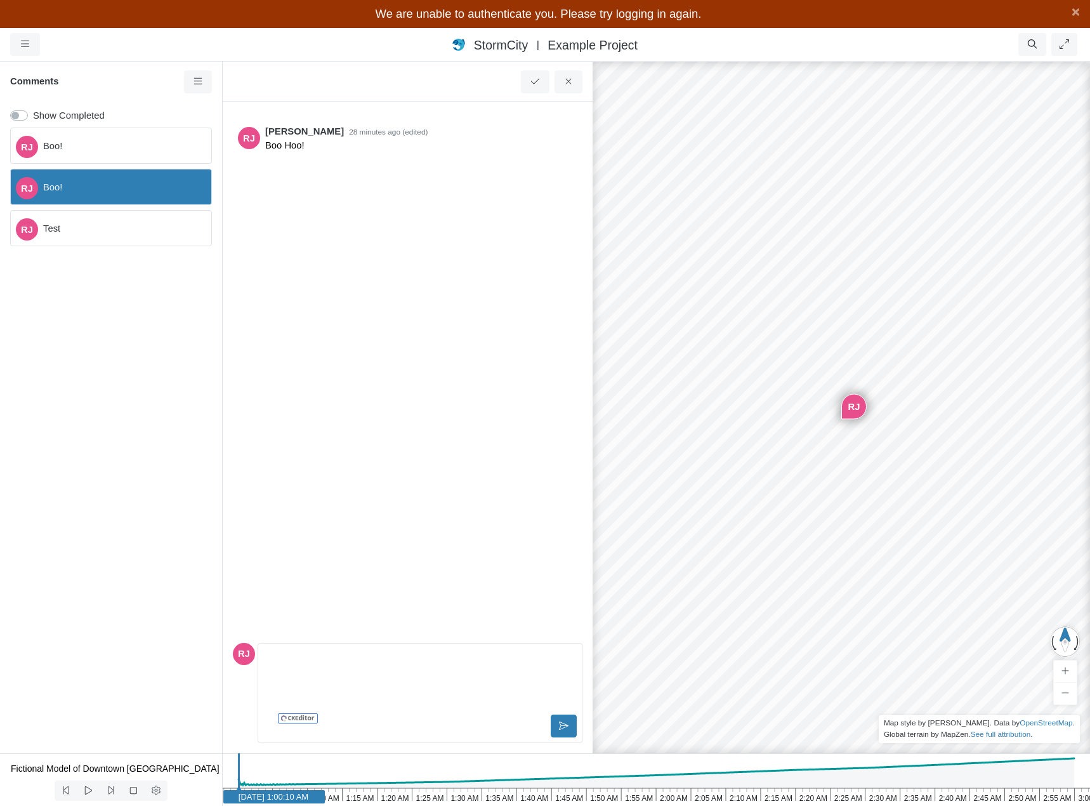
click at [114, 144] on span "Boo!" at bounding box center [122, 146] width 158 height 14
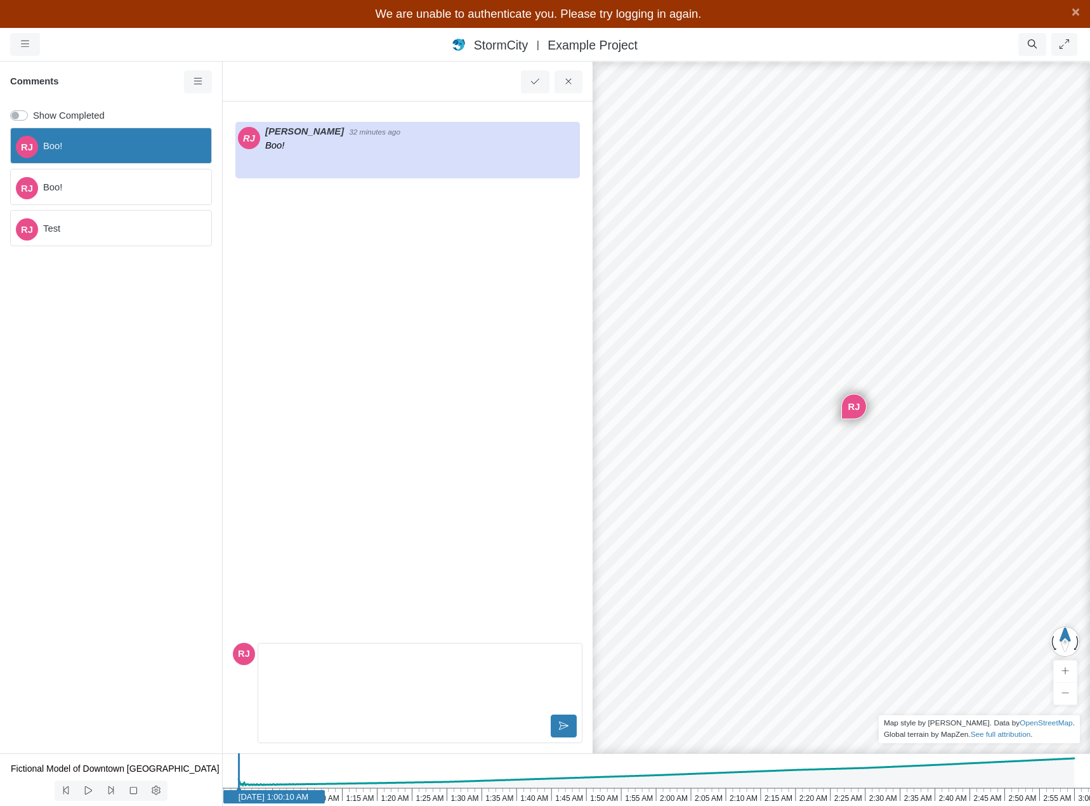
click at [107, 187] on span "Boo!" at bounding box center [122, 187] width 158 height 14
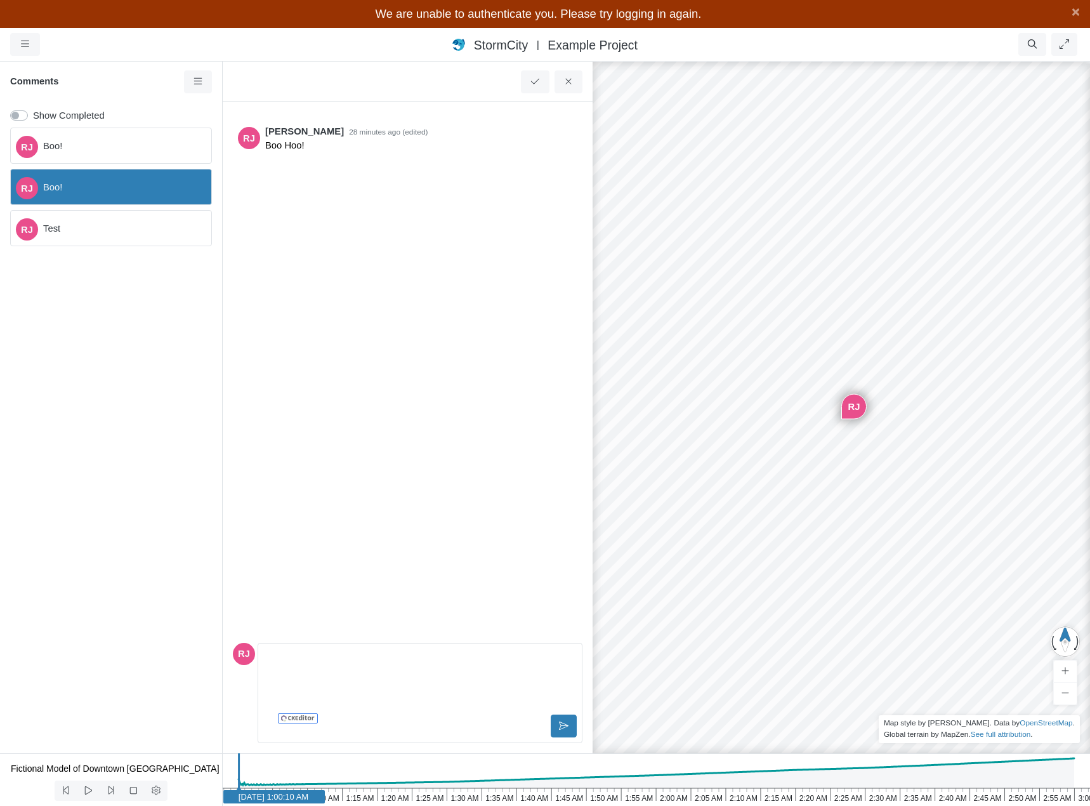
click at [102, 232] on span "Test" at bounding box center [122, 228] width 158 height 14
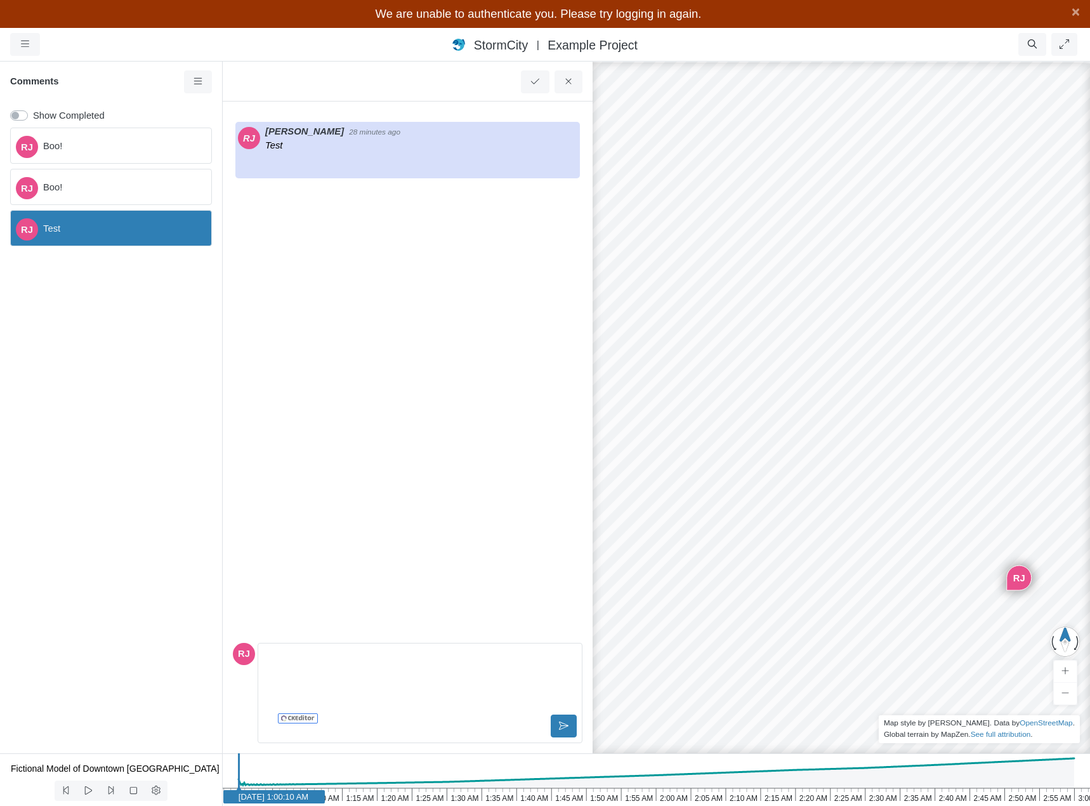
click at [103, 188] on span "Boo!" at bounding box center [122, 187] width 158 height 14
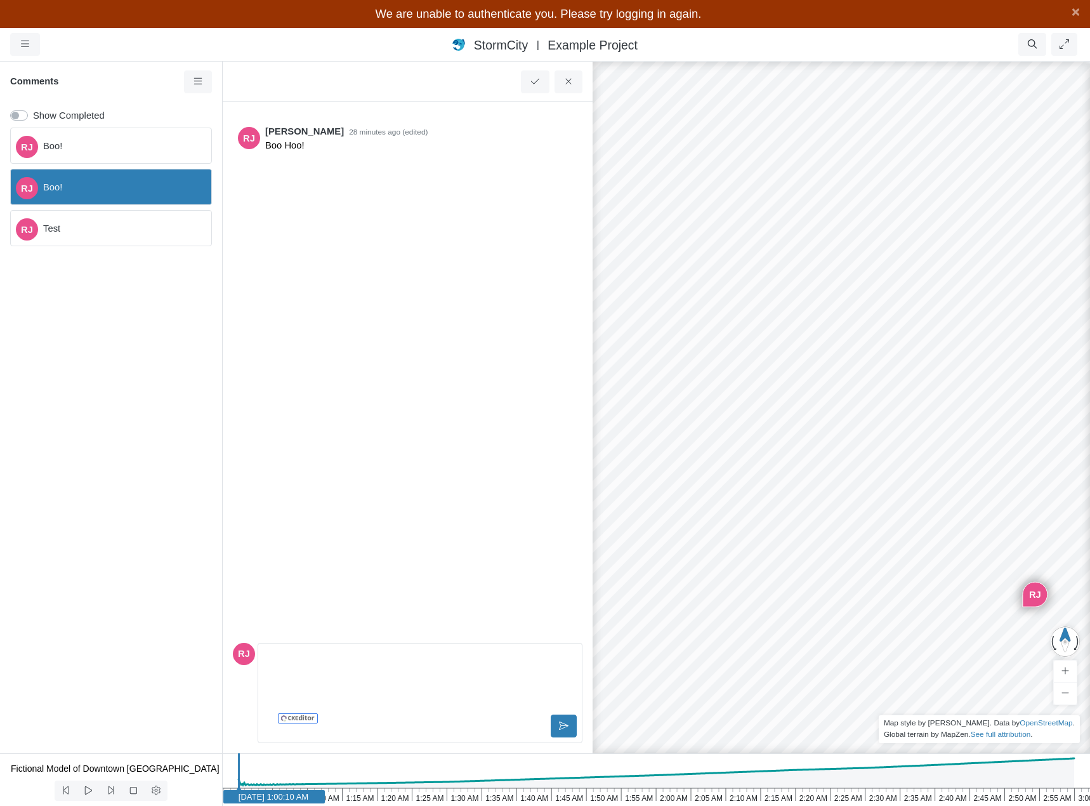
click at [104, 139] on span "Boo!" at bounding box center [122, 146] width 158 height 14
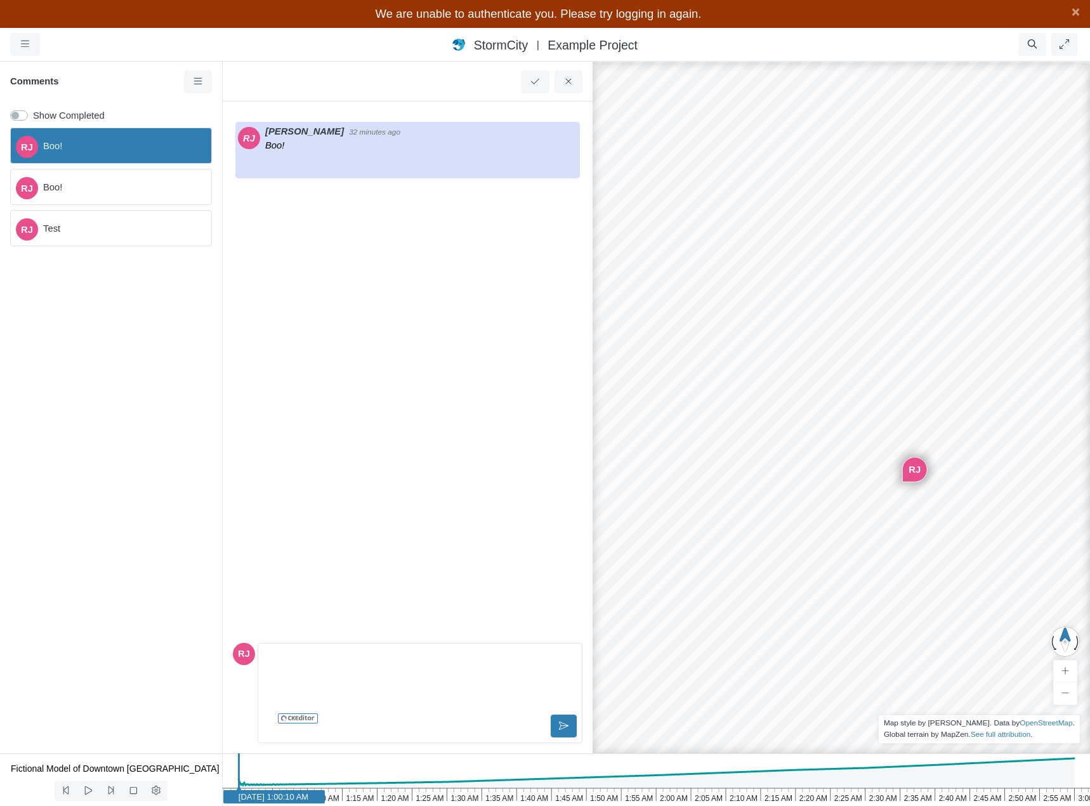
click at [101, 195] on div "[PERSON_NAME]!" at bounding box center [111, 187] width 202 height 36
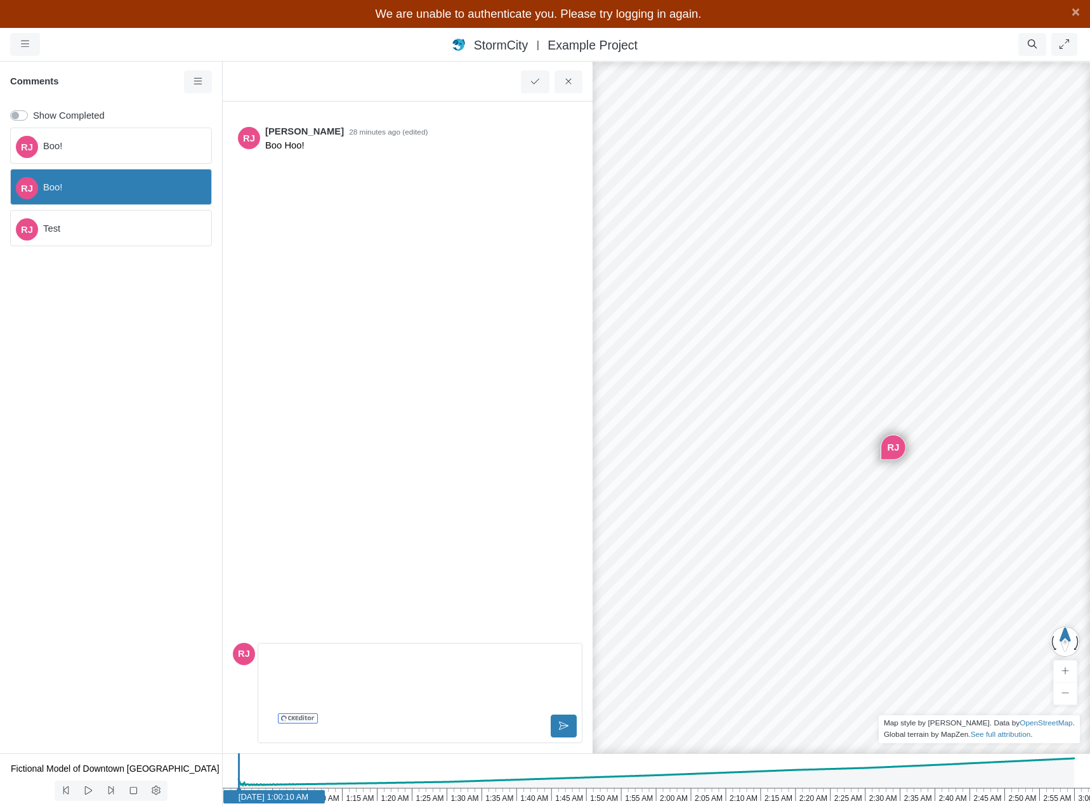
click at [99, 226] on span "Test" at bounding box center [122, 228] width 158 height 14
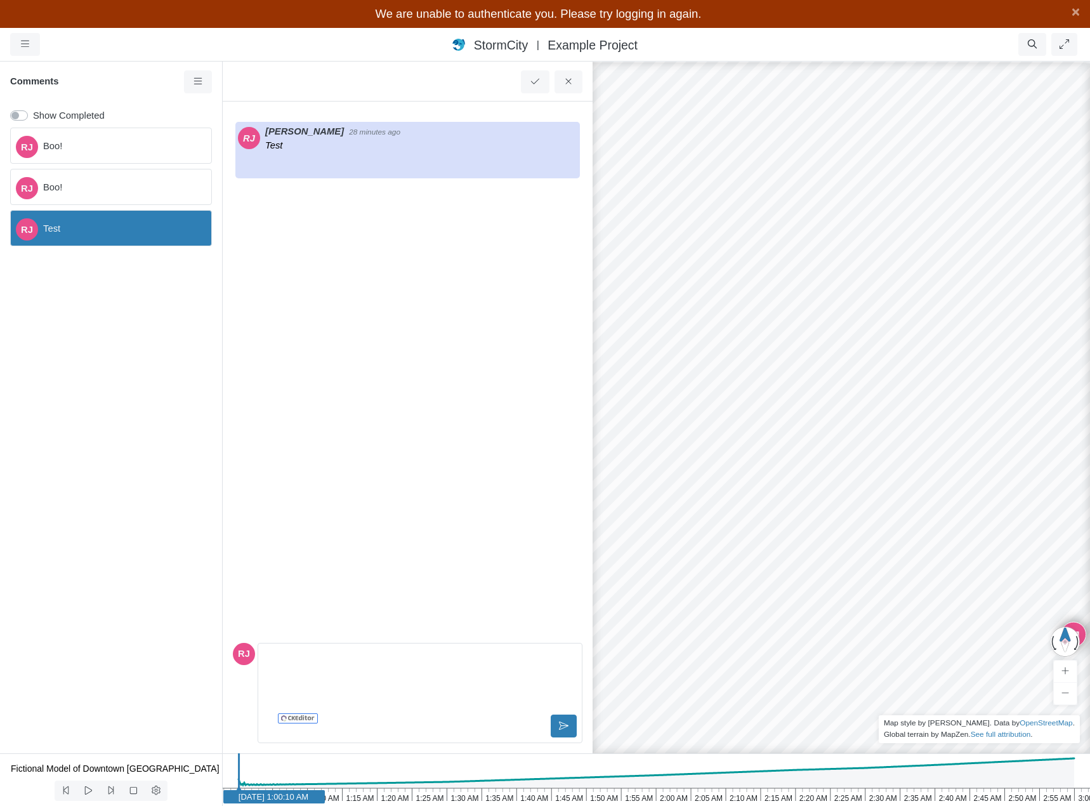
click at [103, 185] on span "Boo!" at bounding box center [122, 187] width 158 height 14
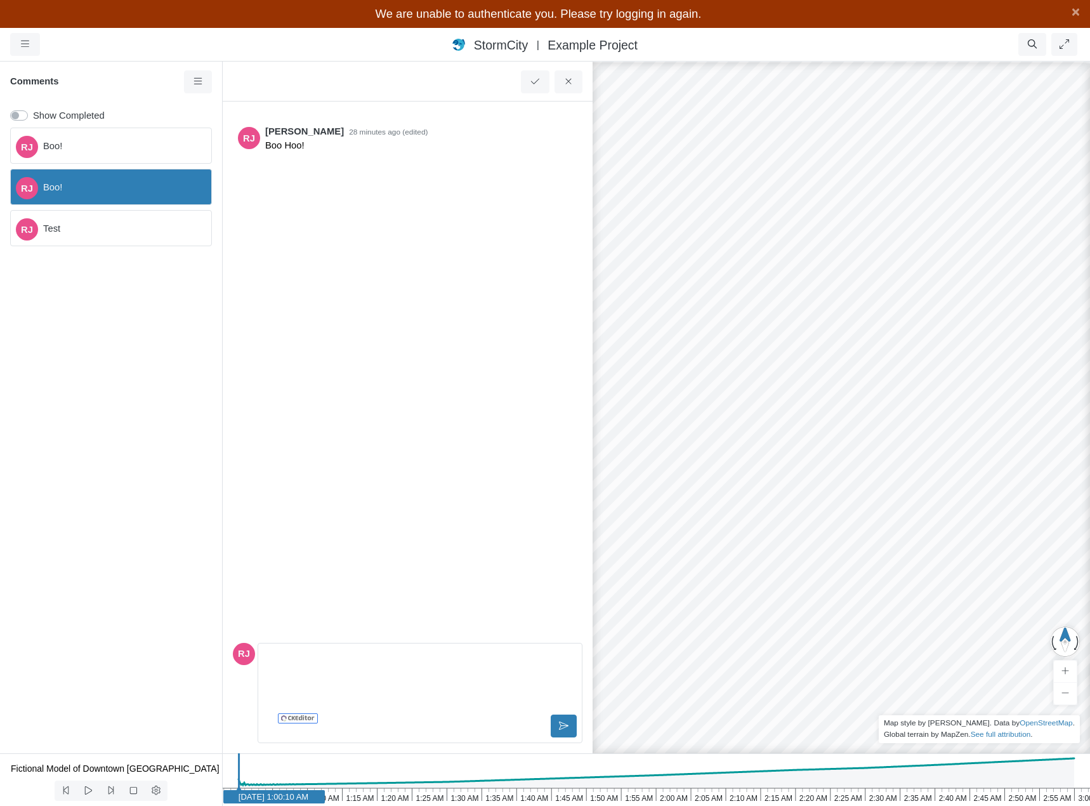
click at [110, 145] on span "Boo!" at bounding box center [122, 146] width 158 height 14
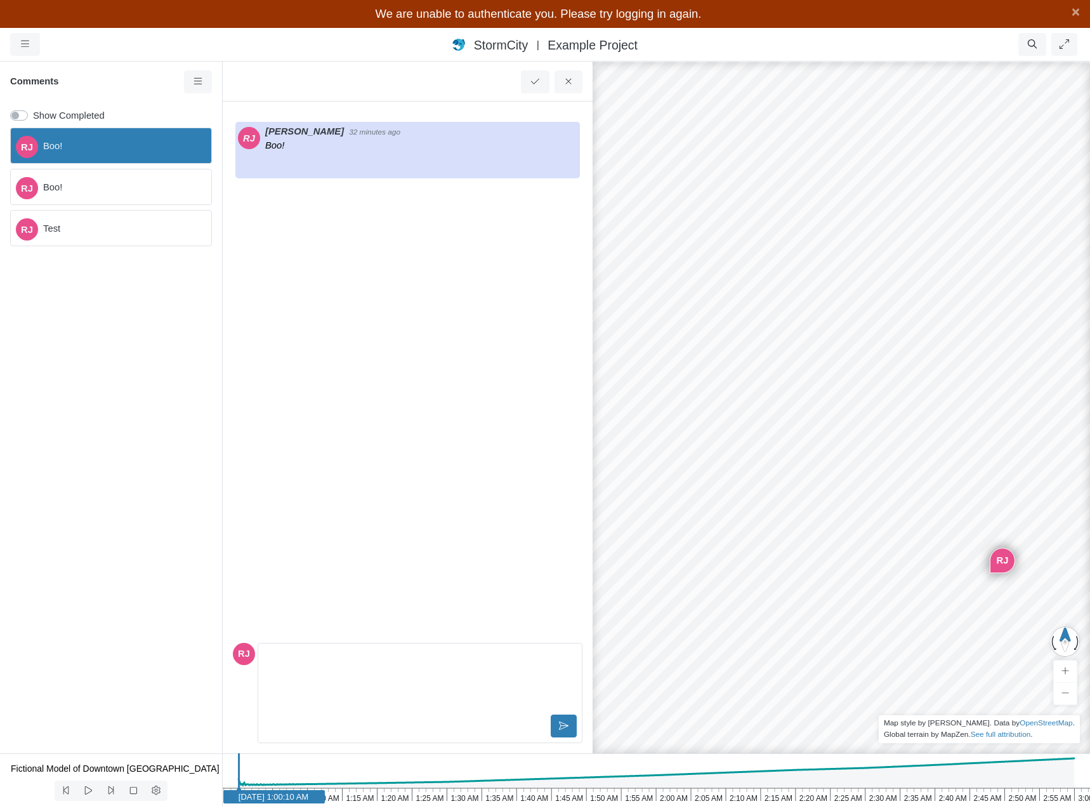
click at [107, 188] on span "Boo!" at bounding box center [122, 187] width 158 height 14
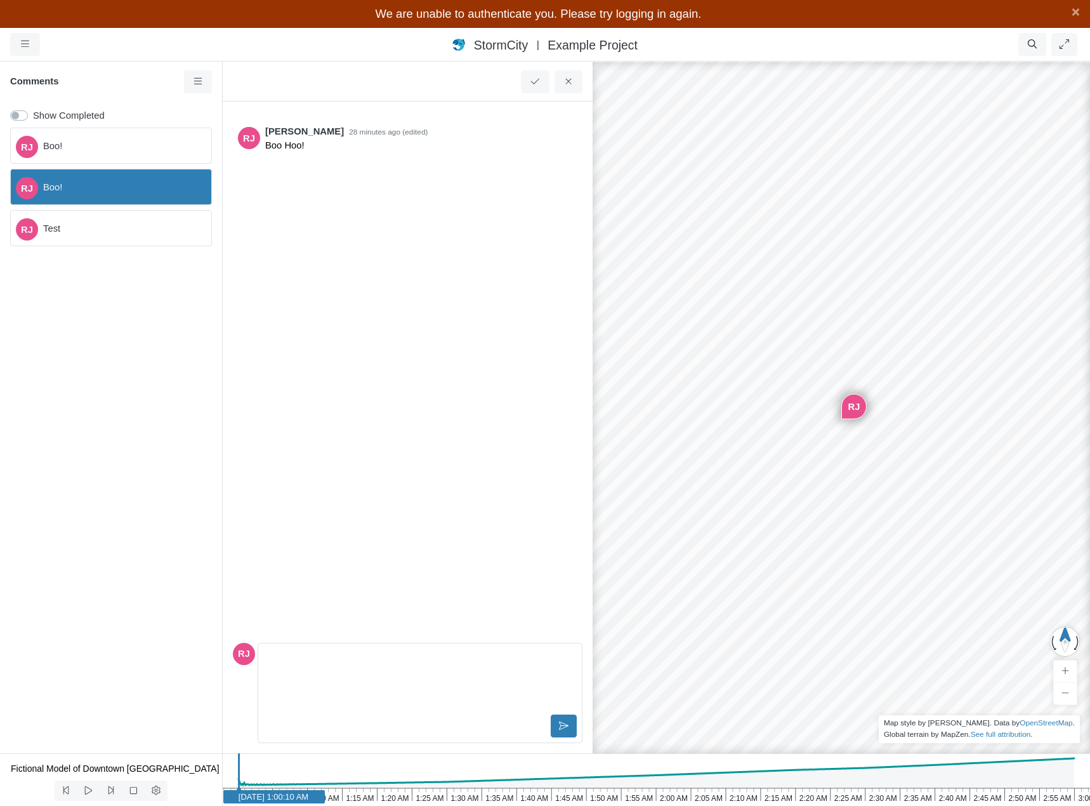
click at [112, 225] on span "Test" at bounding box center [122, 228] width 158 height 14
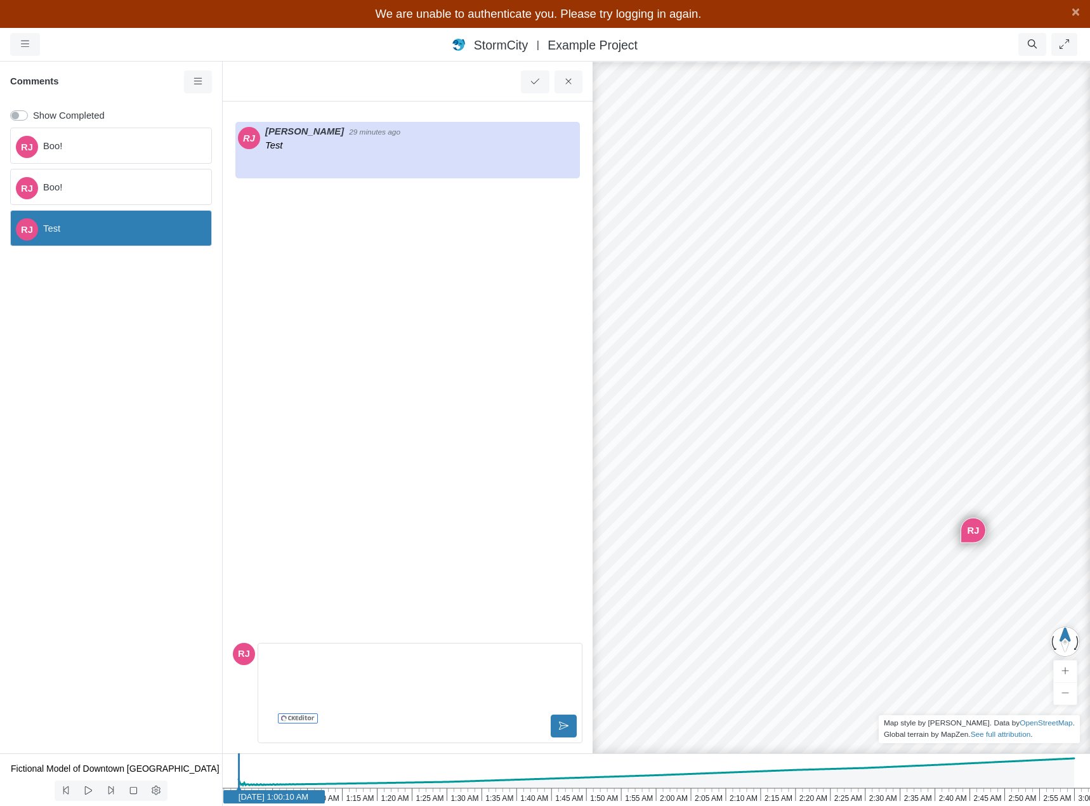
click at [124, 188] on span "Boo!" at bounding box center [122, 187] width 158 height 14
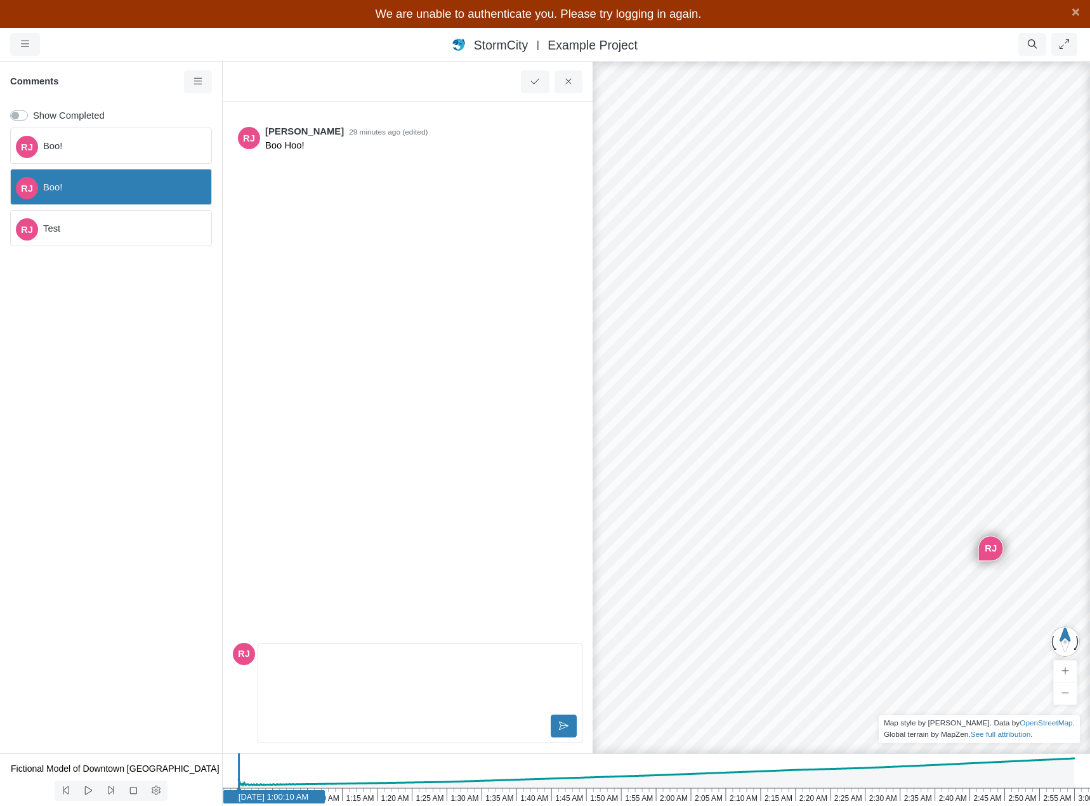
click at [124, 153] on div "[PERSON_NAME]!" at bounding box center [111, 146] width 202 height 36
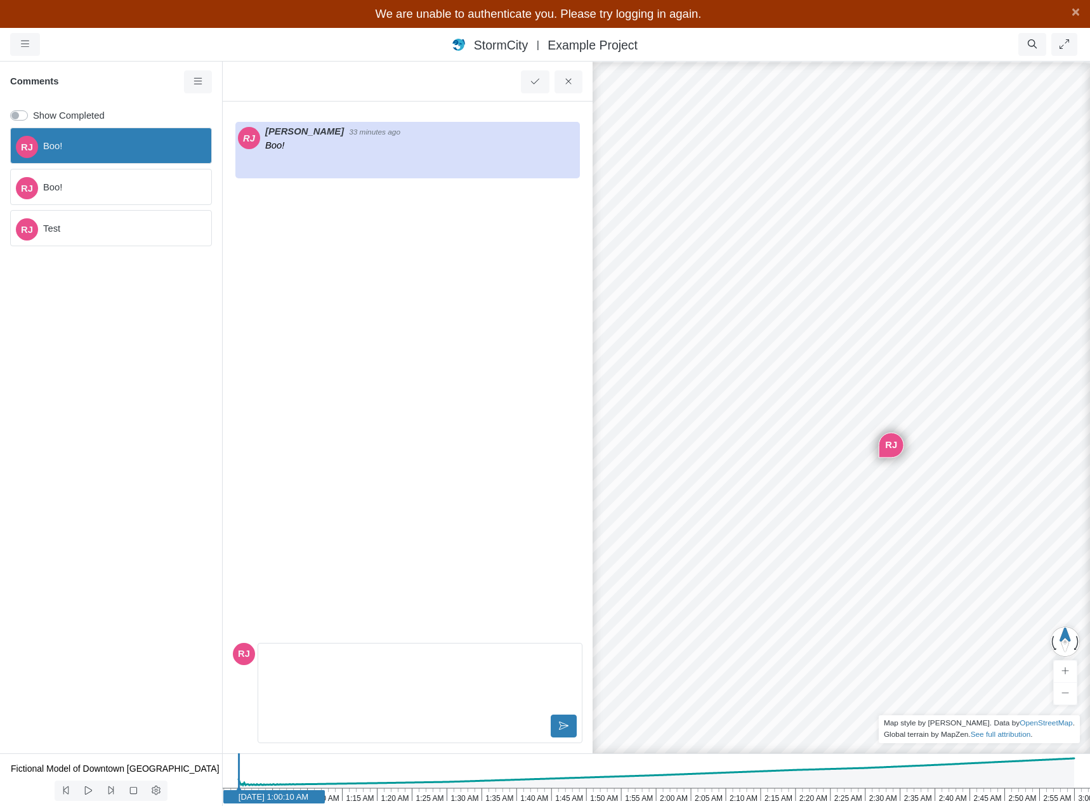
click at [124, 191] on span "Boo!" at bounding box center [122, 187] width 158 height 14
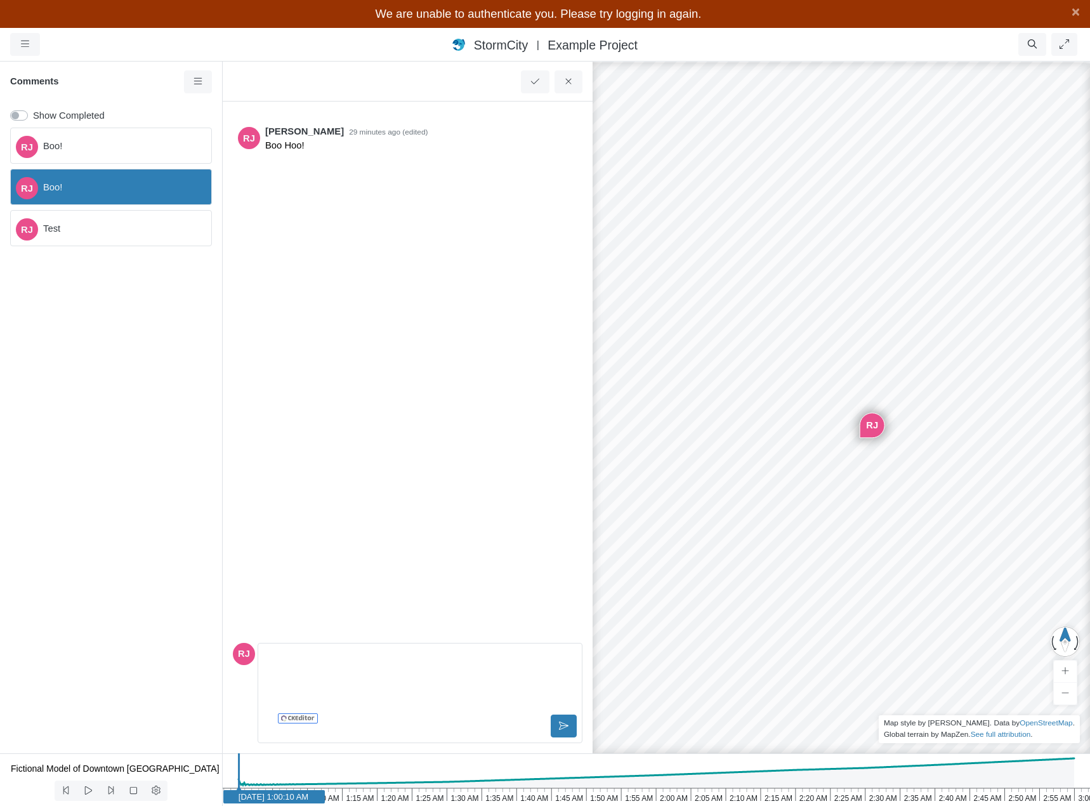
click at [129, 225] on span "Test" at bounding box center [122, 228] width 158 height 14
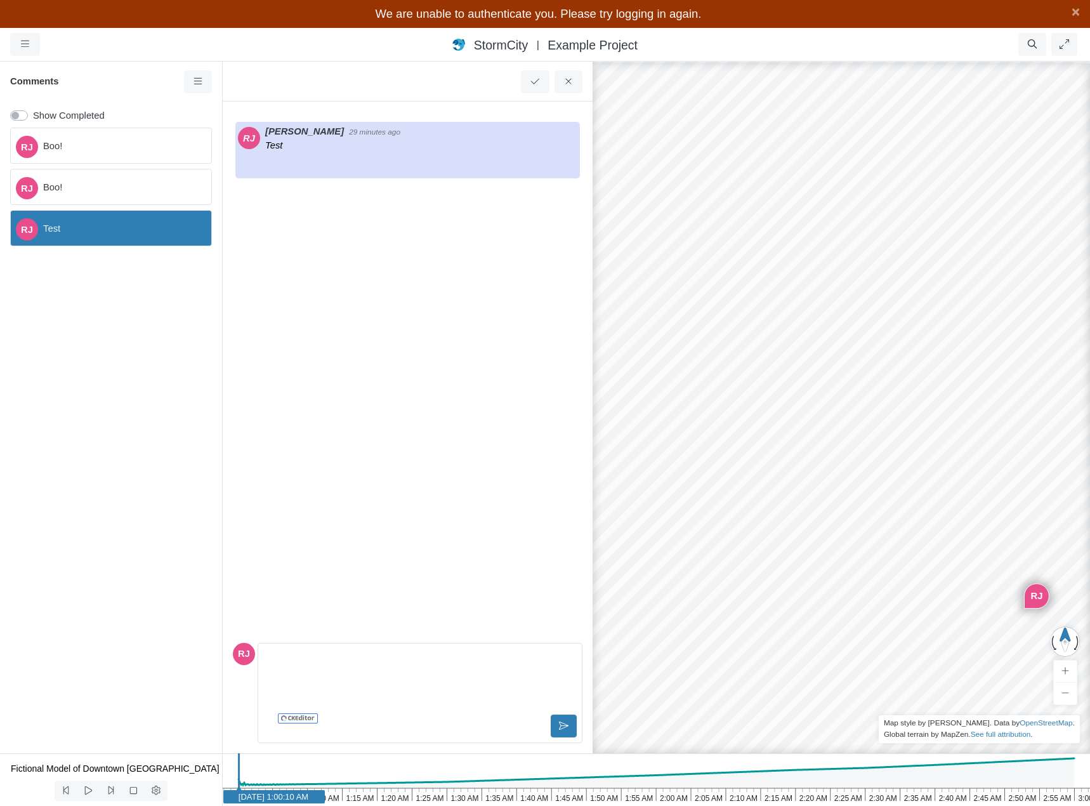
click at [133, 185] on span "Boo!" at bounding box center [122, 187] width 158 height 14
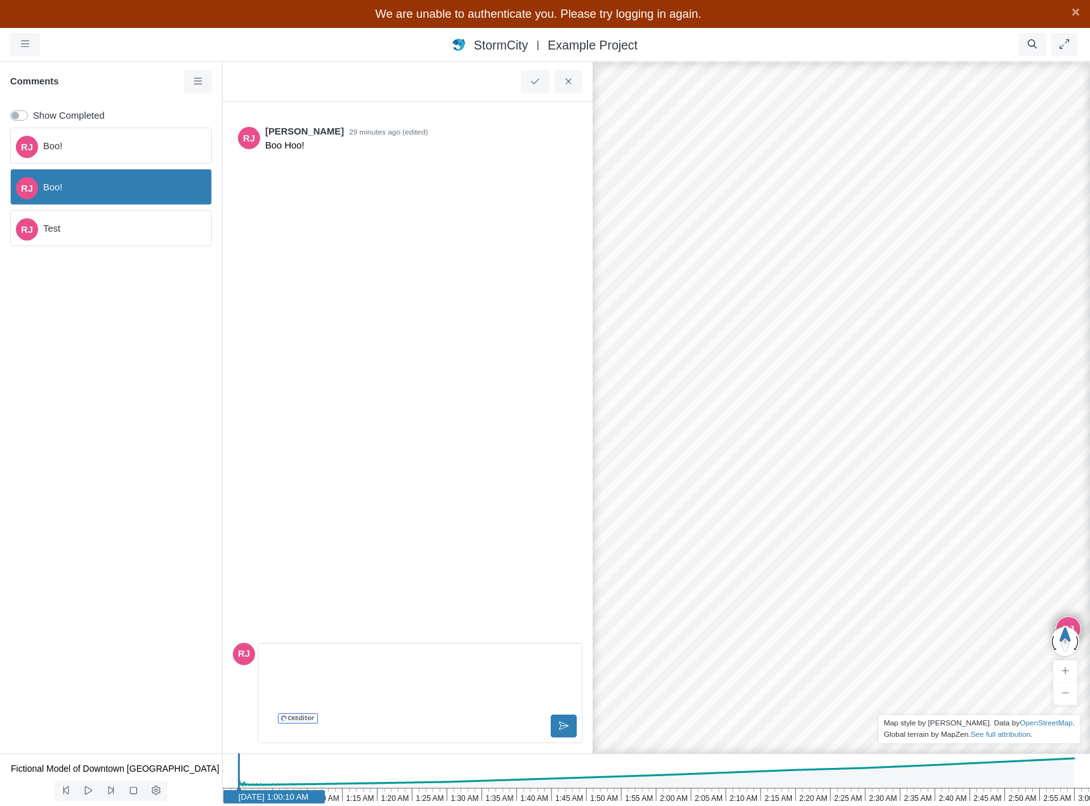
click at [133, 151] on span "Boo!" at bounding box center [122, 146] width 158 height 14
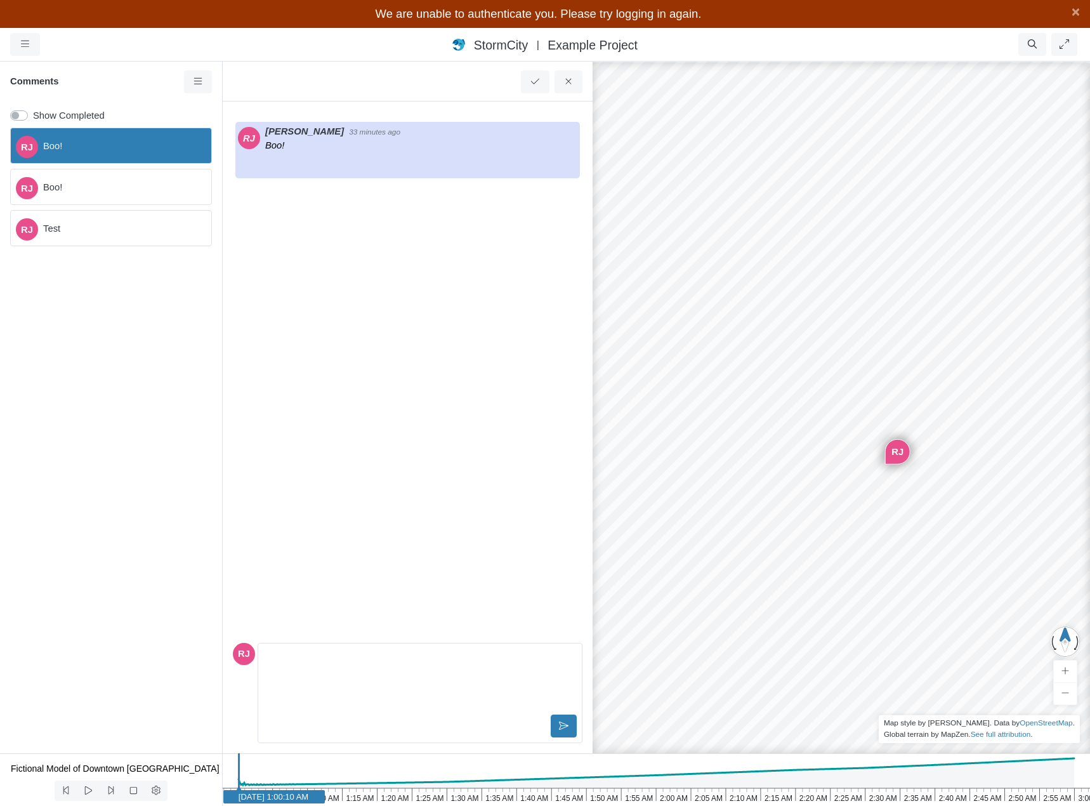
click at [129, 185] on span "Boo!" at bounding box center [122, 187] width 158 height 14
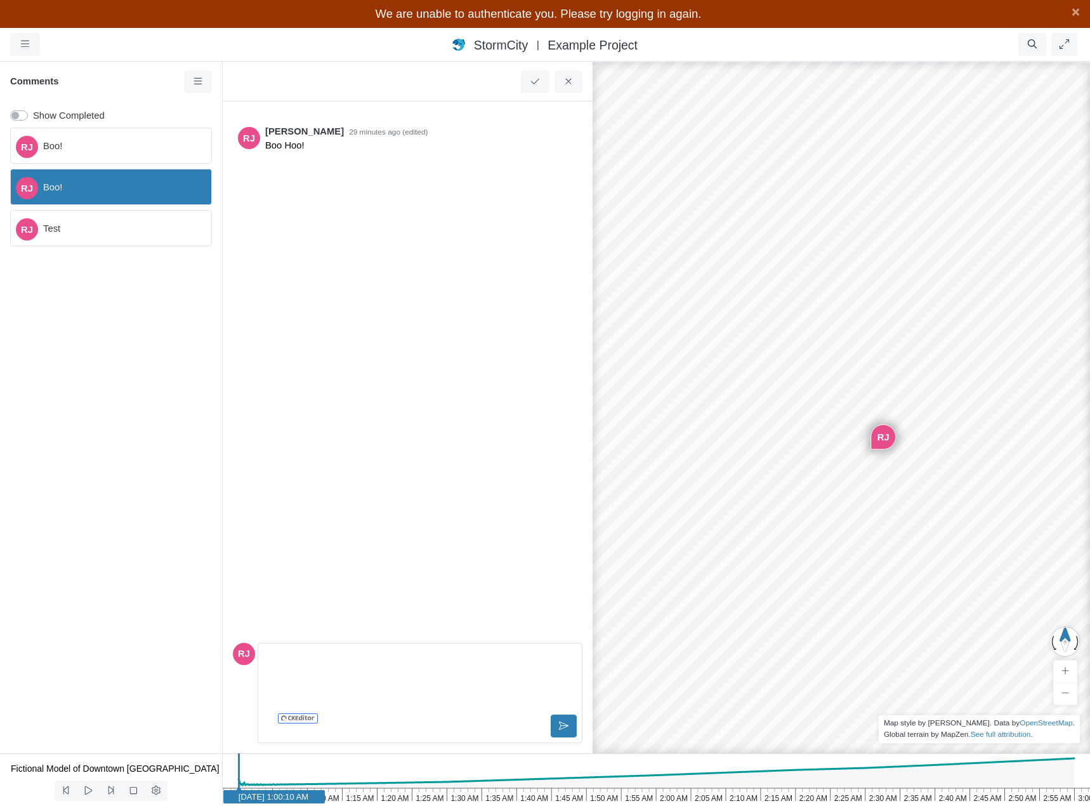
click at [128, 227] on span "Test" at bounding box center [122, 228] width 158 height 14
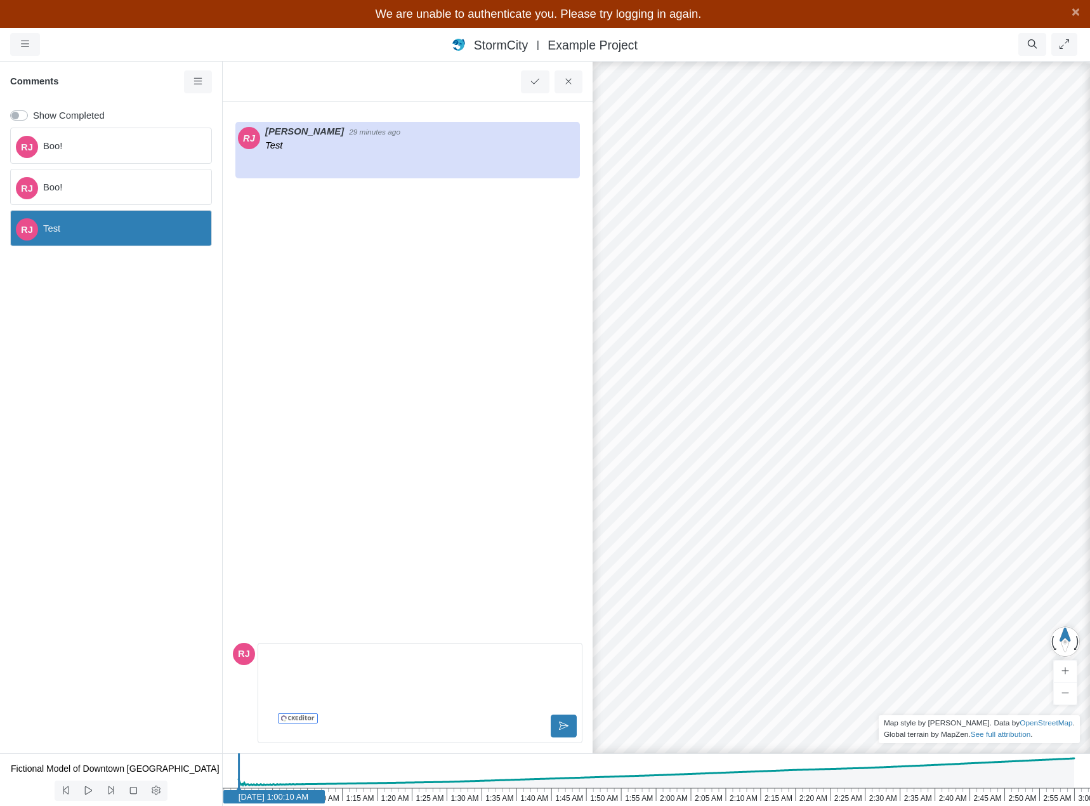
click at [126, 194] on span "Boo!" at bounding box center [122, 187] width 158 height 14
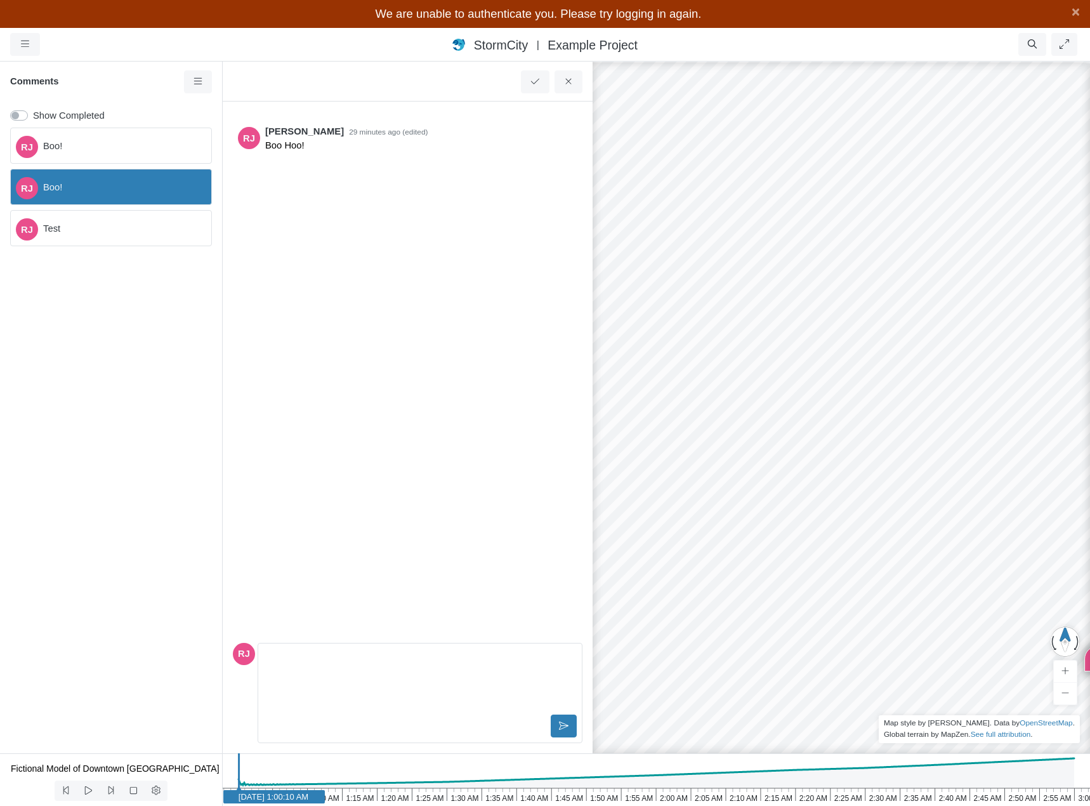
click at [124, 153] on div "[PERSON_NAME]!" at bounding box center [111, 146] width 202 height 36
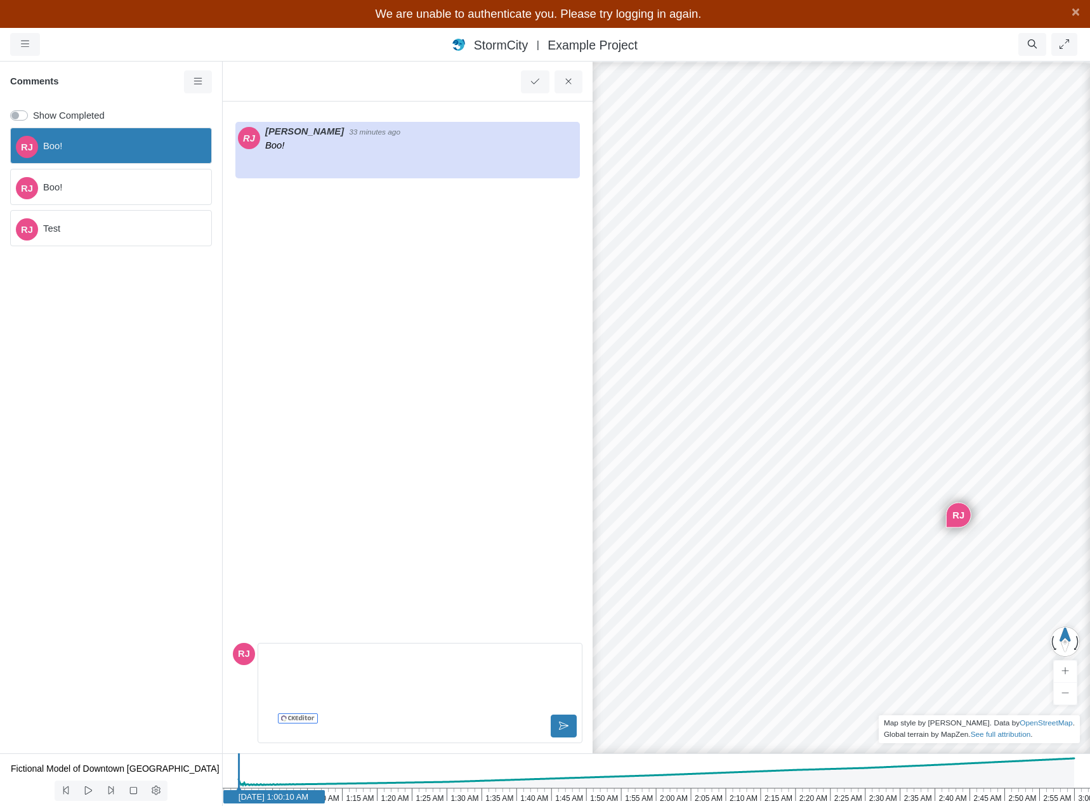
click at [124, 185] on span "Boo!" at bounding box center [122, 187] width 158 height 14
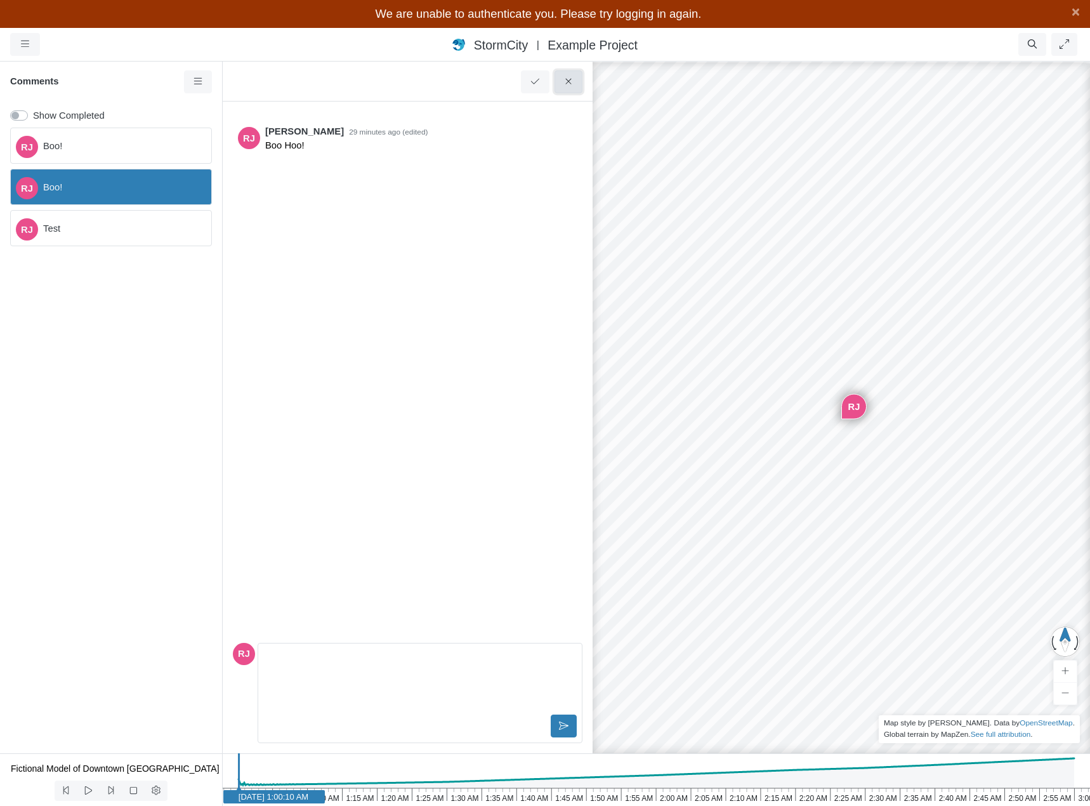
click at [569, 79] on icon at bounding box center [569, 82] width 12 height 10
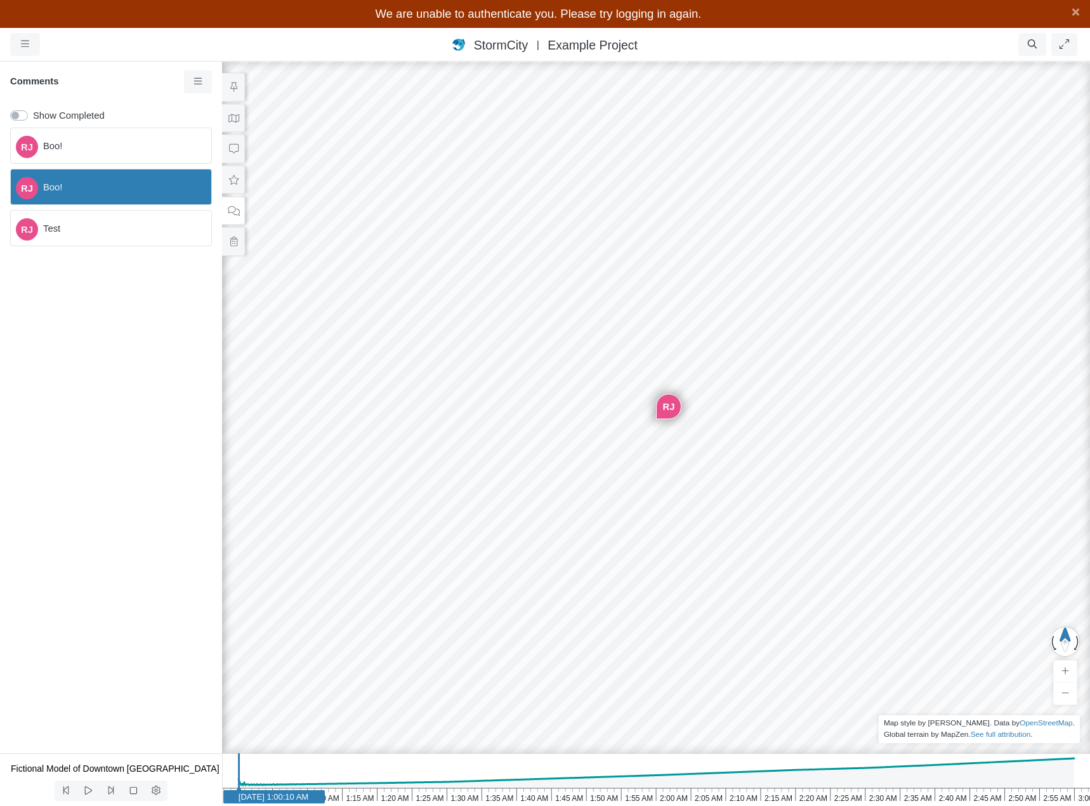
click at [73, 145] on span "Boo!" at bounding box center [122, 146] width 158 height 14
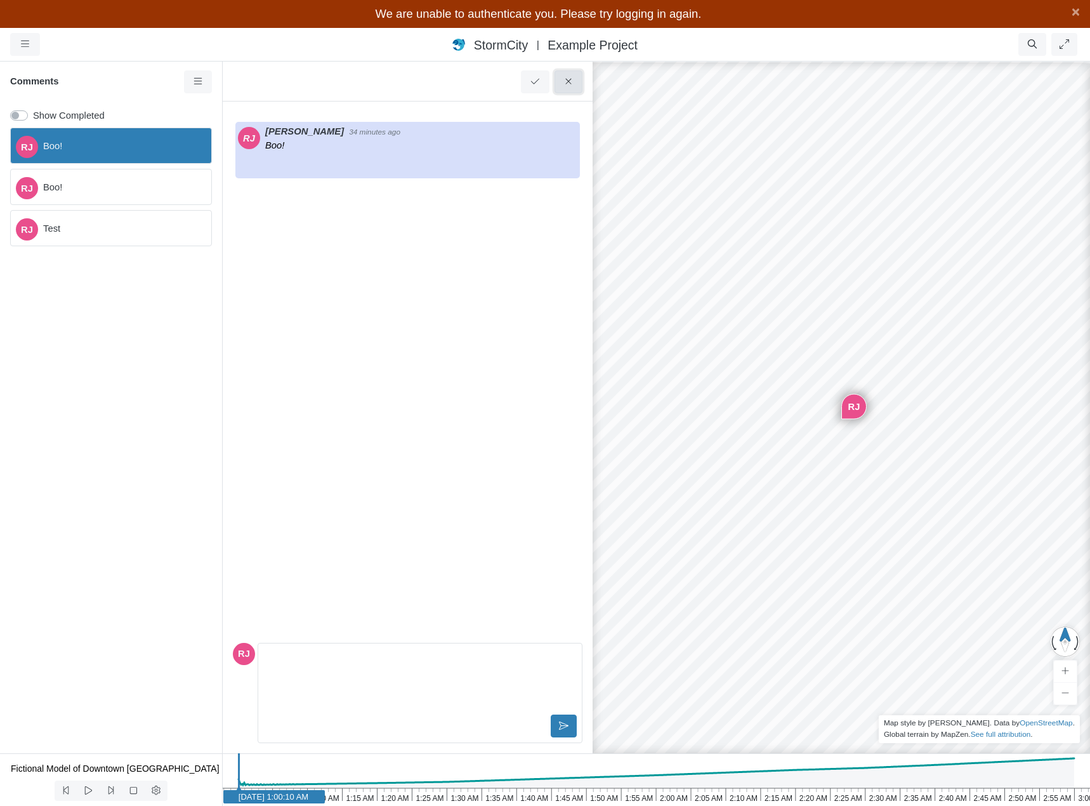
click at [566, 78] on icon at bounding box center [569, 82] width 12 height 10
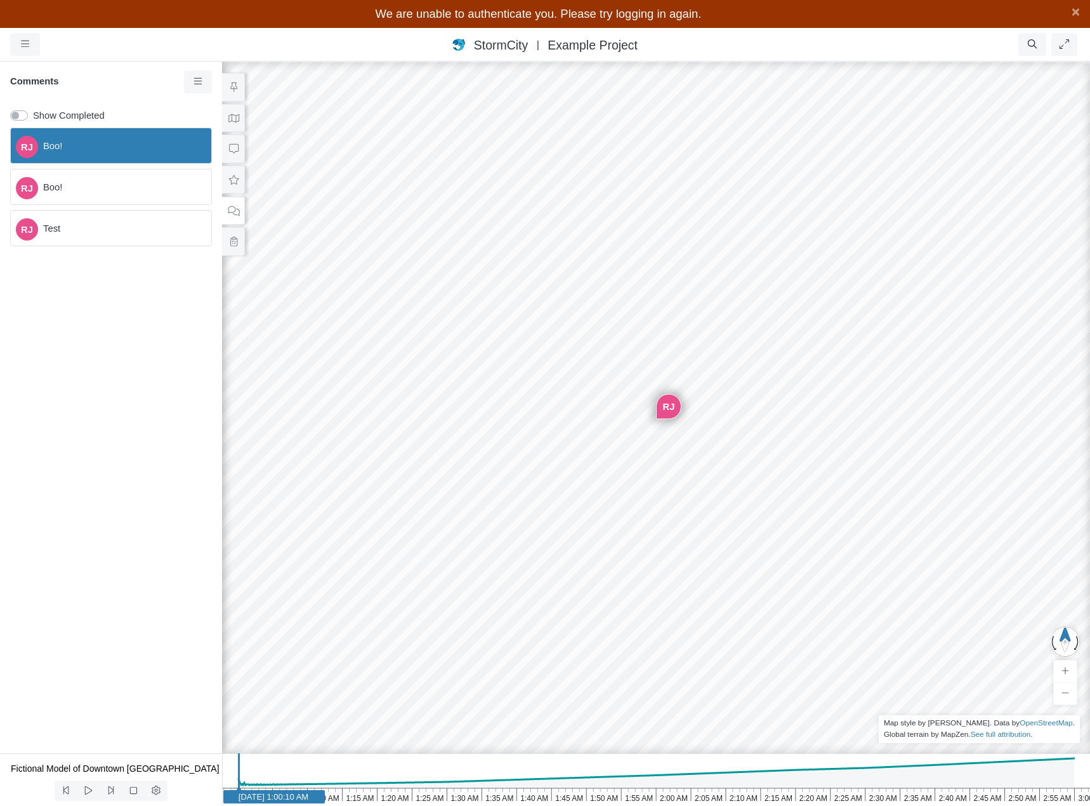
click at [141, 142] on span "Boo!" at bounding box center [122, 146] width 158 height 14
click at [167, 183] on span "Boo!" at bounding box center [122, 187] width 158 height 14
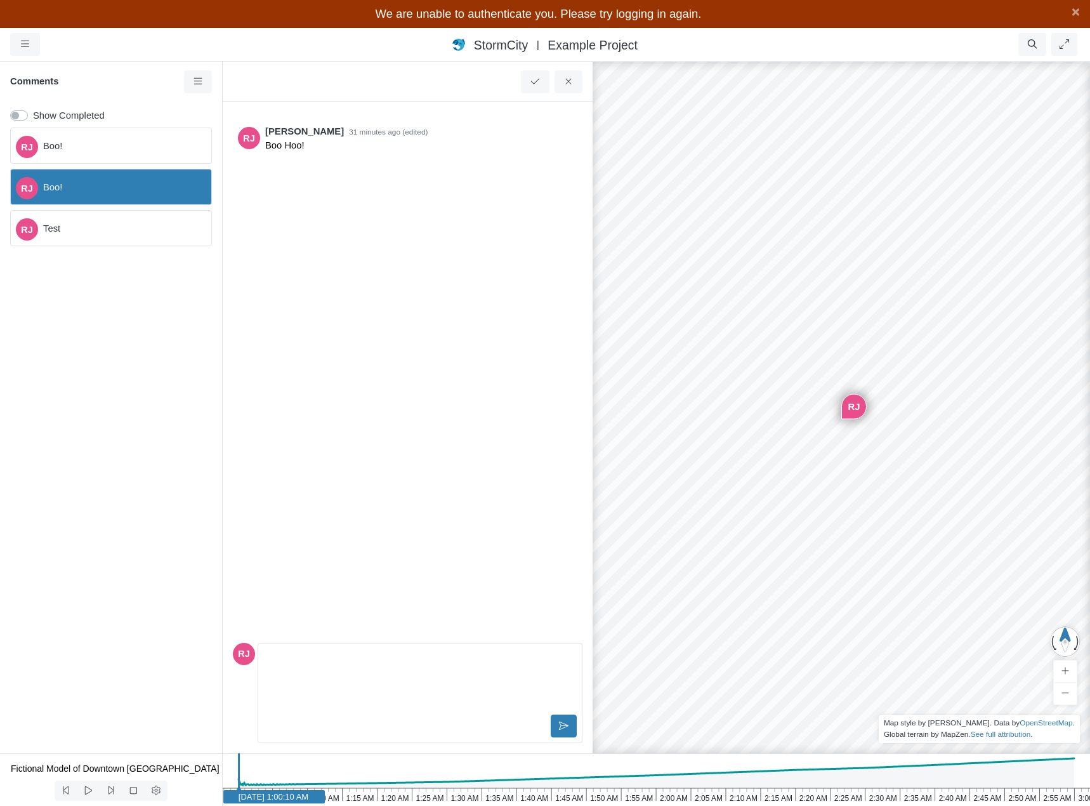
click at [153, 223] on span "Test" at bounding box center [122, 228] width 158 height 14
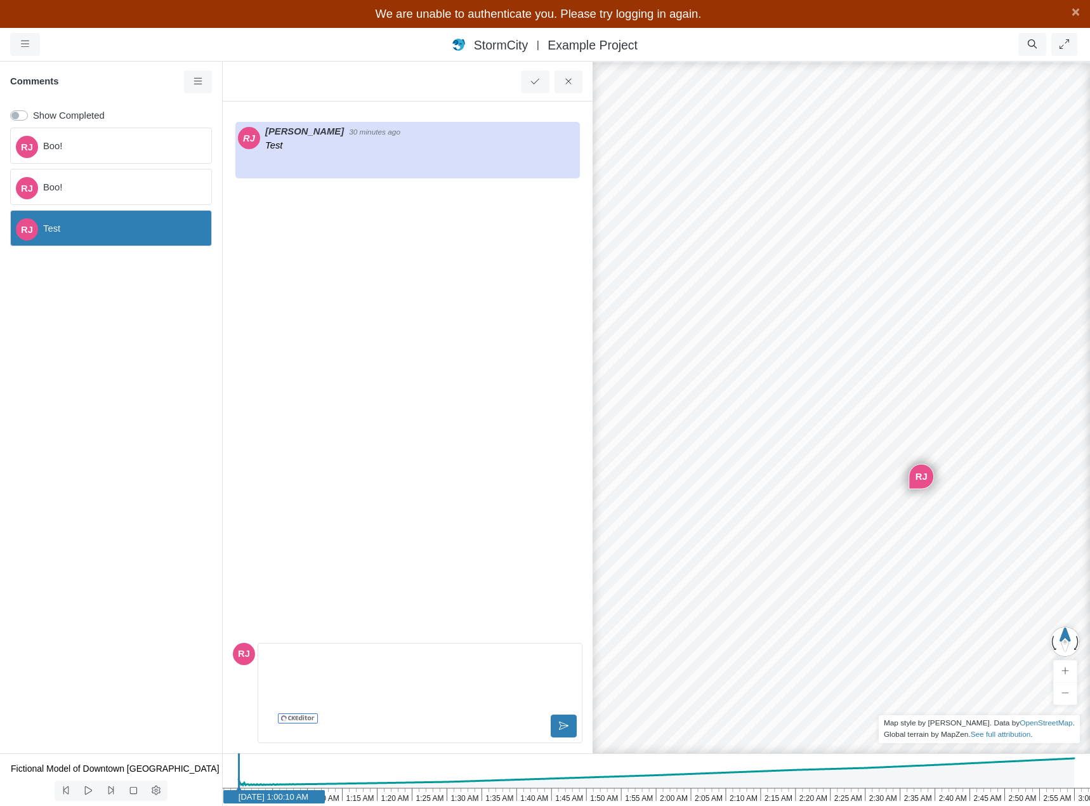
click at [155, 192] on span "Boo!" at bounding box center [122, 187] width 158 height 14
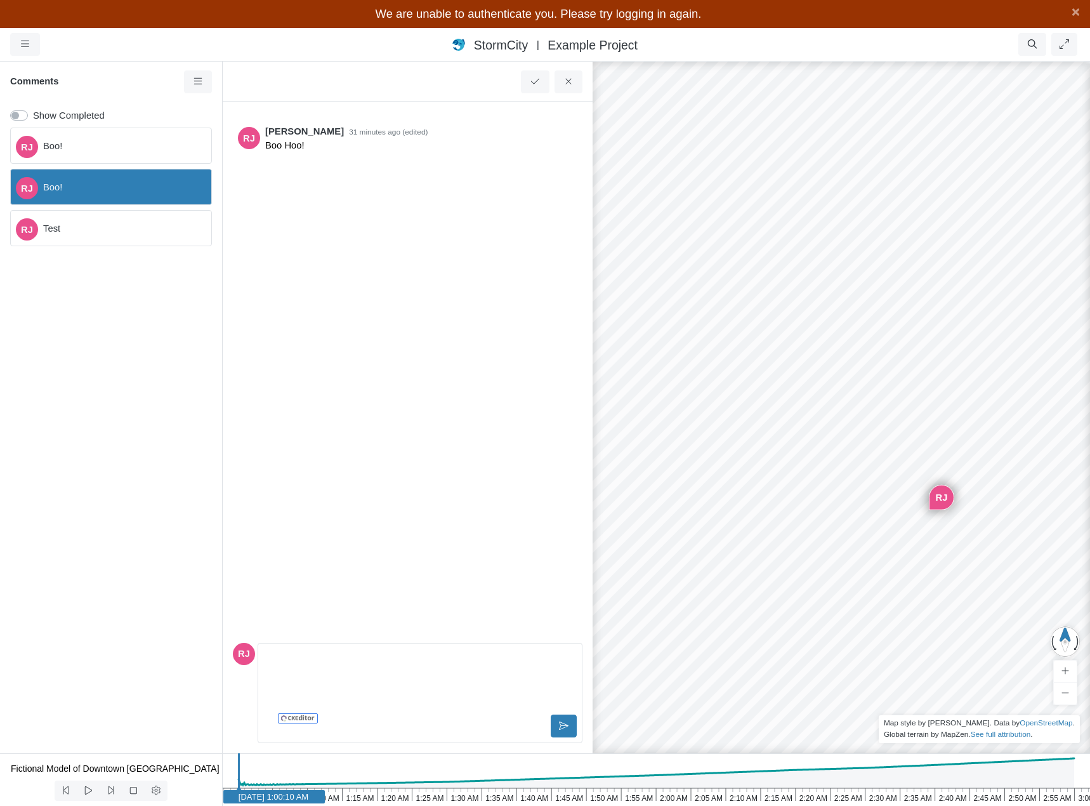
click at [154, 145] on span "Boo!" at bounding box center [122, 146] width 158 height 14
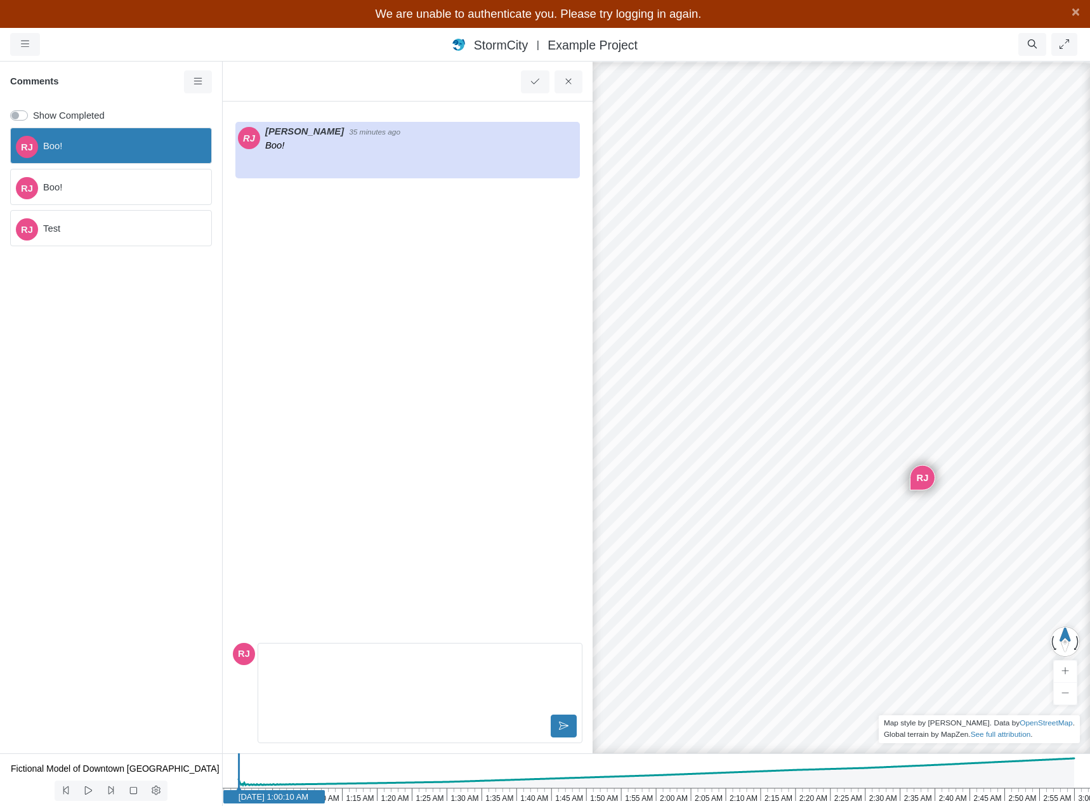
click at [148, 185] on span "Boo!" at bounding box center [122, 187] width 158 height 14
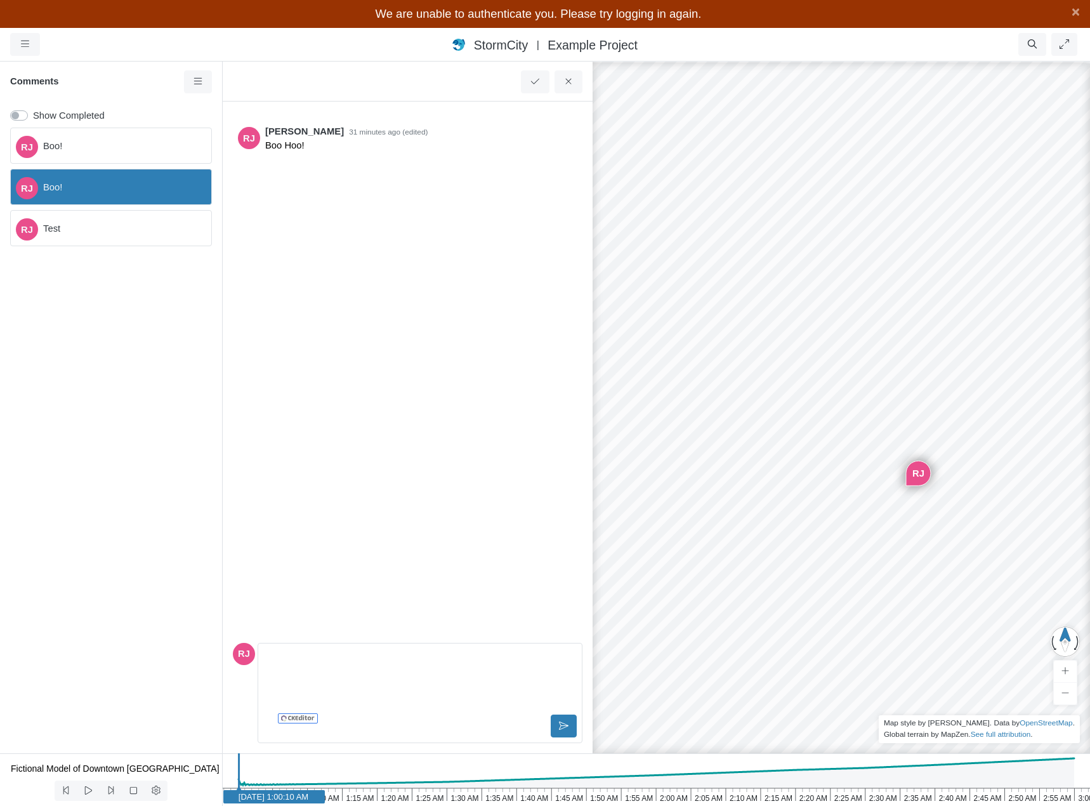
click at [145, 227] on span "Test" at bounding box center [122, 228] width 158 height 14
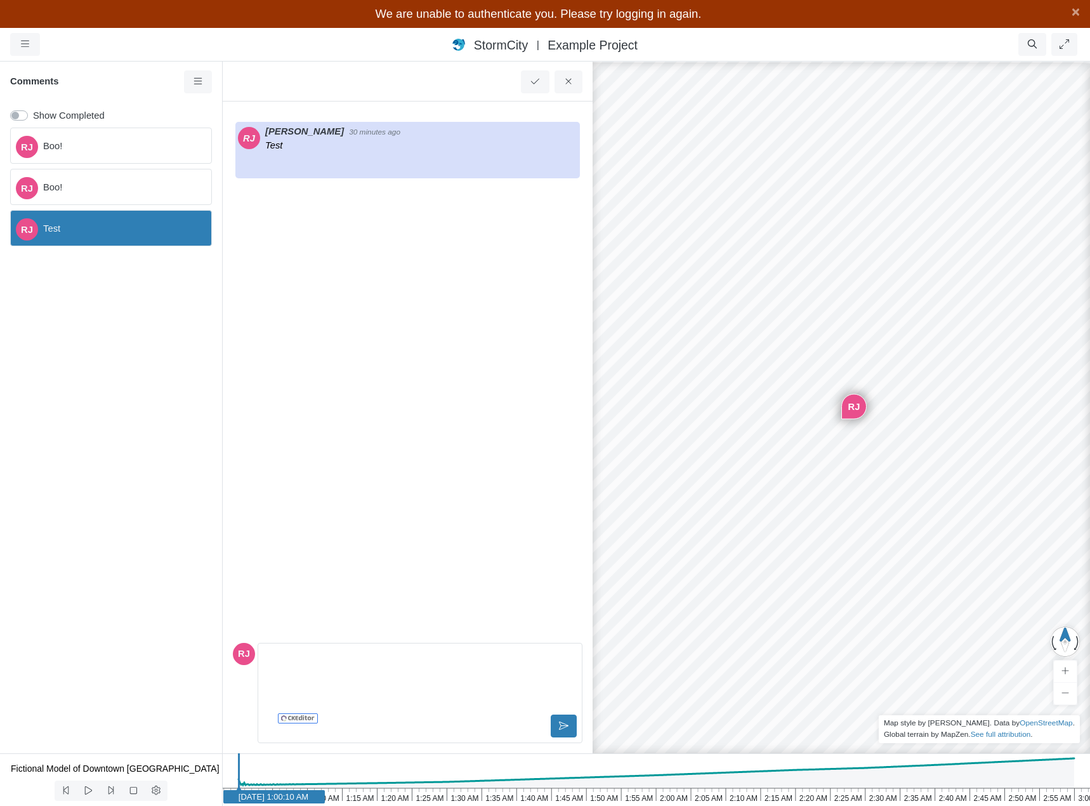
click at [145, 195] on div "[PERSON_NAME]!" at bounding box center [111, 187] width 202 height 36
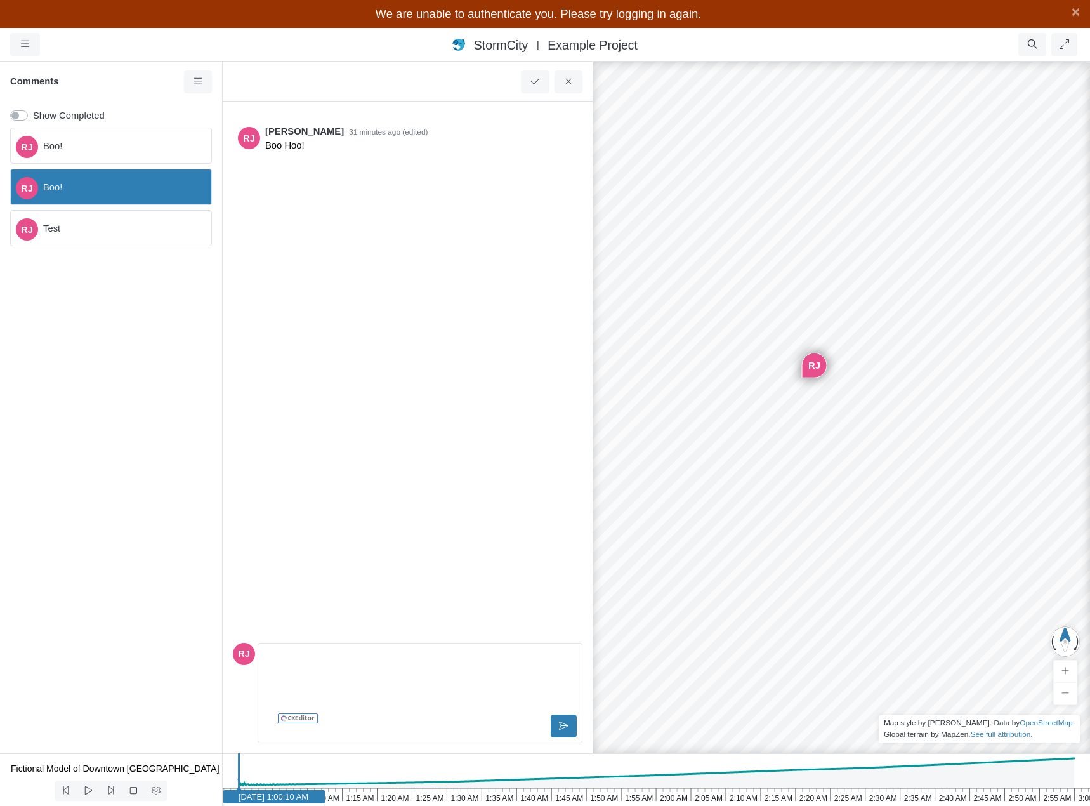
click at [144, 148] on span "Boo!" at bounding box center [122, 146] width 158 height 14
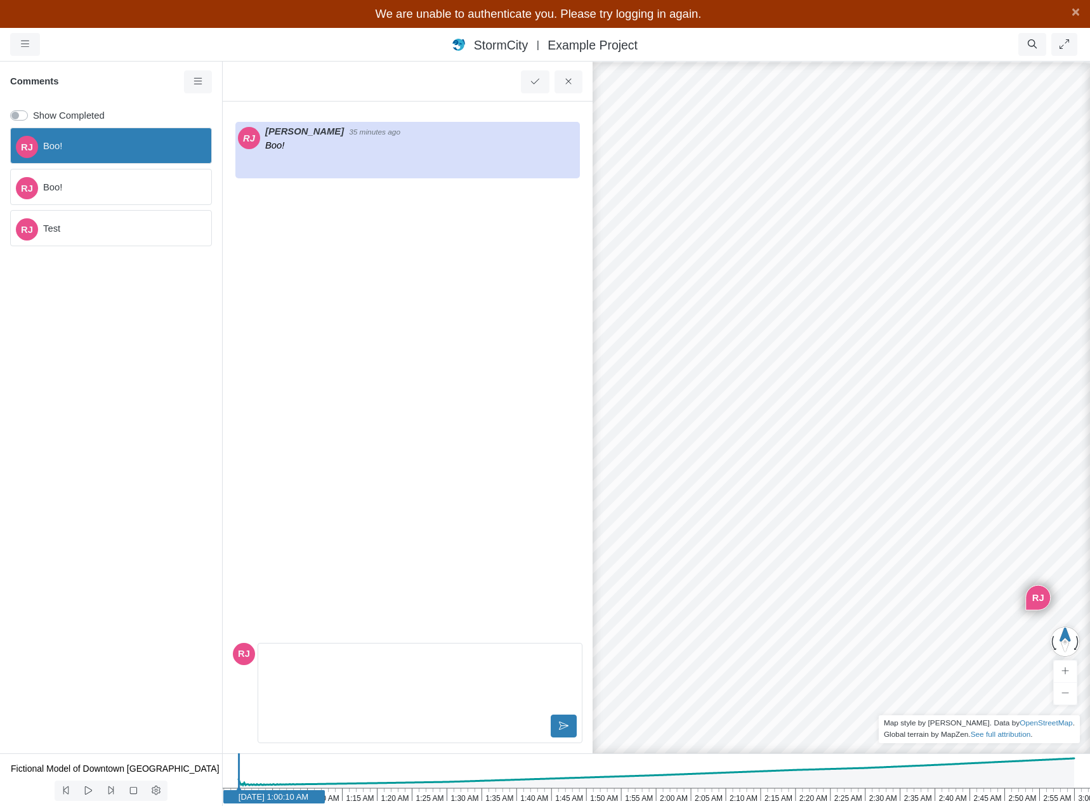
click at [141, 185] on span "Boo!" at bounding box center [122, 187] width 158 height 14
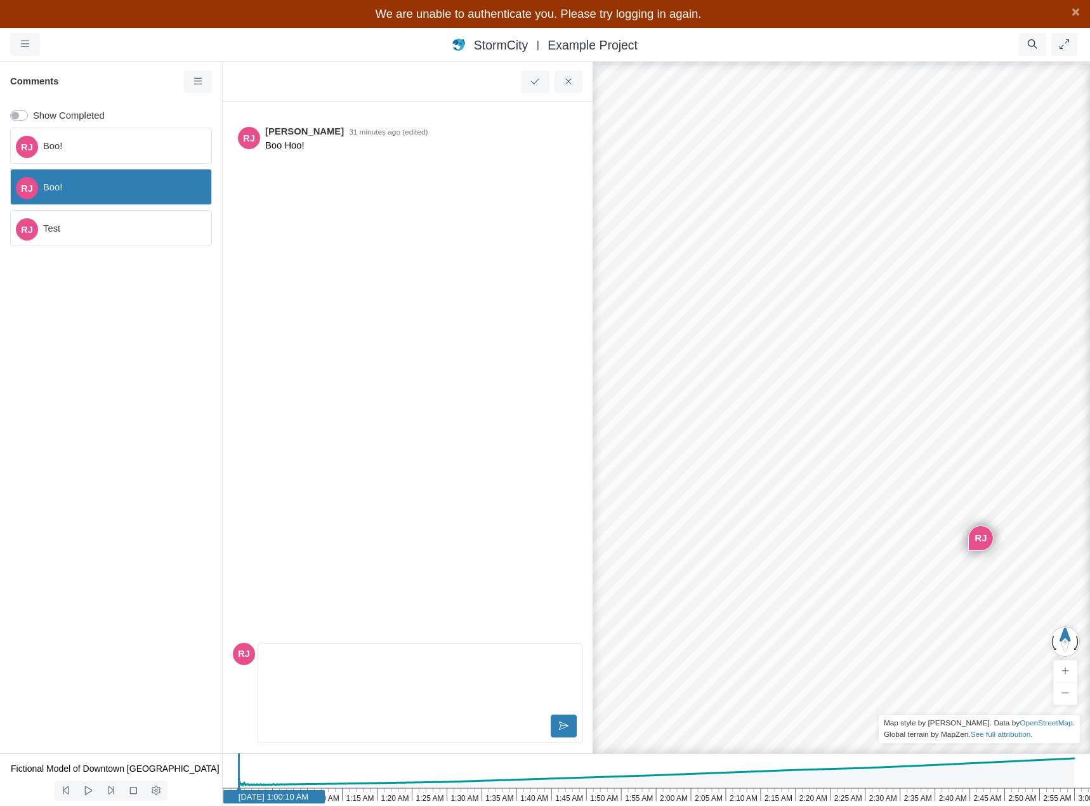
click at [140, 229] on span "Test" at bounding box center [122, 228] width 158 height 14
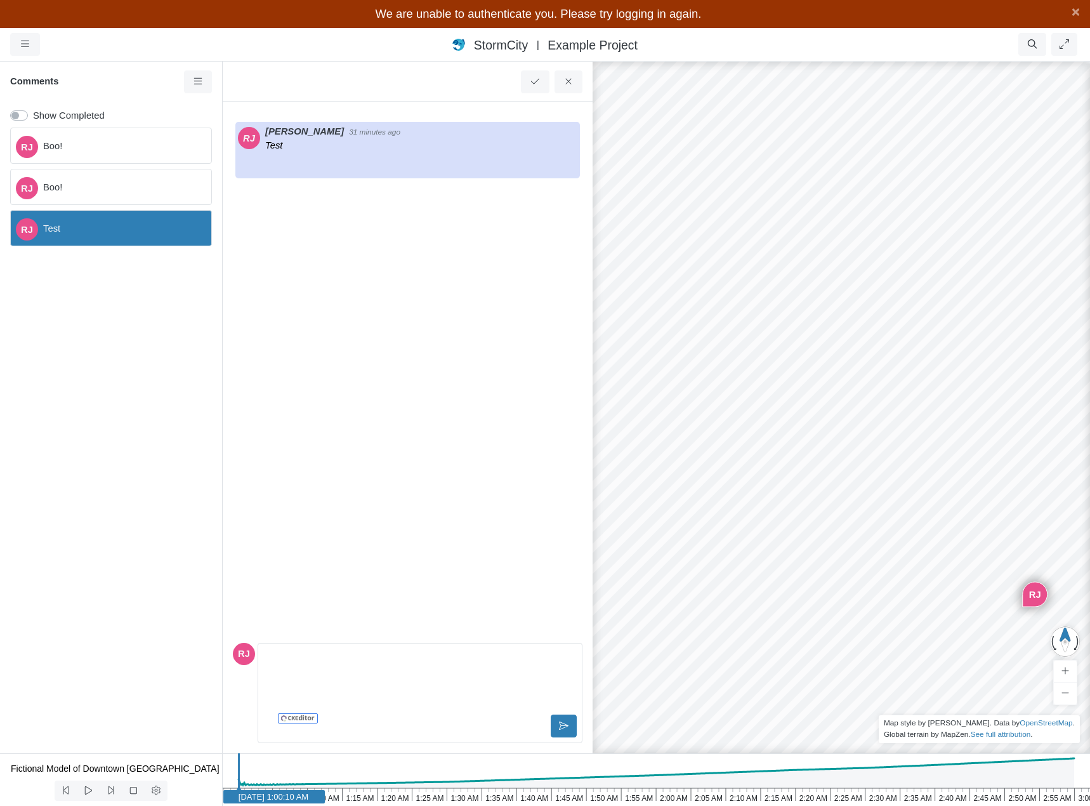
click at [144, 192] on span "Boo!" at bounding box center [122, 187] width 158 height 14
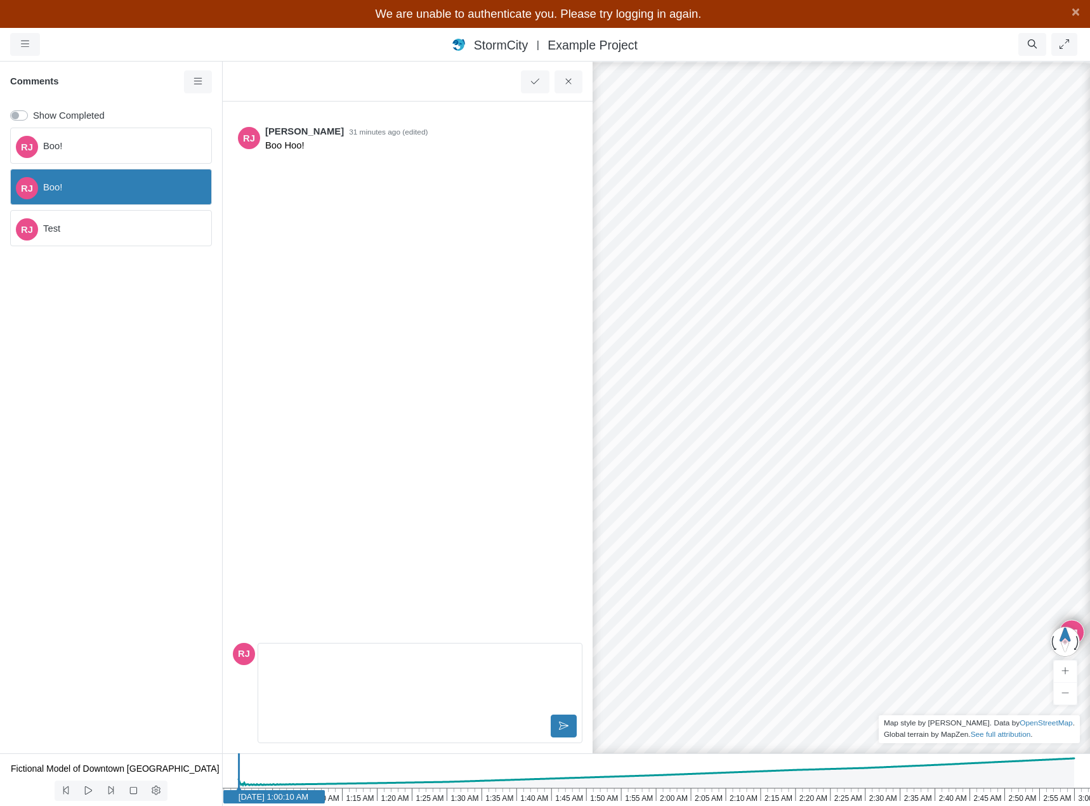
click at [143, 148] on span "Boo!" at bounding box center [122, 146] width 158 height 14
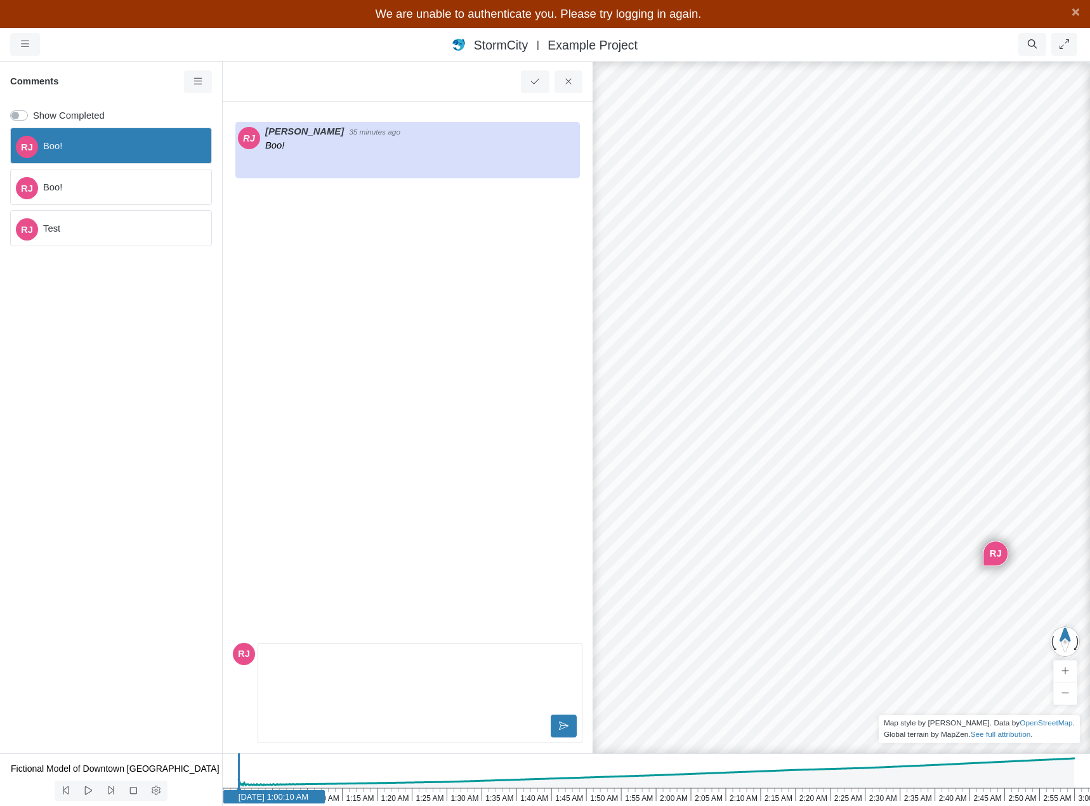
click at [140, 186] on span "Boo!" at bounding box center [122, 187] width 158 height 14
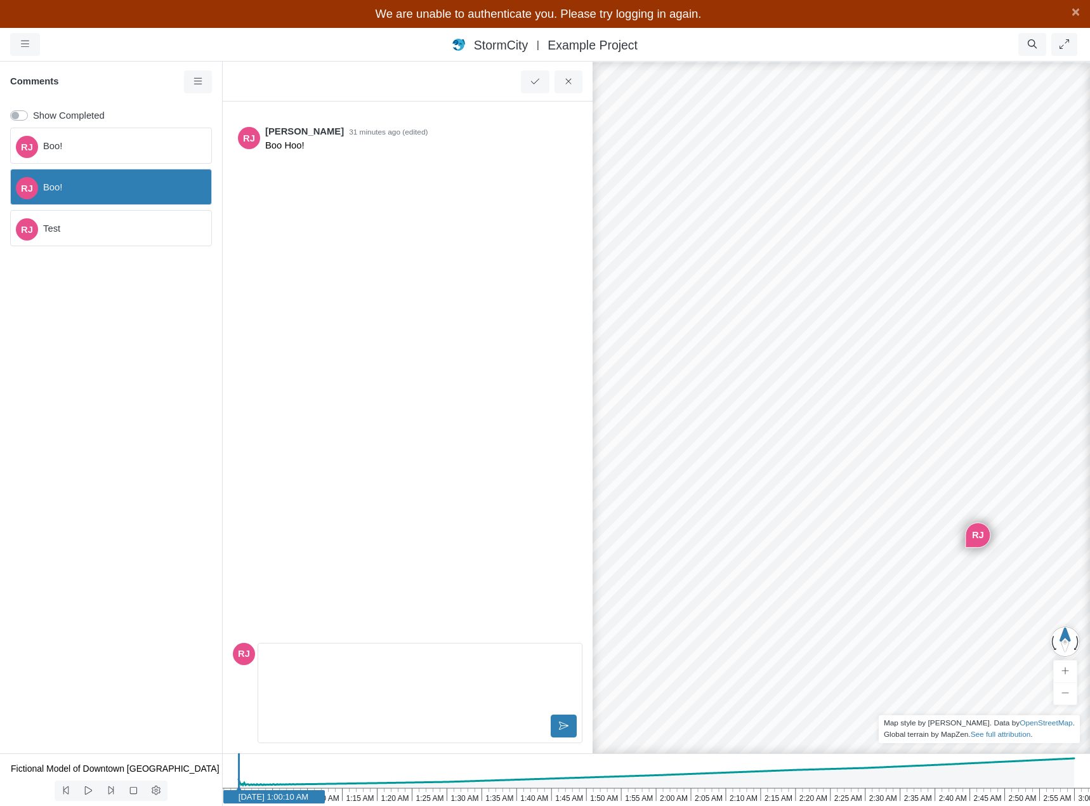
click at [138, 228] on span "Test" at bounding box center [122, 228] width 158 height 14
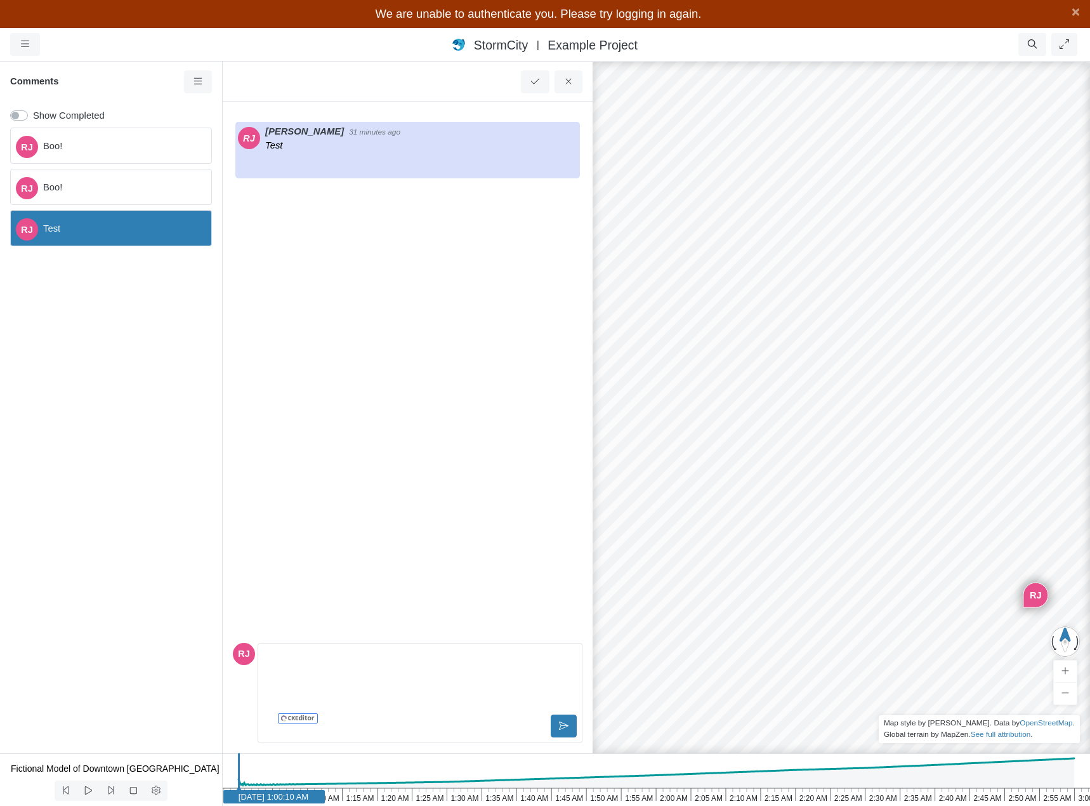
click at [144, 187] on span "Boo!" at bounding box center [122, 187] width 158 height 14
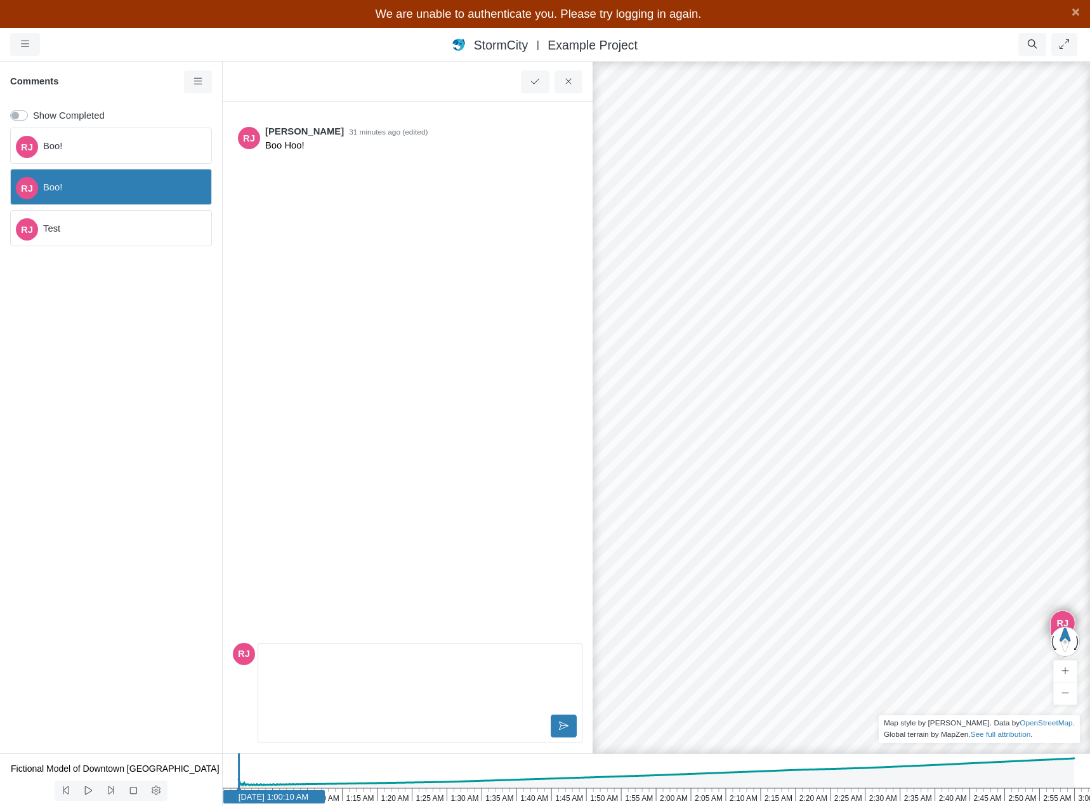
click at [144, 147] on span "Boo!" at bounding box center [122, 146] width 158 height 14
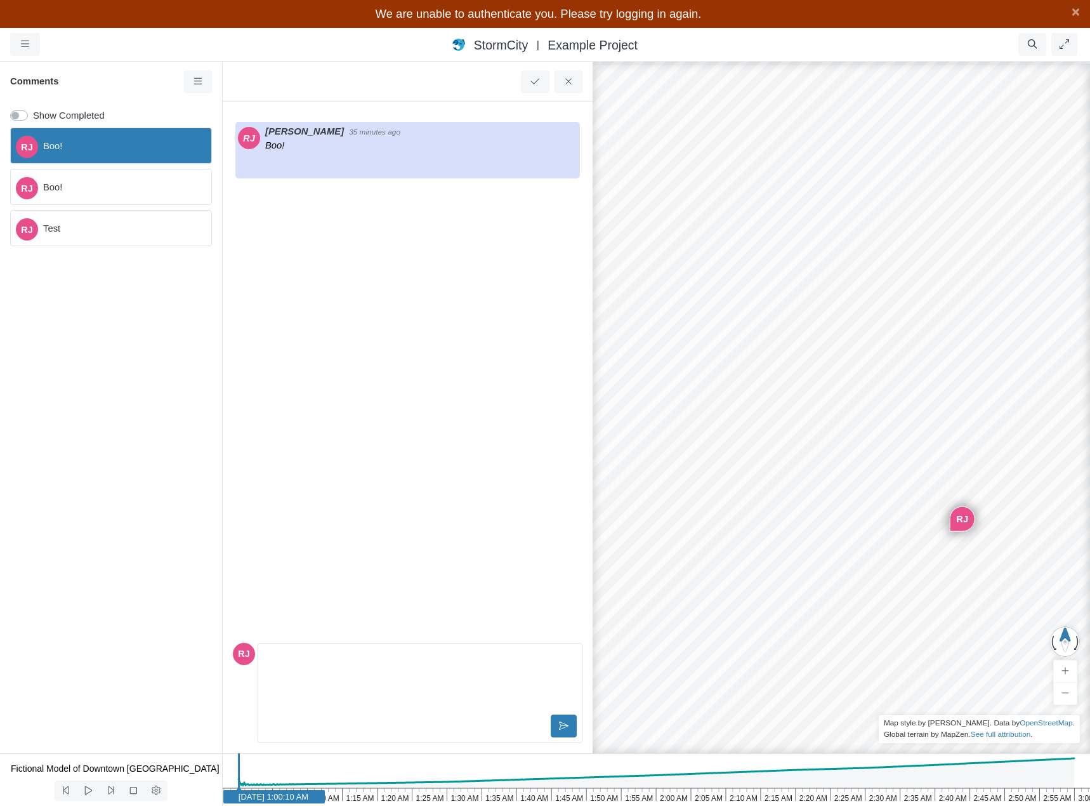
click at [140, 187] on span "Boo!" at bounding box center [122, 187] width 158 height 14
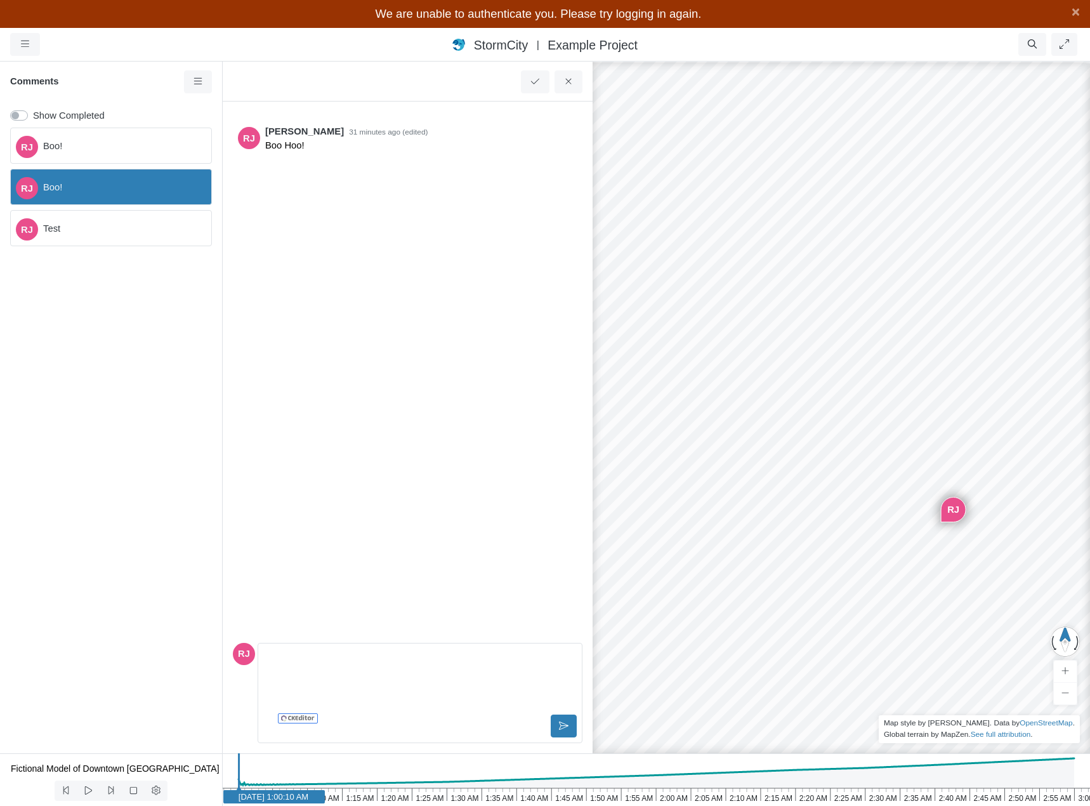
click at [134, 221] on span "Test" at bounding box center [122, 228] width 158 height 14
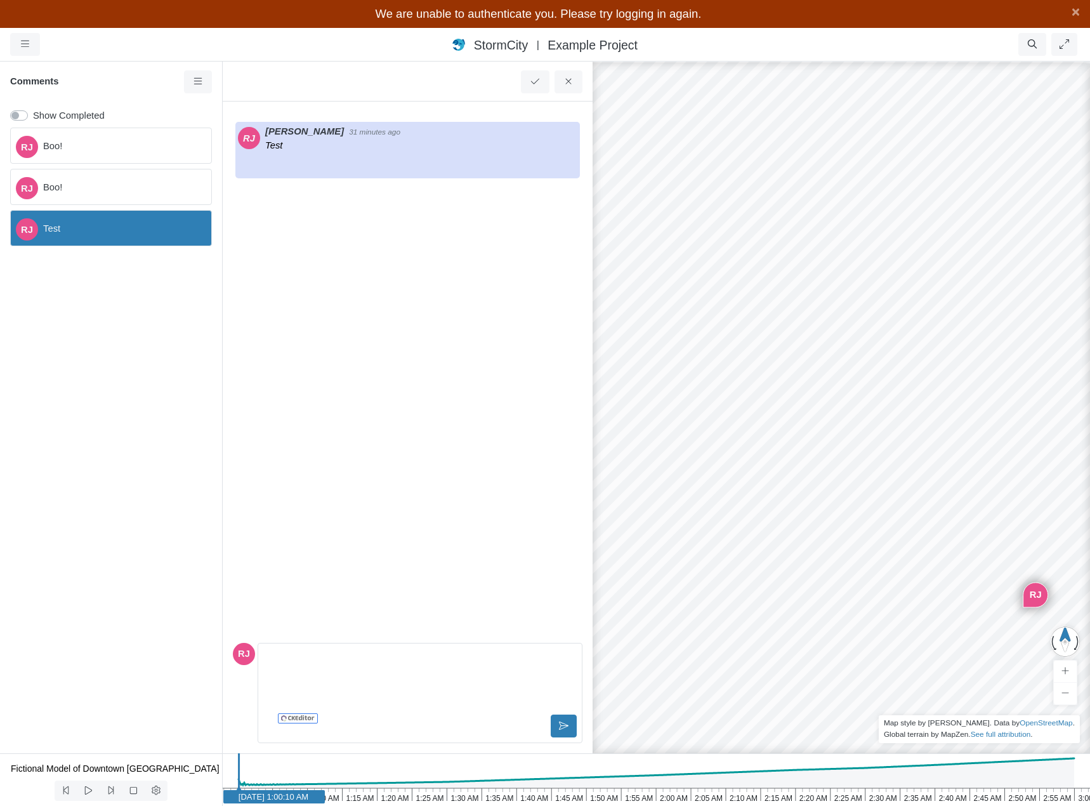
click at [136, 184] on span "Boo!" at bounding box center [122, 187] width 158 height 14
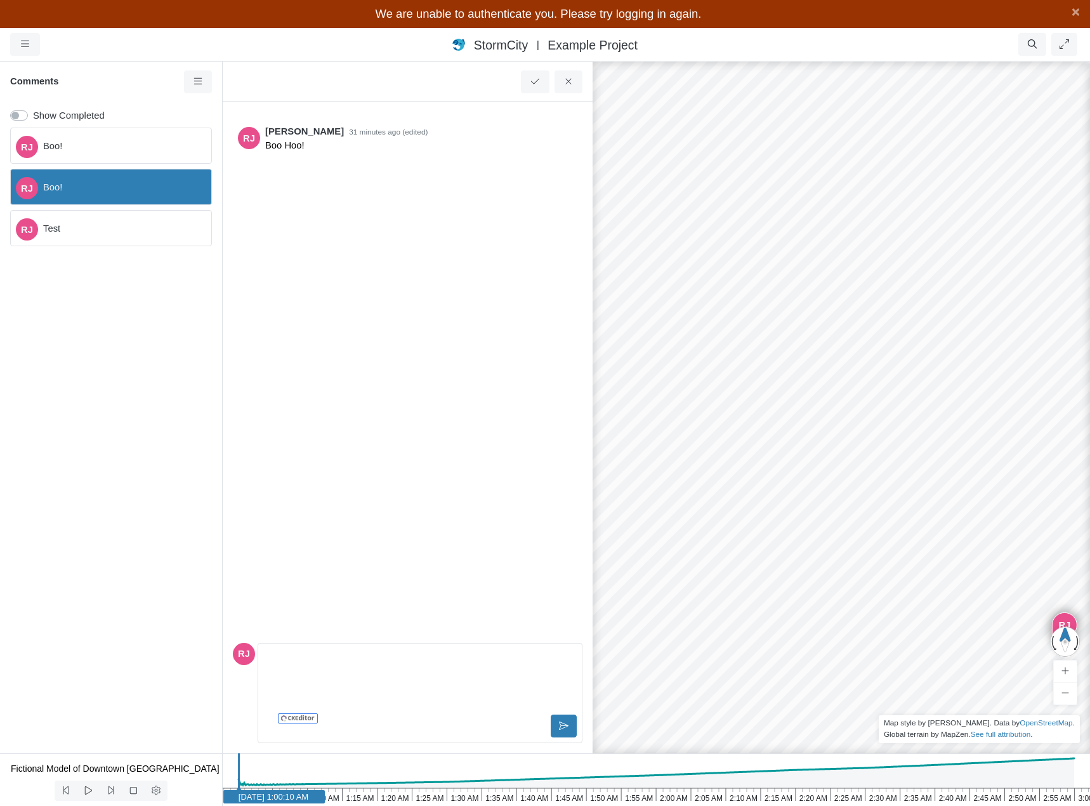
click at [138, 153] on div "[PERSON_NAME]!" at bounding box center [111, 146] width 202 height 36
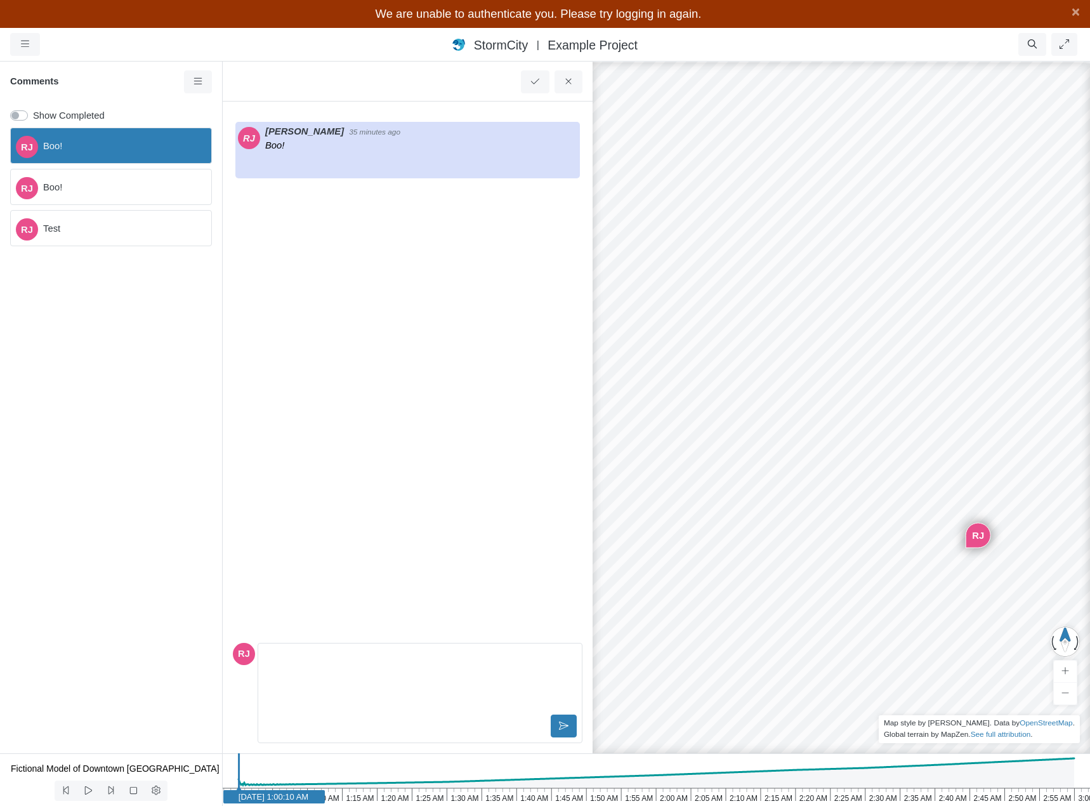
click at [140, 188] on span "Boo!" at bounding box center [122, 187] width 158 height 14
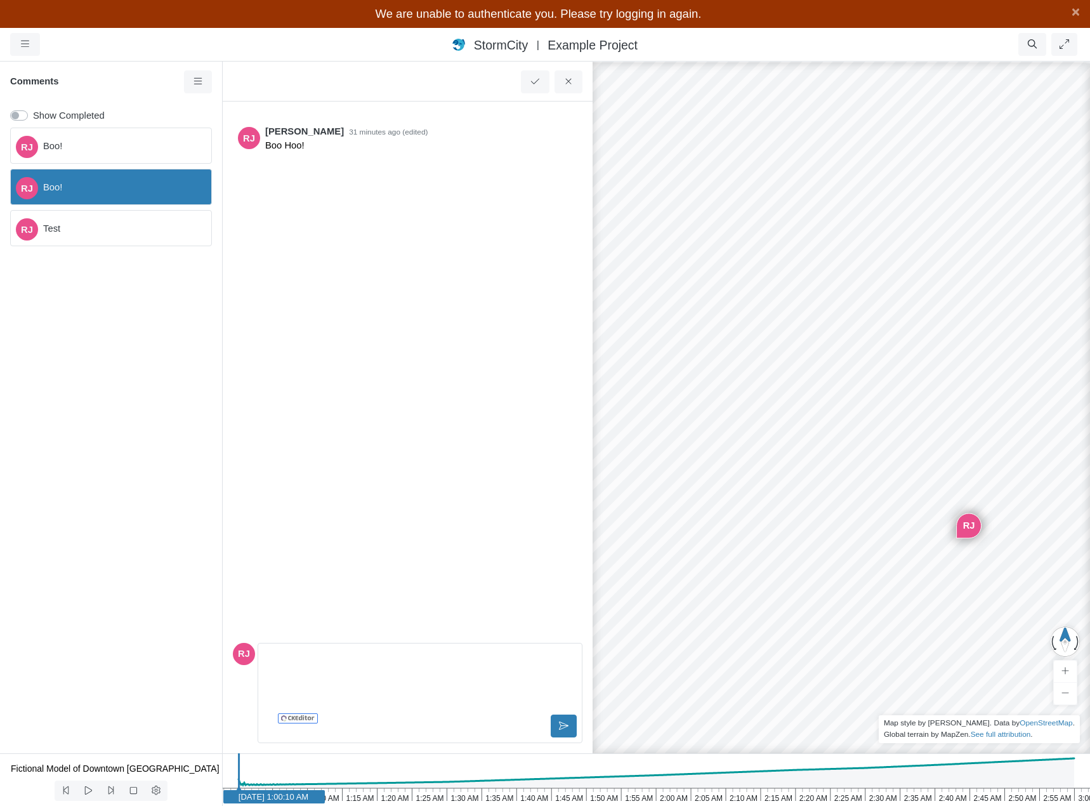
click at [135, 223] on span "Test" at bounding box center [122, 228] width 158 height 14
click at [137, 154] on div "[PERSON_NAME]!" at bounding box center [111, 146] width 202 height 36
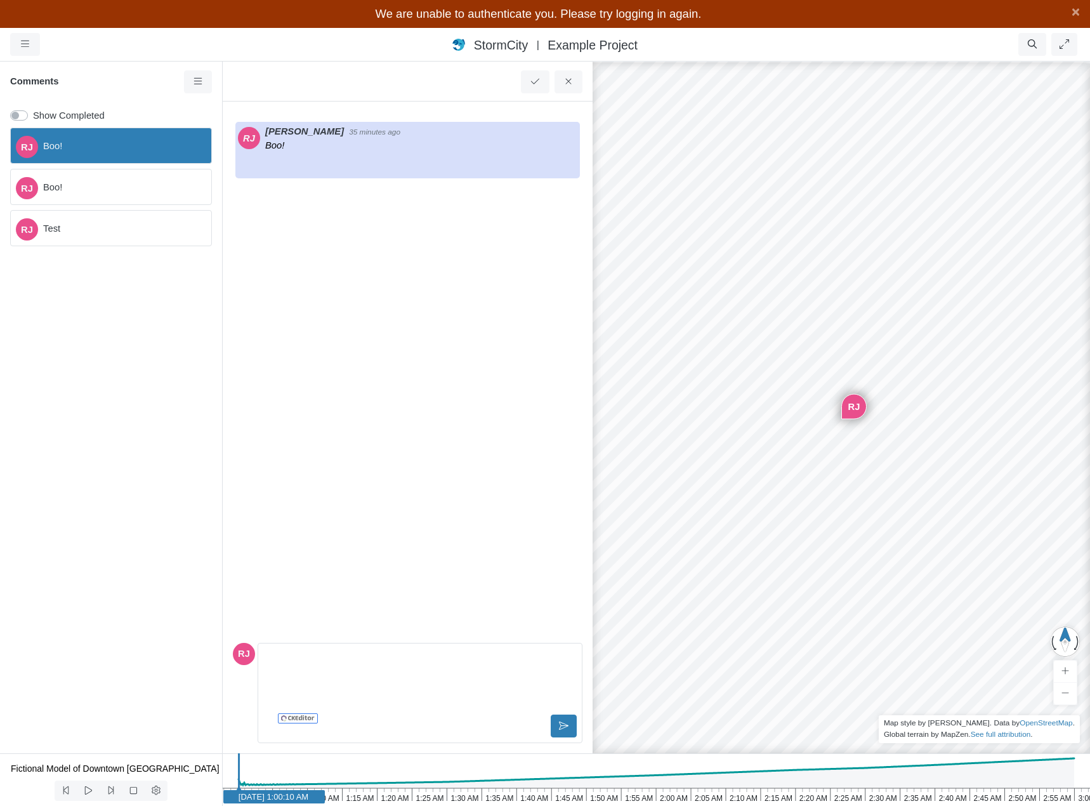
click at [374, 660] on p "Editor editing area: main" at bounding box center [420, 658] width 302 height 14
click at [568, 730] on icon at bounding box center [564, 726] width 10 height 10
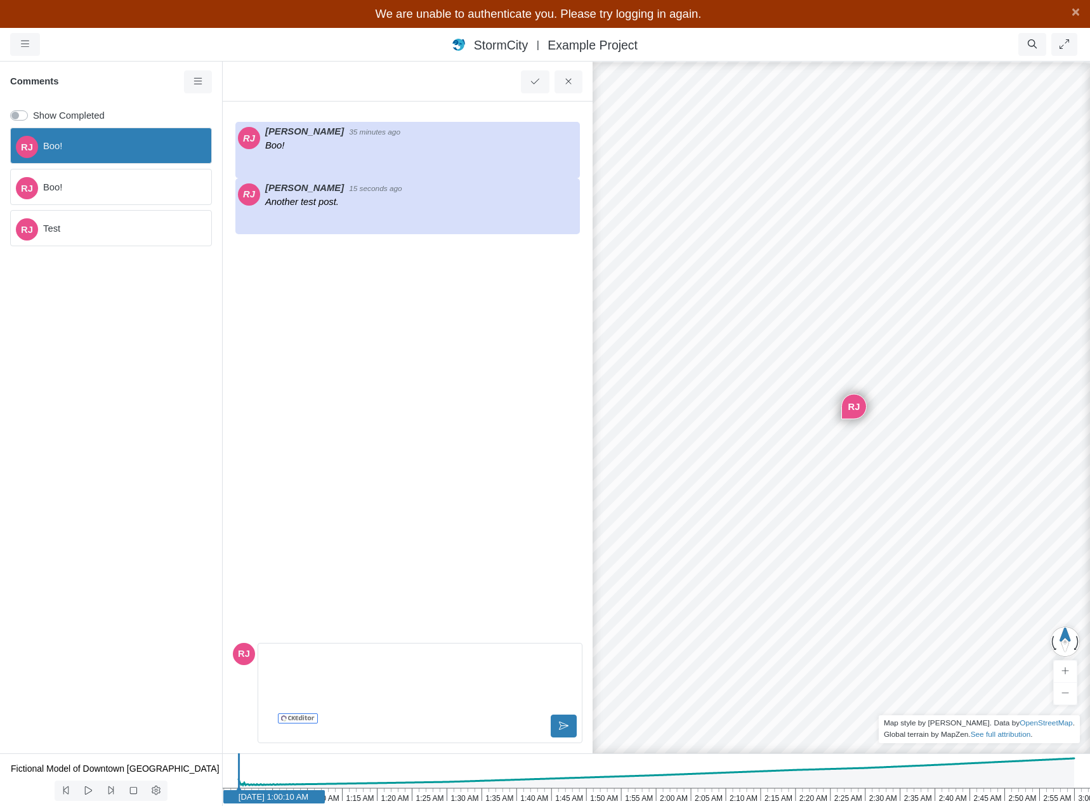
click at [426, 388] on div "RJ Rob James 35 minutes ago Boo! RJ Rob James 15 seconds ago Another test post." at bounding box center [408, 375] width 350 height 526
click at [377, 141] on p "Boo!" at bounding box center [421, 145] width 312 height 14
click at [385, 190] on div "Rob James 15 seconds ago" at bounding box center [421, 188] width 312 height 14
click at [110, 148] on span "Boo!" at bounding box center [122, 146] width 158 height 14
click at [100, 185] on span "Boo!" at bounding box center [122, 187] width 158 height 14
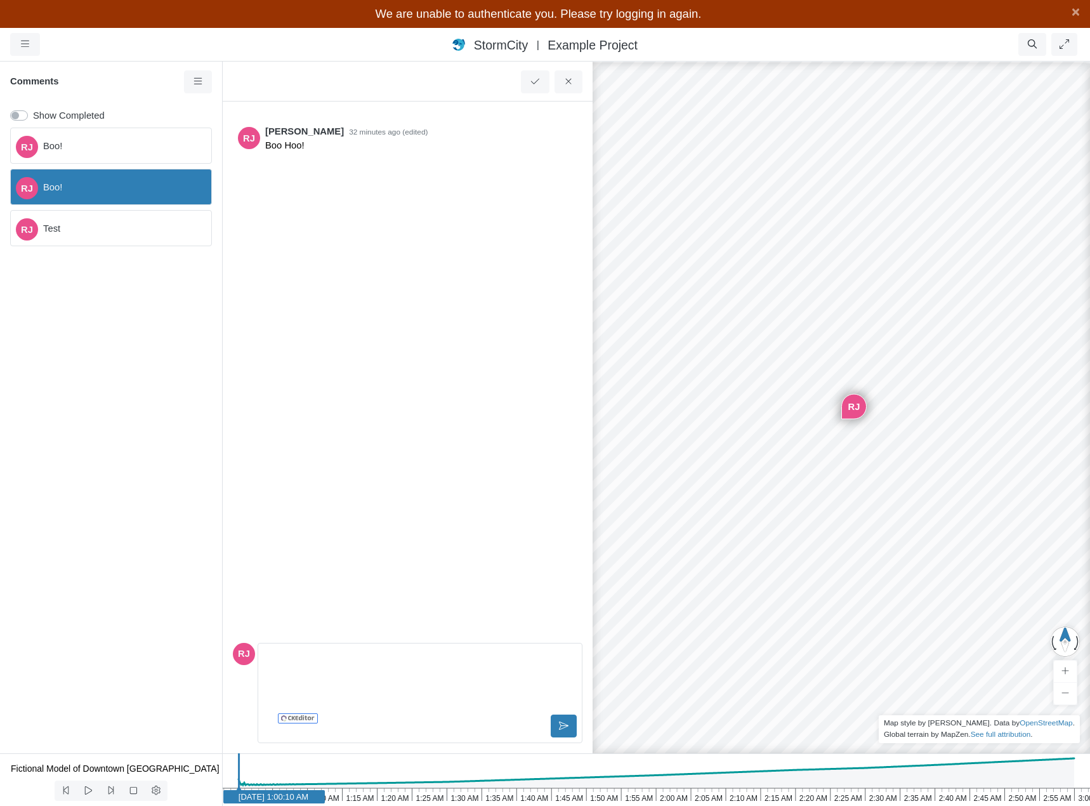
click at [96, 228] on span "Test" at bounding box center [122, 228] width 158 height 14
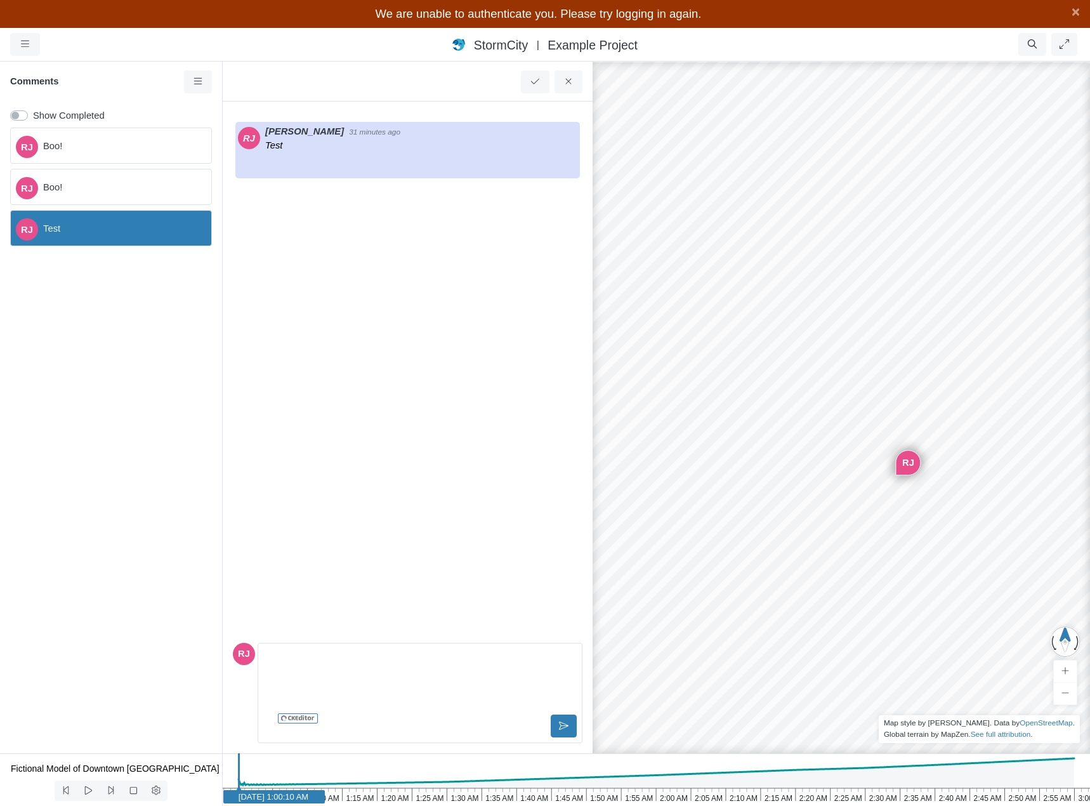
click at [100, 187] on span "Boo!" at bounding box center [122, 187] width 158 height 14
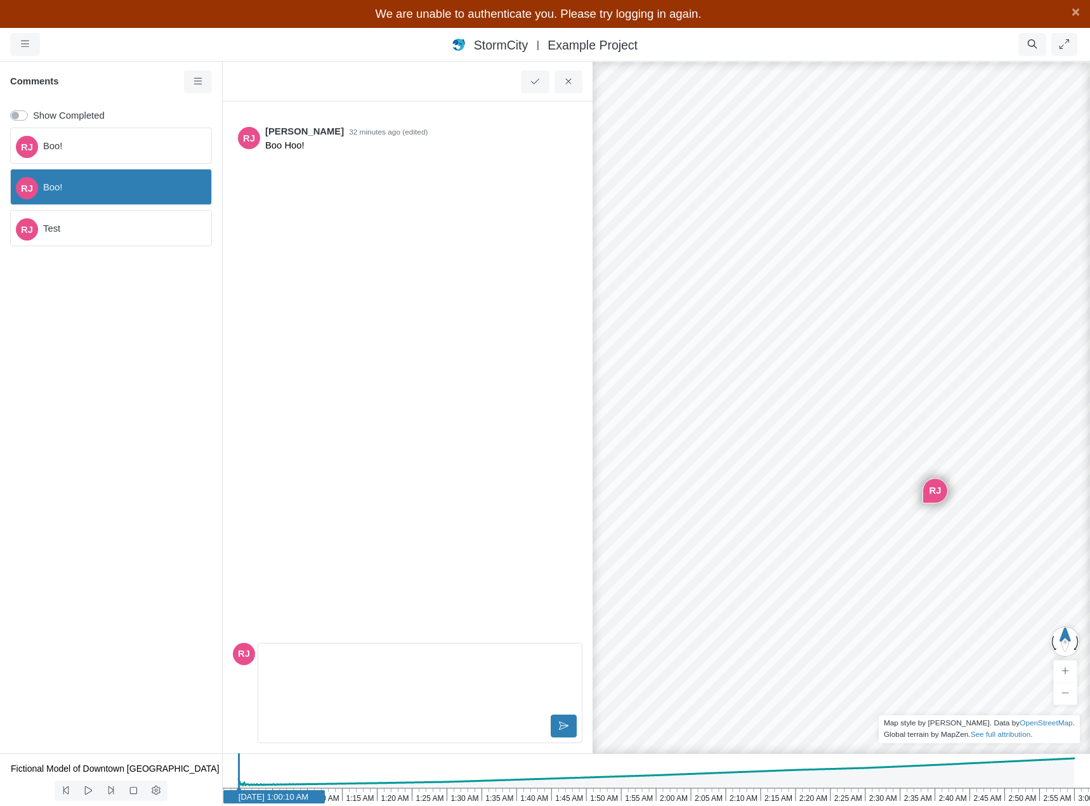
click at [107, 130] on div "[PERSON_NAME]!" at bounding box center [111, 146] width 202 height 36
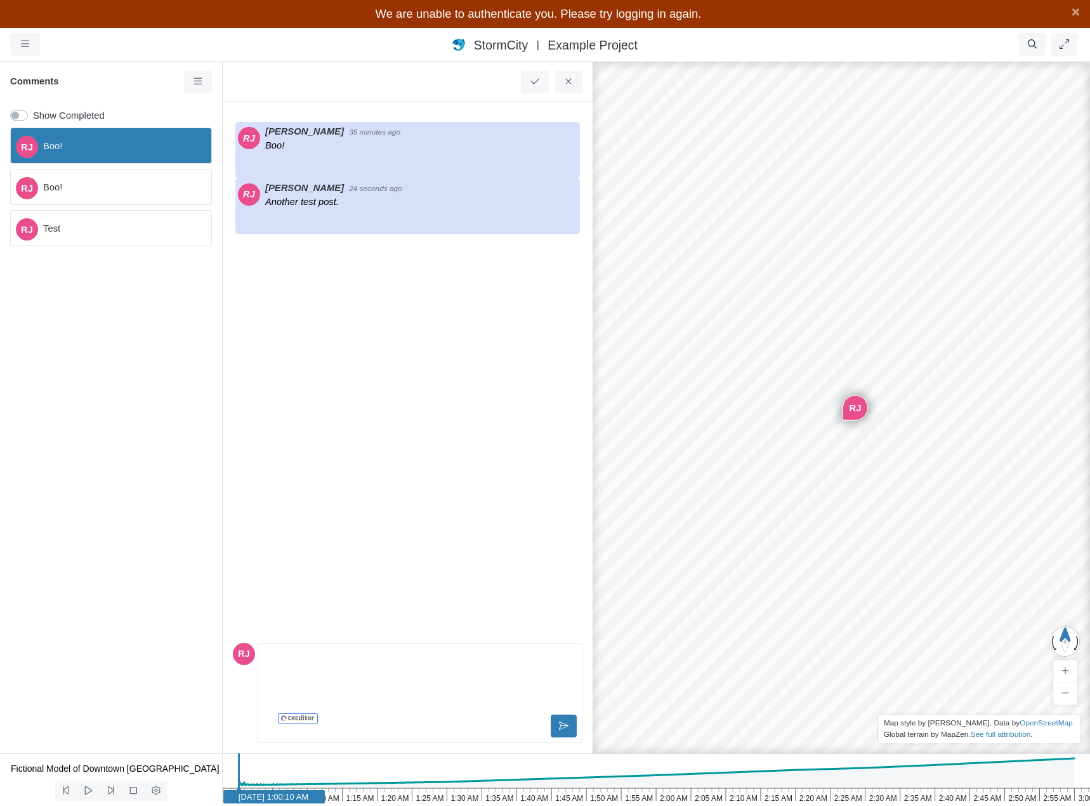
click at [103, 183] on span "Boo!" at bounding box center [122, 187] width 158 height 14
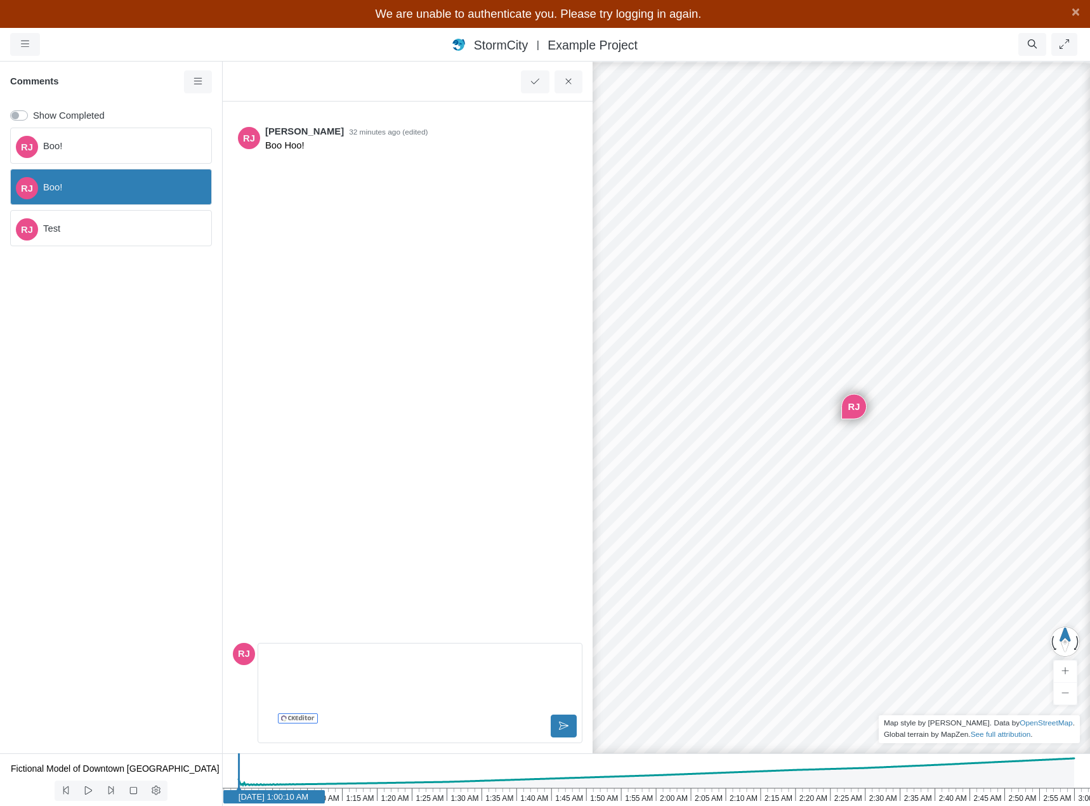
click at [350, 679] on div "Editor editing area: main" at bounding box center [419, 679] width 313 height 63
click at [559, 724] on icon at bounding box center [564, 726] width 10 height 10
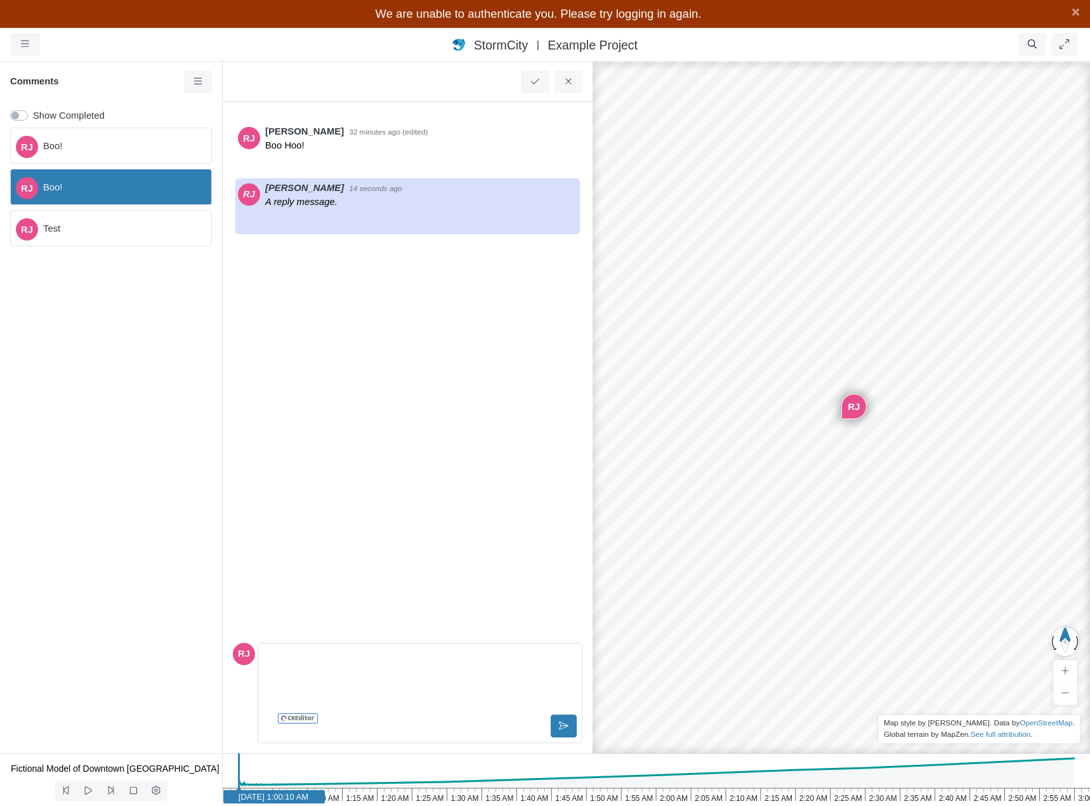
click at [90, 142] on span "Boo!" at bounding box center [122, 146] width 158 height 14
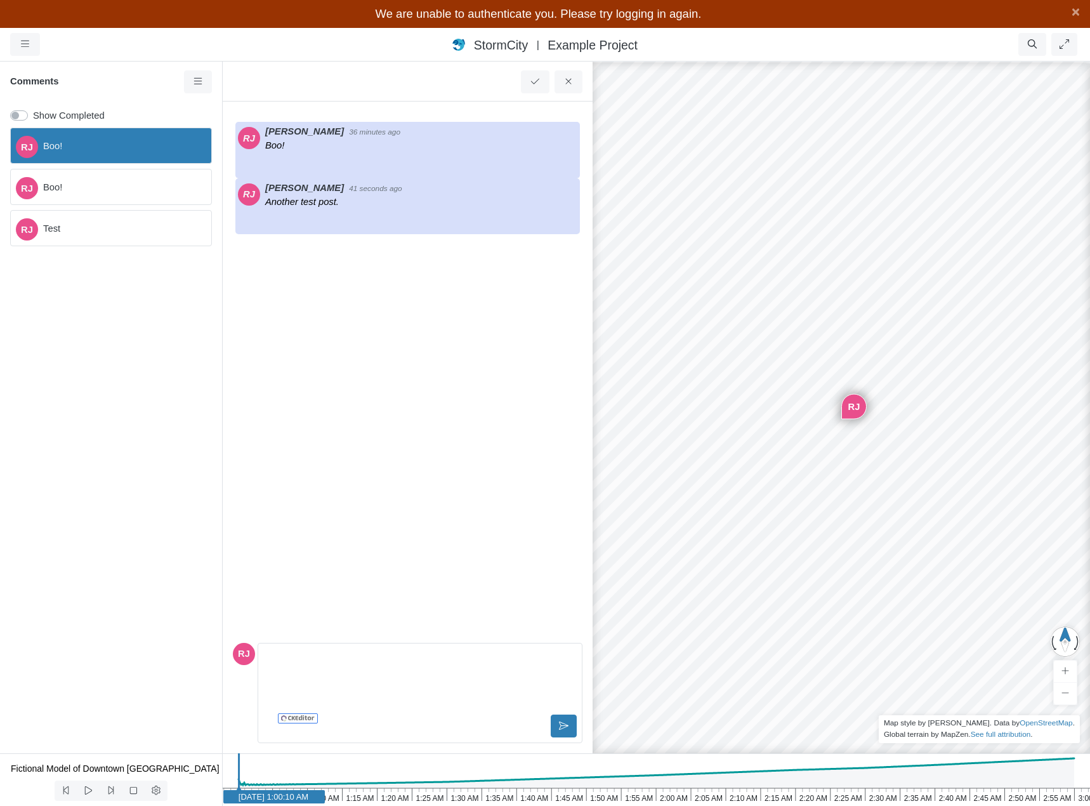
click at [93, 181] on span "Boo!" at bounding box center [122, 187] width 158 height 14
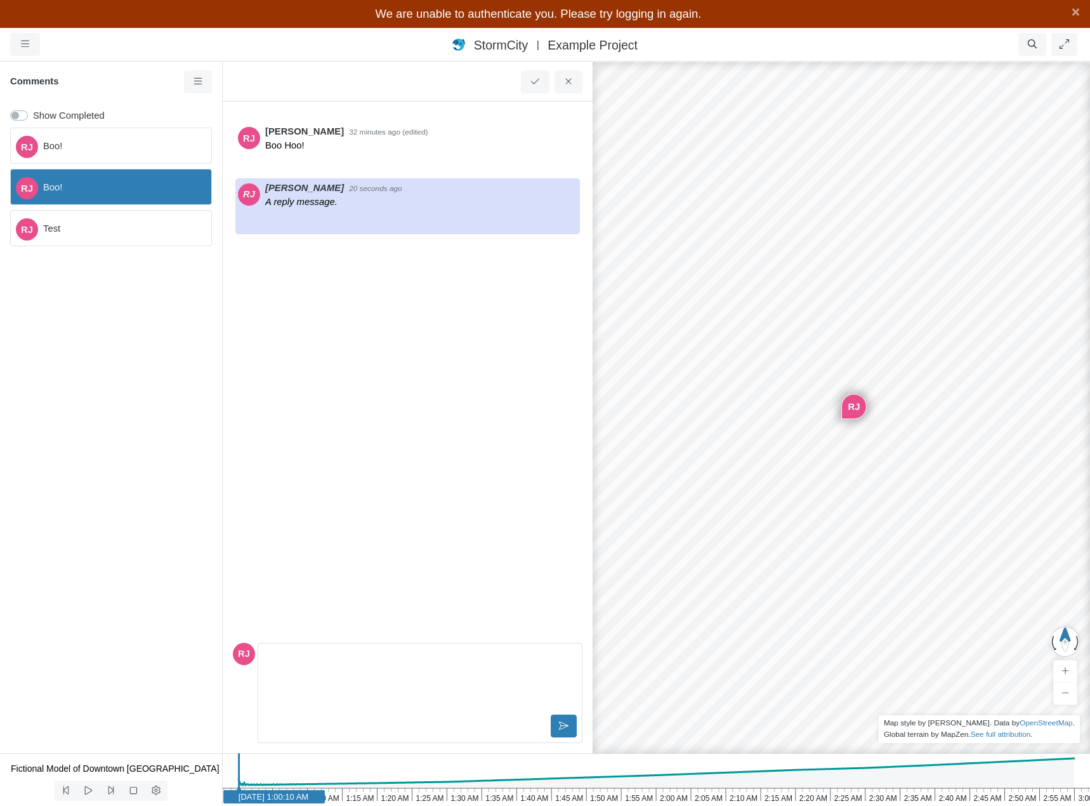
click at [582, 765] on icon "3:00 AM 2:55 AM 2:50 AM 2:45 AM 2:40 AM 2:35 AM 2:30 AM 2:25 AM 2:20 AM 2:15 AM…" at bounding box center [656, 779] width 868 height 53
click at [711, 772] on icon "3:00 AM 2:55 AM 2:50 AM 2:45 AM 2:40 AM 2:35 AM 2:30 AM 2:25 AM 2:20 AM 2:15 AM…" at bounding box center [656, 779] width 868 height 53
drag, startPoint x: 735, startPoint y: 767, endPoint x: 776, endPoint y: 759, distance: 41.4
drag, startPoint x: 774, startPoint y: 766, endPoint x: 744, endPoint y: 768, distance: 30.5
click at [744, 768] on icon "3:00 AM 2:55 AM 2:50 AM 2:45 AM 2:40 AM 2:35 AM 2:30 AM 2:25 AM 2:20 AM 2:15 AM…" at bounding box center [656, 779] width 868 height 53
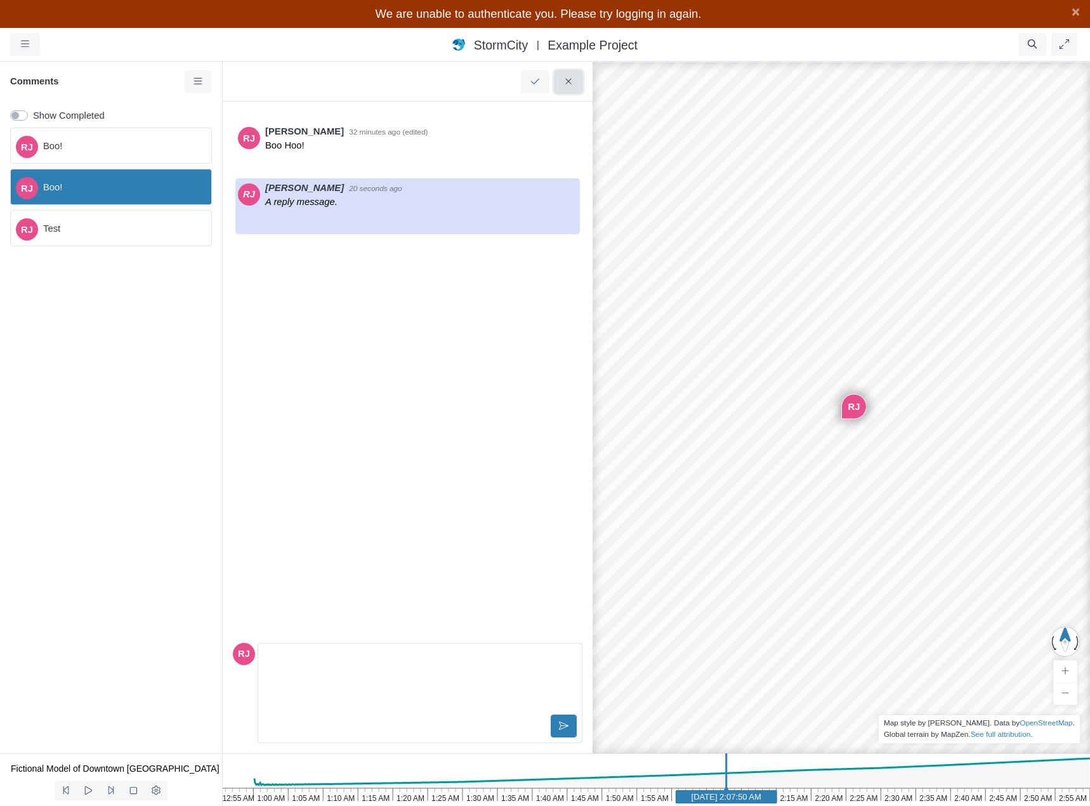
click at [572, 82] on icon at bounding box center [569, 82] width 12 height 10
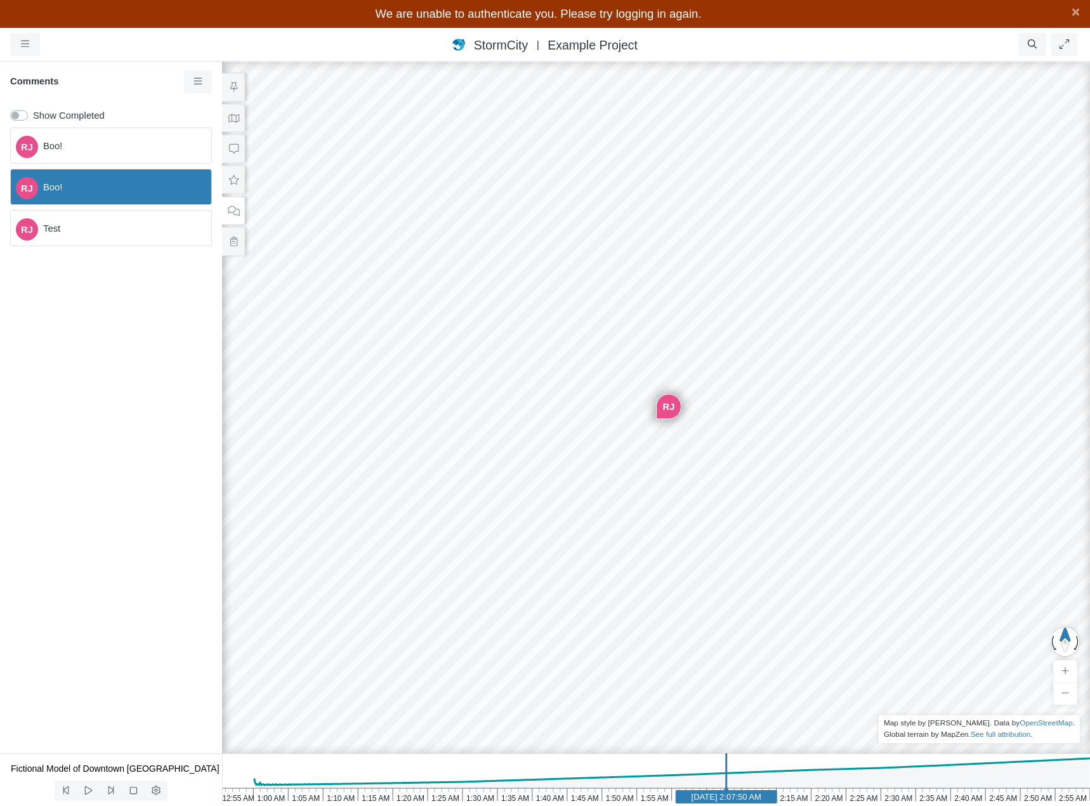
click at [118, 352] on div "RJ Boo! RJ Boo! RJ Test" at bounding box center [111, 437] width 222 height 631
click at [232, 116] on icon at bounding box center [234, 118] width 12 height 10
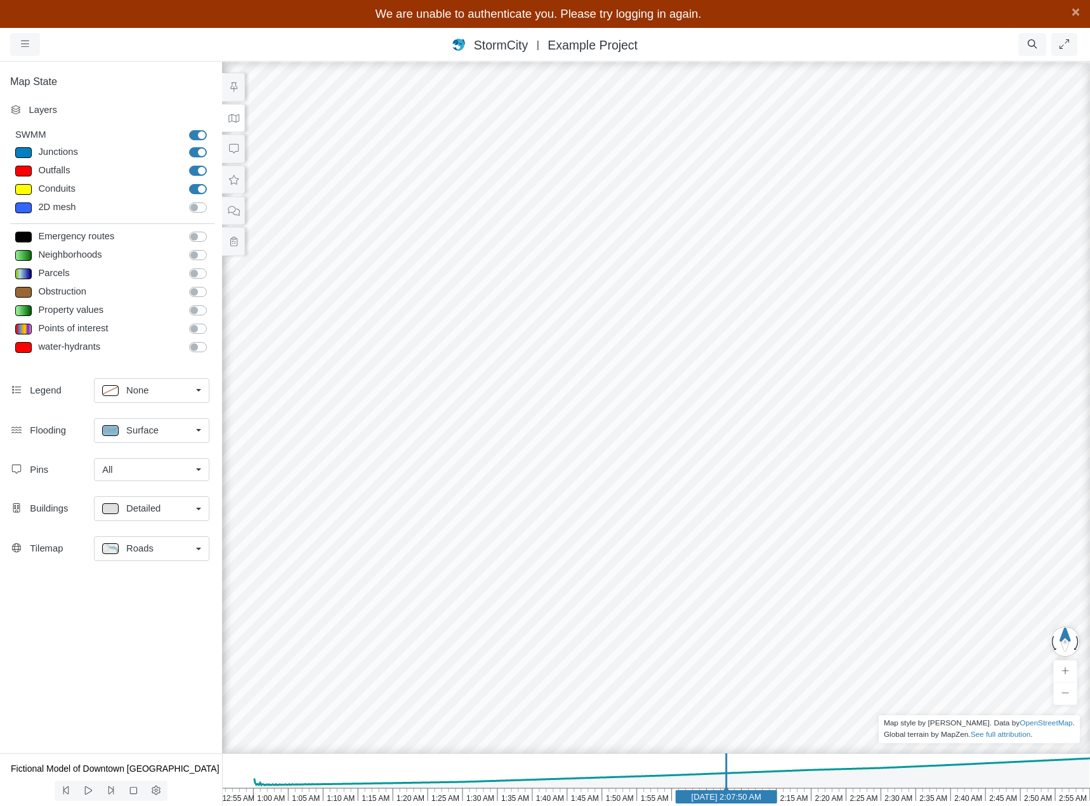
click at [235, 122] on icon at bounding box center [234, 118] width 12 height 10
click at [236, 146] on icon at bounding box center [234, 149] width 12 height 10
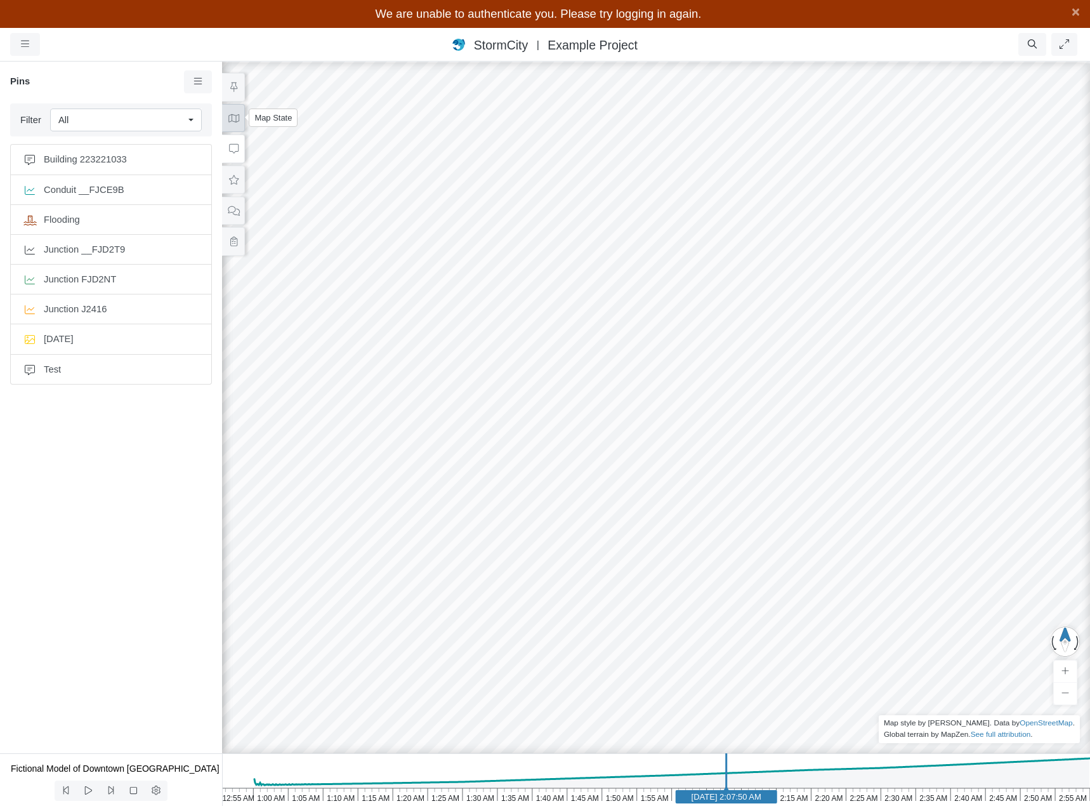
click at [238, 120] on icon at bounding box center [233, 118] width 11 height 8
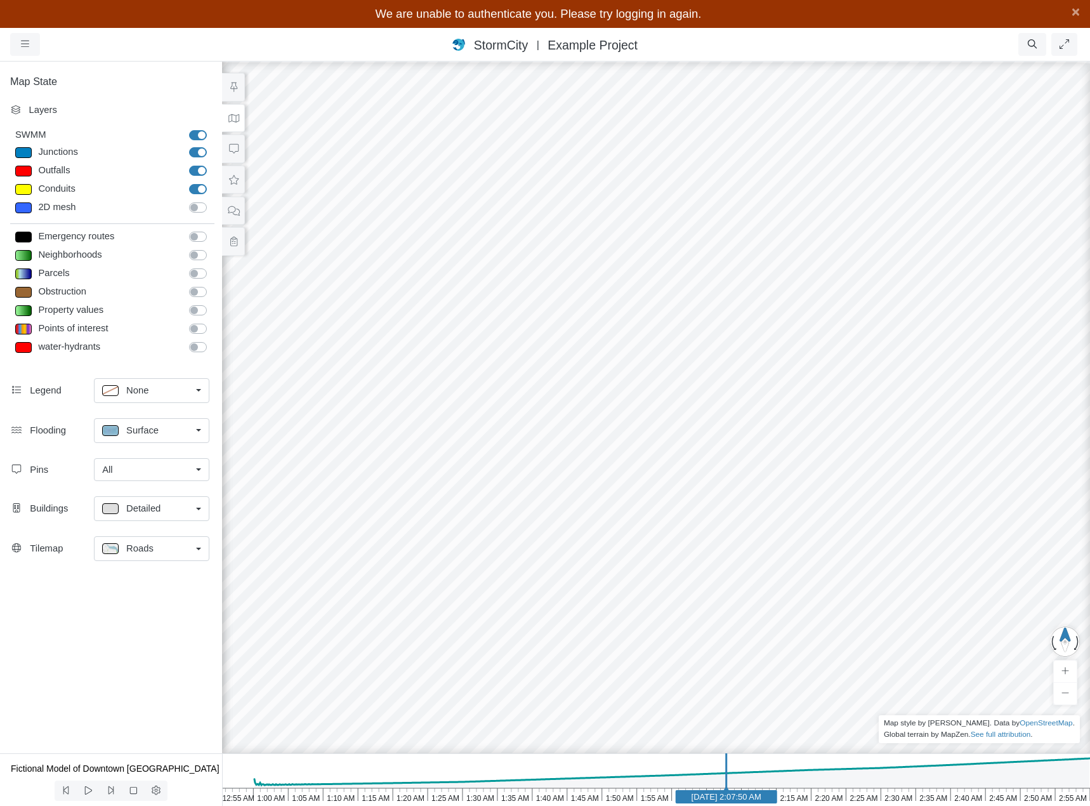
click at [230, 117] on icon at bounding box center [234, 118] width 12 height 10
click at [234, 154] on button at bounding box center [233, 149] width 23 height 29
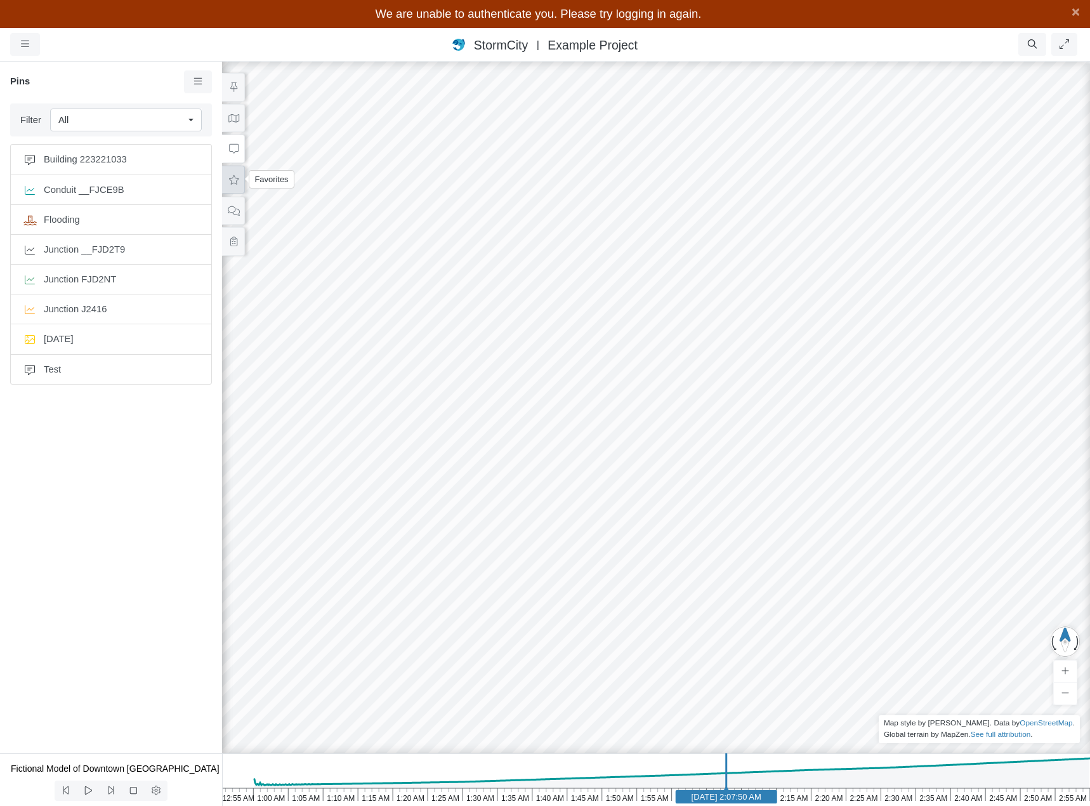
click at [233, 181] on icon at bounding box center [234, 180] width 12 height 10
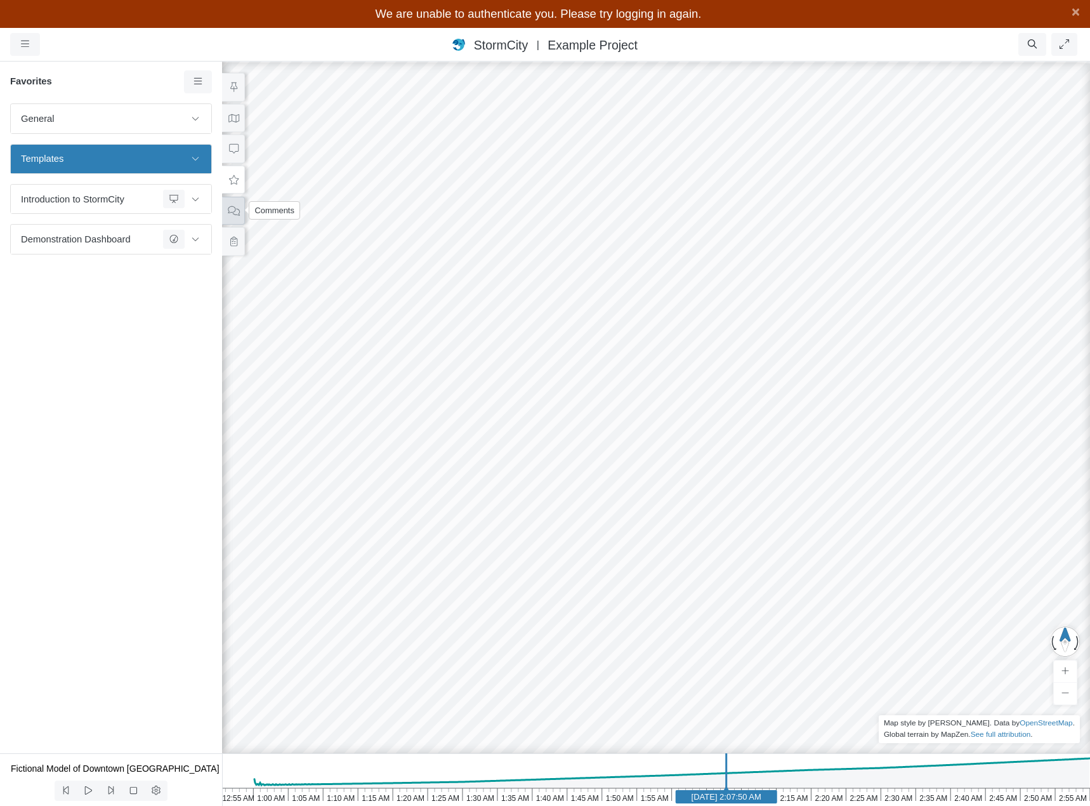
click at [237, 214] on icon at bounding box center [234, 211] width 12 height 10
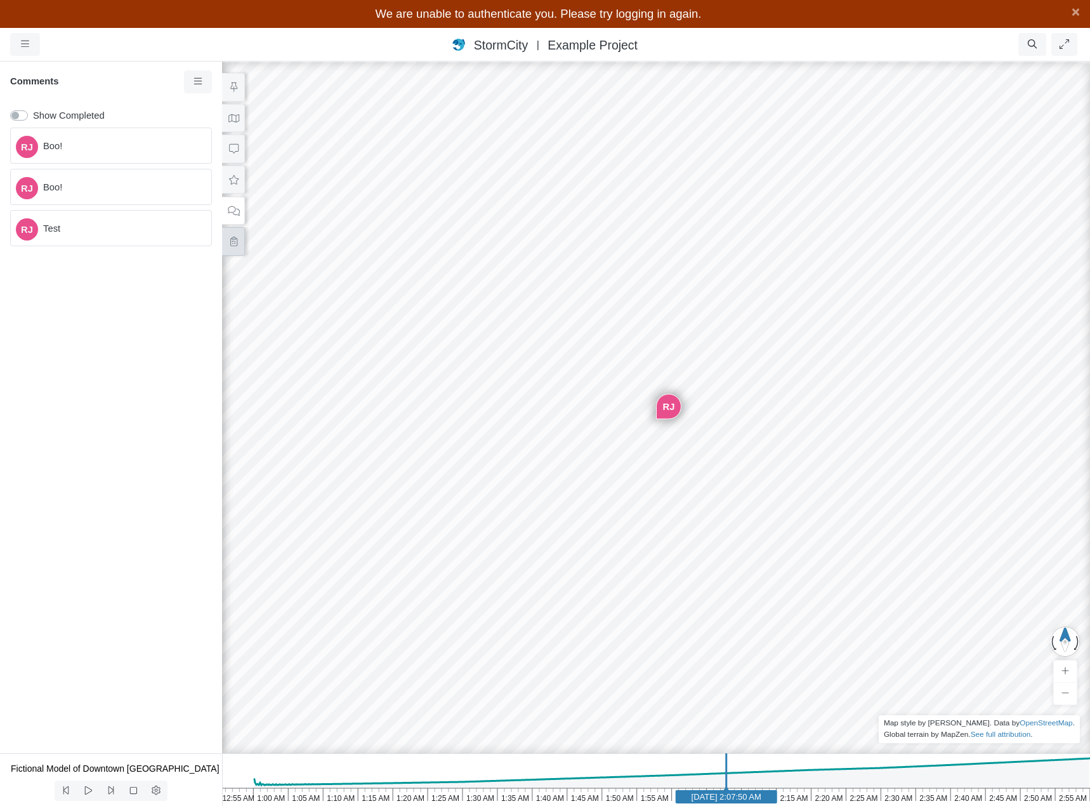
click at [237, 243] on icon at bounding box center [234, 242] width 12 height 10
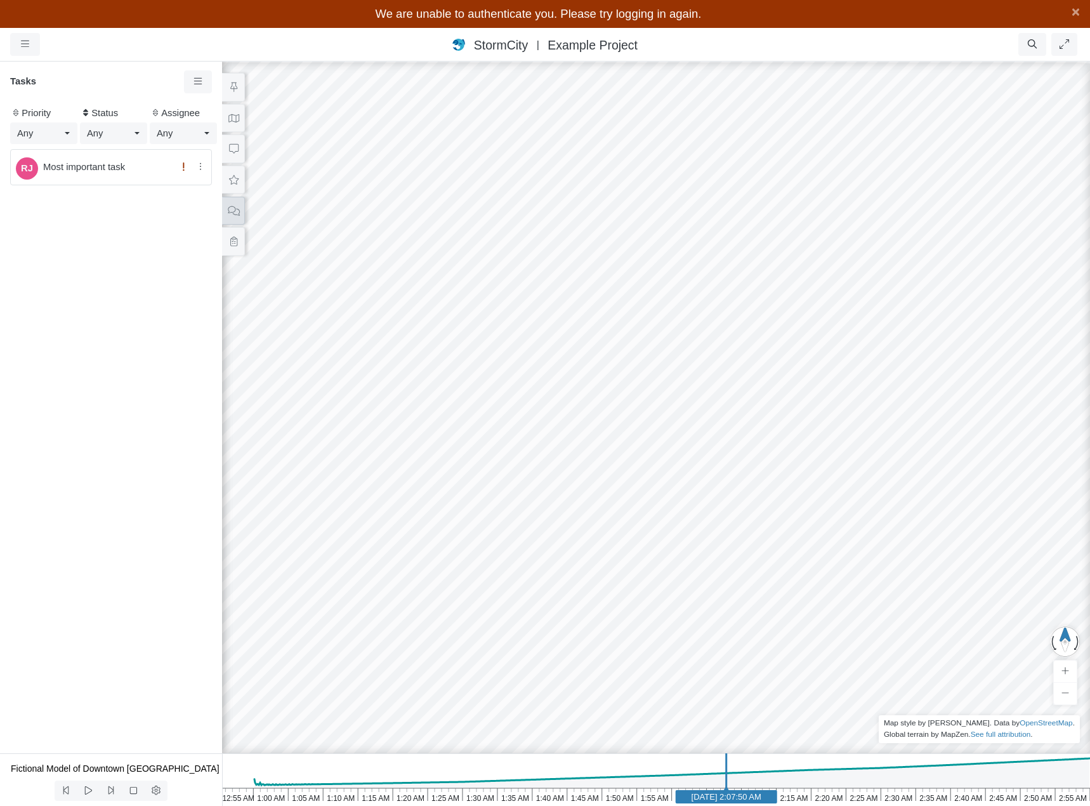
click at [238, 211] on icon at bounding box center [234, 211] width 12 height 10
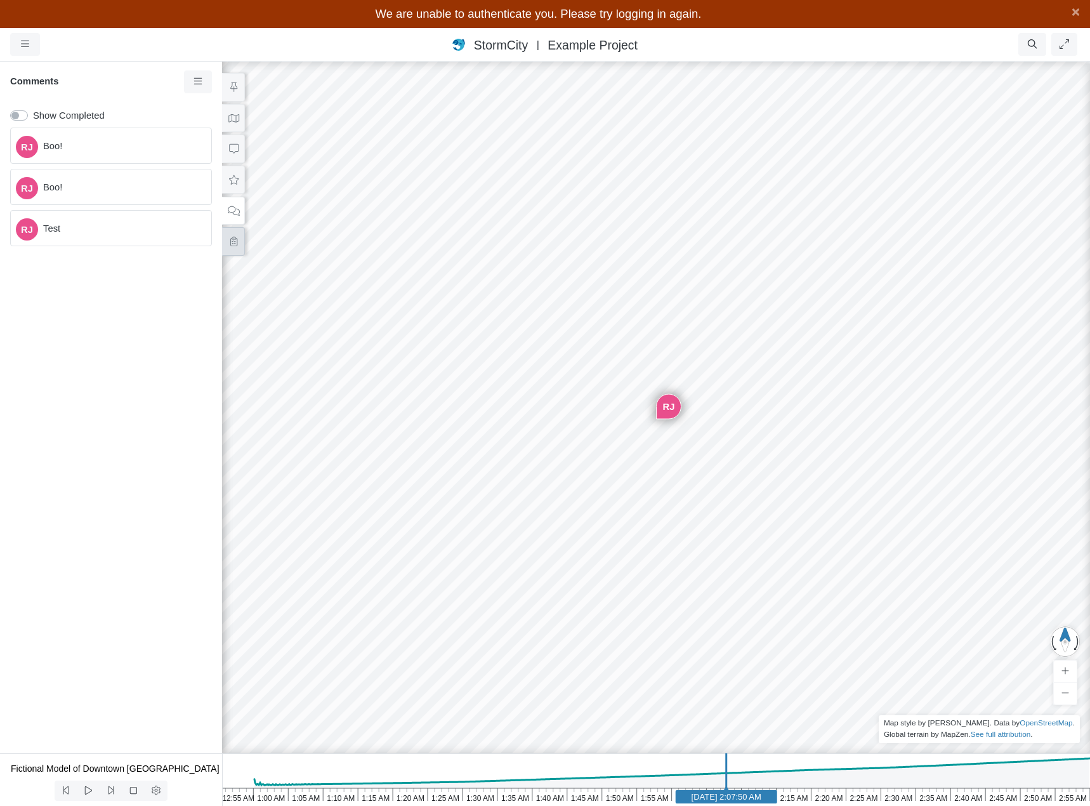
click at [237, 242] on icon at bounding box center [234, 242] width 12 height 10
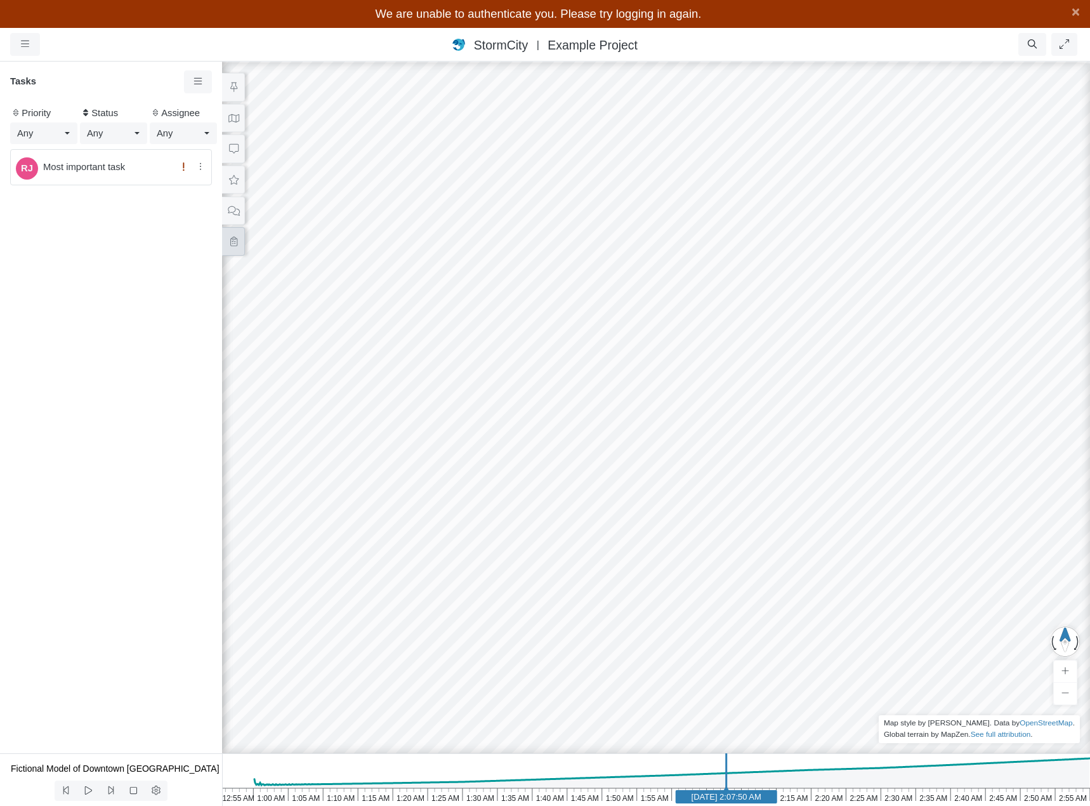
click at [239, 242] on button at bounding box center [233, 241] width 23 height 29
click at [237, 213] on icon at bounding box center [234, 211] width 12 height 10
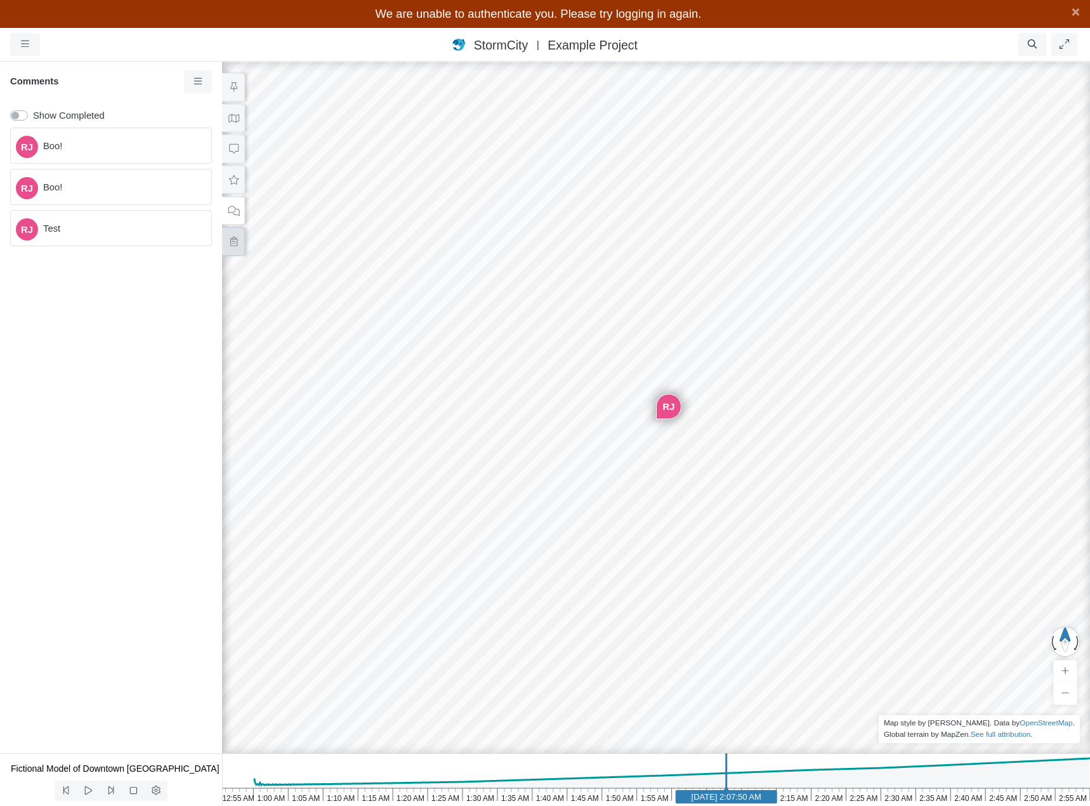
click at [230, 240] on icon at bounding box center [234, 242] width 12 height 10
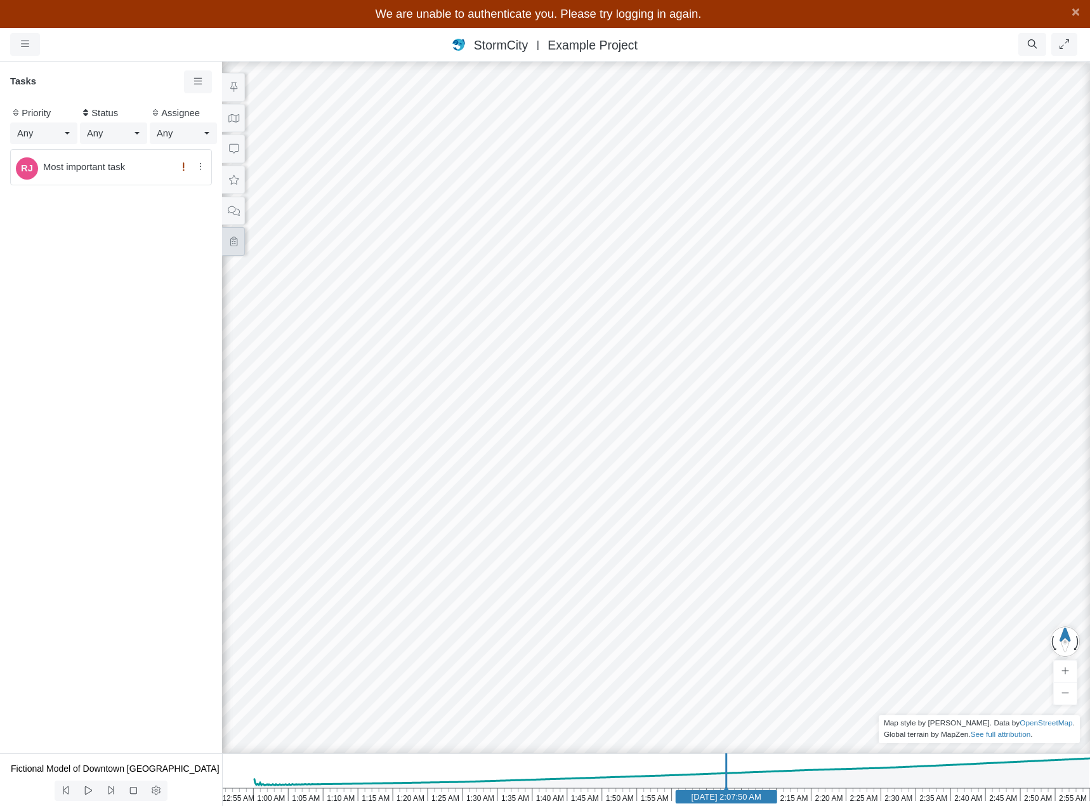
click at [240, 244] on button at bounding box center [233, 241] width 23 height 29
click at [144, 167] on span "Most important task" at bounding box center [107, 167] width 129 height 14
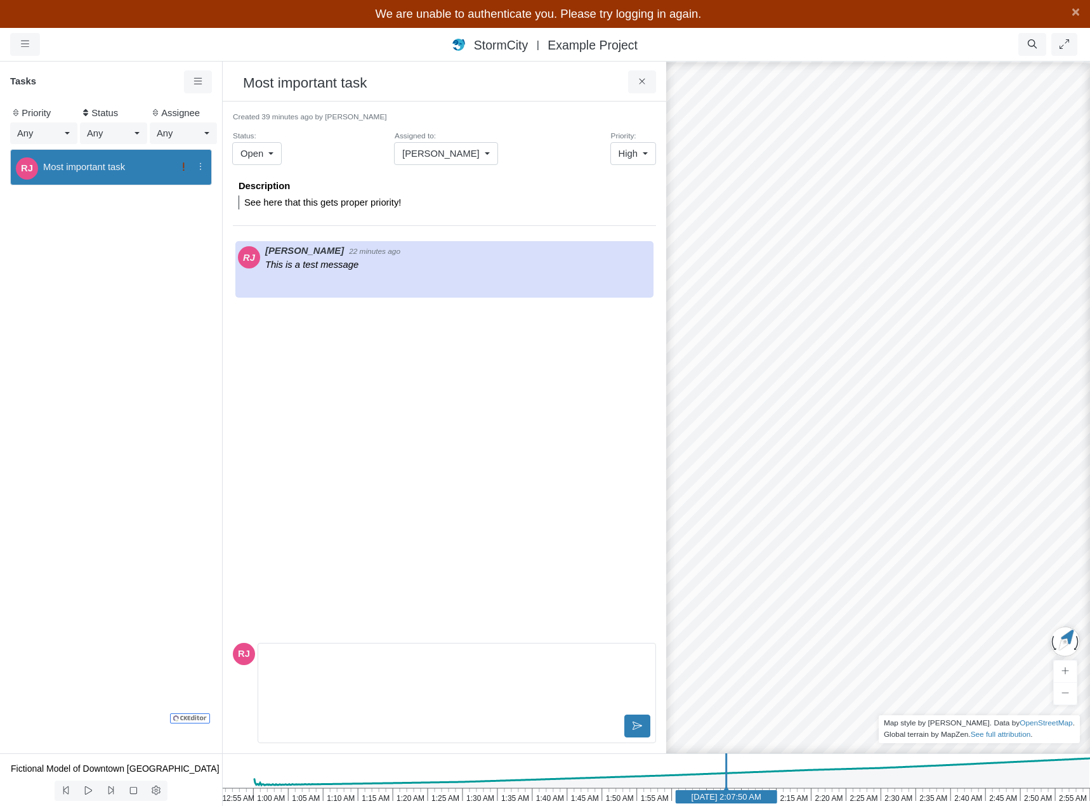
click at [472, 159] on link "[PERSON_NAME]" at bounding box center [446, 153] width 104 height 23
click at [452, 180] on span "Unassigned" at bounding box center [443, 180] width 49 height 14
click at [631, 155] on span "High" at bounding box center [628, 154] width 19 height 14
click at [634, 195] on span "Normal" at bounding box center [633, 199] width 30 height 14
click at [259, 157] on span "Open" at bounding box center [251, 154] width 23 height 14
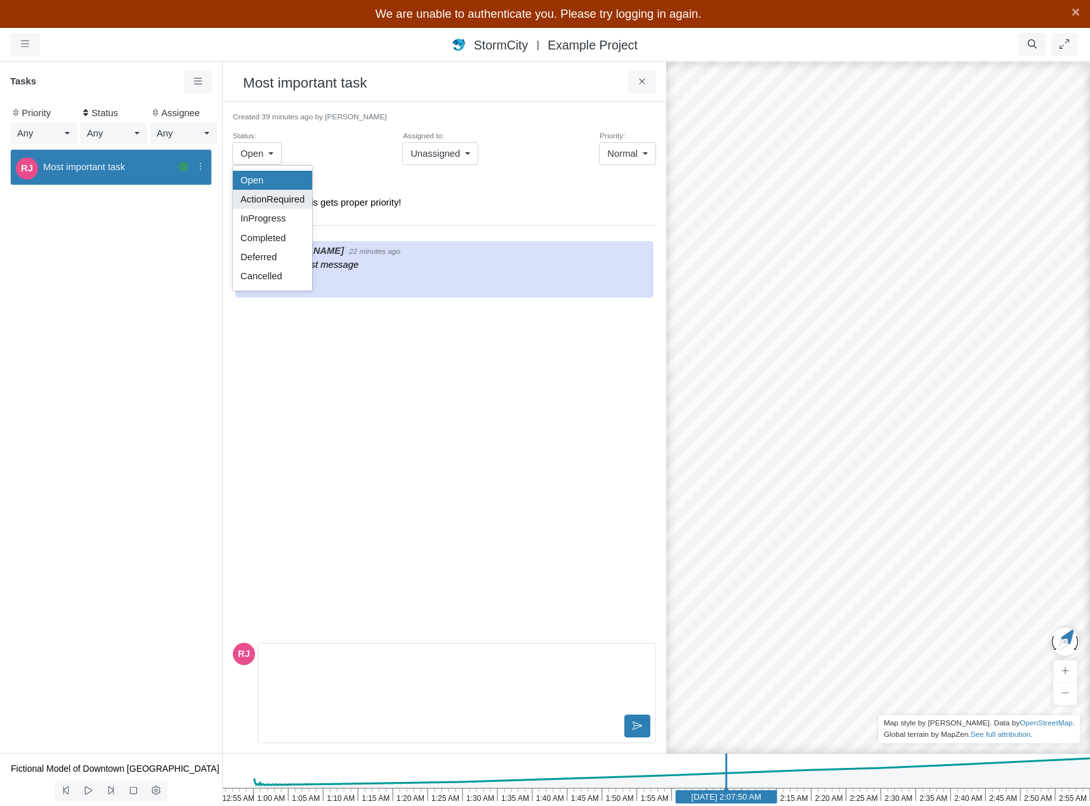
click at [270, 193] on span "ActionRequired" at bounding box center [272, 199] width 64 height 14
click at [99, 137] on span "Any" at bounding box center [95, 133] width 16 height 14
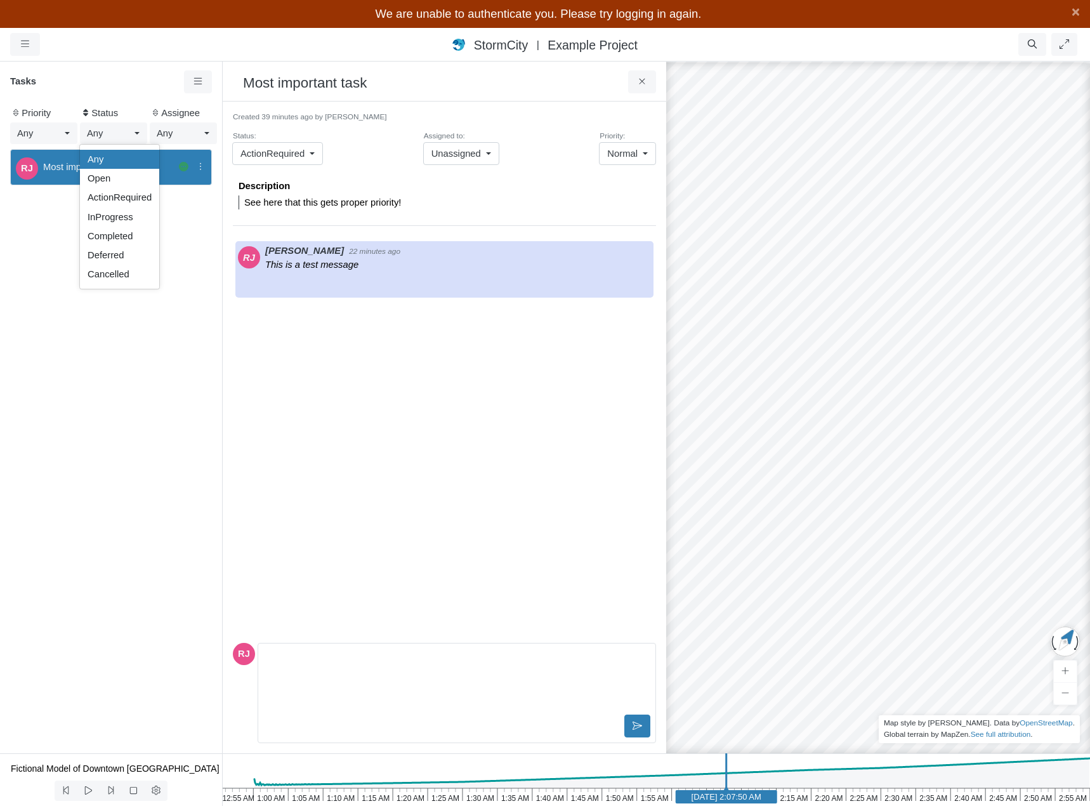
click at [176, 133] on div "Any" at bounding box center [178, 133] width 43 height 14
click at [180, 179] on span "[PERSON_NAME]" at bounding box center [195, 178] width 77 height 14
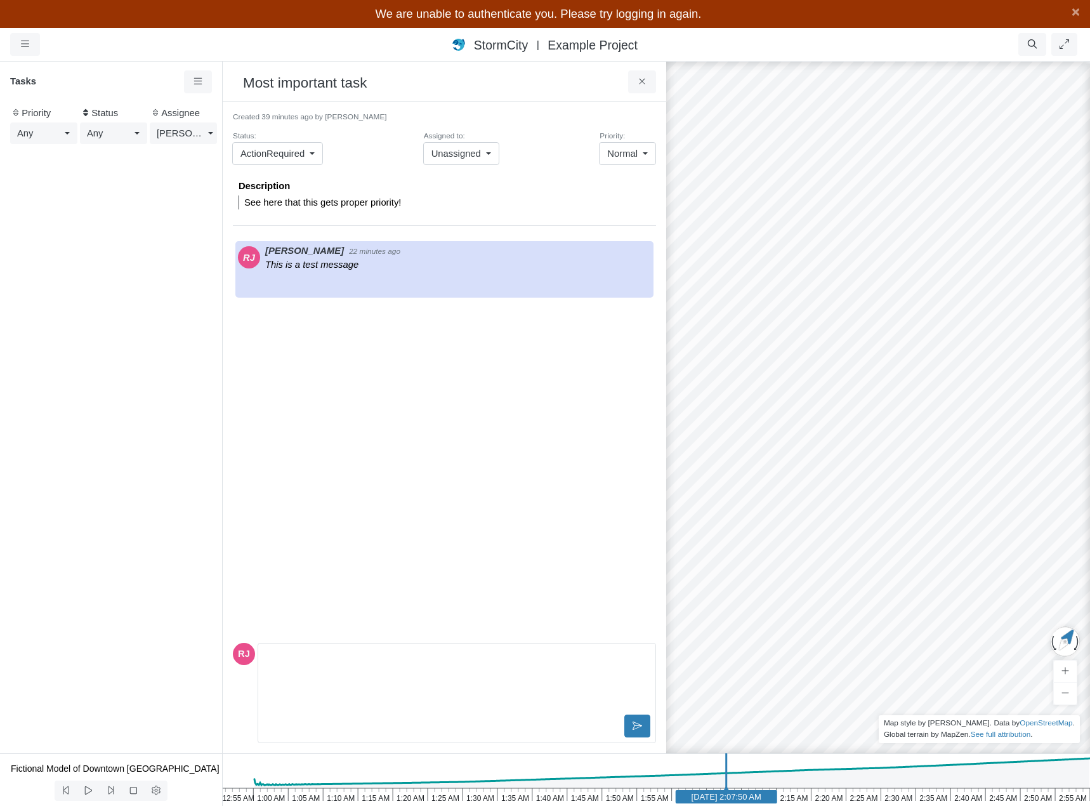
click at [187, 133] on span "[PERSON_NAME]" at bounding box center [180, 133] width 46 height 14
click at [185, 162] on div "Any" at bounding box center [195, 159] width 77 height 14
click at [1075, 16] on span "×" at bounding box center [1076, 12] width 8 height 16
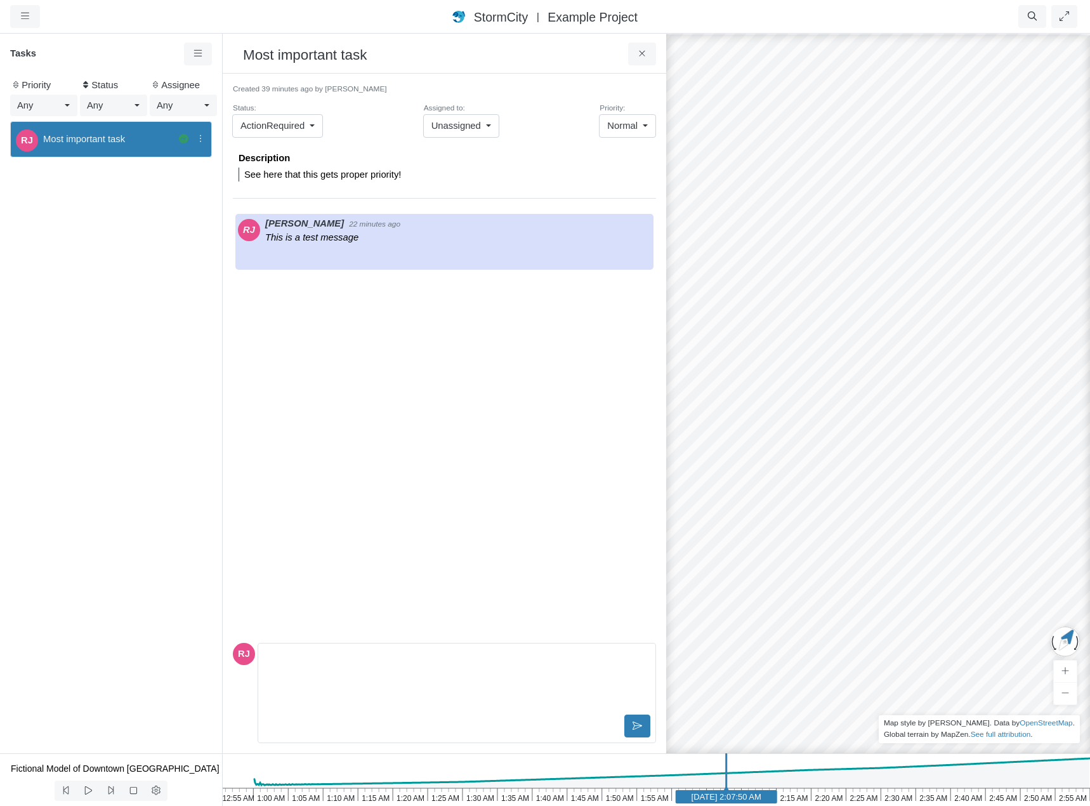
click at [185, 140] on icon at bounding box center [184, 139] width 10 height 10
click at [206, 198] on span "Low Priority" at bounding box center [229, 197] width 49 height 10
click at [181, 184] on div "RJ Most important task" at bounding box center [111, 434] width 222 height 637
click at [188, 54] on link at bounding box center [198, 54] width 29 height 23
click at [225, 77] on span "New Task" at bounding box center [231, 78] width 41 height 10
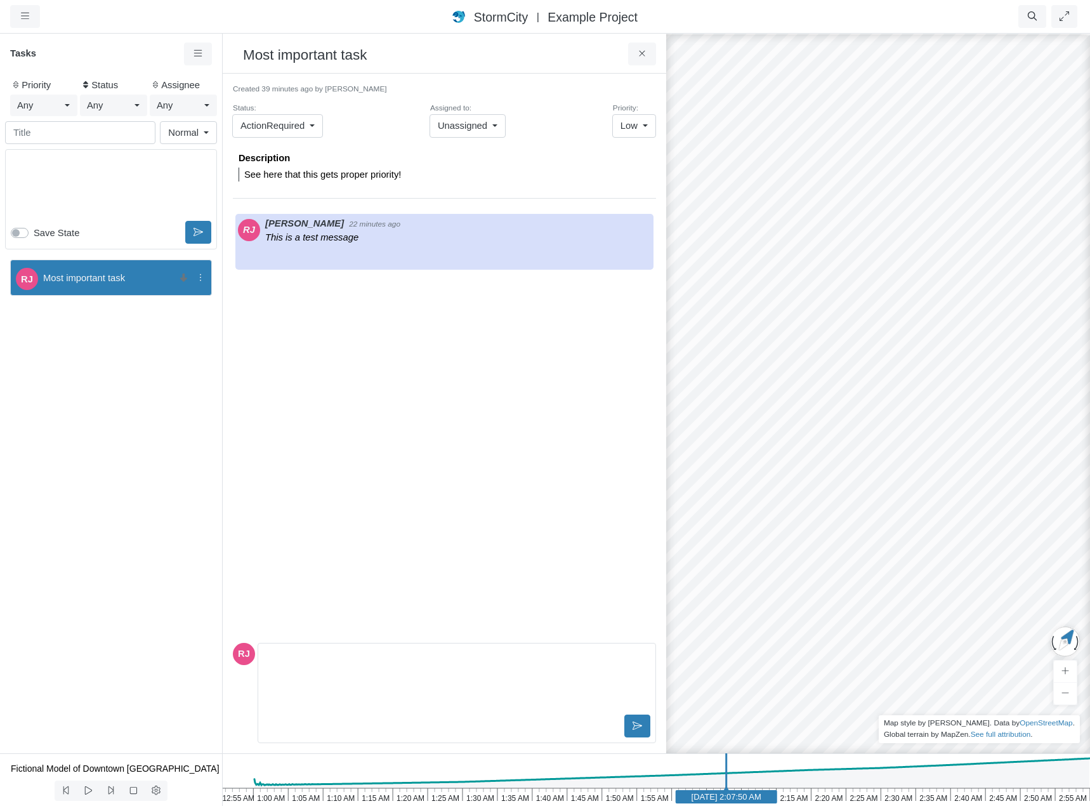
click at [123, 183] on div "Editor editing area: main" at bounding box center [111, 186] width 201 height 63
click at [120, 133] on input "text" at bounding box center [80, 132] width 150 height 23
type input "Least important task"
click at [128, 160] on p "Least important task" at bounding box center [110, 164] width 189 height 14
click at [201, 137] on link "Normal" at bounding box center [188, 132] width 57 height 23
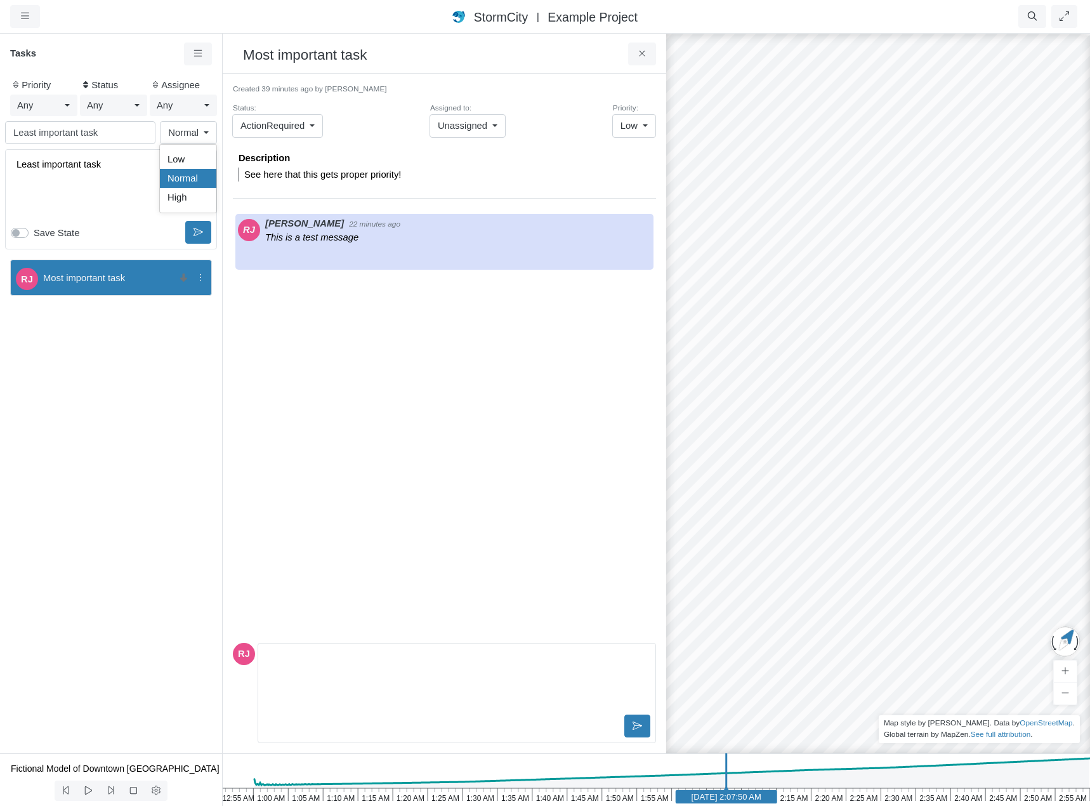
click at [201, 137] on link "Normal" at bounding box center [188, 132] width 57 height 23
click at [118, 163] on p "Least important task" at bounding box center [110, 164] width 189 height 14
drag, startPoint x: 118, startPoint y: 163, endPoint x: -1, endPoint y: 148, distance: 119.5
click at [0, 0] on html "Version 10828 8/18/2025, 9:56:05 AM Critical Infrastructure Chemical Commercial…" at bounding box center [545, 0] width 1090 height 0
click at [188, 138] on span "Normal" at bounding box center [183, 133] width 30 height 14
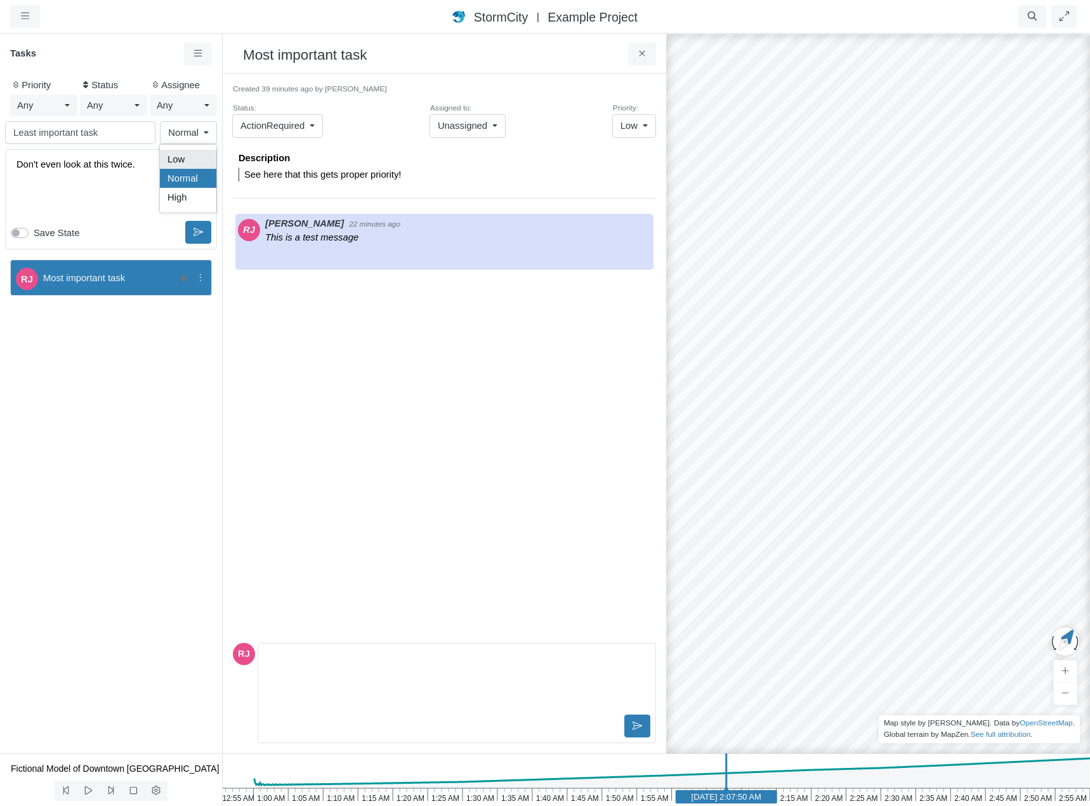
click at [190, 160] on div "Low" at bounding box center [188, 159] width 41 height 14
click at [195, 232] on icon at bounding box center [199, 232] width 10 height 10
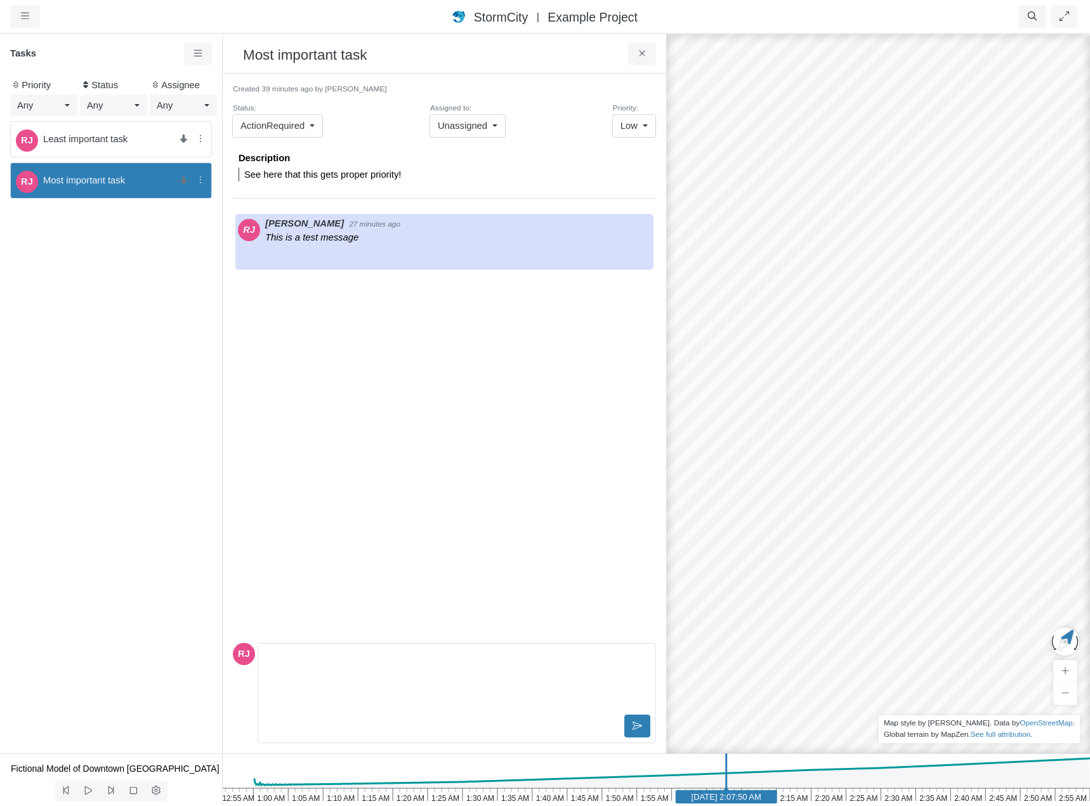
click at [103, 180] on span "Most important task" at bounding box center [107, 180] width 129 height 14
click at [182, 181] on icon at bounding box center [183, 180] width 7 height 8
click at [223, 205] on span "High Priority" at bounding box center [230, 200] width 51 height 10
click at [117, 150] on div "RJ Least important task" at bounding box center [111, 139] width 202 height 36
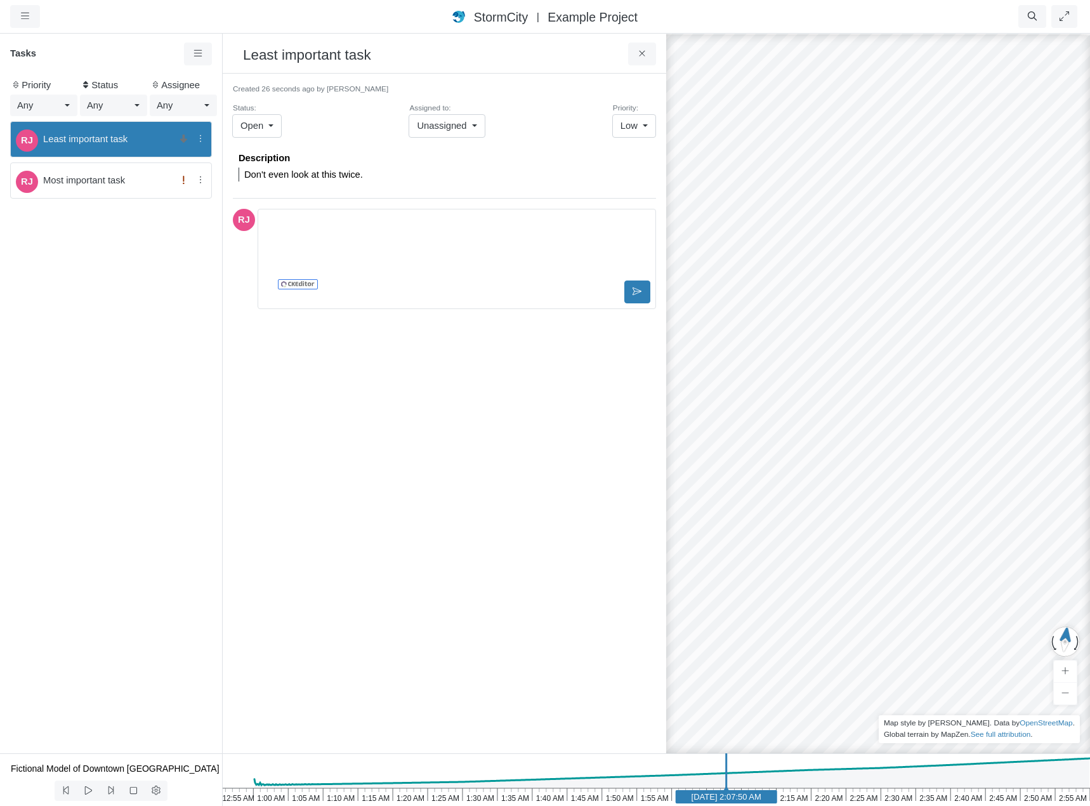
click at [127, 190] on div "RJ Most important task" at bounding box center [111, 180] width 202 height 36
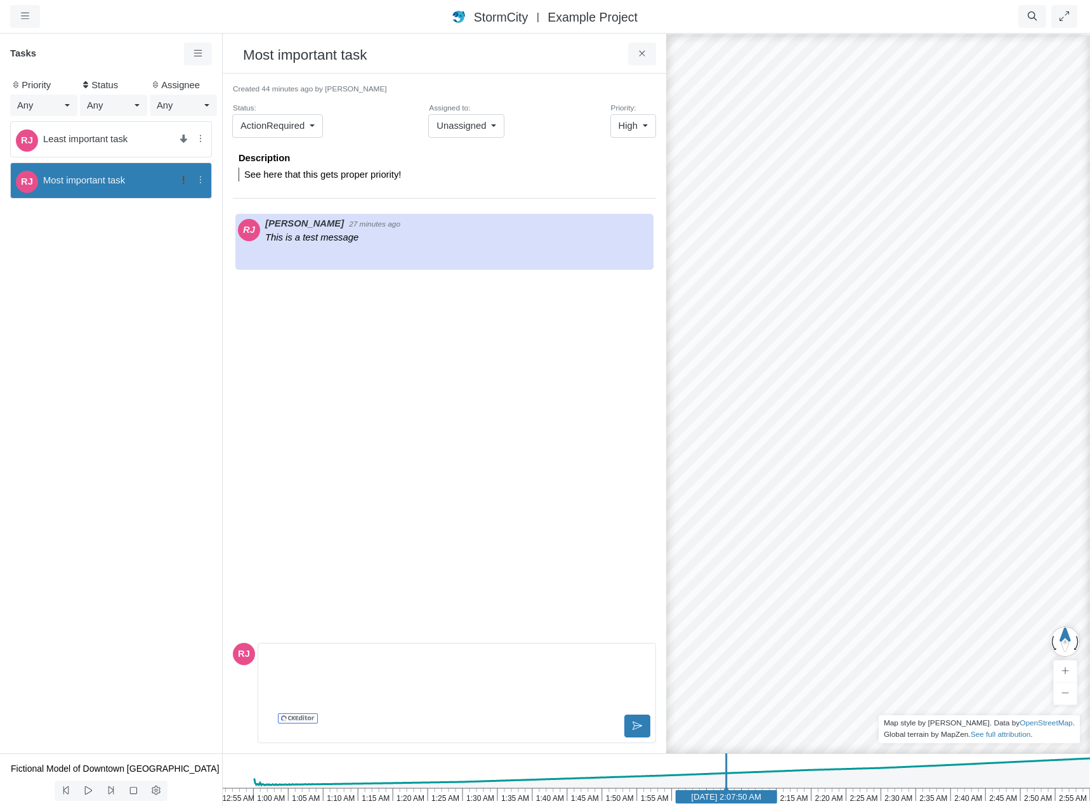
click at [130, 140] on span "Least important task" at bounding box center [107, 139] width 129 height 14
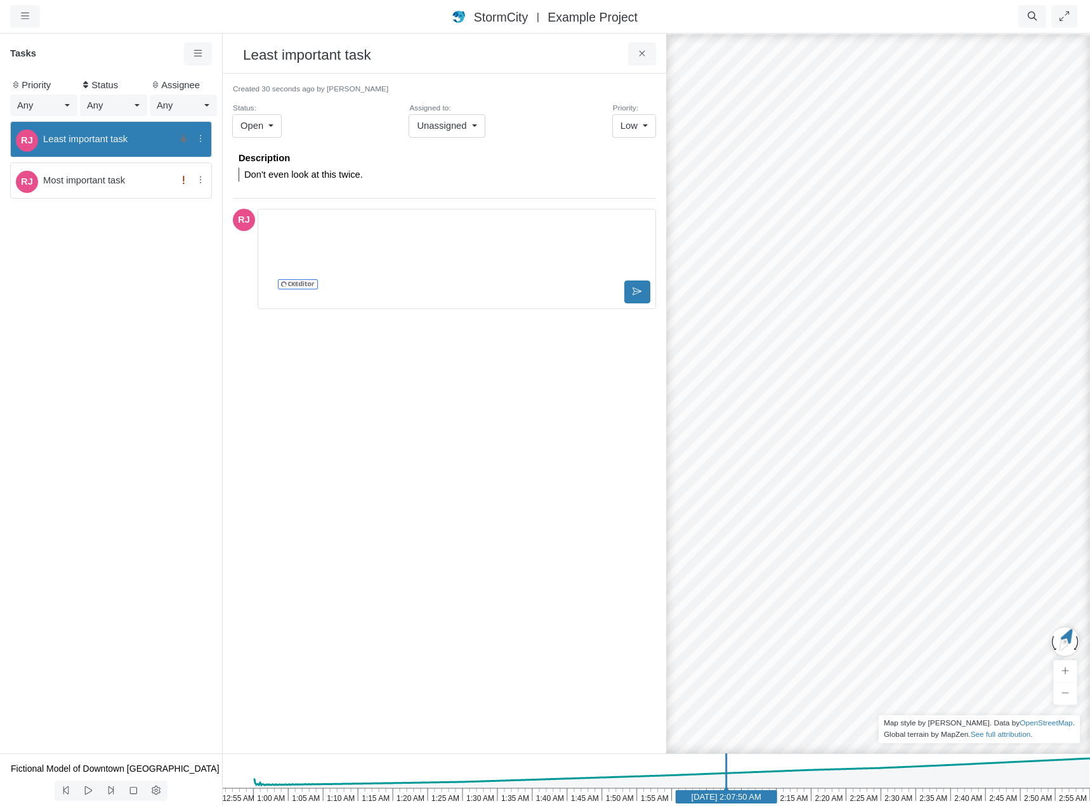
click at [130, 182] on span "Most important task" at bounding box center [107, 180] width 129 height 14
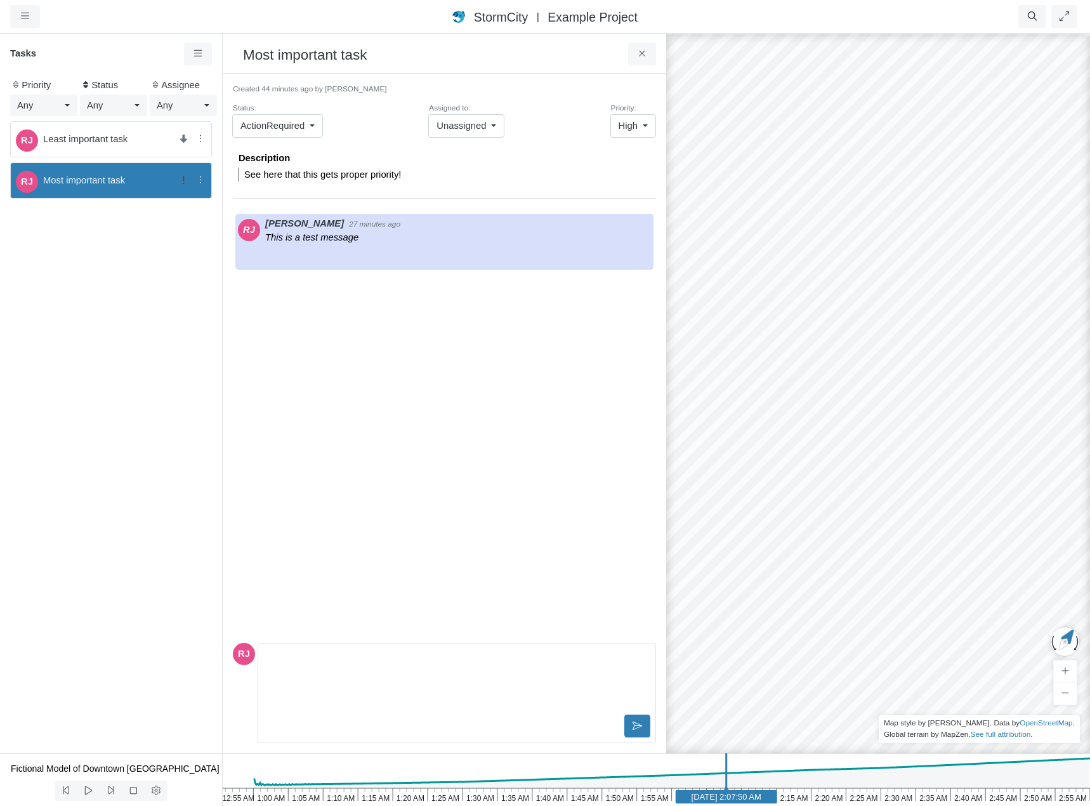
click at [201, 182] on icon at bounding box center [201, 180] width 12 height 10
click at [175, 291] on div "RJ Least important task RJ Most important task" at bounding box center [111, 434] width 222 height 637
click at [647, 56] on icon at bounding box center [642, 54] width 12 height 10
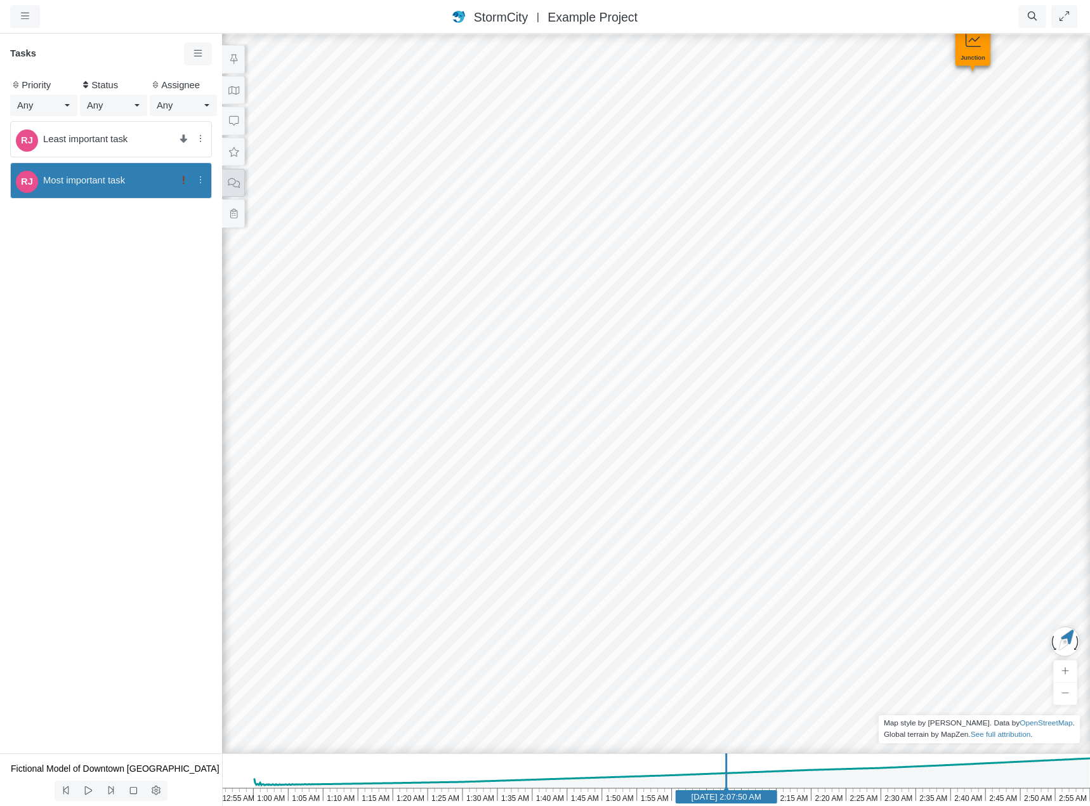
click at [230, 182] on icon at bounding box center [234, 183] width 12 height 10
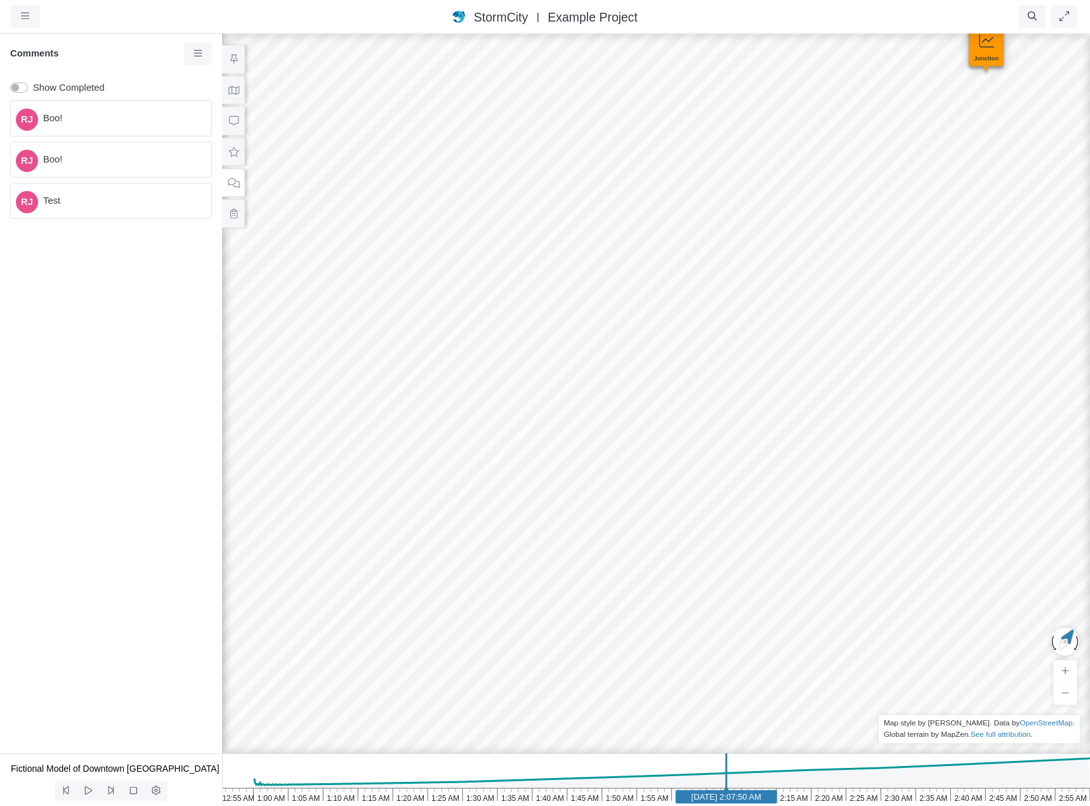
click at [124, 123] on span "Boo!" at bounding box center [122, 118] width 158 height 14
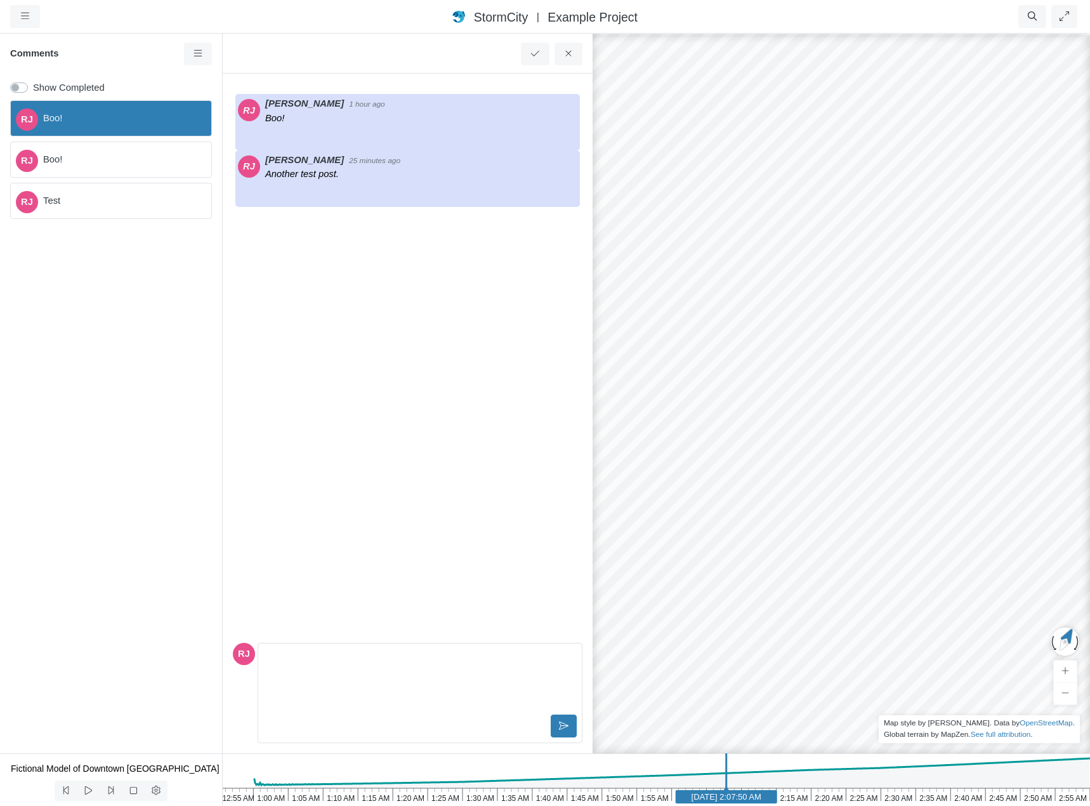
click at [121, 161] on span "Boo!" at bounding box center [122, 159] width 158 height 14
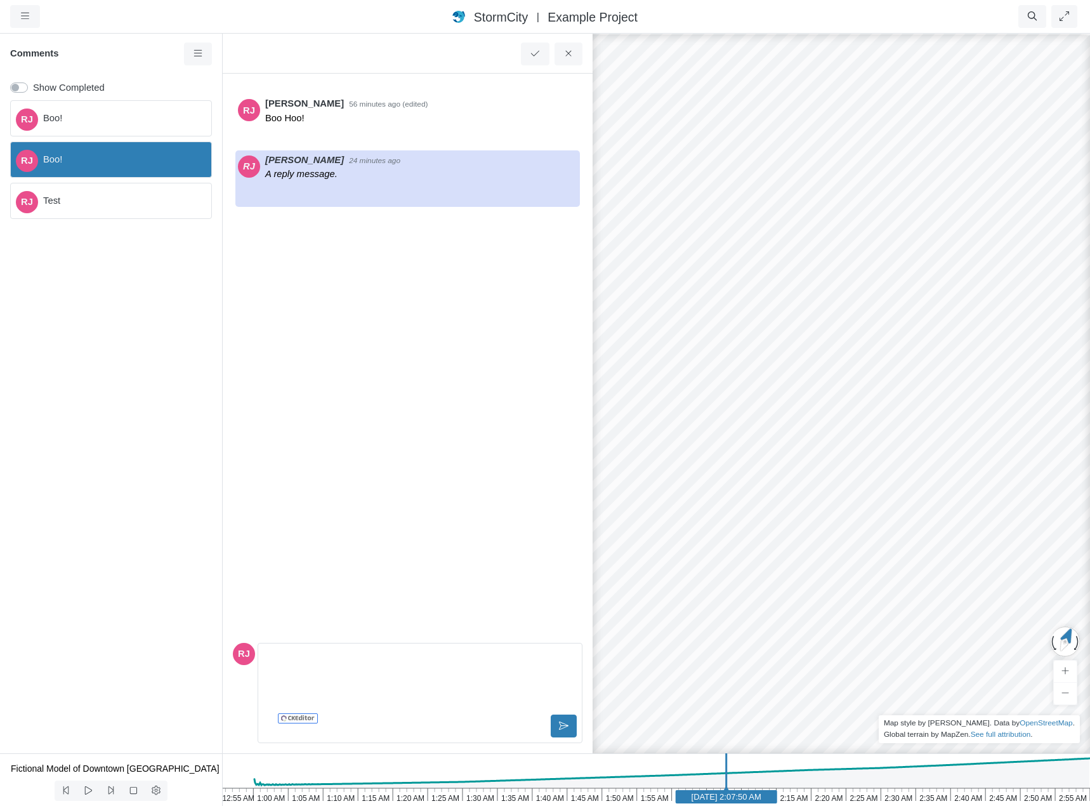
click at [110, 200] on span "Test" at bounding box center [122, 201] width 158 height 14
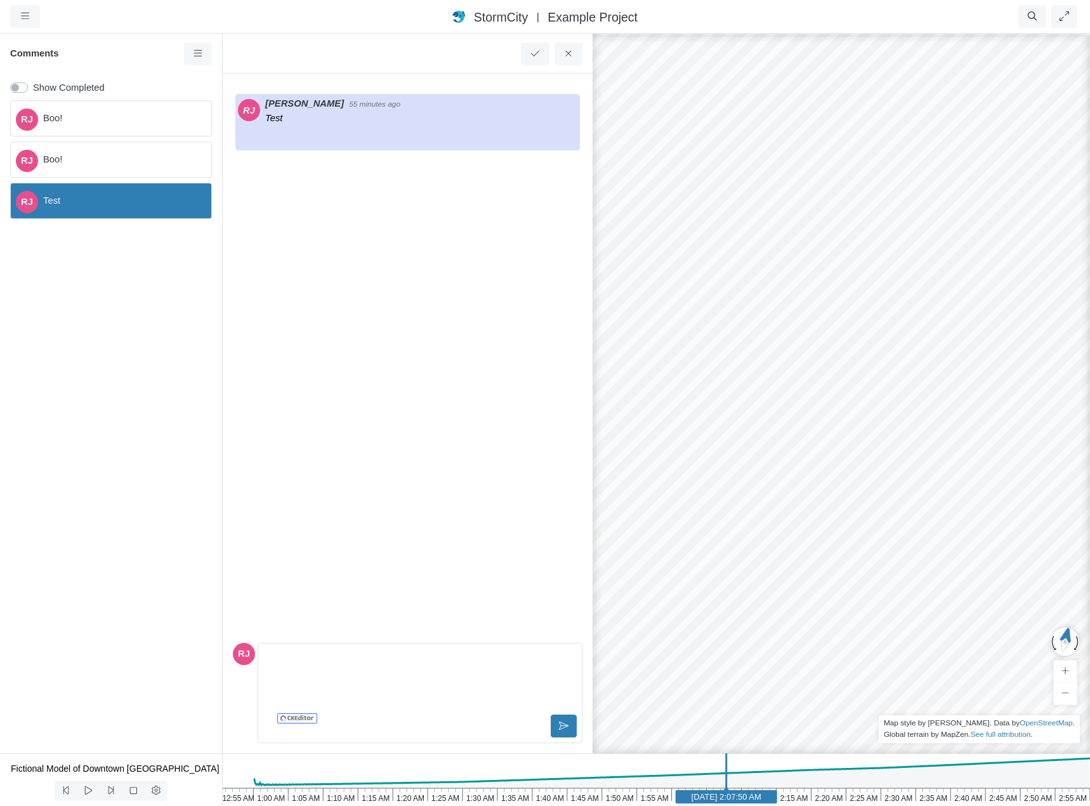
click at [115, 115] on span "Boo!" at bounding box center [122, 118] width 158 height 14
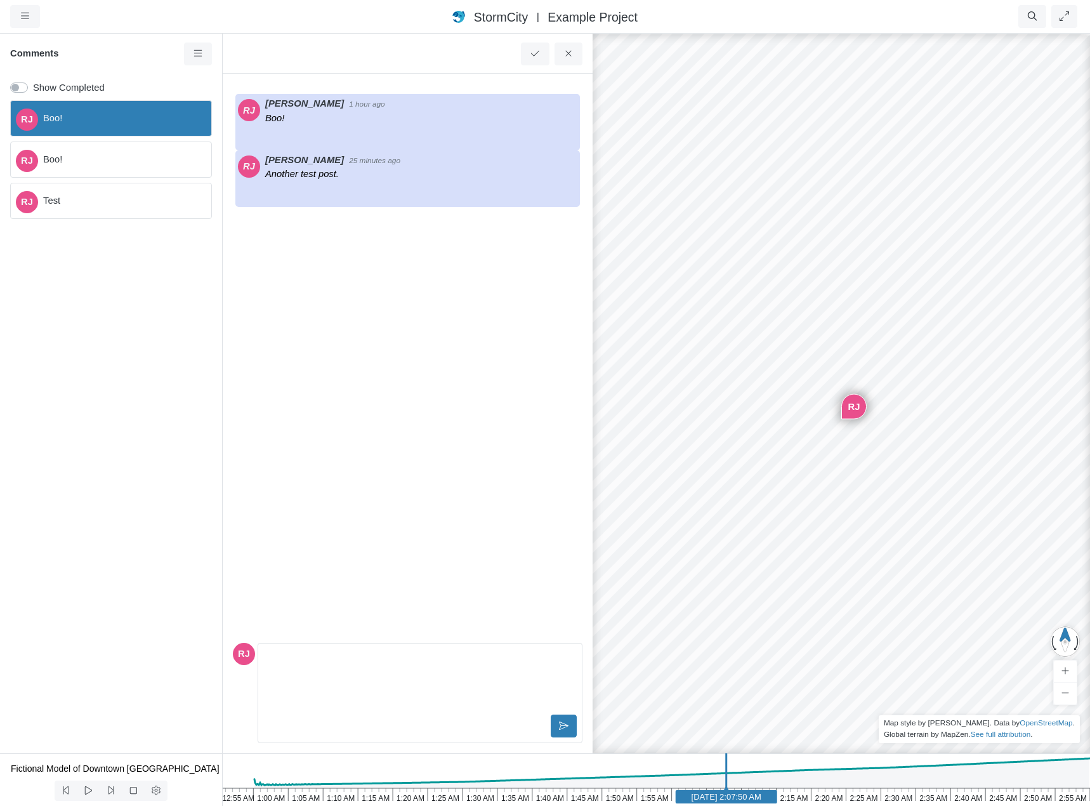
click at [63, 163] on span "Boo!" at bounding box center [122, 159] width 158 height 14
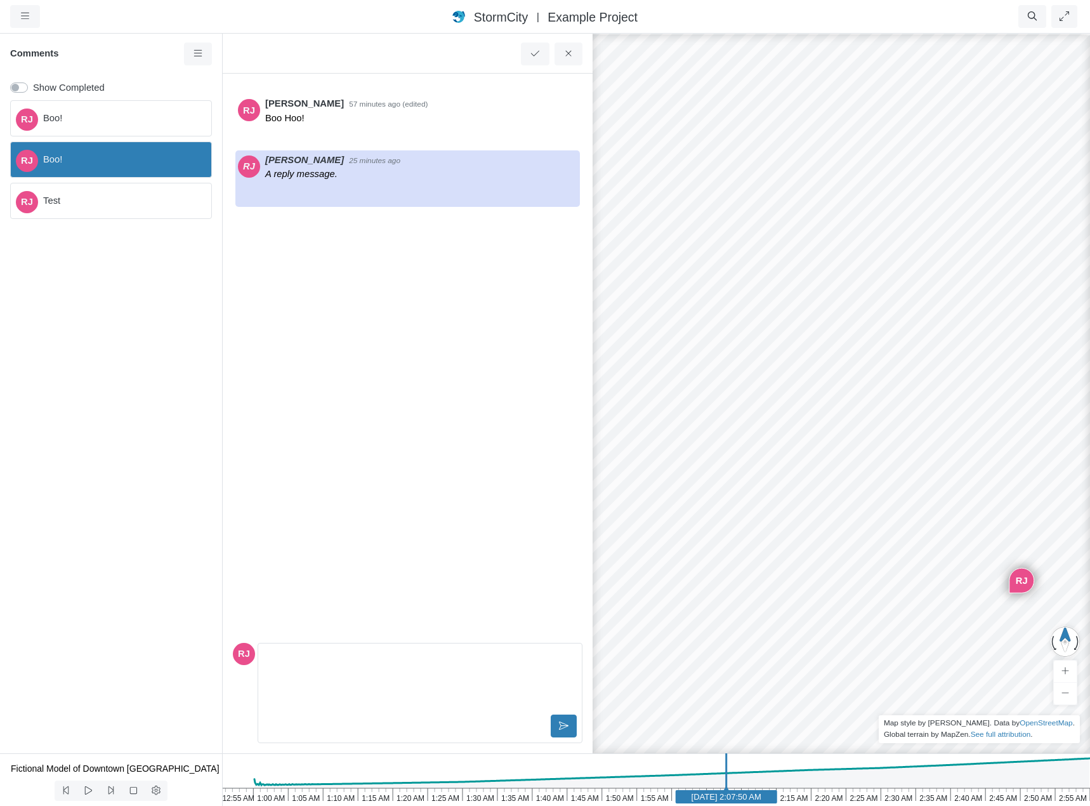
click at [92, 199] on span "Test" at bounding box center [122, 201] width 158 height 14
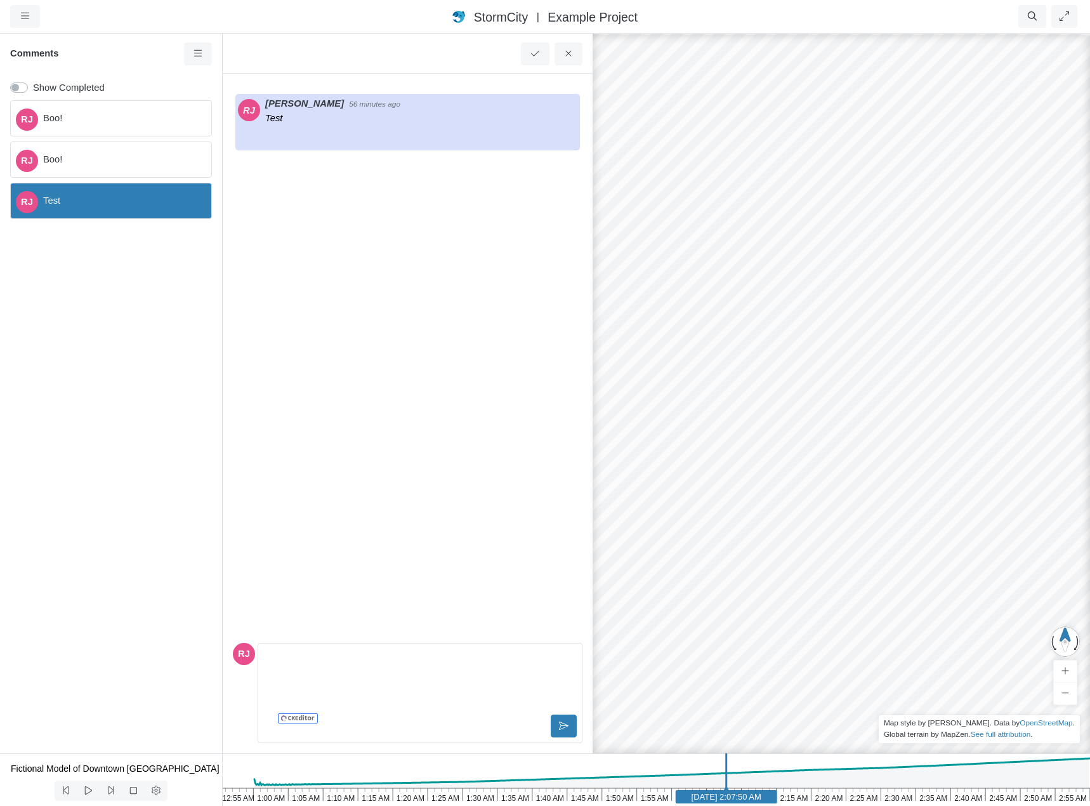
click at [113, 123] on span "Boo!" at bounding box center [122, 118] width 158 height 14
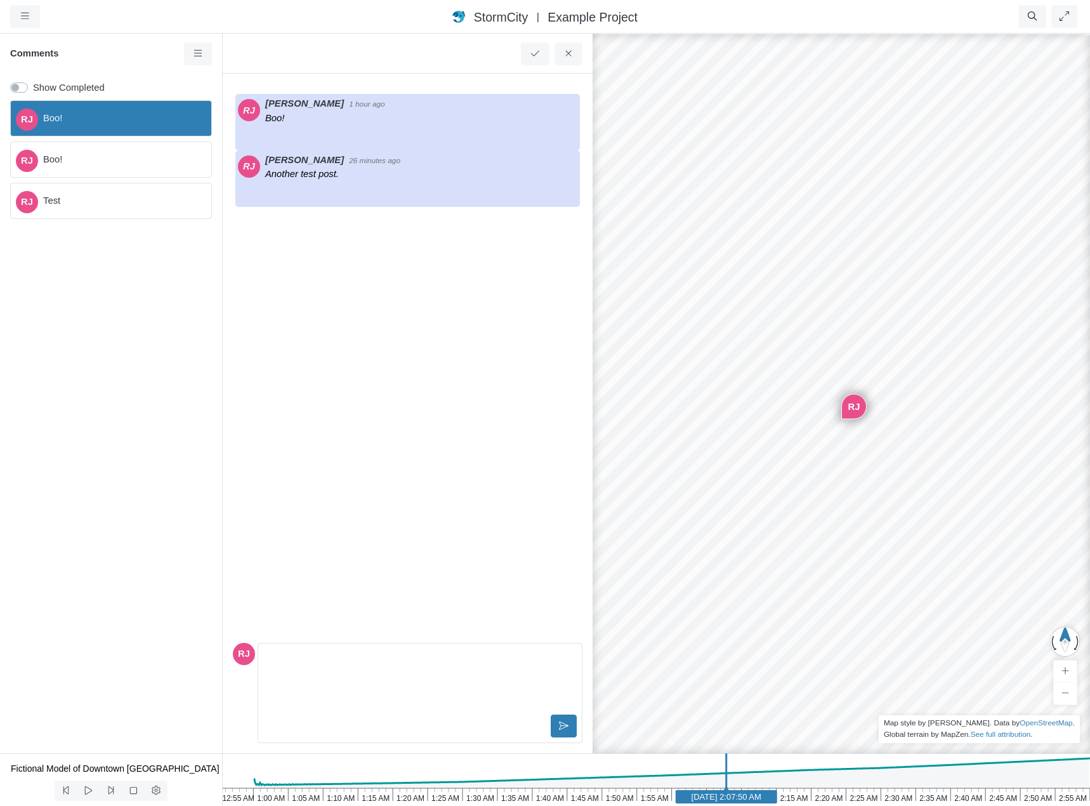
click at [191, 122] on span "Boo!" at bounding box center [122, 118] width 158 height 14
click at [206, 121] on div "[PERSON_NAME]!" at bounding box center [111, 118] width 202 height 36
click at [189, 162] on span "Boo!" at bounding box center [122, 159] width 158 height 14
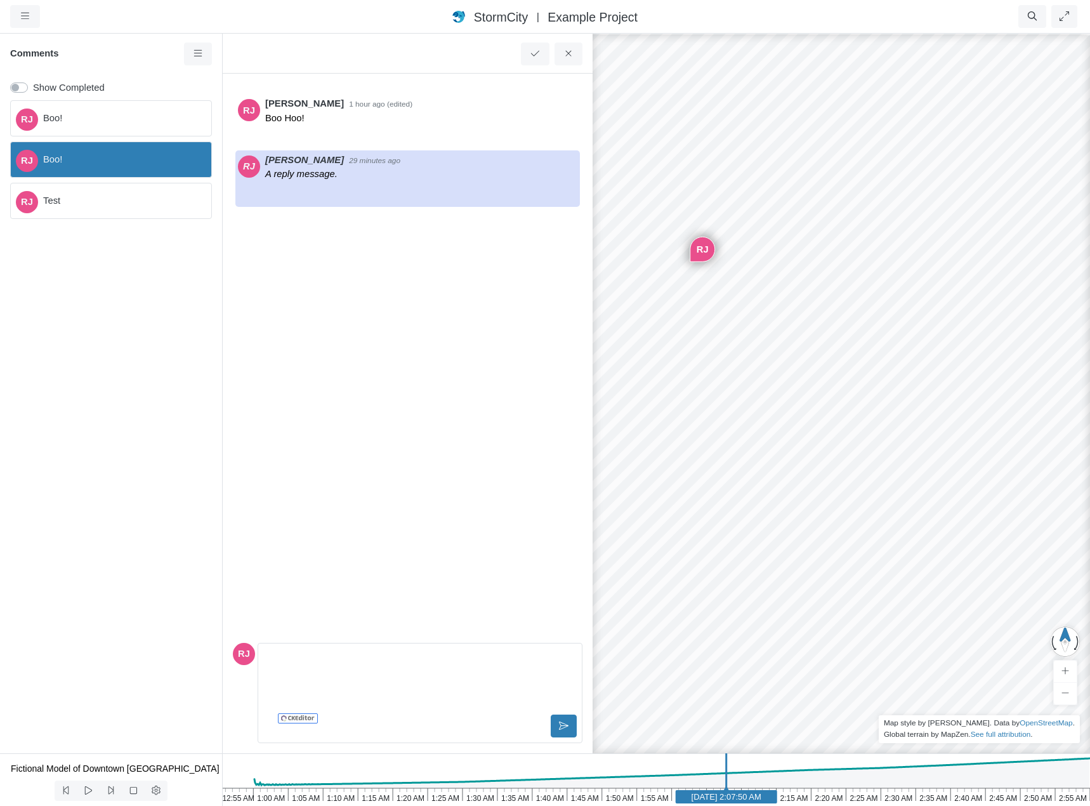
click at [176, 197] on span "Test" at bounding box center [122, 201] width 158 height 14
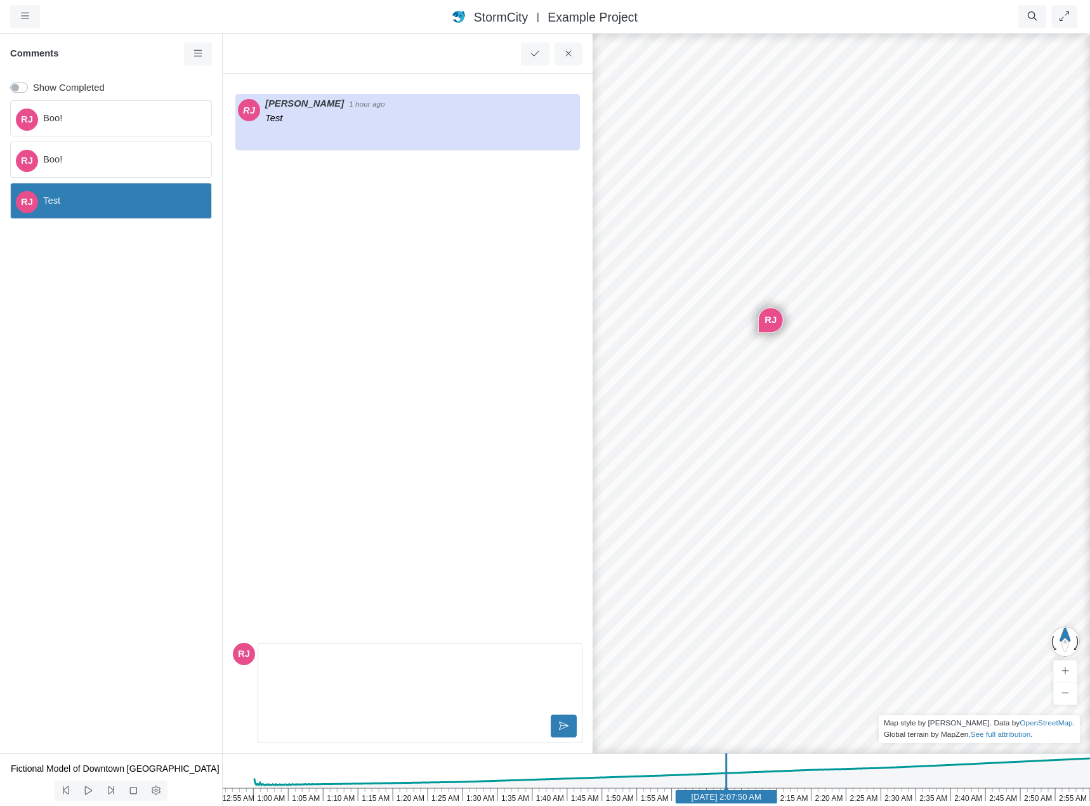
click at [33, 87] on label "Show Completed" at bounding box center [69, 88] width 72 height 14
click at [20, 87] on input "Show Completed" at bounding box center [15, 87] width 10 height 12
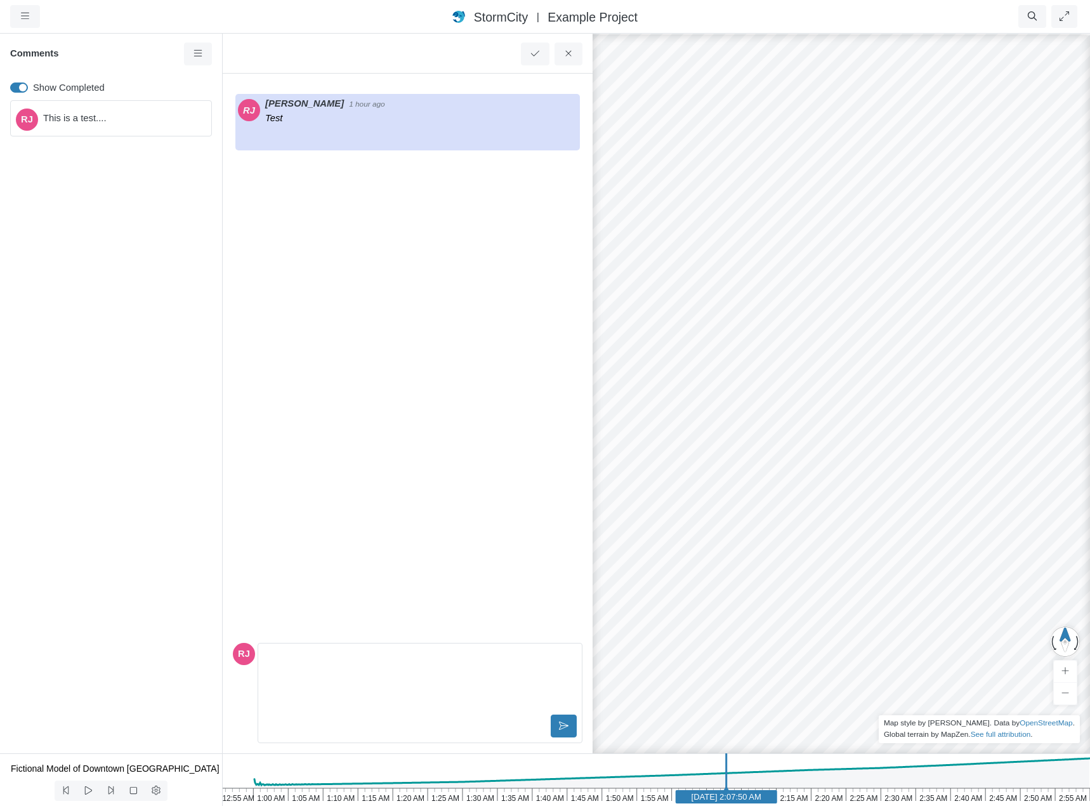
click at [33, 87] on label "Show Completed" at bounding box center [69, 88] width 72 height 14
click at [20, 87] on input "Show Completed" at bounding box center [15, 87] width 10 height 12
checkbox input "false"
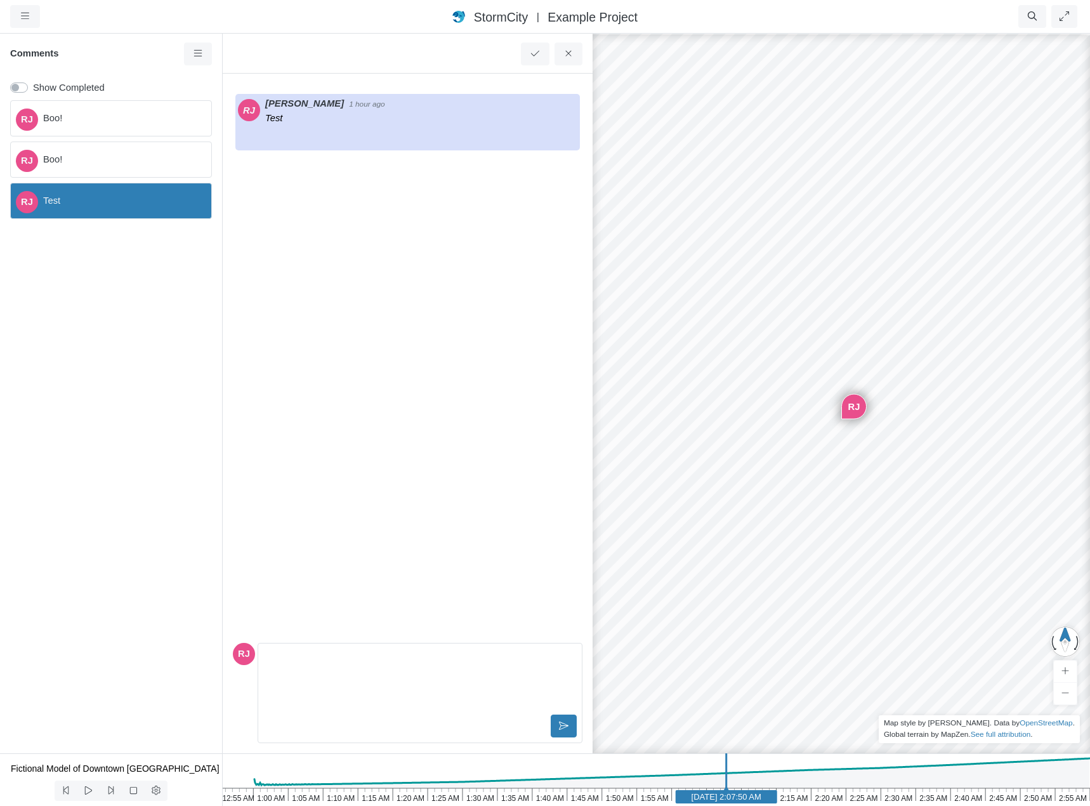
click at [159, 128] on div "[PERSON_NAME]!" at bounding box center [111, 118] width 202 height 36
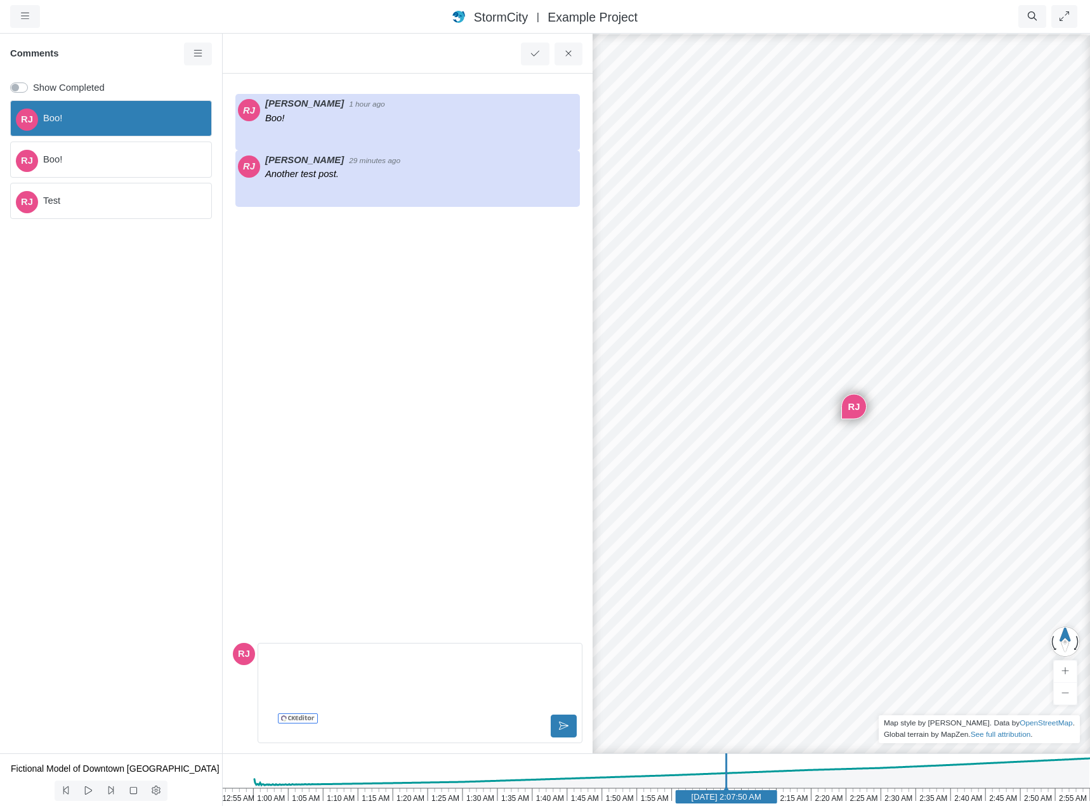
click at [155, 160] on span "Boo!" at bounding box center [122, 159] width 158 height 14
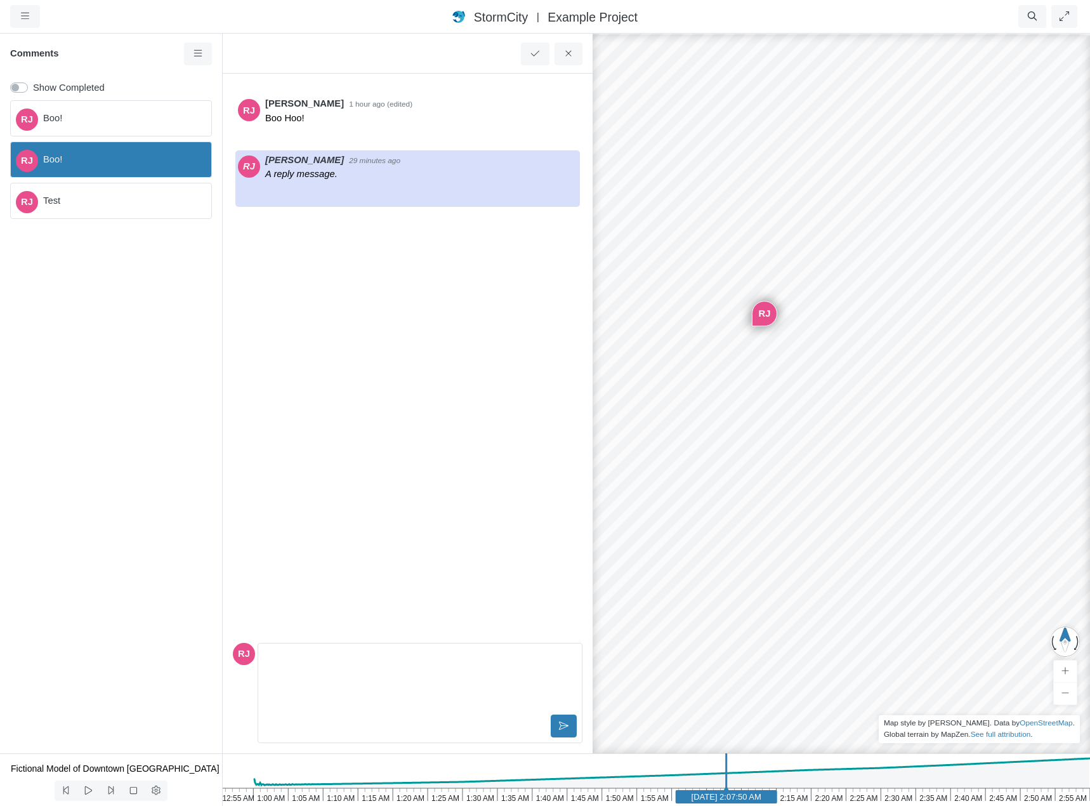
click at [154, 201] on span "Test" at bounding box center [122, 201] width 158 height 14
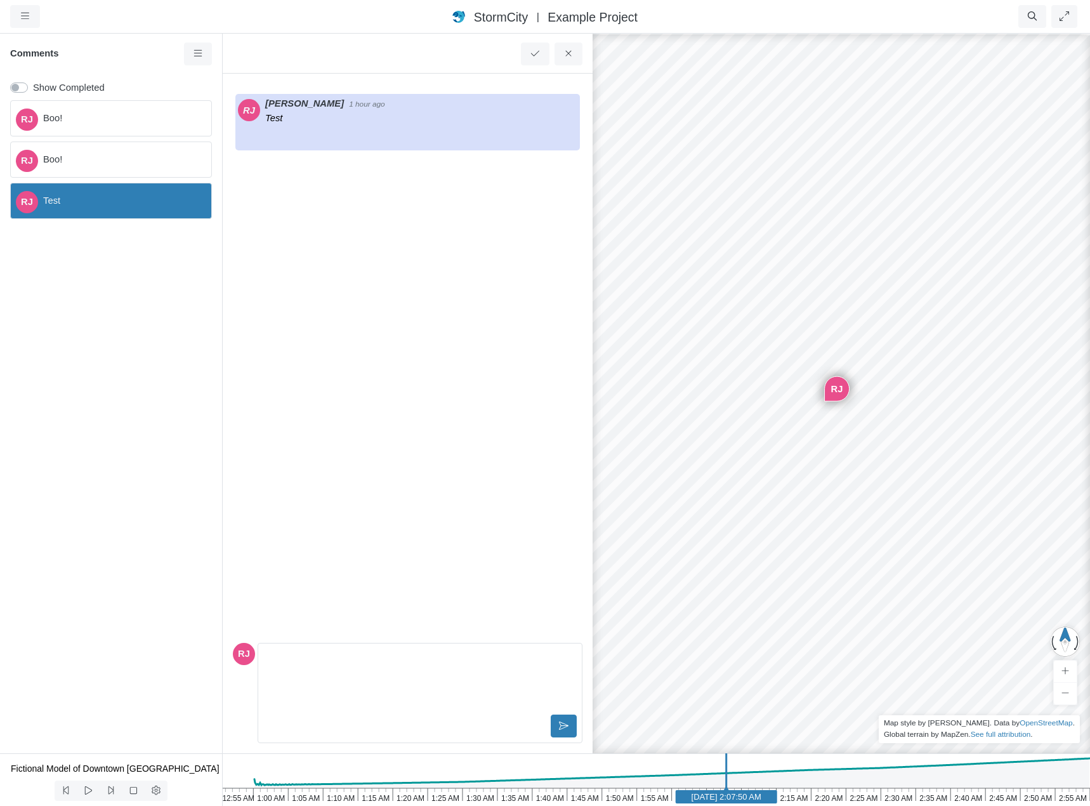
click at [161, 165] on span "Boo!" at bounding box center [122, 159] width 158 height 14
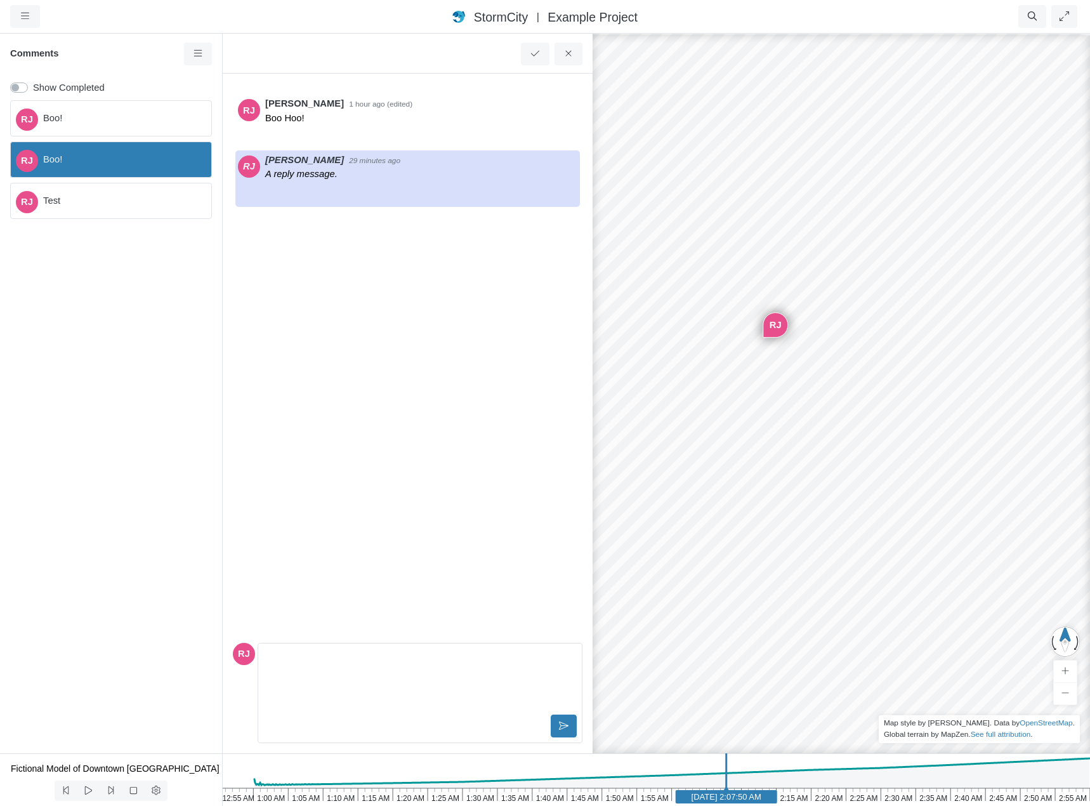
click at [168, 126] on div "[PERSON_NAME]!" at bounding box center [111, 118] width 202 height 36
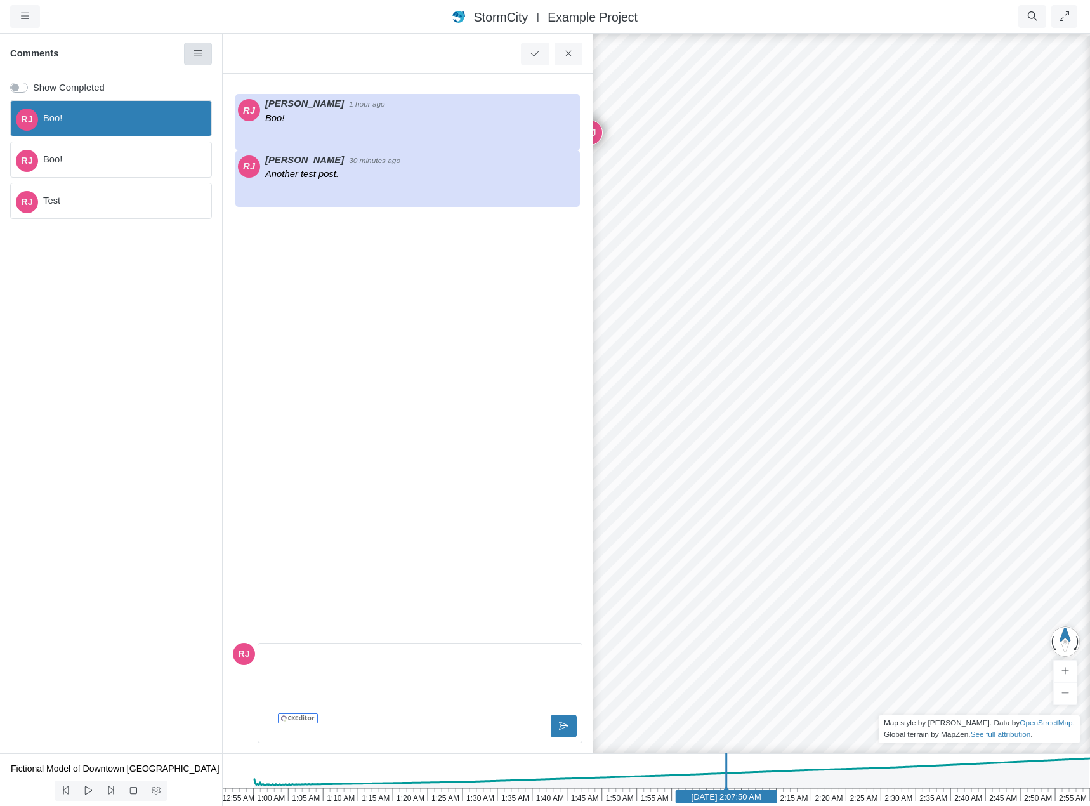
click at [192, 52] on icon at bounding box center [198, 54] width 12 height 10
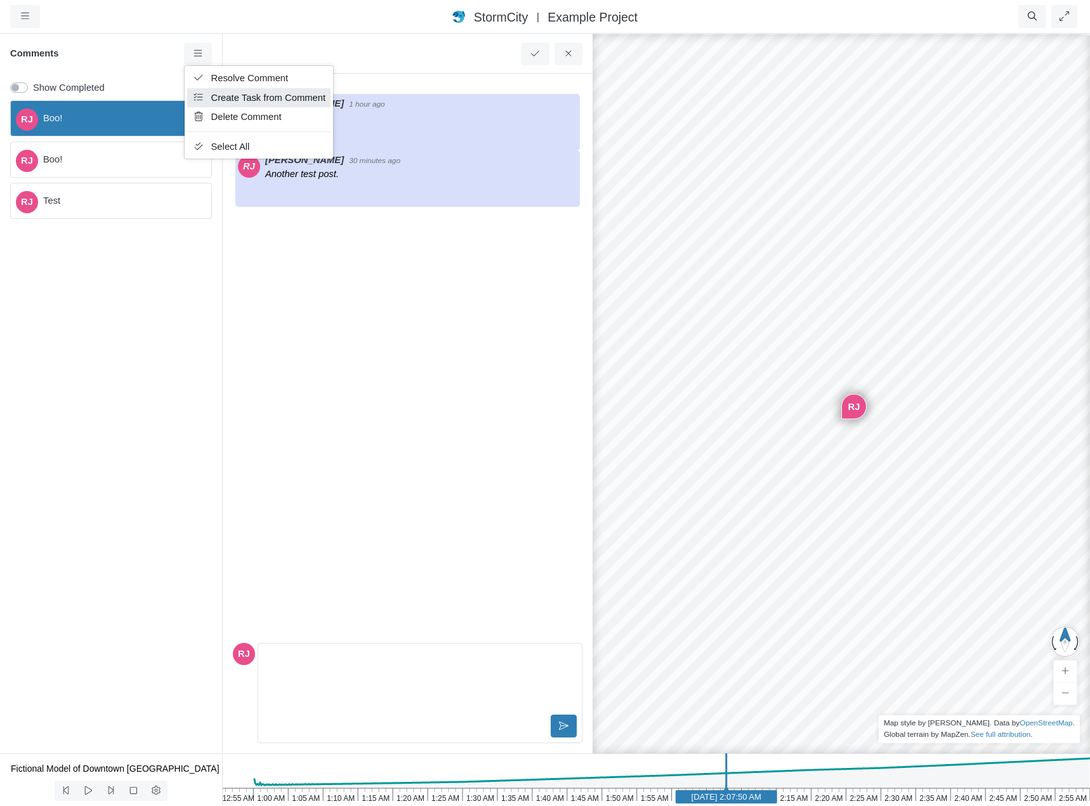
click at [217, 99] on span "Create Task from Comment" at bounding box center [268, 98] width 115 height 10
type input "Comment from Rob James"
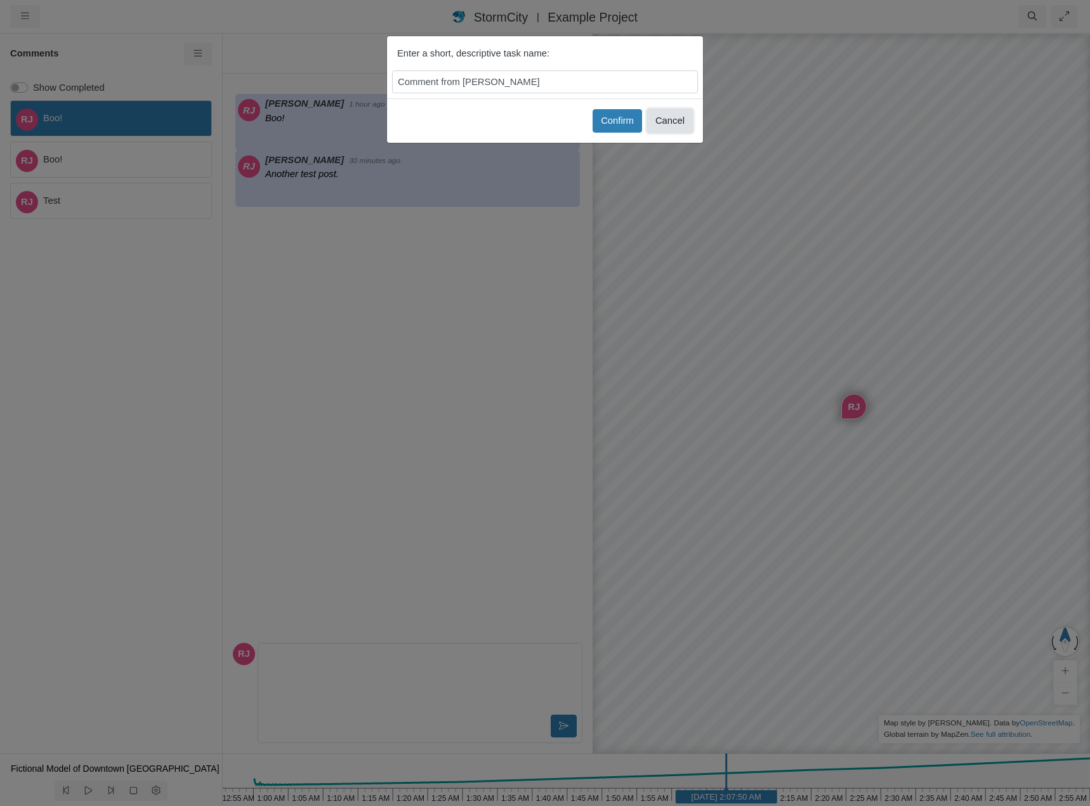
click at [676, 122] on button "Cancel" at bounding box center [670, 120] width 46 height 23
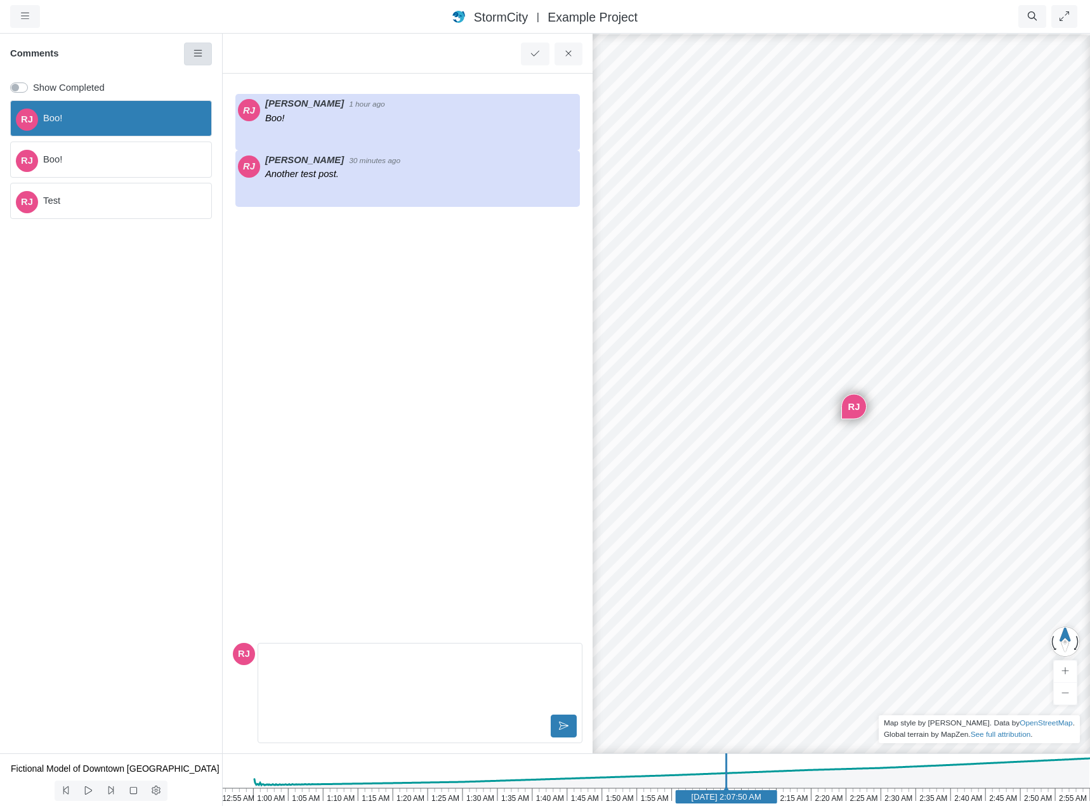
click at [200, 51] on icon at bounding box center [198, 54] width 12 height 10
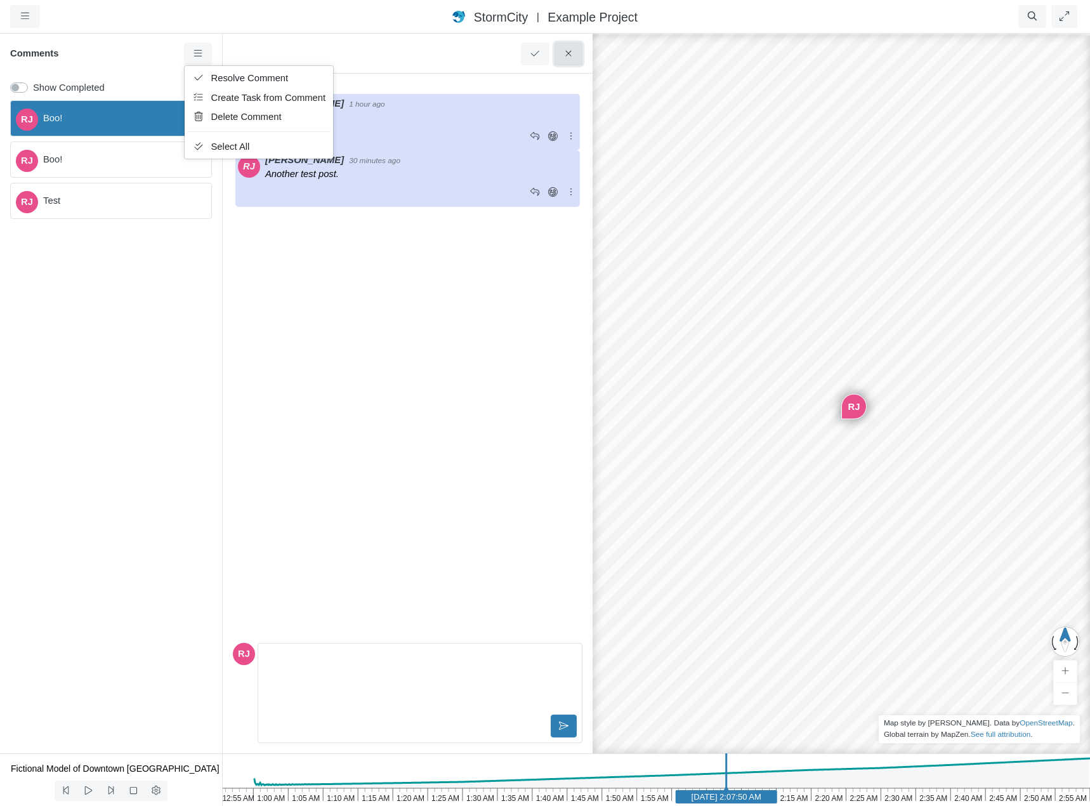
click at [569, 55] on icon at bounding box center [569, 54] width 12 height 10
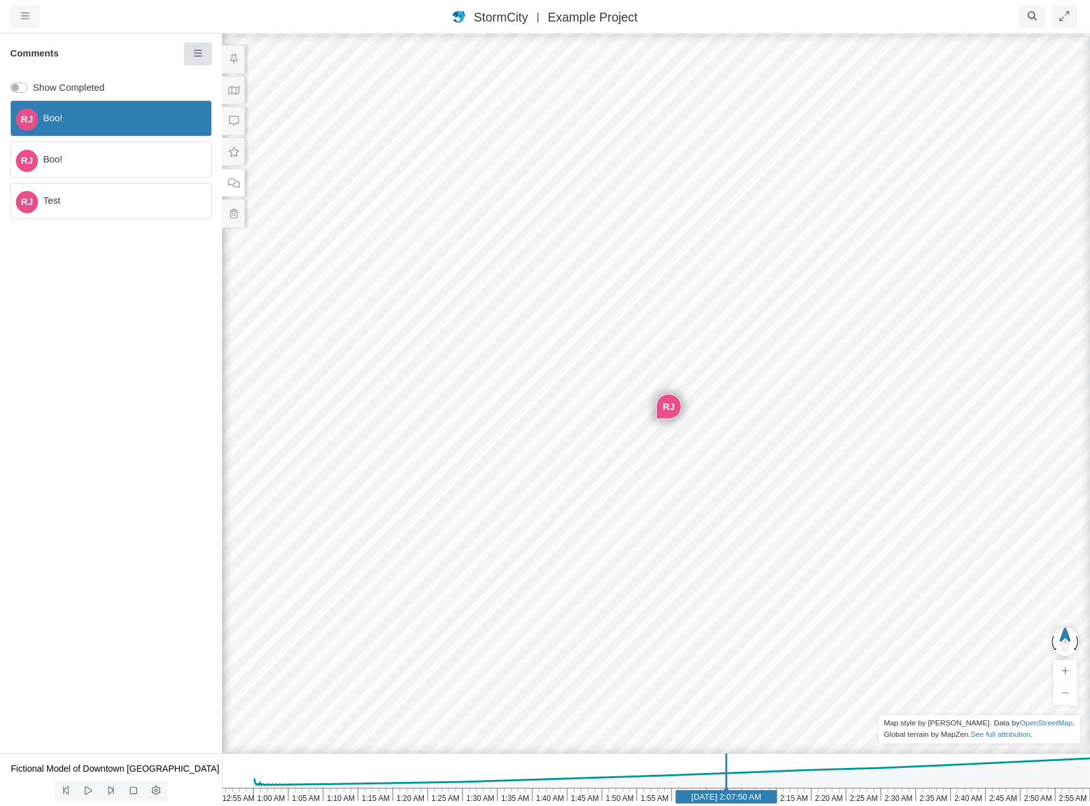
click at [195, 55] on icon at bounding box center [198, 54] width 12 height 10
click at [237, 213] on icon at bounding box center [234, 214] width 12 height 10
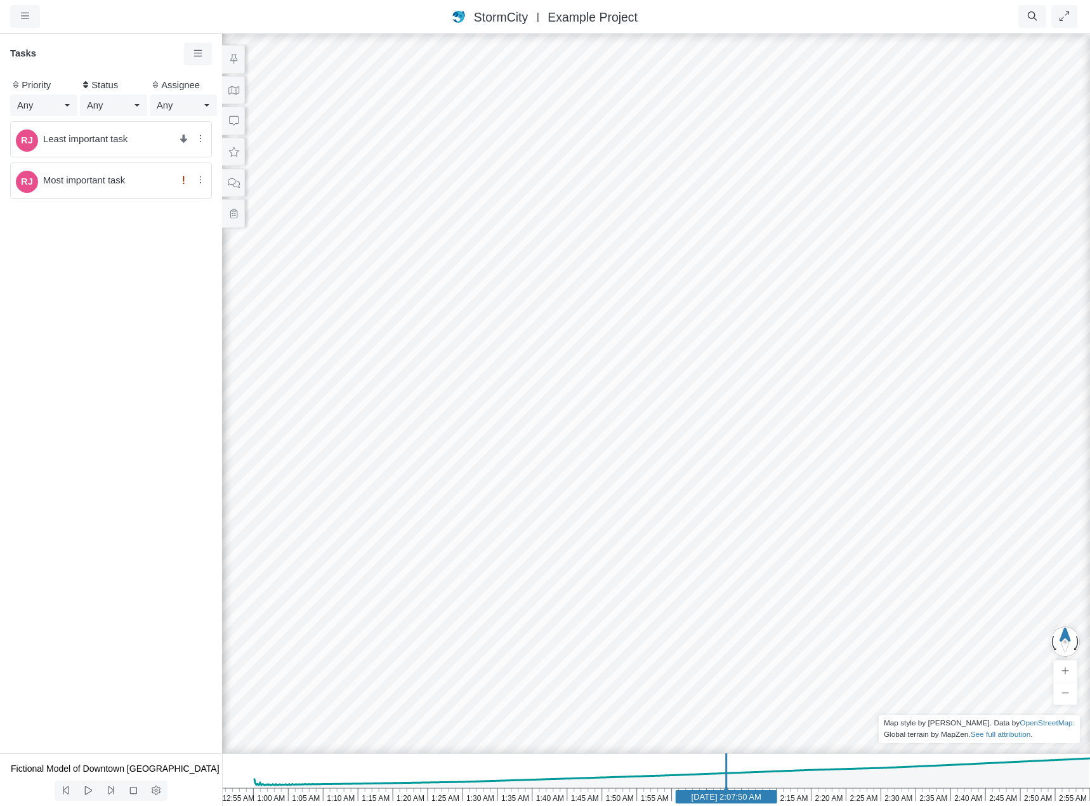
click at [164, 140] on span "Least important task" at bounding box center [107, 139] width 129 height 14
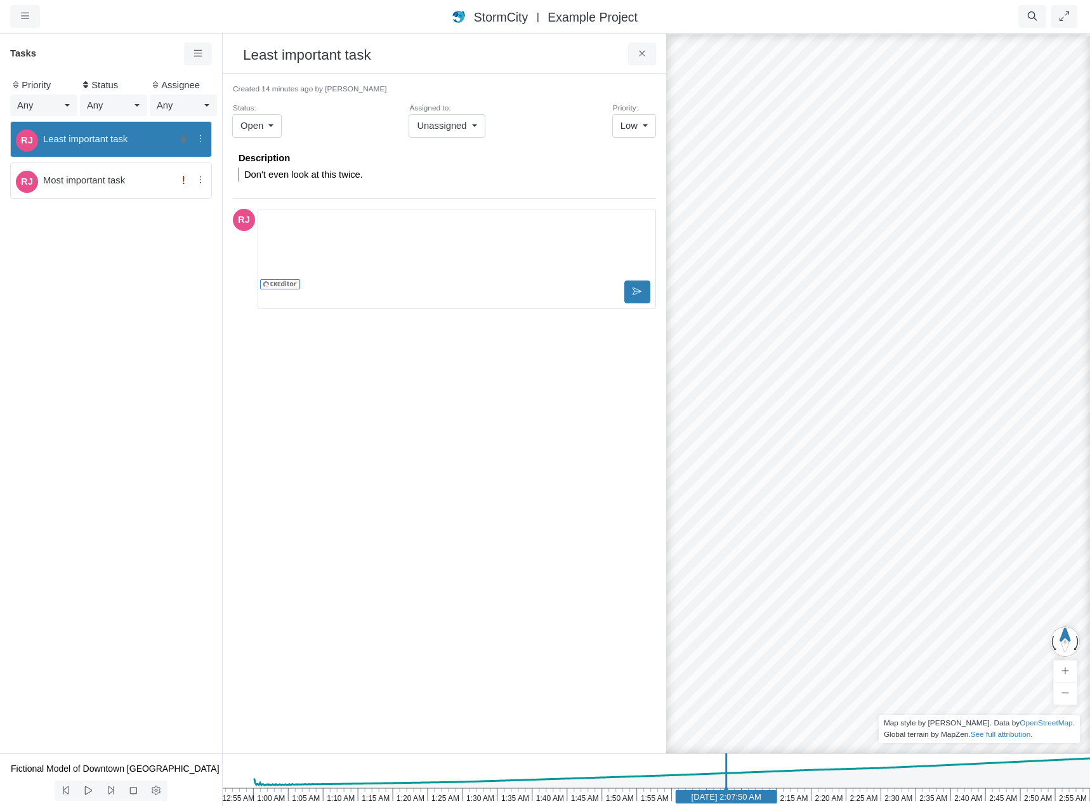
click at [147, 181] on span "Most important task" at bounding box center [107, 180] width 129 height 14
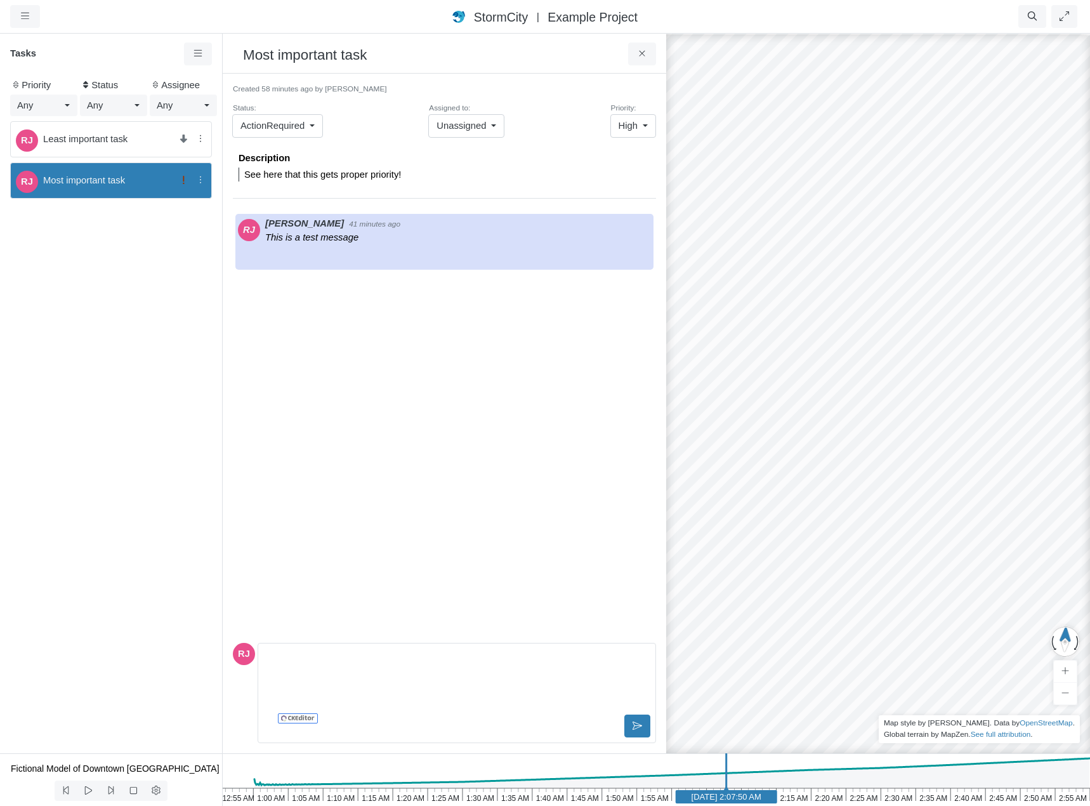
click at [154, 146] on span "Least important task" at bounding box center [107, 139] width 129 height 14
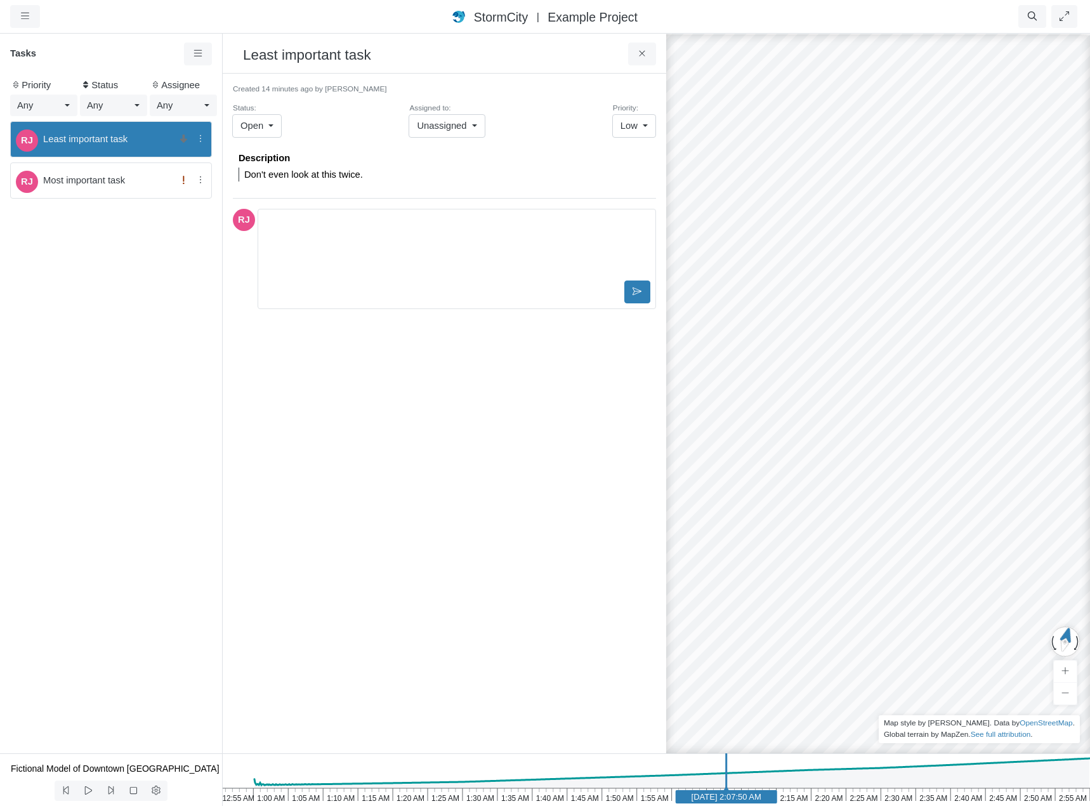
click at [145, 188] on div "RJ Most important task" at bounding box center [111, 180] width 202 height 36
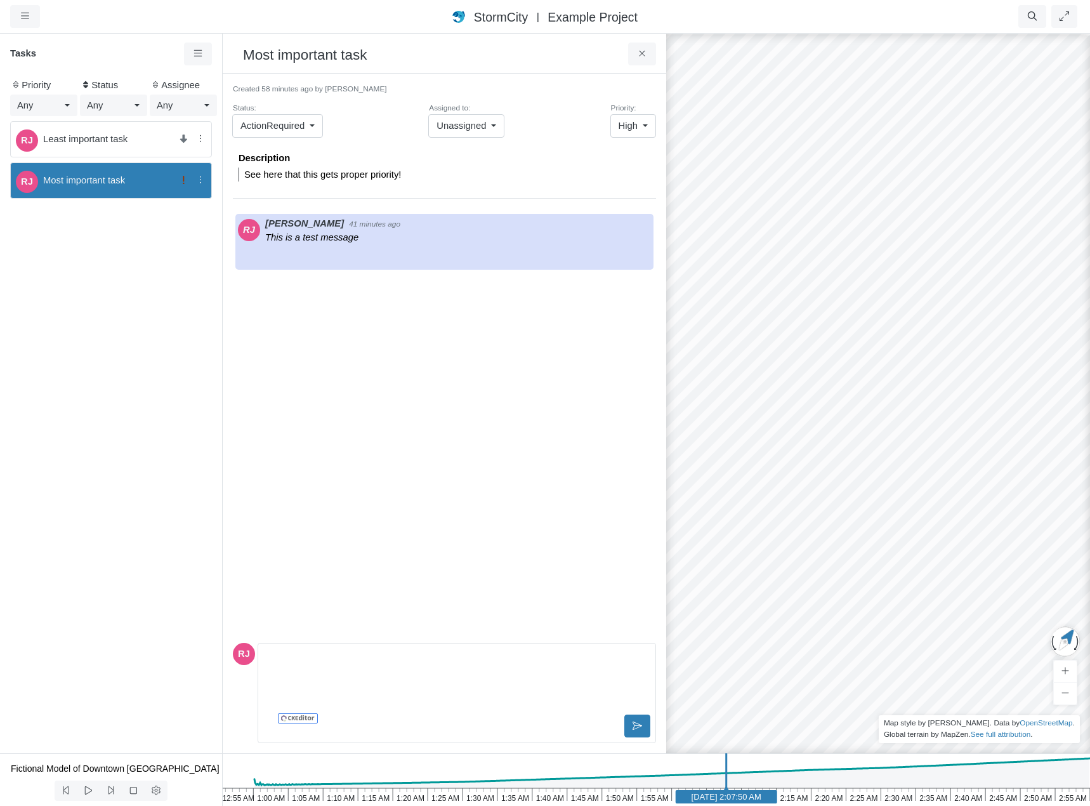
click at [64, 105] on link "Any" at bounding box center [44, 106] width 68 height 22
click at [43, 149] on div "Low" at bounding box center [43, 150] width 51 height 14
click at [28, 106] on span "Low" at bounding box center [25, 105] width 17 height 14
click at [153, 376] on div "RJ Least important task" at bounding box center [111, 434] width 222 height 637
click at [372, 376] on div "RJ Rob James 41 minutes ago This is a test message" at bounding box center [444, 421] width 423 height 434
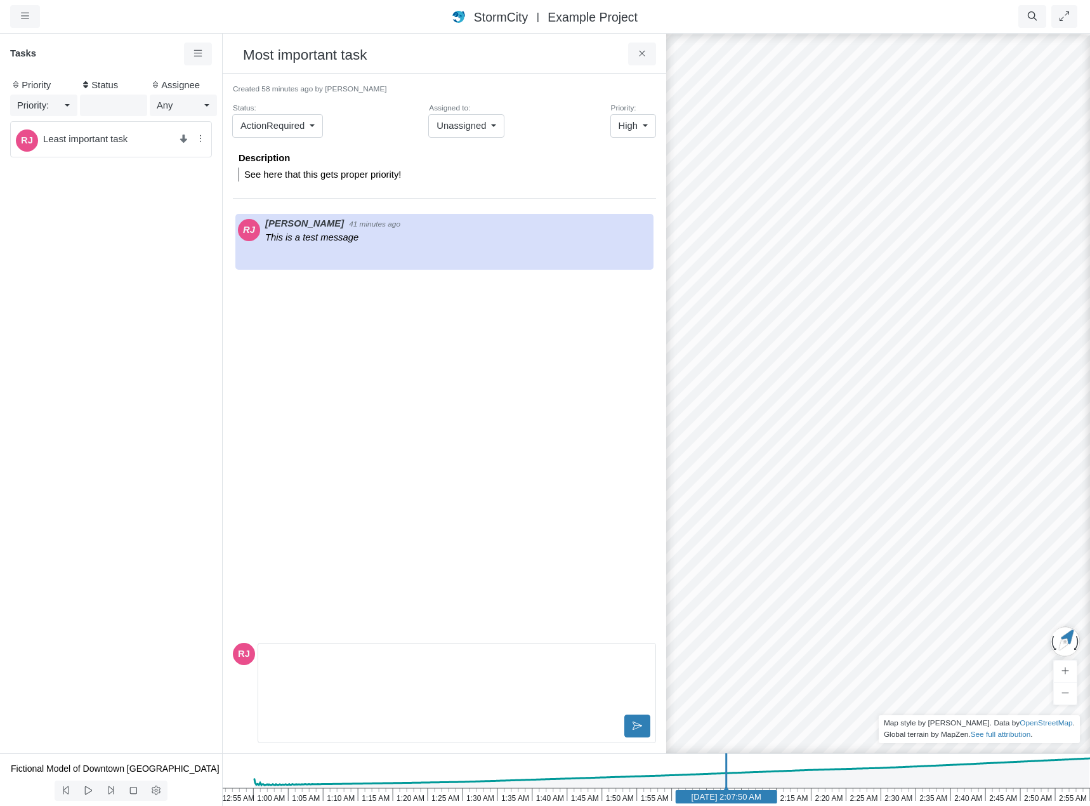
click at [284, 129] on span "ActionRequired" at bounding box center [272, 126] width 64 height 14
click at [396, 424] on div "RJ Rob James 41 minutes ago This is a test message" at bounding box center [444, 421] width 423 height 434
click at [131, 149] on div "RJ Least important task" at bounding box center [111, 139] width 202 height 36
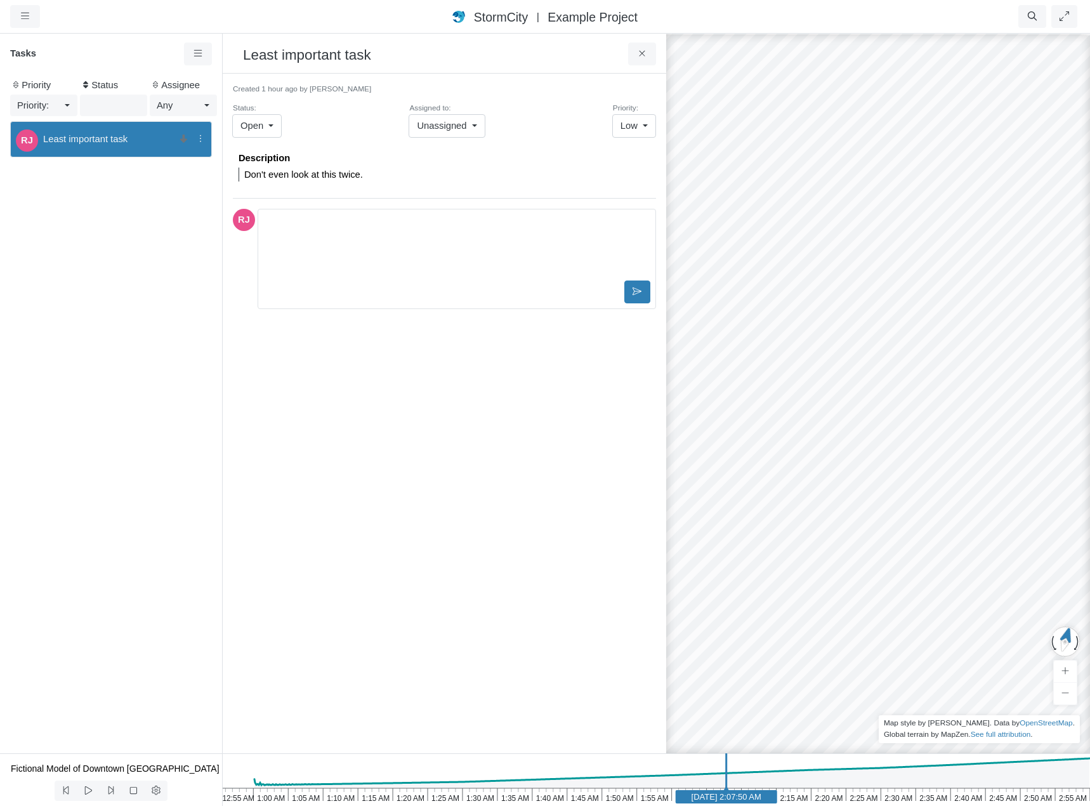
click at [123, 376] on div "RJ Least important task" at bounding box center [111, 434] width 222 height 637
click at [190, 56] on link at bounding box center [198, 54] width 29 height 23
click at [138, 341] on div "RJ Least important task" at bounding box center [111, 434] width 222 height 637
click at [199, 58] on icon at bounding box center [198, 54] width 12 height 10
click at [162, 356] on div "RJ Least important task" at bounding box center [111, 434] width 222 height 637
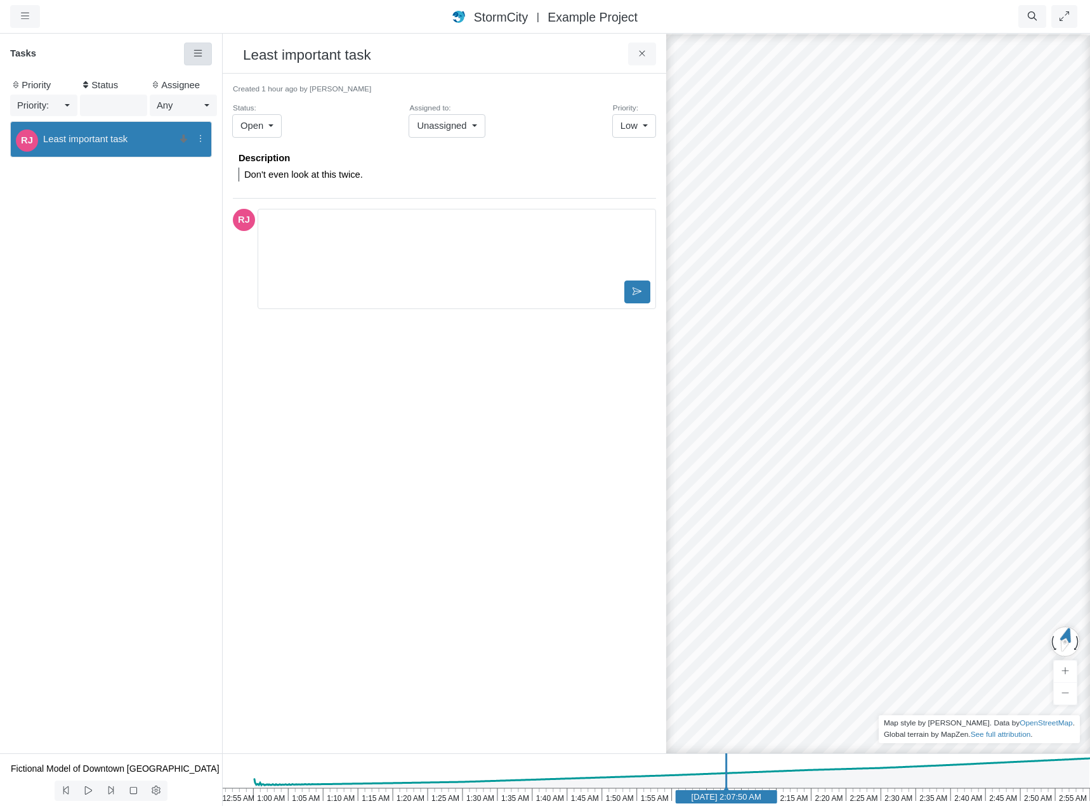
click at [195, 53] on icon at bounding box center [198, 54] width 12 height 10
click at [203, 76] on icon at bounding box center [198, 78] width 13 height 10
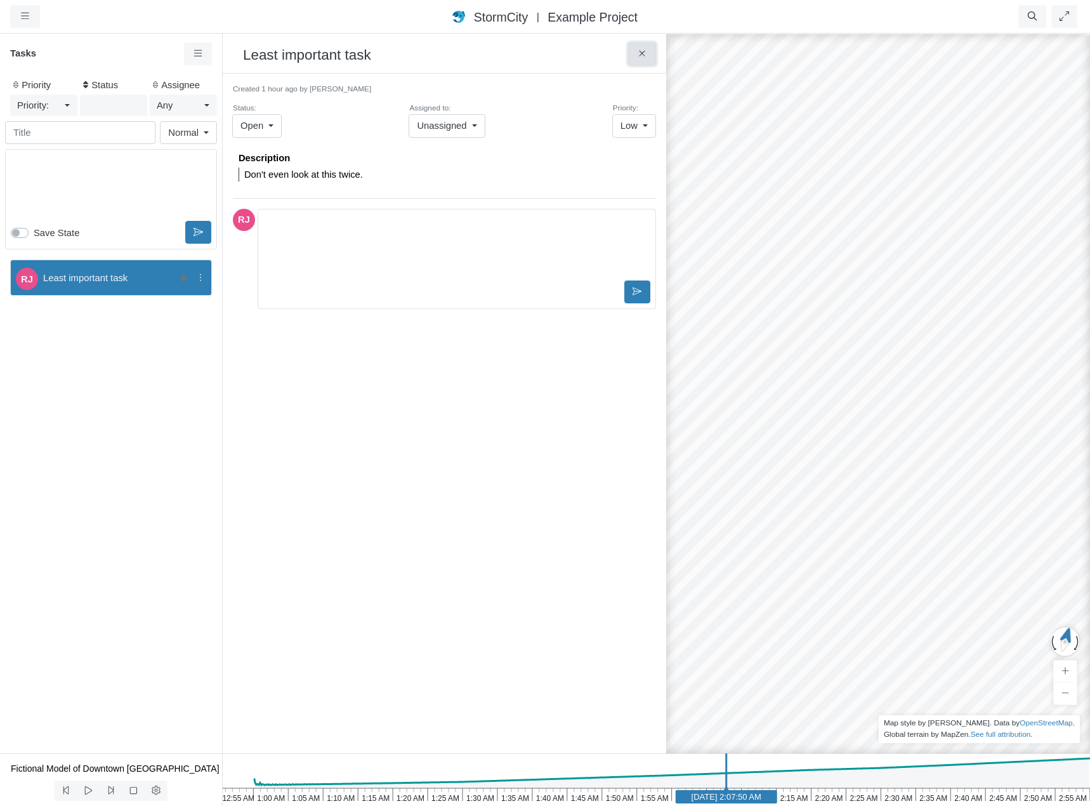
click at [643, 55] on icon at bounding box center [642, 54] width 6 height 6
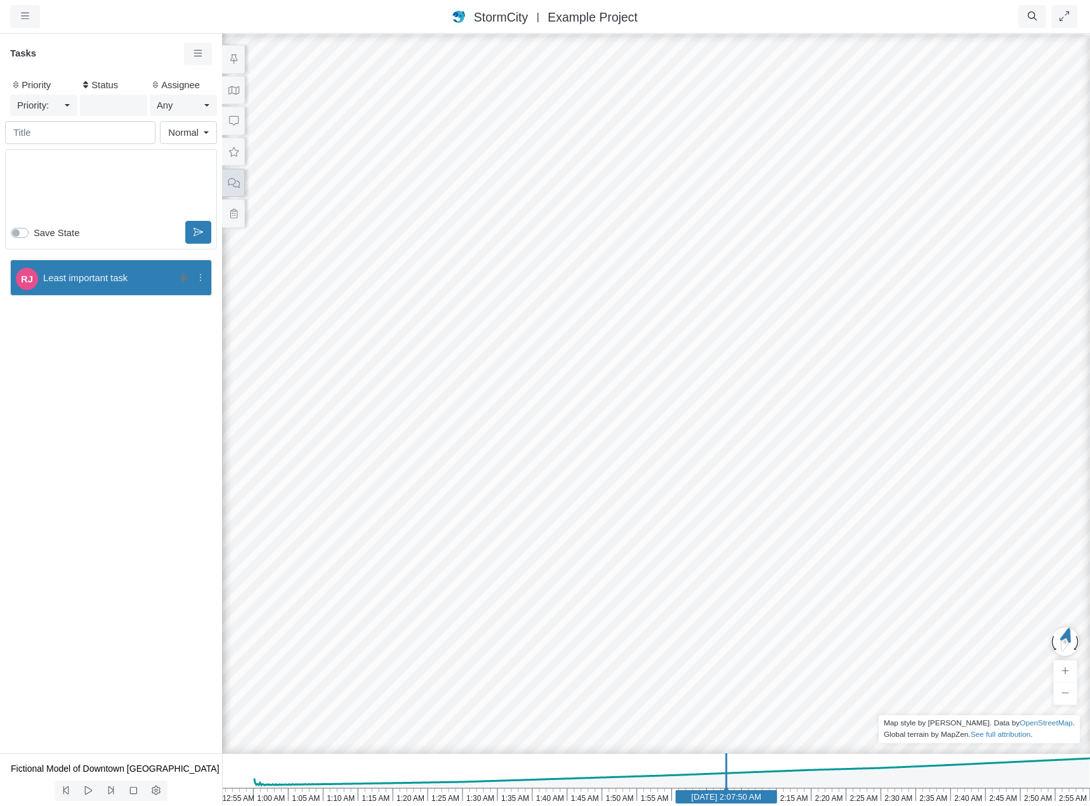
click at [231, 189] on button at bounding box center [233, 183] width 23 height 29
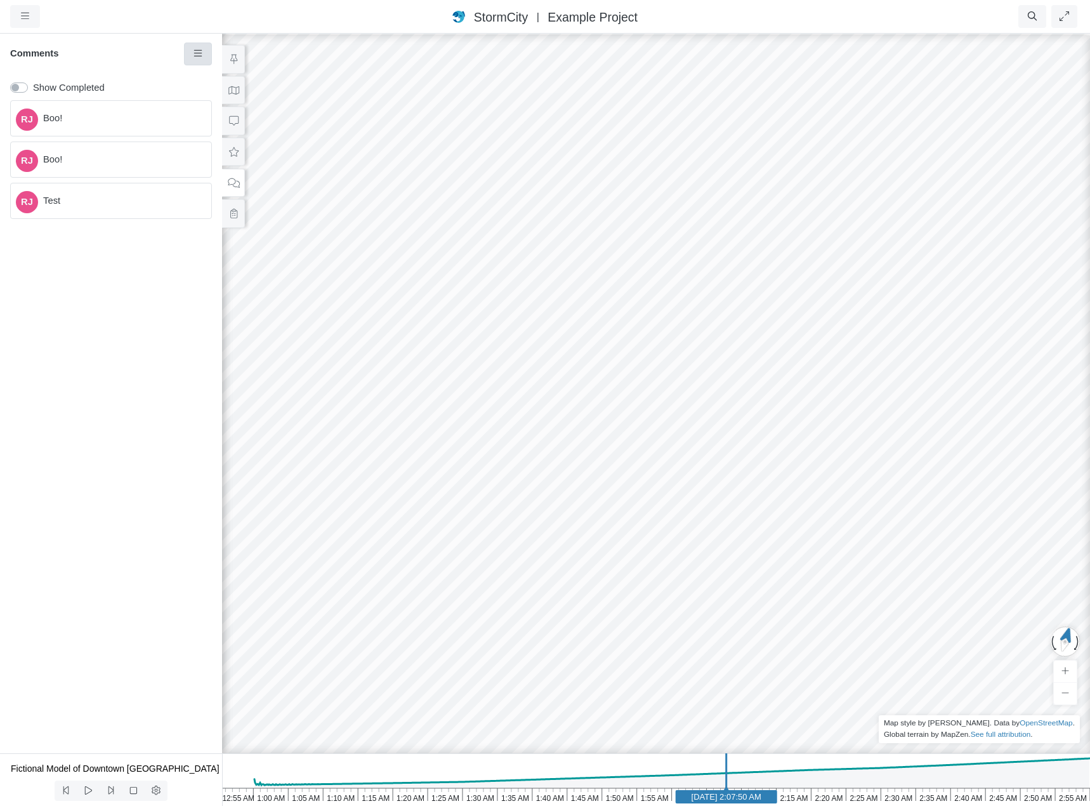
click at [200, 56] on icon at bounding box center [198, 54] width 12 height 10
click at [159, 261] on div "RJ Boo! RJ Boo! RJ Test" at bounding box center [111, 424] width 222 height 658
click at [374, 291] on div "Entity or function does not exist in this scenario. Building Created with Highc…" at bounding box center [656, 418] width 1090 height 773
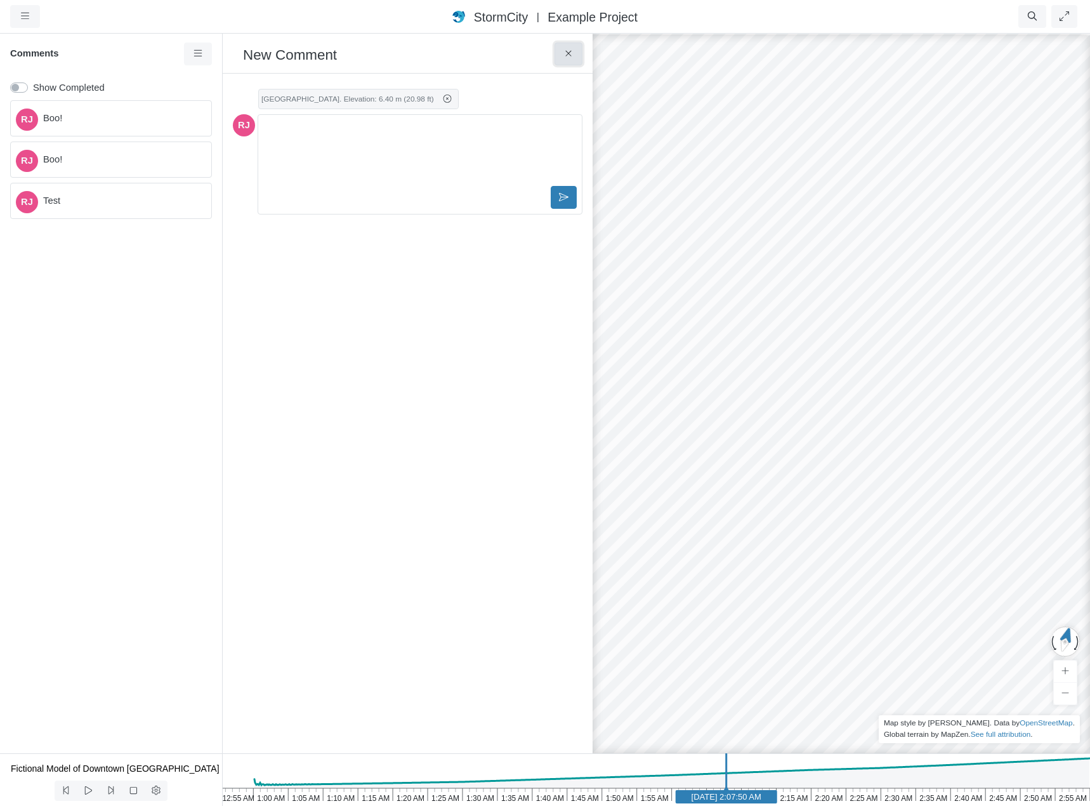
click at [569, 56] on icon at bounding box center [569, 54] width 12 height 10
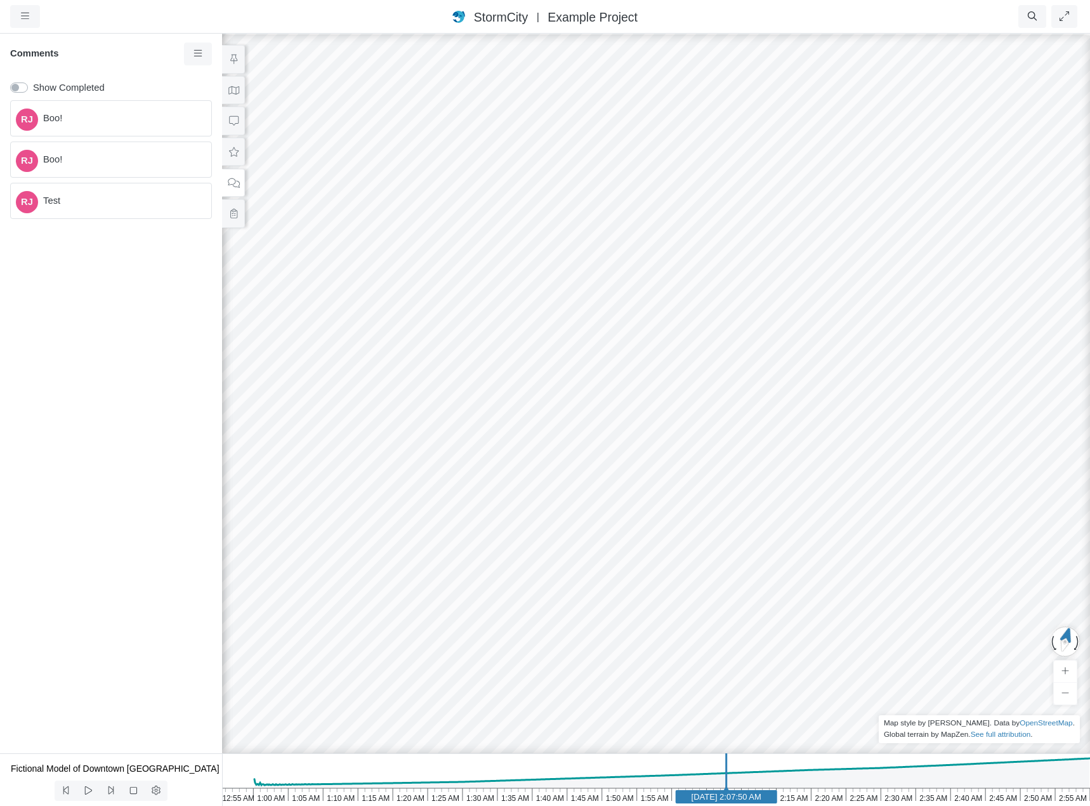
click at [121, 123] on span "Boo!" at bounding box center [122, 118] width 158 height 14
click at [24, 119] on span "RJ" at bounding box center [27, 119] width 22 height 22
click at [58, 156] on span "Boo!" at bounding box center [122, 159] width 158 height 14
click at [63, 217] on div "RJ Test" at bounding box center [111, 201] width 202 height 36
click at [233, 150] on icon at bounding box center [234, 152] width 12 height 10
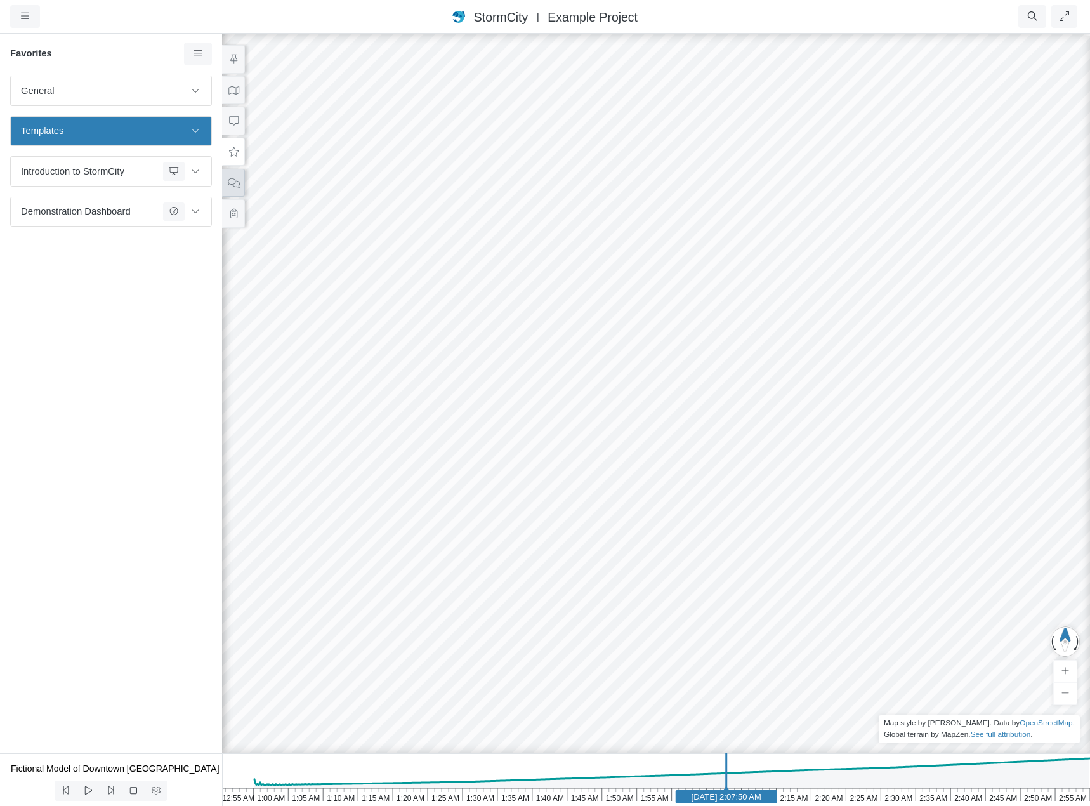
click at [234, 182] on icon at bounding box center [233, 183] width 11 height 10
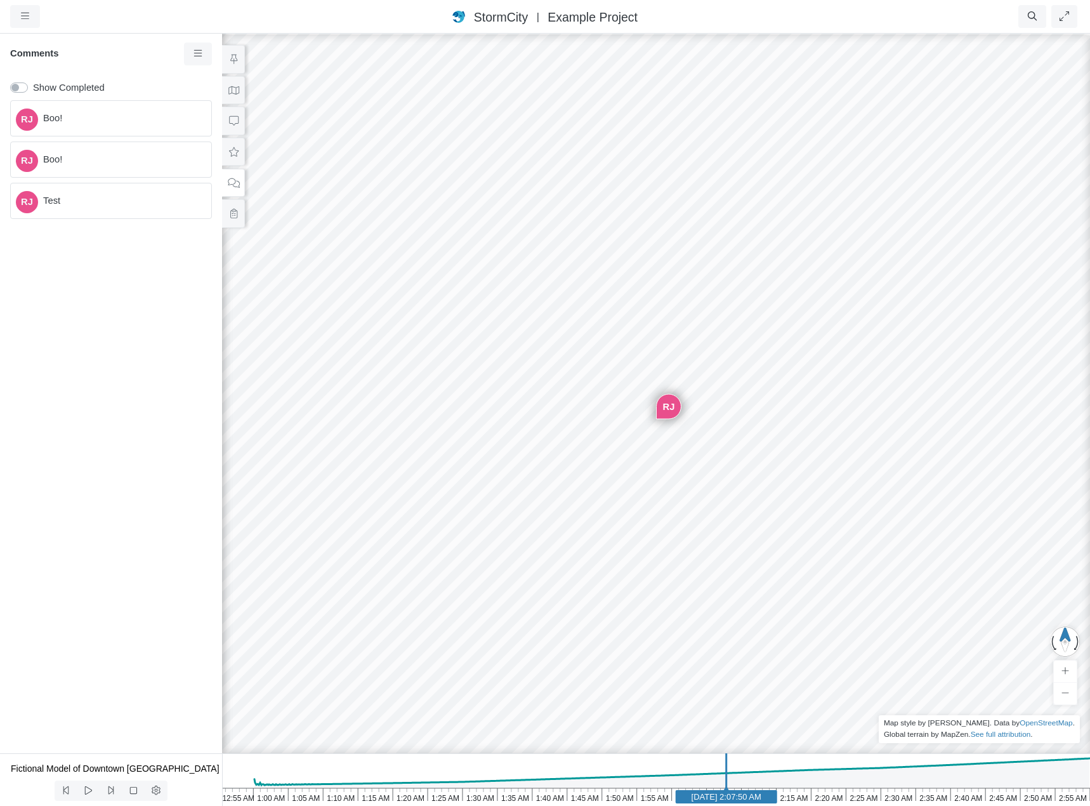
click at [88, 194] on span "Test" at bounding box center [122, 201] width 158 height 14
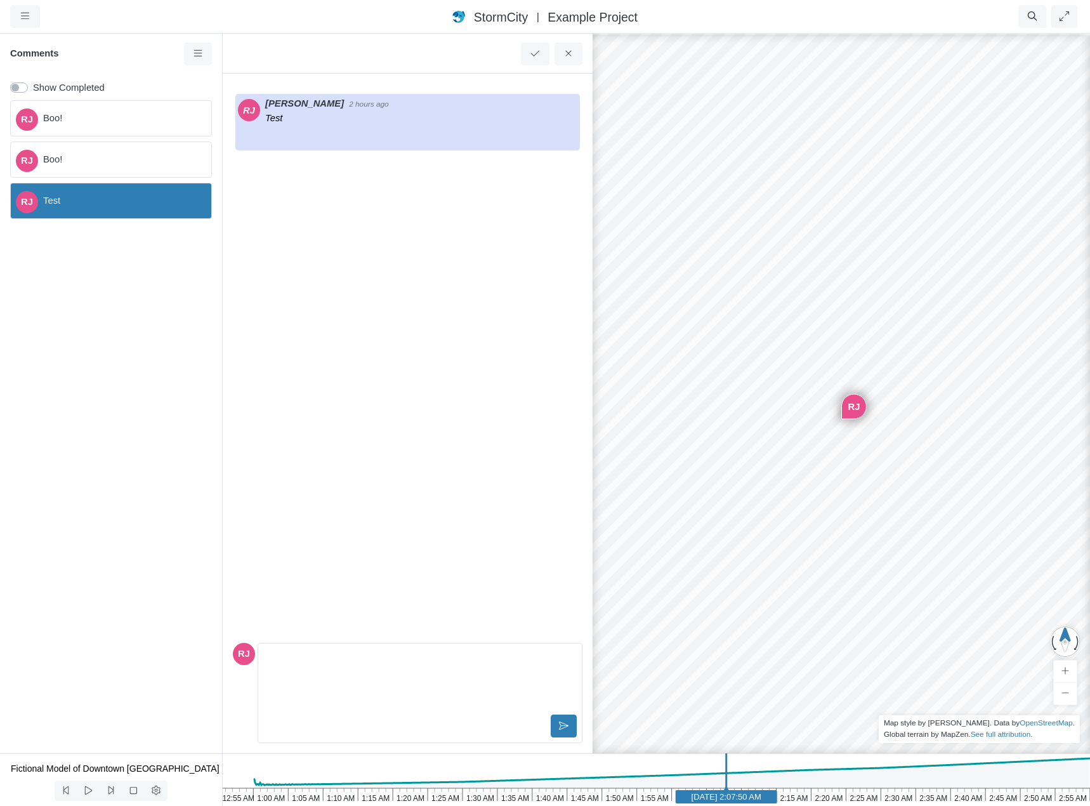
click at [84, 119] on span "Boo!" at bounding box center [122, 118] width 158 height 14
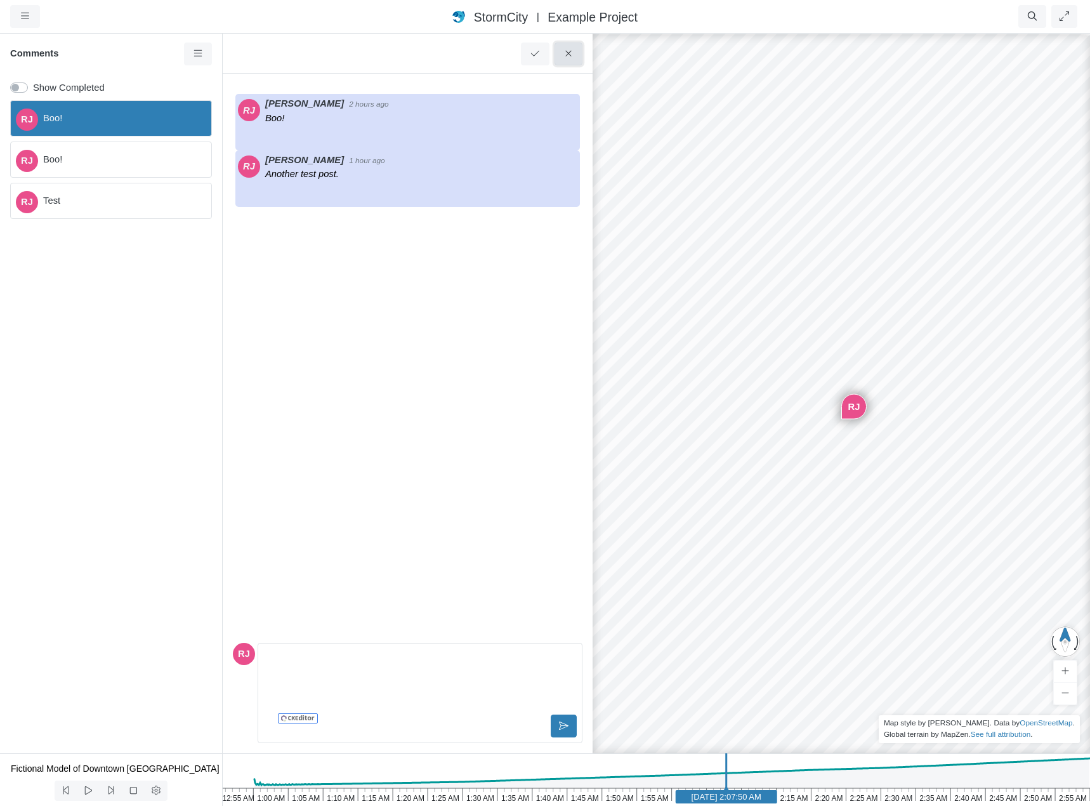
click at [567, 51] on icon at bounding box center [569, 54] width 12 height 10
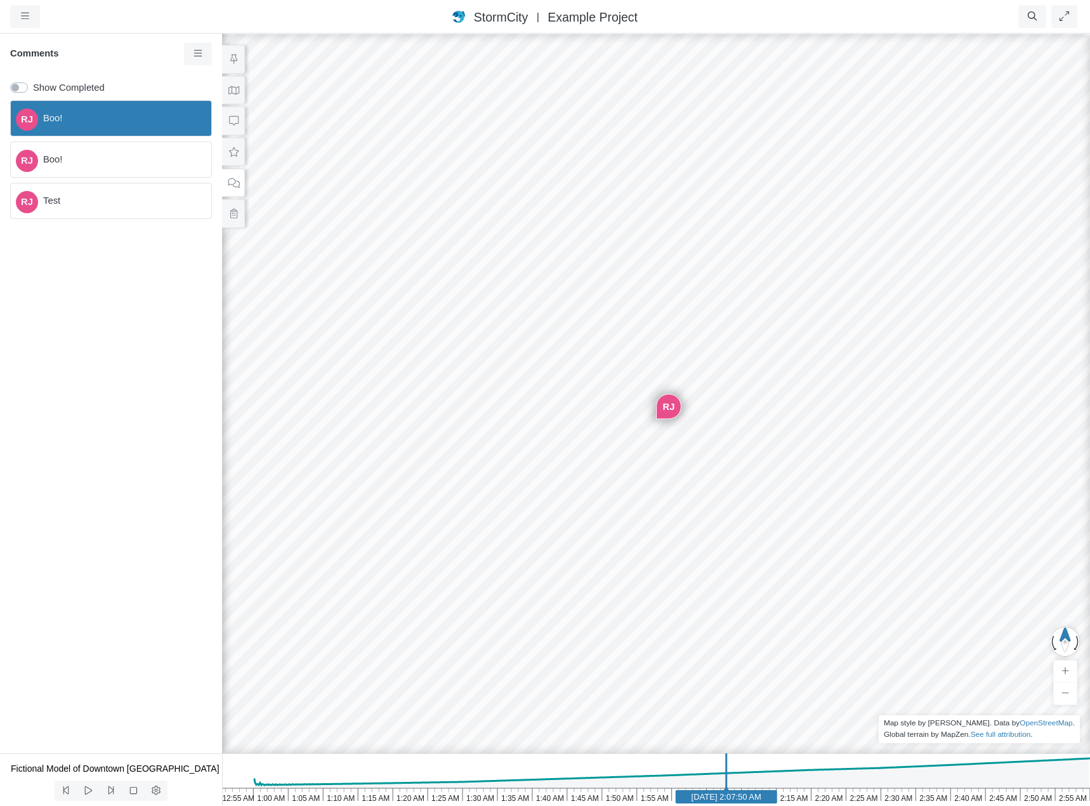
click at [79, 329] on div "RJ Boo! RJ Boo! RJ Test" at bounding box center [111, 424] width 222 height 658
click at [236, 91] on icon at bounding box center [234, 91] width 12 height 10
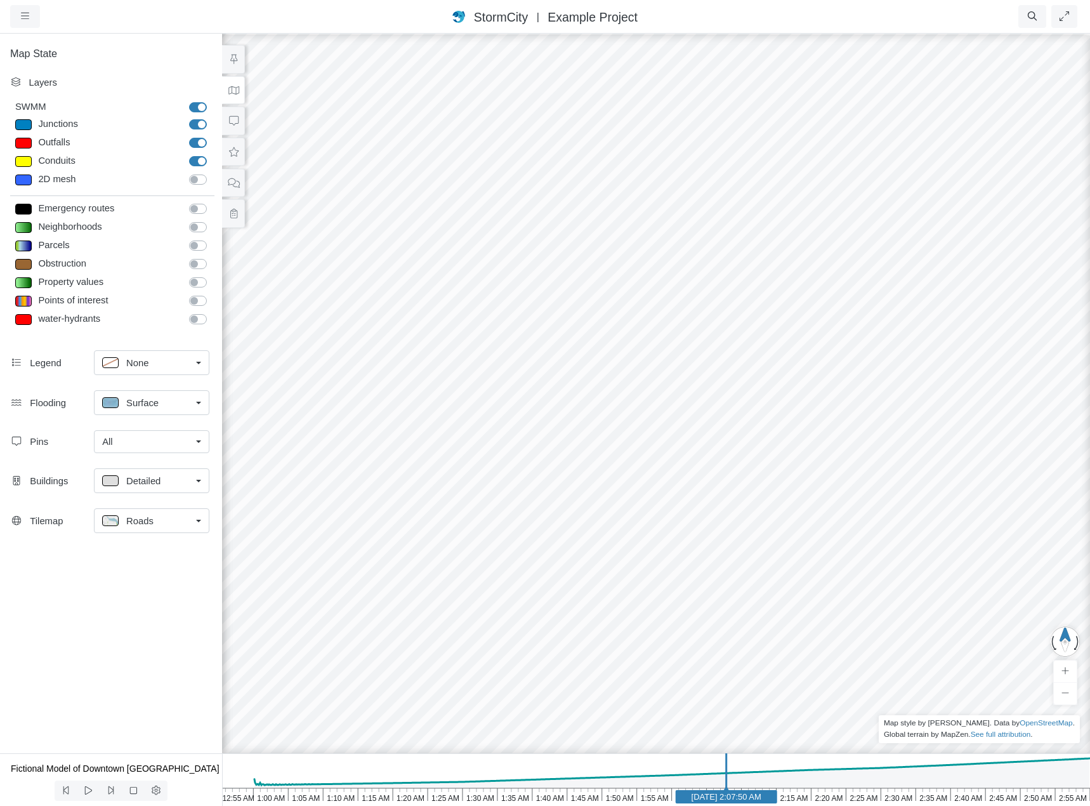
click at [196, 448] on link "All" at bounding box center [151, 441] width 115 height 23
click at [233, 117] on icon at bounding box center [234, 121] width 12 height 10
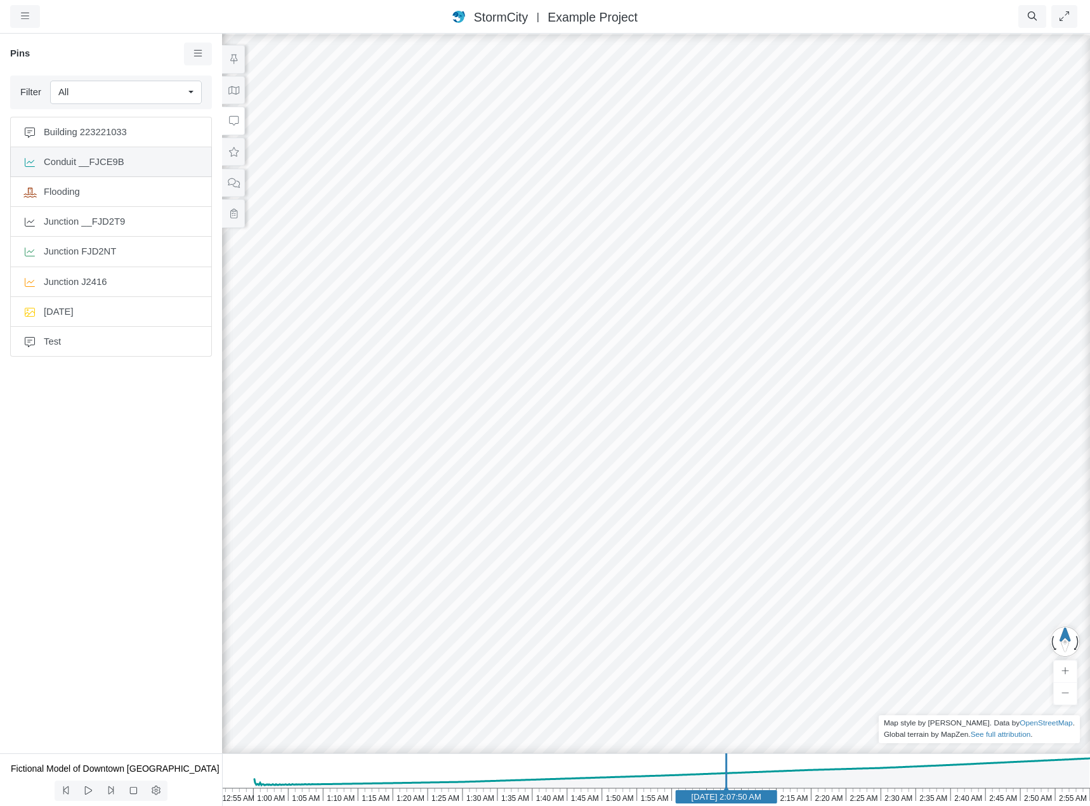
click at [81, 162] on span "Conduit __FJCE9B" at bounding box center [121, 162] width 155 height 14
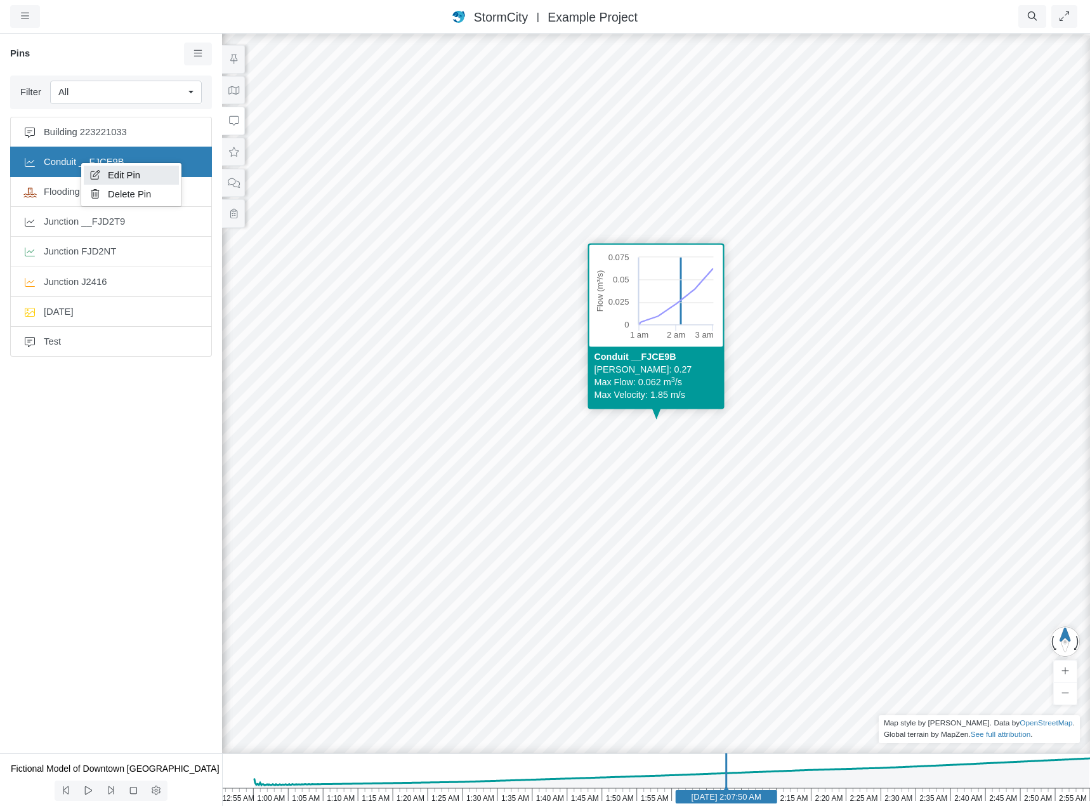
click at [118, 176] on span "Edit Pin" at bounding box center [124, 175] width 32 height 10
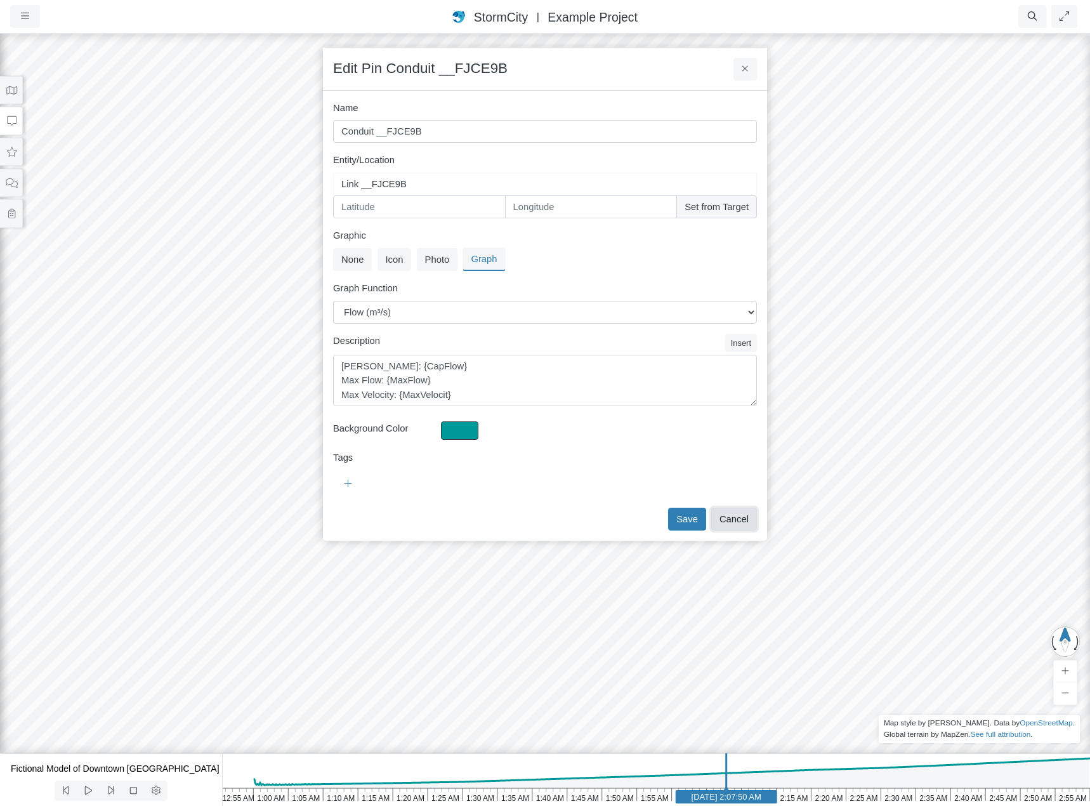
click at [750, 519] on button "Cancel" at bounding box center [734, 519] width 46 height 23
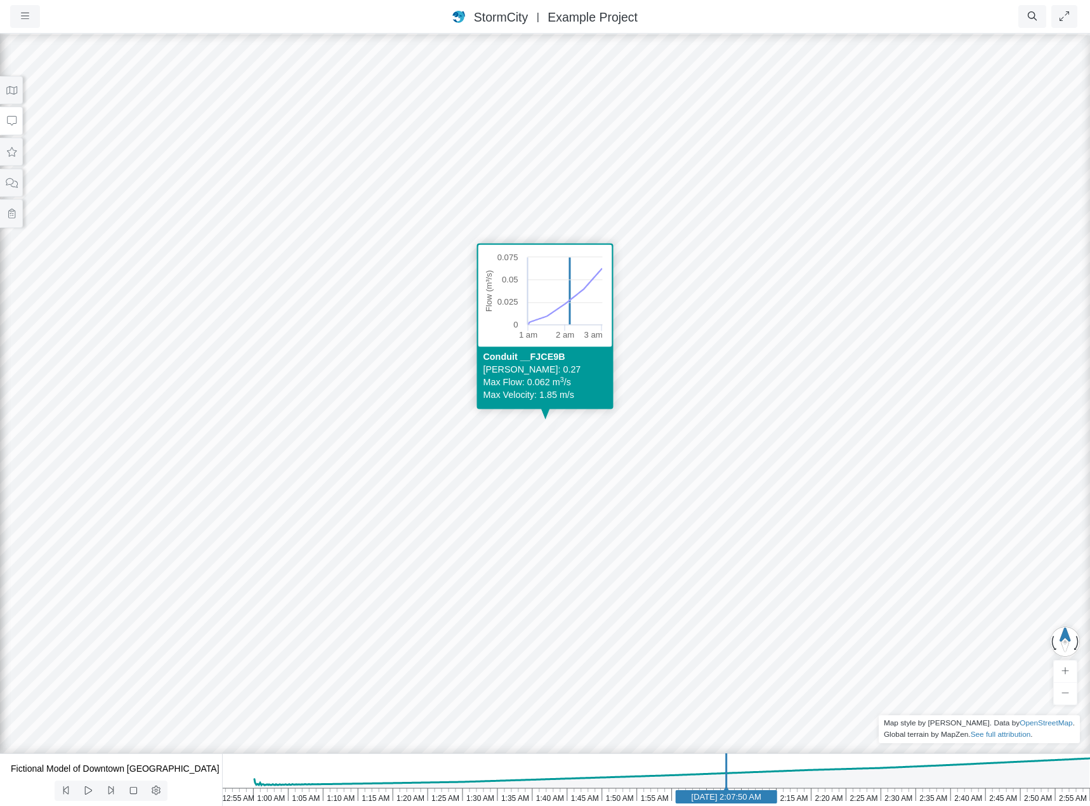
click at [379, 335] on div "Entity or function does not exist in this scenario. Building Created with Highc…" at bounding box center [545, 418] width 1090 height 773
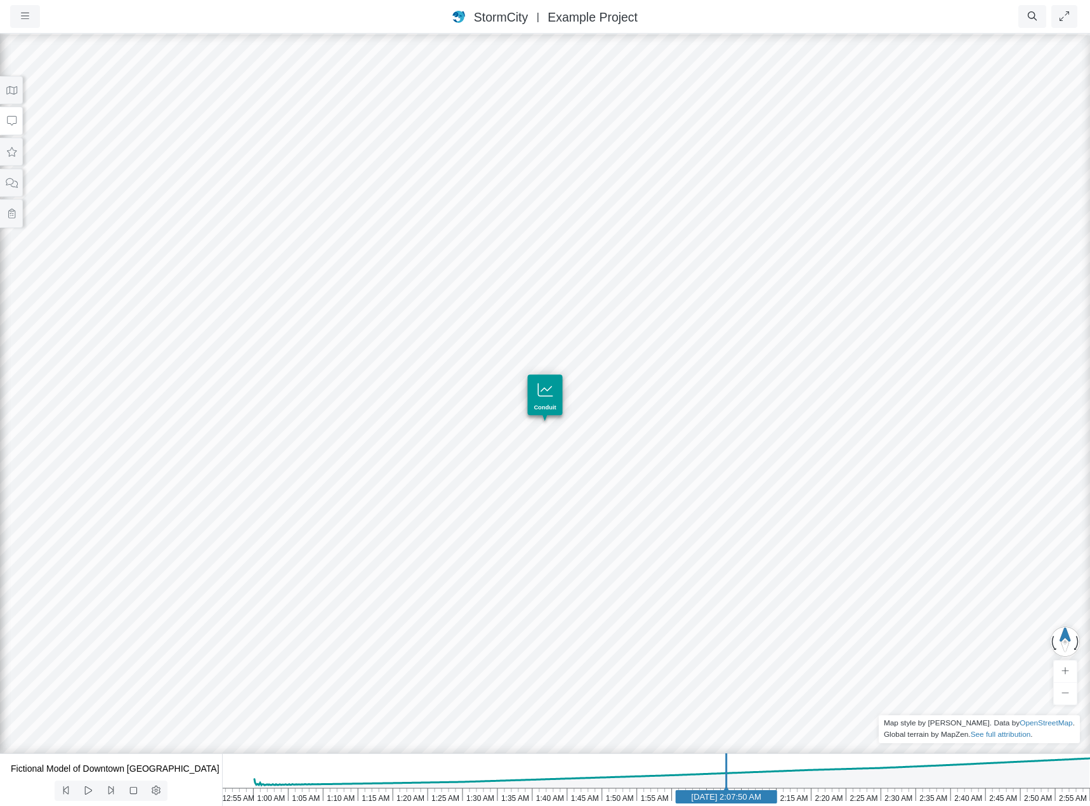
drag, startPoint x: 364, startPoint y: 312, endPoint x: 349, endPoint y: 302, distance: 17.4
click at [363, 312] on div "Entity or function does not exist in this scenario. Building Created with Highc…" at bounding box center [545, 418] width 1090 height 773
click at [13, 96] on button at bounding box center [11, 90] width 23 height 29
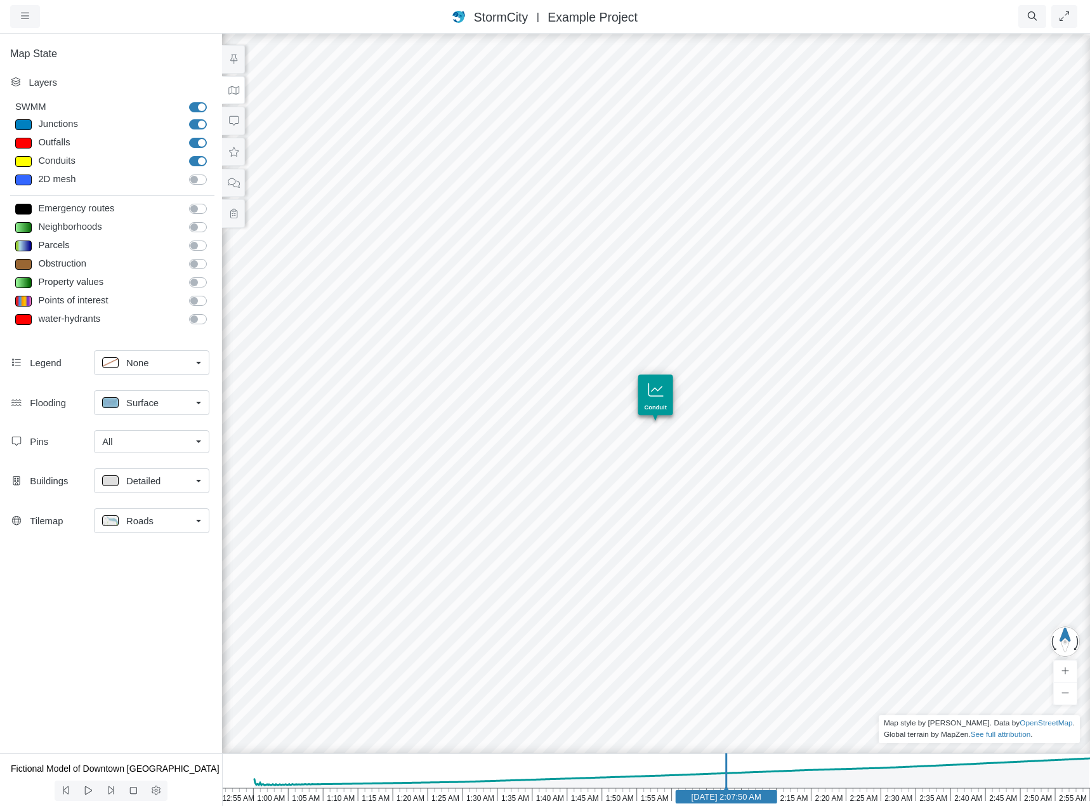
click at [202, 443] on link "All" at bounding box center [151, 441] width 115 height 23
click at [189, 441] on div "All" at bounding box center [146, 442] width 89 height 14
click at [168, 468] on div "None" at bounding box center [151, 468] width 99 height 14
click at [197, 444] on link "None" at bounding box center [151, 441] width 115 height 23
click at [233, 121] on icon at bounding box center [234, 121] width 12 height 10
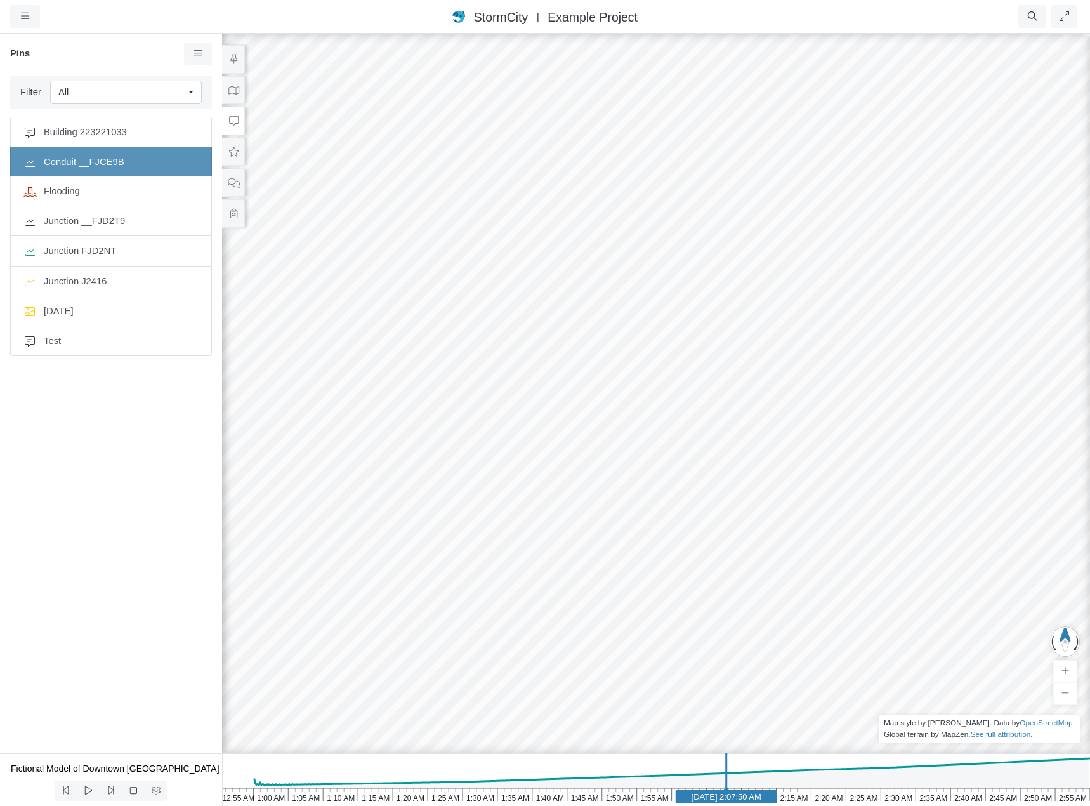
click at [88, 159] on span "Conduit __FJCE9B" at bounding box center [121, 162] width 155 height 14
click at [82, 191] on span "Flooding" at bounding box center [121, 192] width 155 height 14
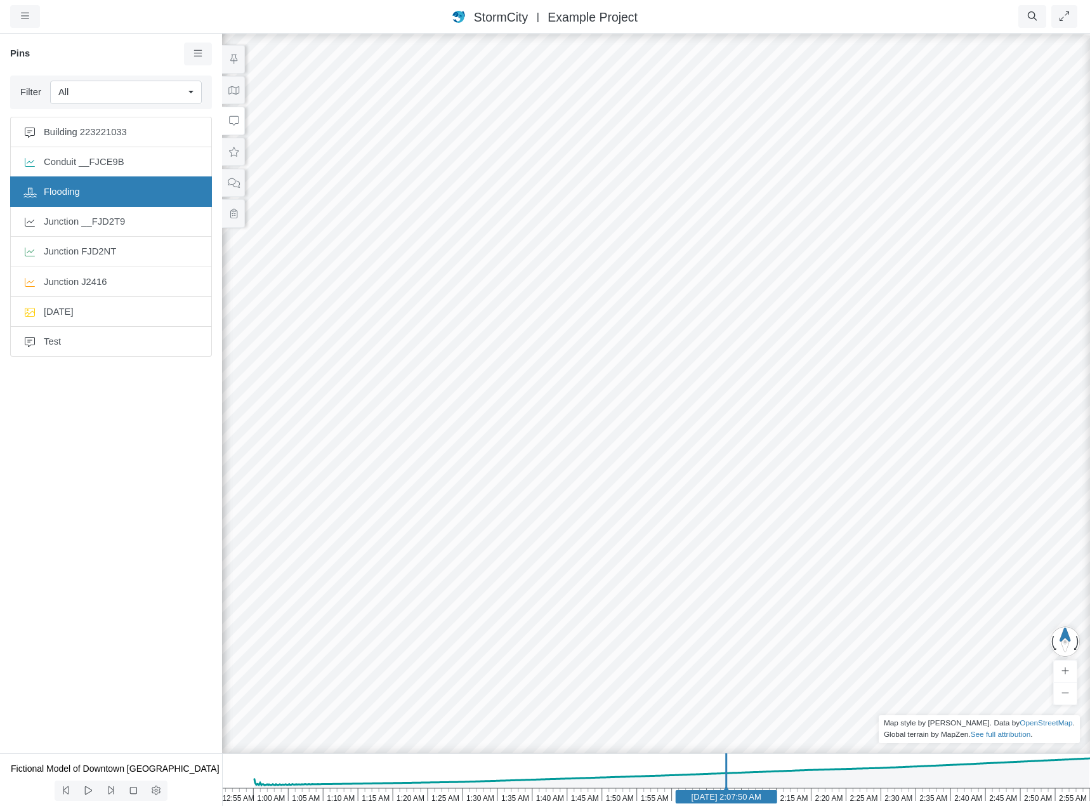
click at [167, 92] on div "All" at bounding box center [120, 92] width 125 height 14
click at [140, 138] on div "Junction Pin" at bounding box center [126, 138] width 136 height 14
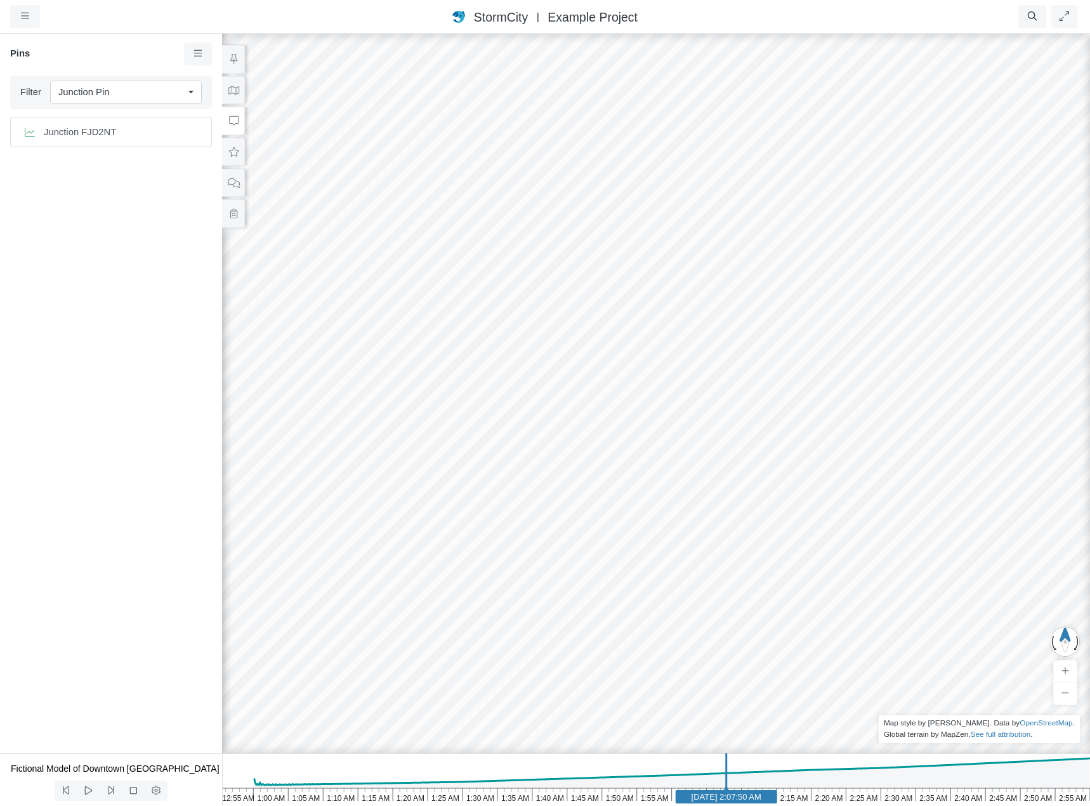
click at [145, 94] on div "Junction Pin" at bounding box center [120, 92] width 125 height 14
click at [141, 118] on div "All" at bounding box center [126, 119] width 136 height 14
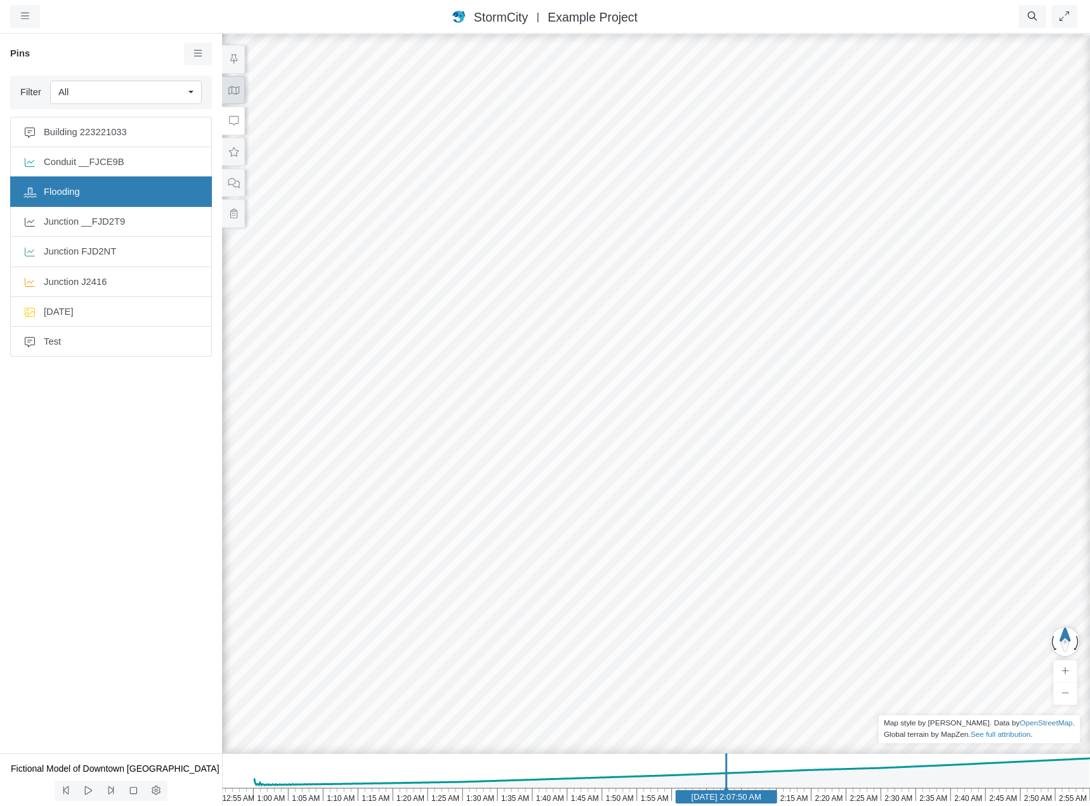
click at [238, 93] on icon at bounding box center [233, 90] width 11 height 8
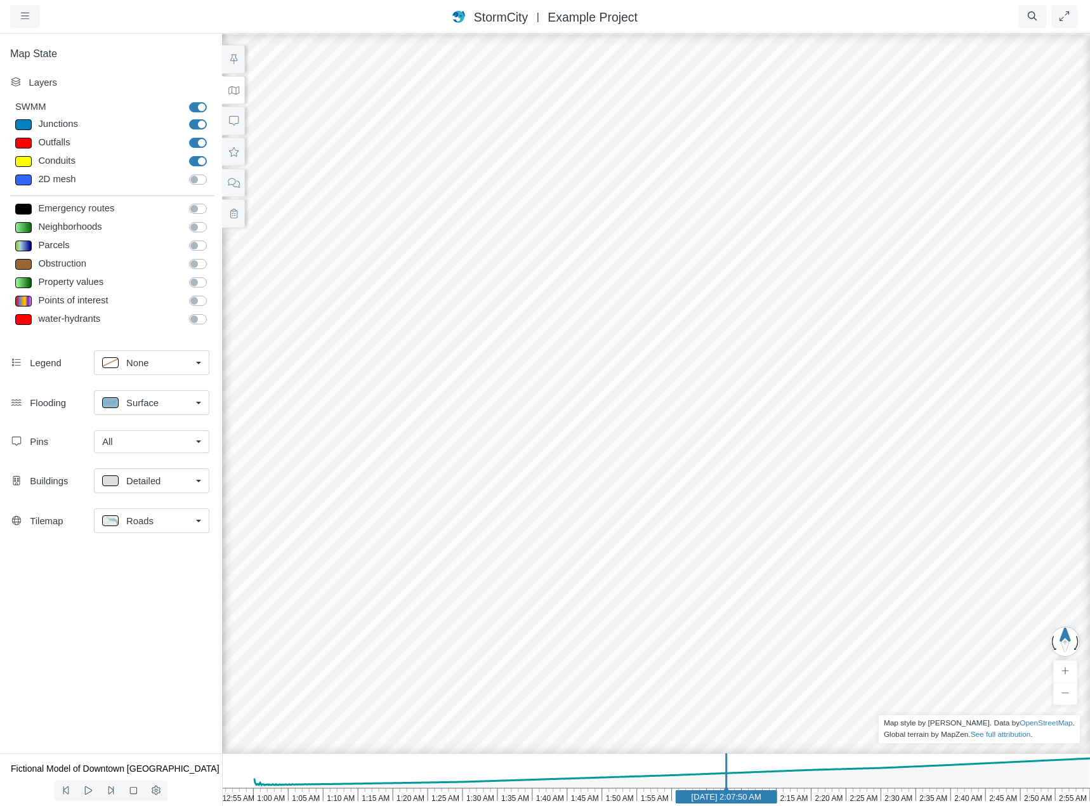
click at [140, 442] on div "All" at bounding box center [146, 442] width 89 height 14
click at [134, 472] on div "None" at bounding box center [151, 468] width 99 height 14
click at [140, 442] on div "None" at bounding box center [146, 442] width 89 height 14
click at [140, 488] on div "All" at bounding box center [151, 487] width 99 height 14
click at [673, 427] on span "Flooding" at bounding box center [683, 426] width 44 height 10
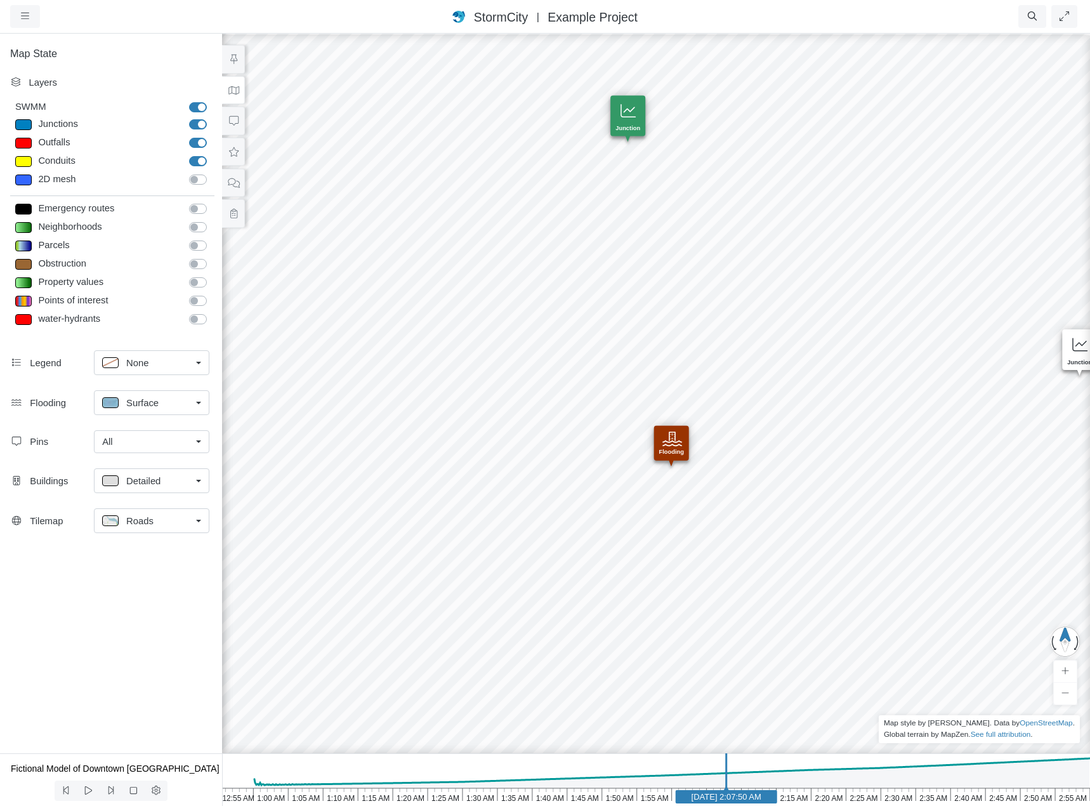
click at [674, 440] on icon at bounding box center [671, 438] width 19 height 19
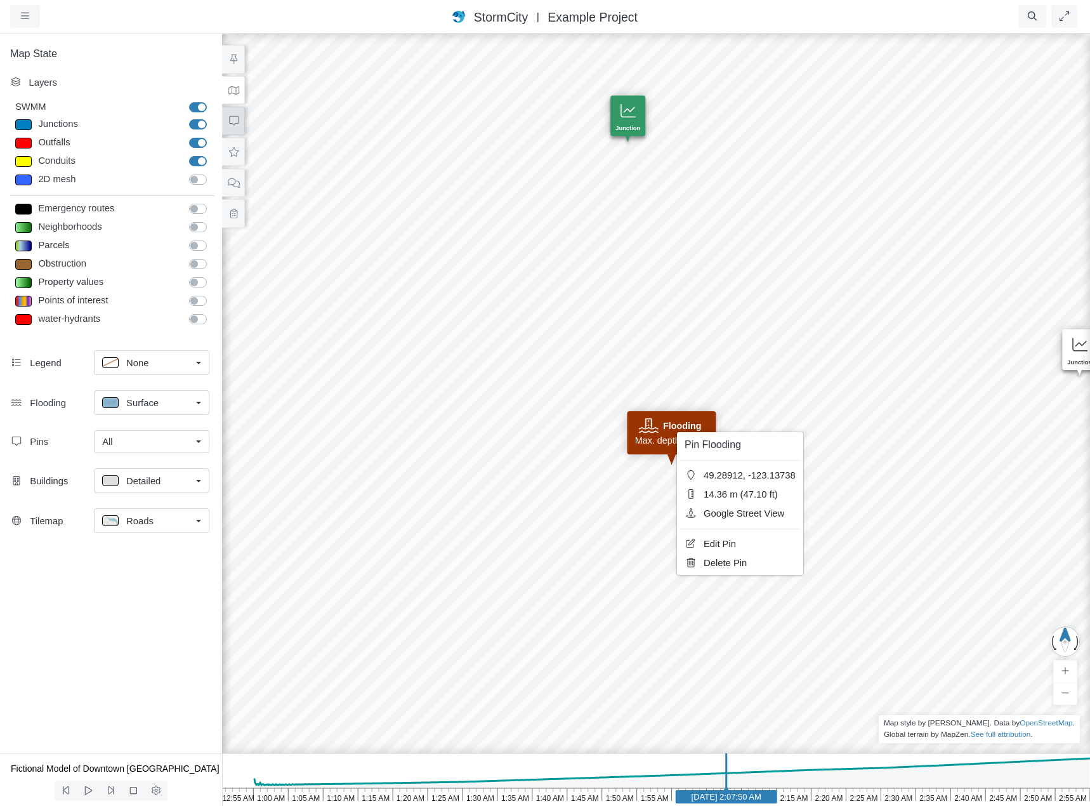
click at [236, 124] on icon at bounding box center [234, 121] width 12 height 10
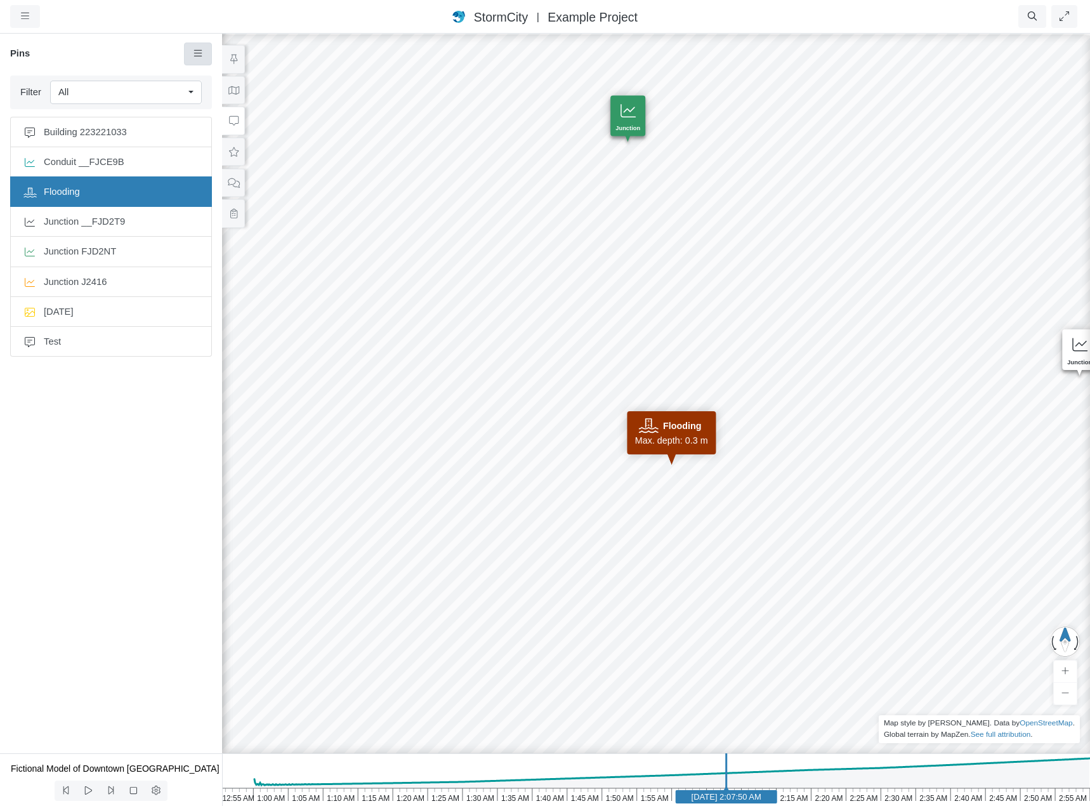
click at [194, 51] on icon at bounding box center [198, 54] width 12 height 10
click at [155, 49] on h6 "Pins" at bounding box center [97, 53] width 174 height 11
click at [233, 89] on icon at bounding box center [234, 91] width 12 height 10
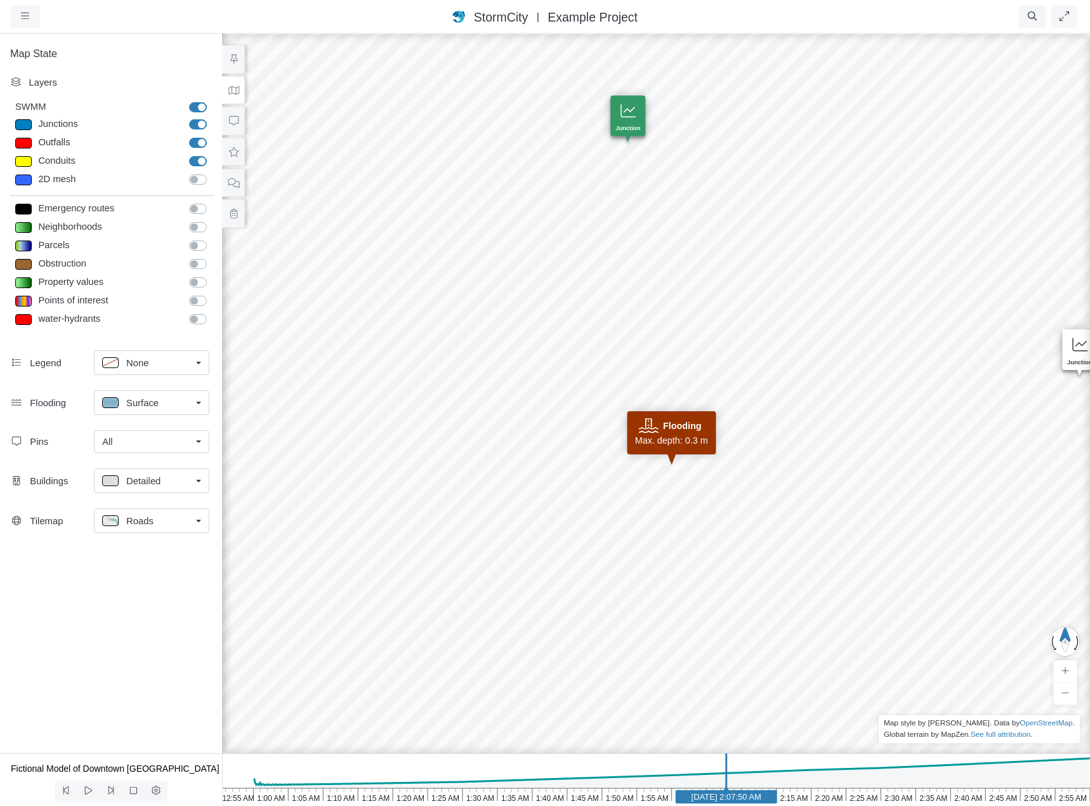
click at [178, 485] on div "Detailed" at bounding box center [146, 481] width 89 height 16
click at [180, 445] on div "All" at bounding box center [146, 442] width 89 height 14
click at [46, 586] on div "Map State Layers SWMM SWMM Junctions Junctions Outfalls Dividers" at bounding box center [111, 392] width 222 height 721
click at [177, 524] on div "Roads" at bounding box center [146, 521] width 89 height 16
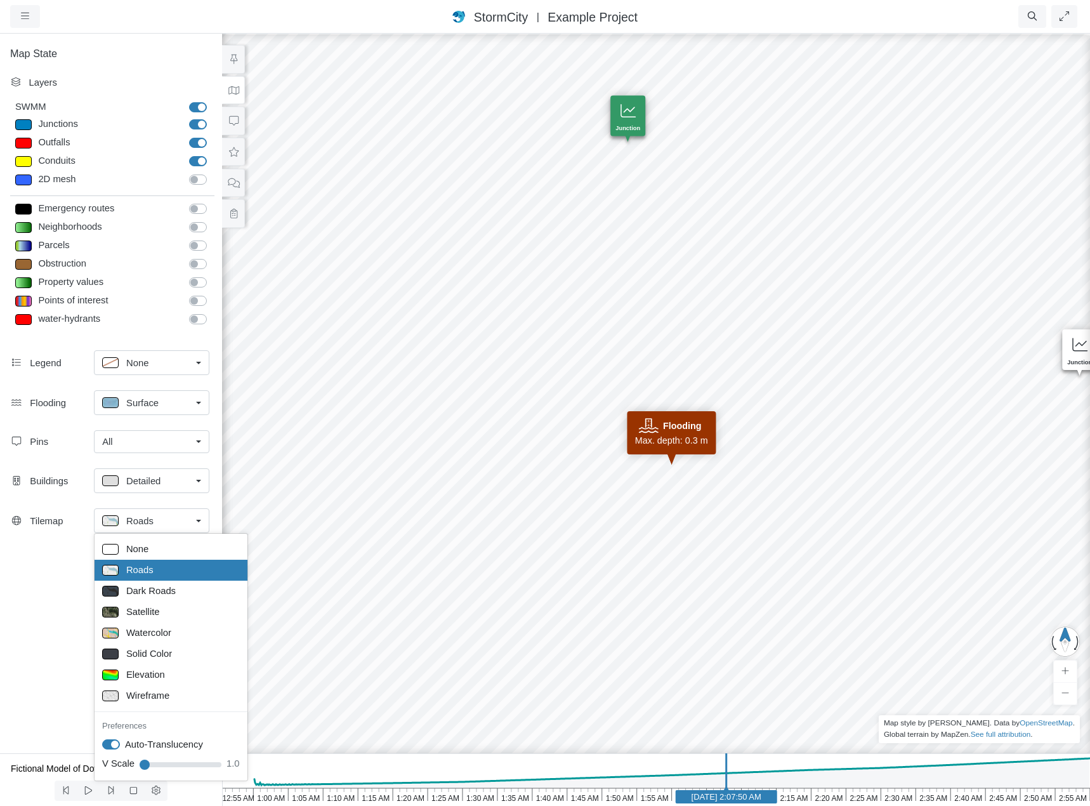
click at [44, 604] on div "Map State Layers SWMM SWMM Junctions Junctions Outfalls Dividers" at bounding box center [111, 392] width 222 height 721
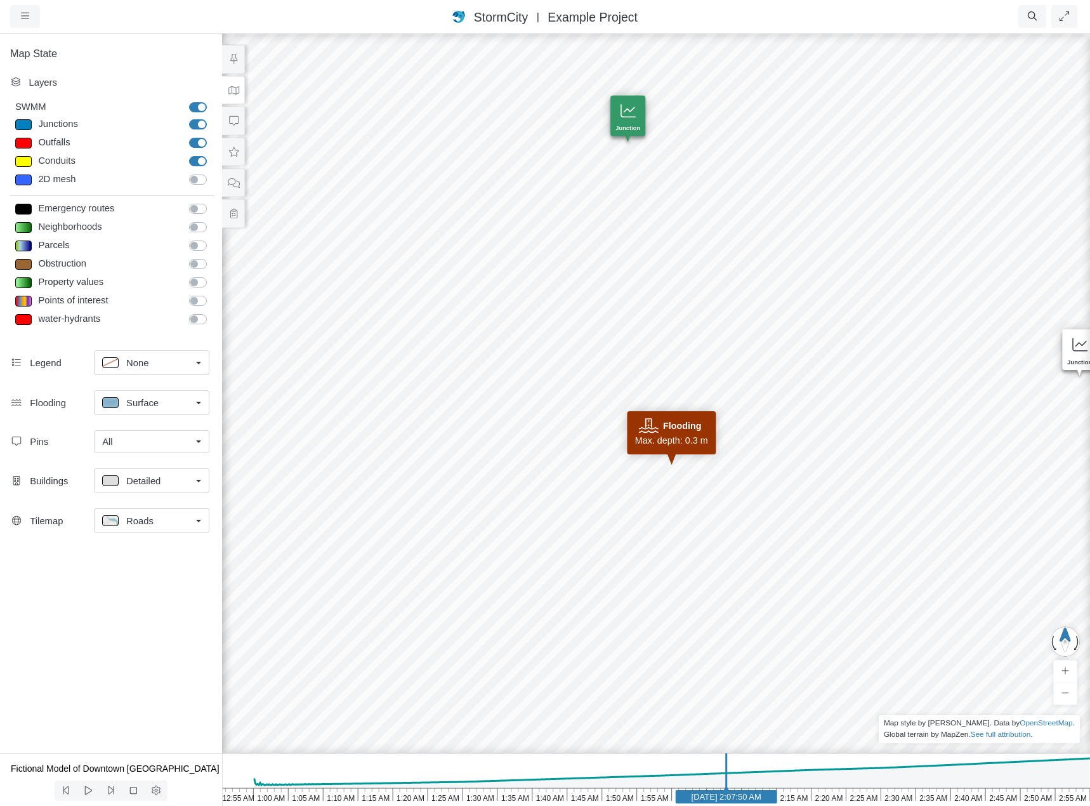
click at [42, 595] on div "Map State Layers SWMM SWMM Junctions Junctions Outfalls Dividers" at bounding box center [111, 392] width 222 height 721
click at [58, 596] on div "Map State Layers SWMM SWMM Junctions Junctions Outfalls Dividers" at bounding box center [111, 392] width 222 height 721
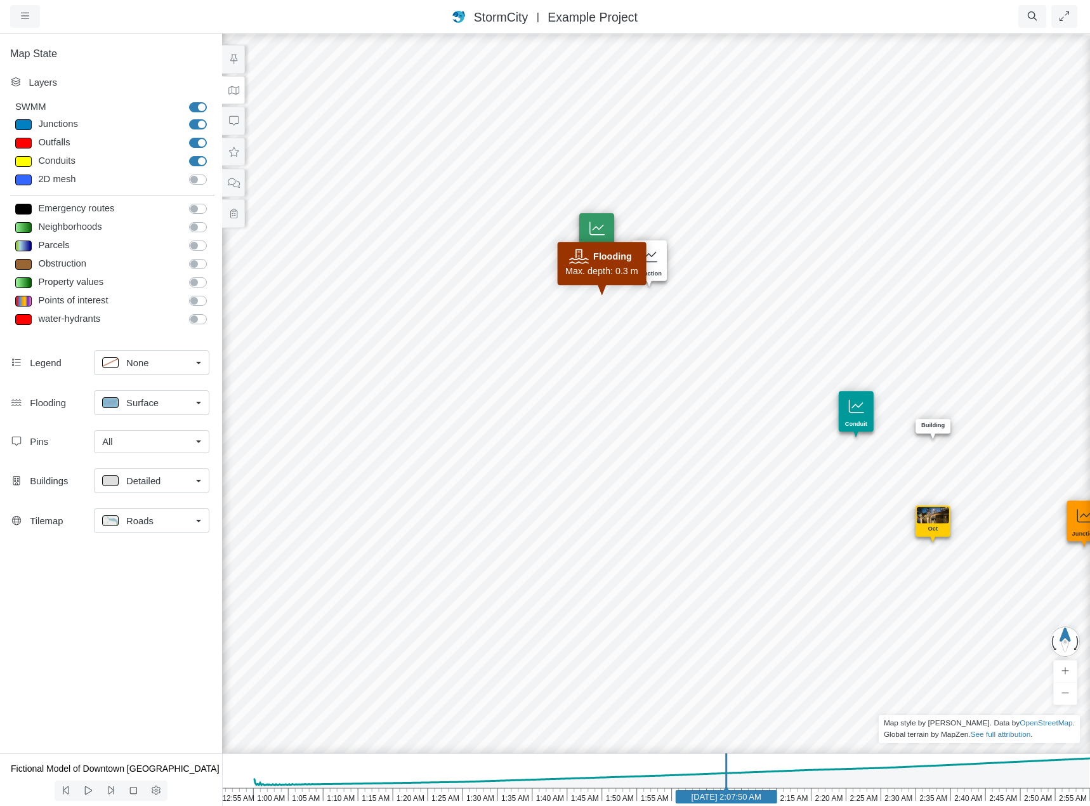
drag, startPoint x: 435, startPoint y: 332, endPoint x: 621, endPoint y: 347, distance: 185.8
click at [621, 347] on div "Entity or function does not exist in this scenario. Building Created with Highc…" at bounding box center [656, 418] width 1090 height 773
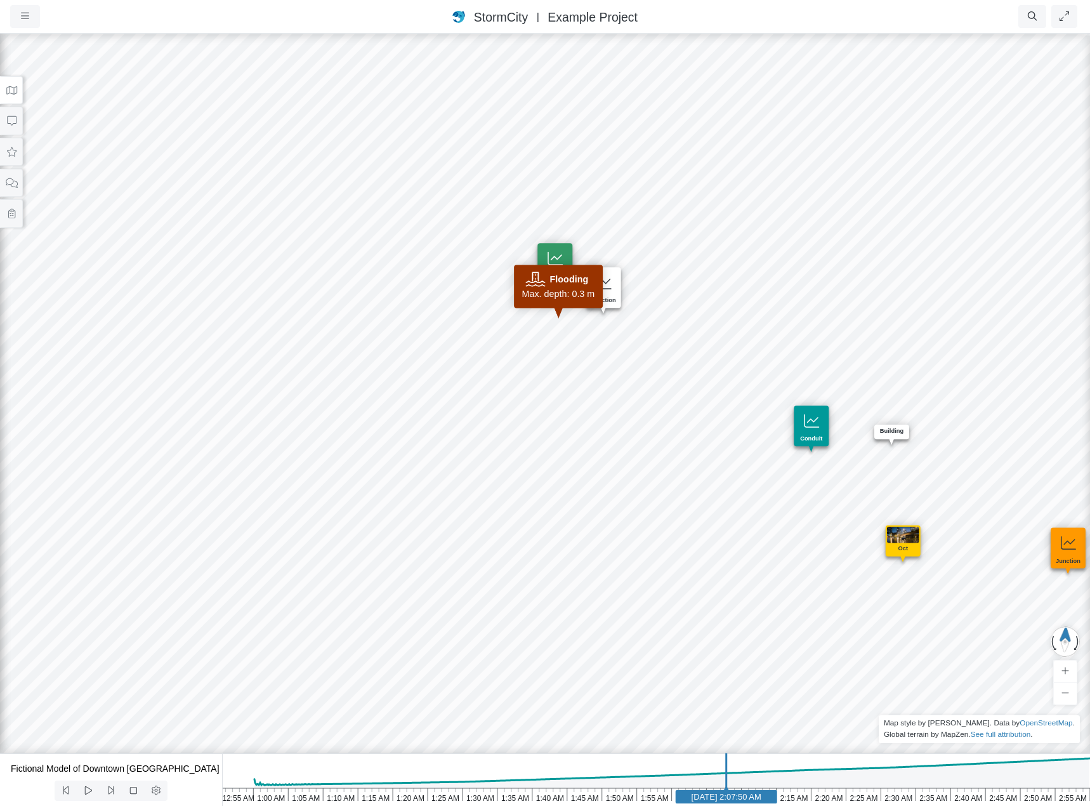
drag, startPoint x: 502, startPoint y: 415, endPoint x: 485, endPoint y: 315, distance: 101.0
